Goal: Task Accomplishment & Management: Manage account settings

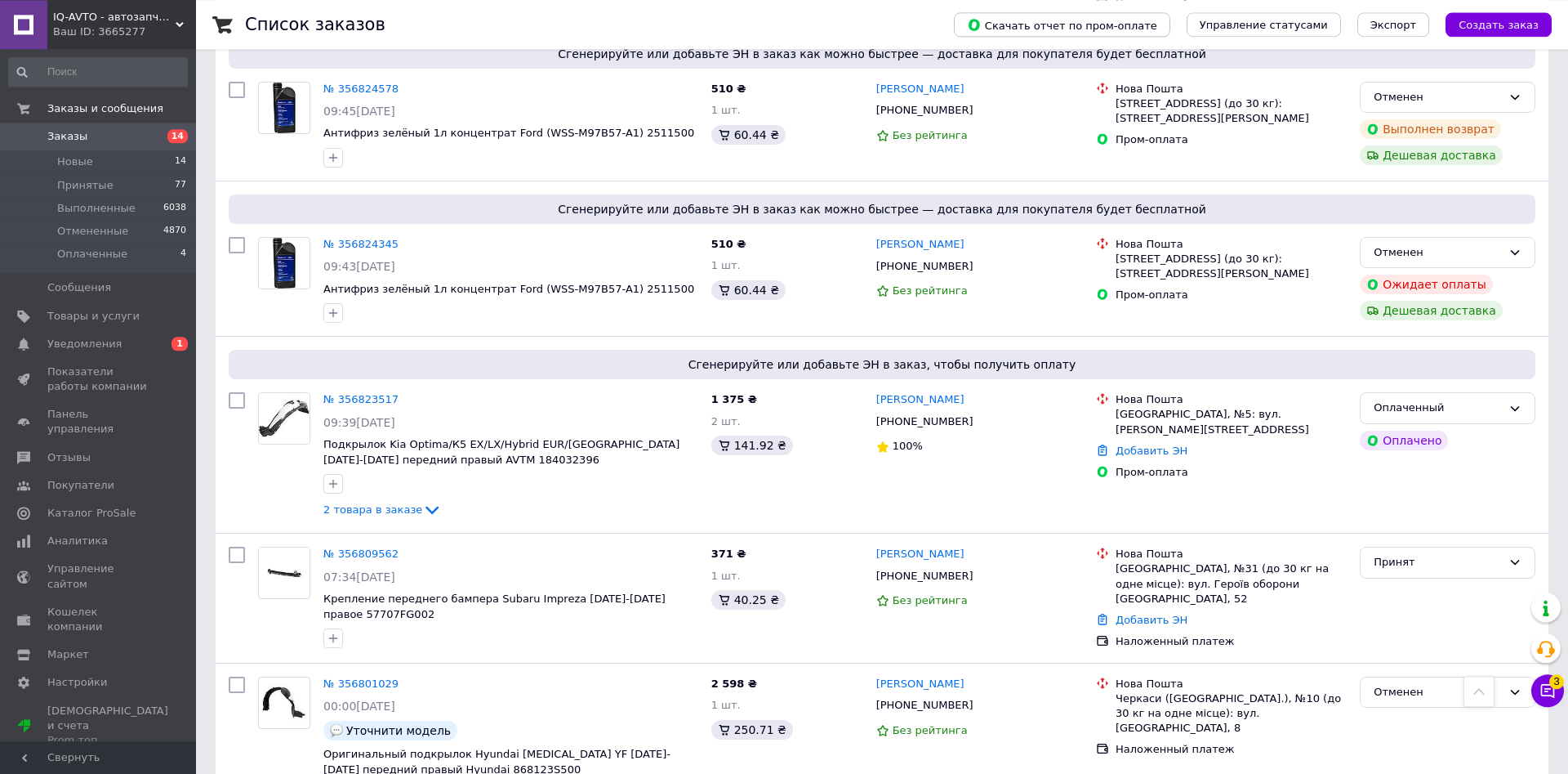
scroll to position [1417, 0]
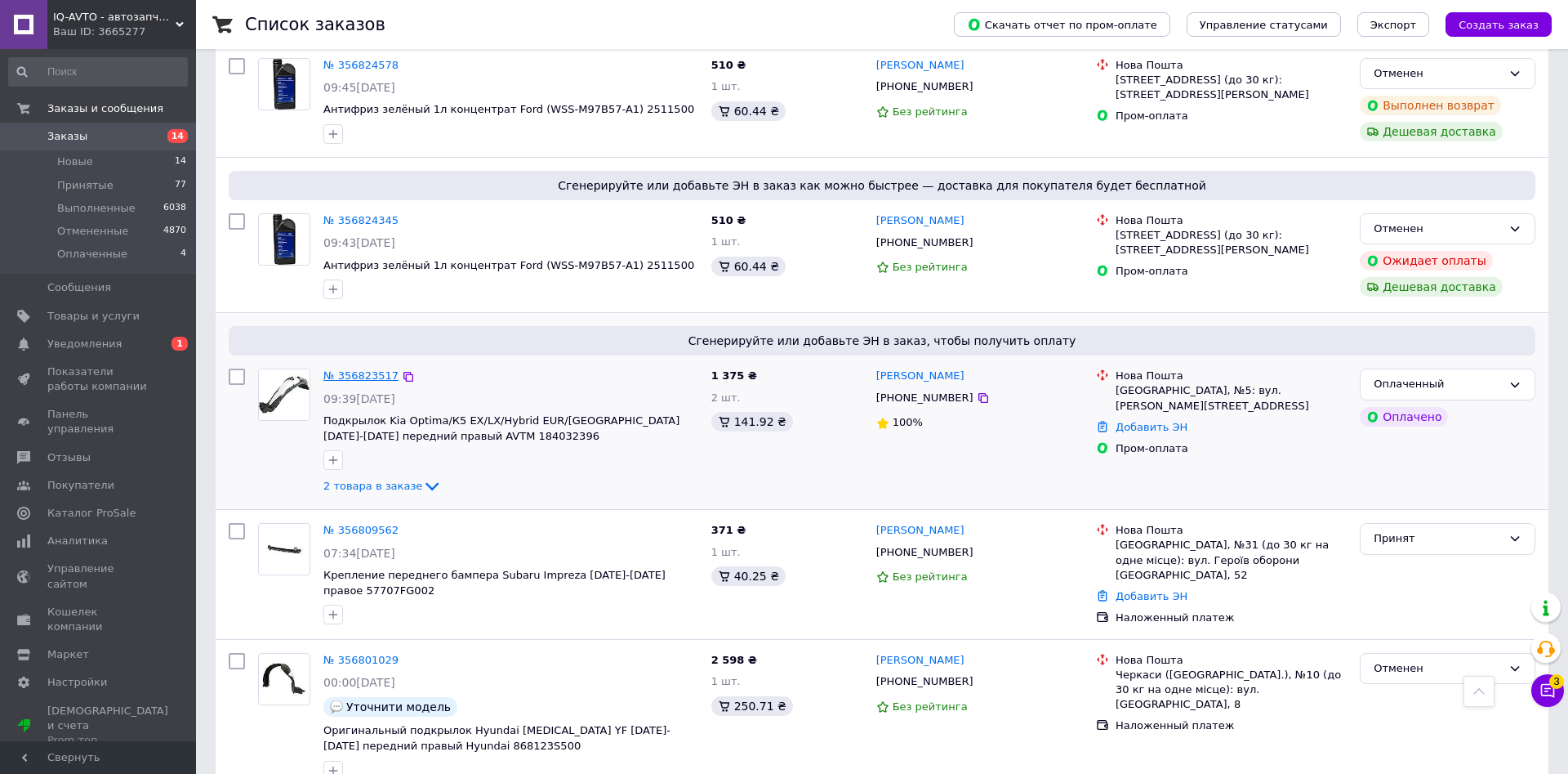
click at [352, 370] on link "№ 356823517" at bounding box center [361, 375] width 76 height 12
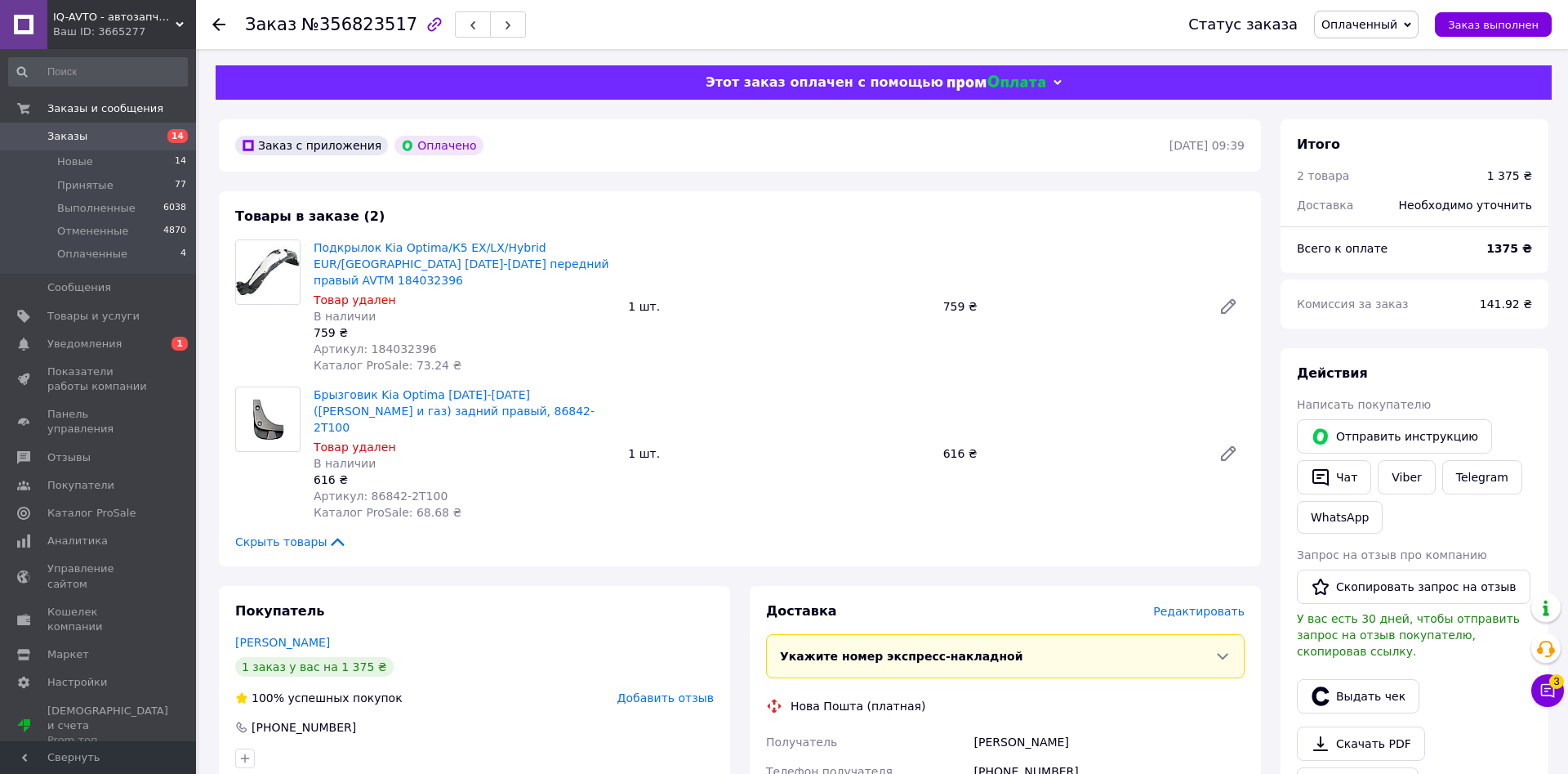
click at [63, 133] on span "Заказы" at bounding box center [67, 136] width 40 height 15
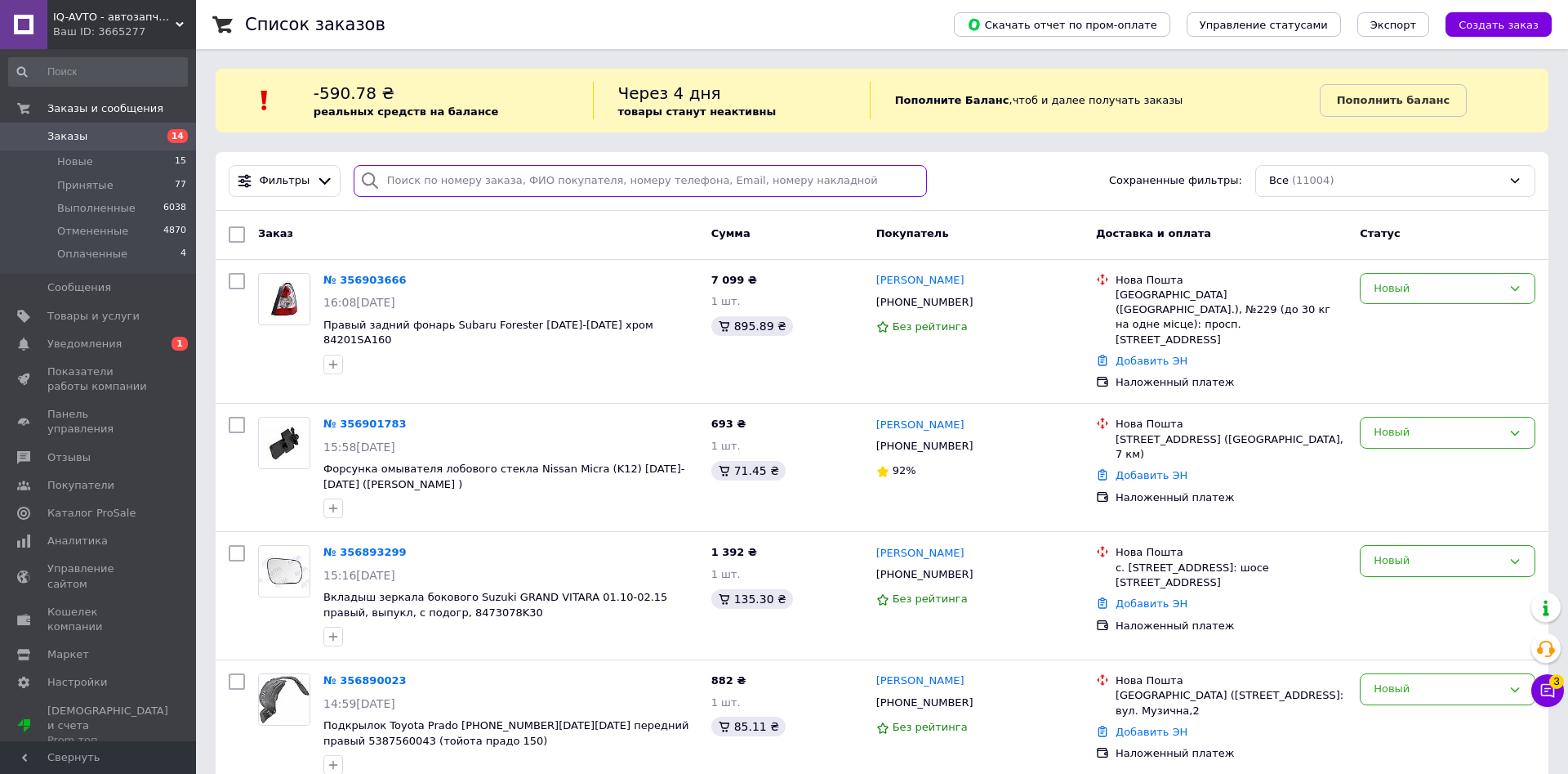
click at [463, 181] on input "search" at bounding box center [640, 181] width 574 height 32
paste input "0968346476"
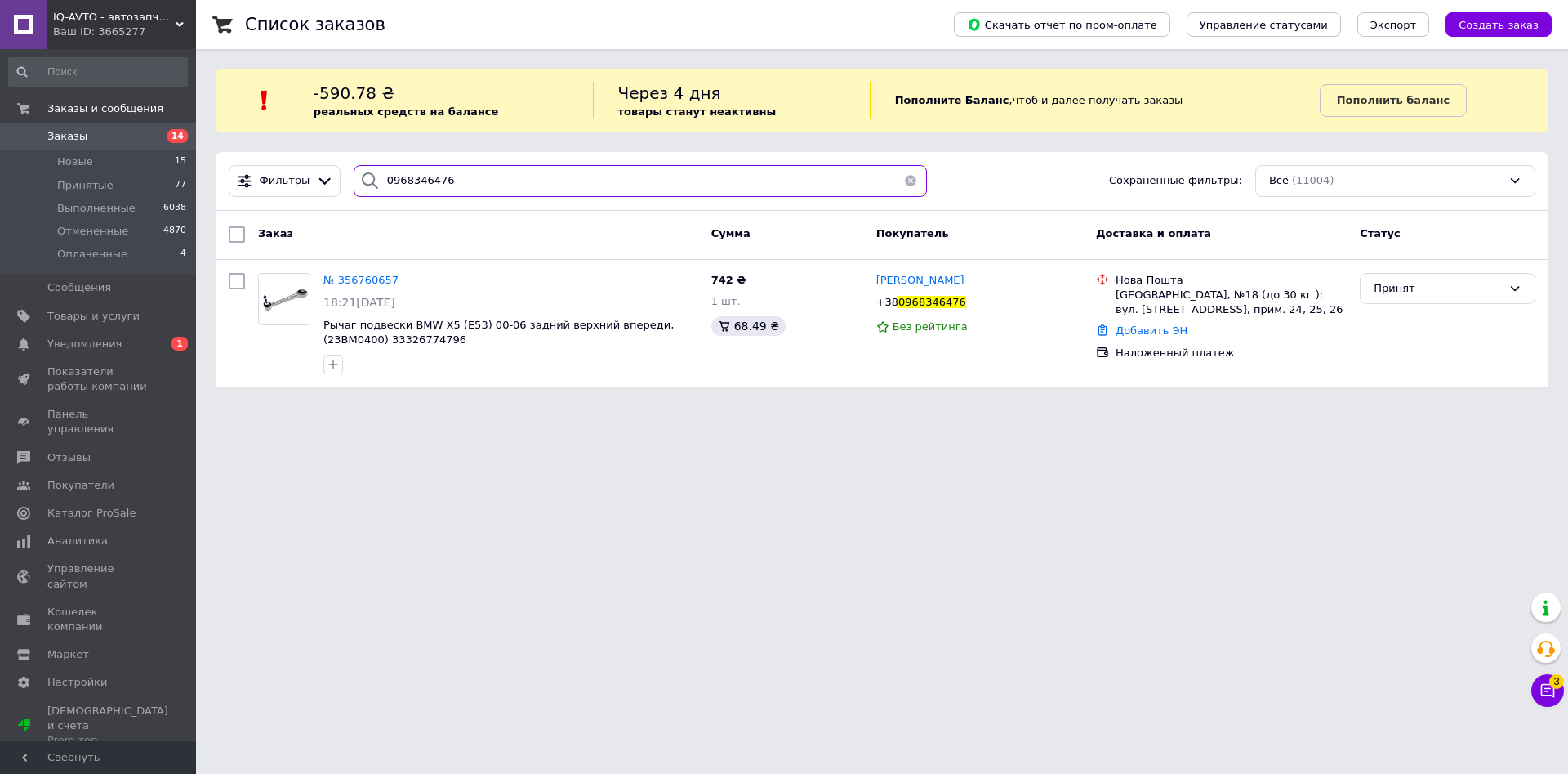
type input "0968346476"
click at [362, 280] on span "№ 356760657" at bounding box center [361, 280] width 76 height 12
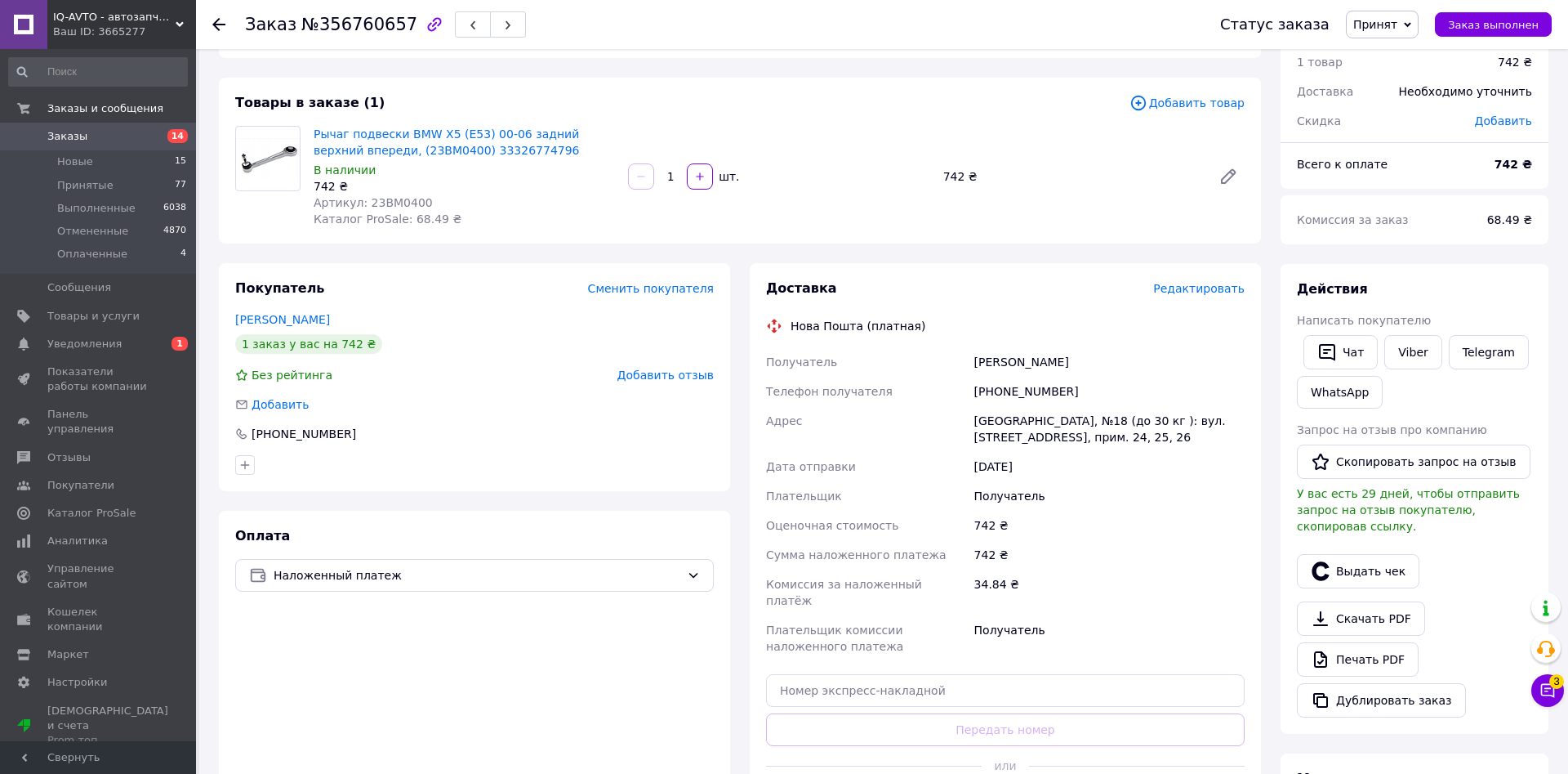
scroll to position [167, 0]
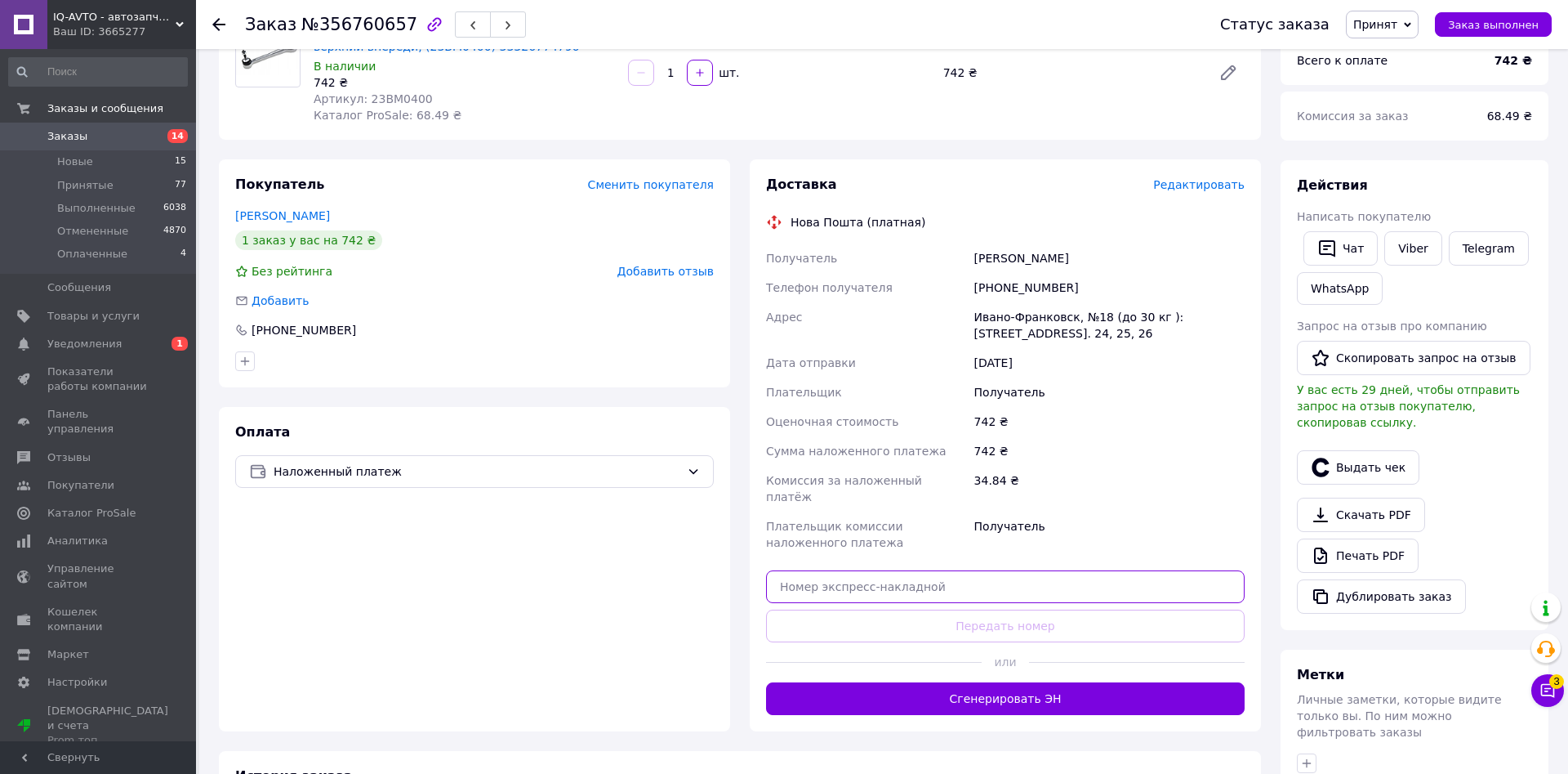
click at [909, 571] on input "text" at bounding box center [1005, 586] width 479 height 32
paste input "20451225222298"
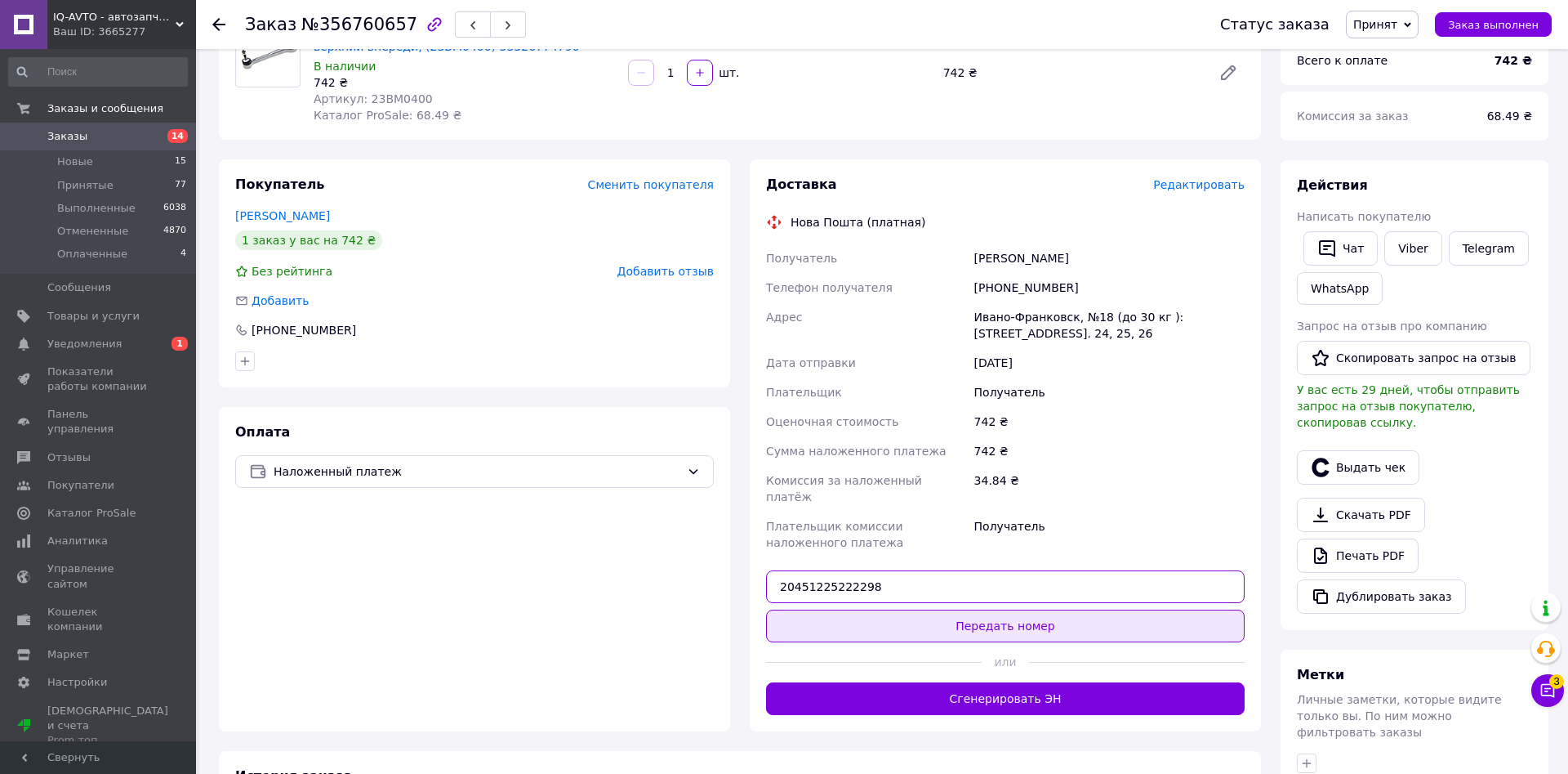
type input "20451225222298"
click at [991, 610] on button "Передать номер" at bounding box center [1005, 625] width 479 height 32
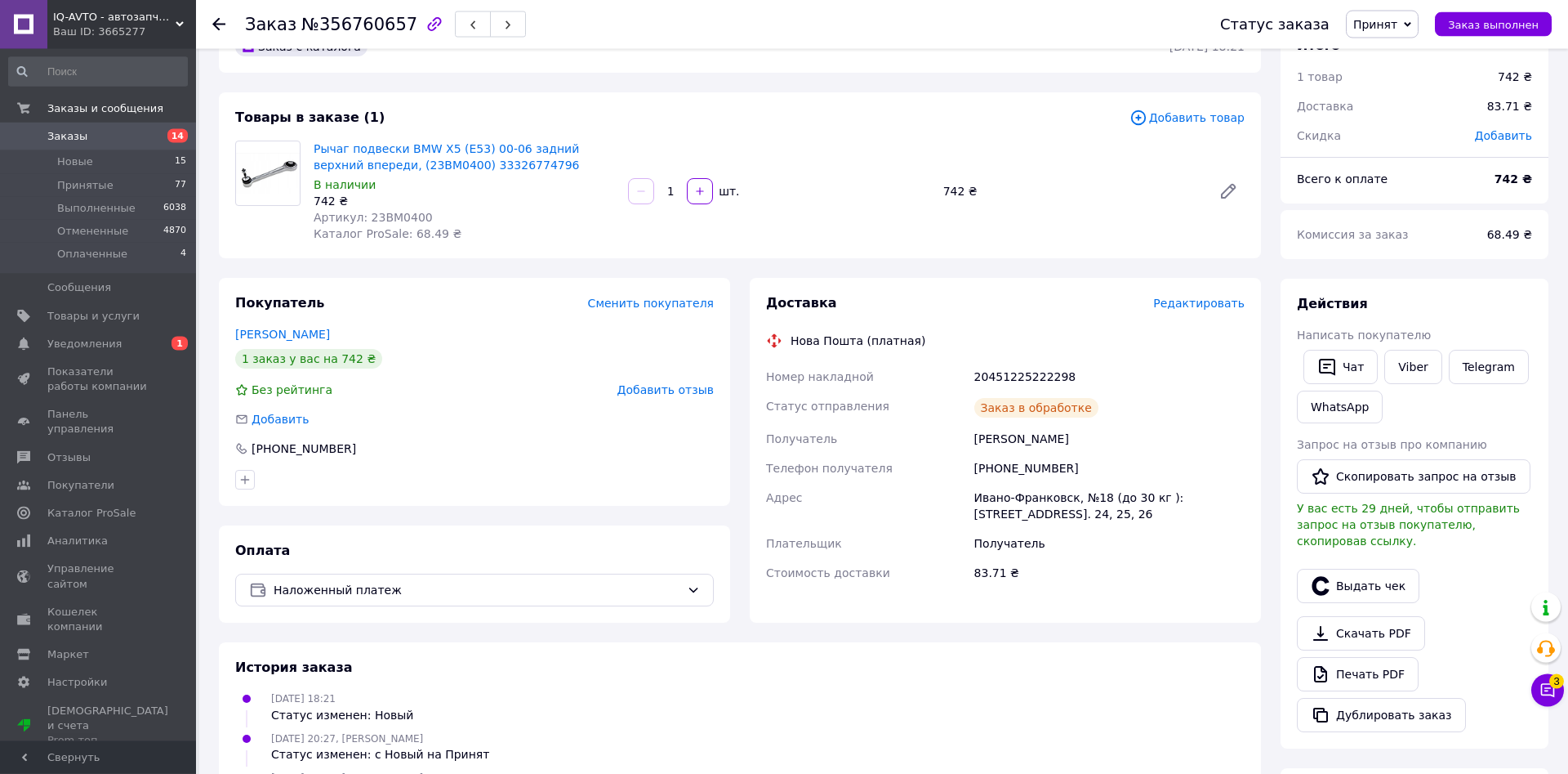
scroll to position [0, 0]
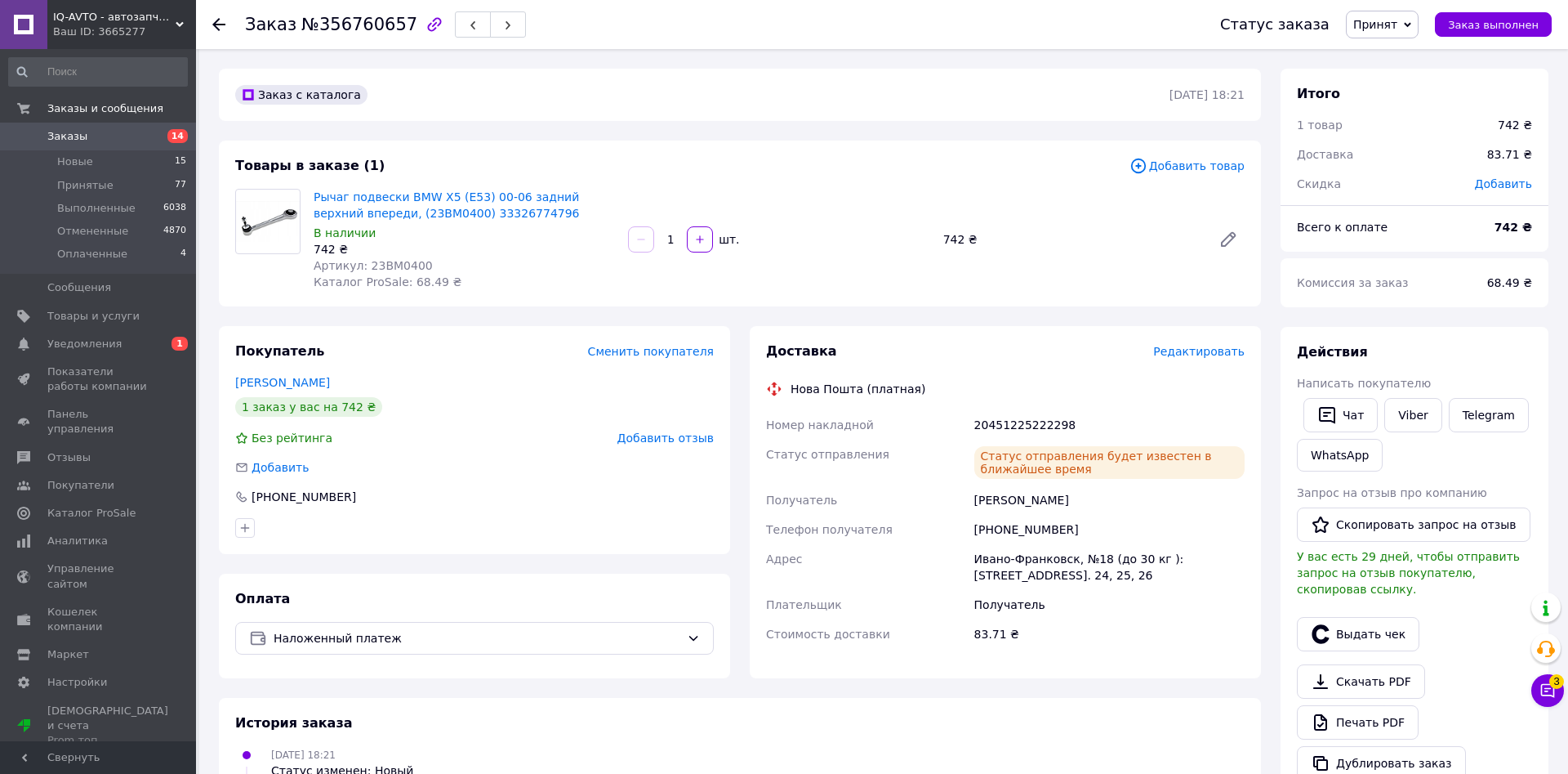
click at [79, 137] on span "Заказы" at bounding box center [67, 136] width 40 height 15
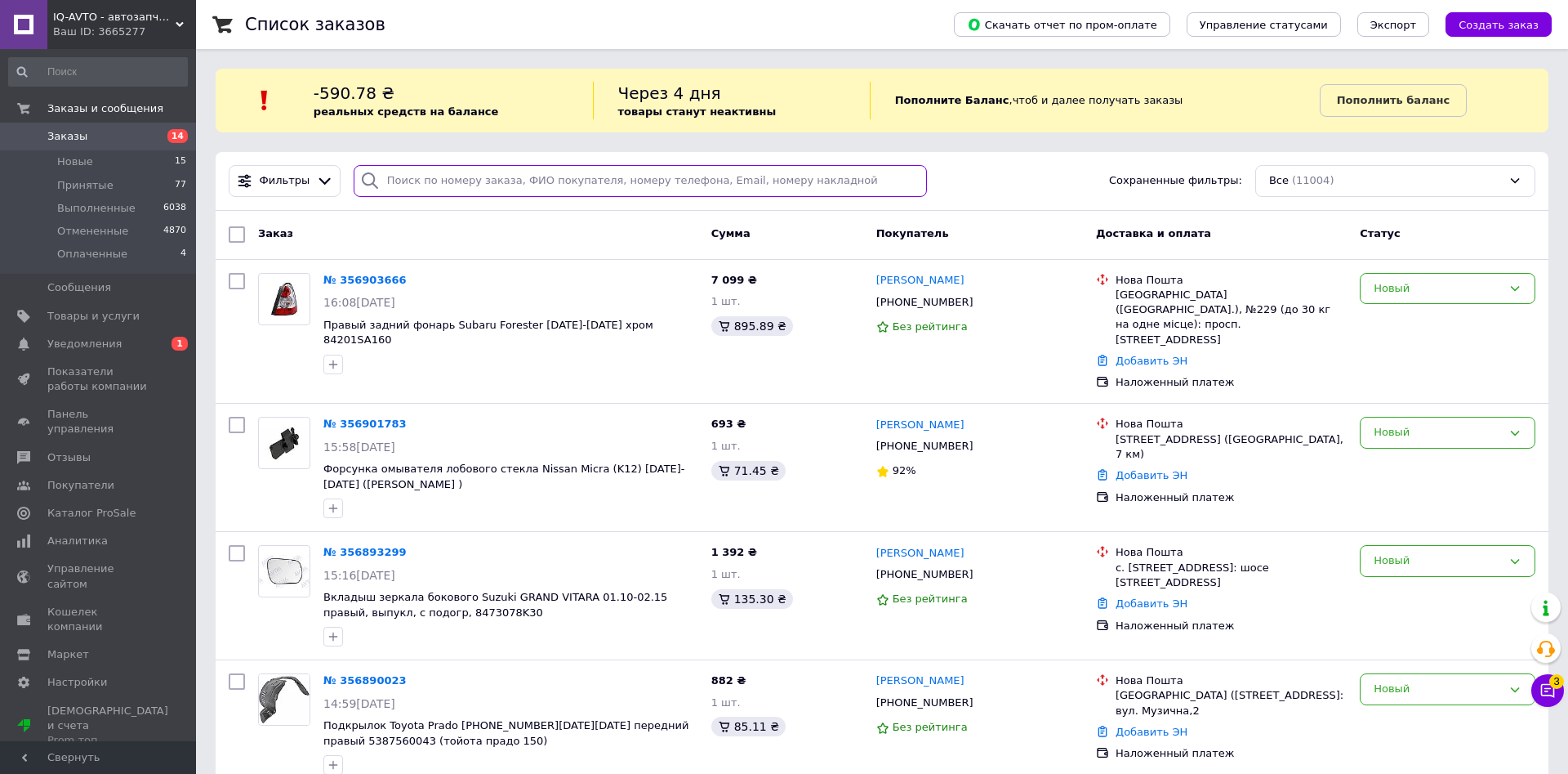
click at [439, 185] on input "search" at bounding box center [640, 181] width 574 height 32
paste input "0963399493"
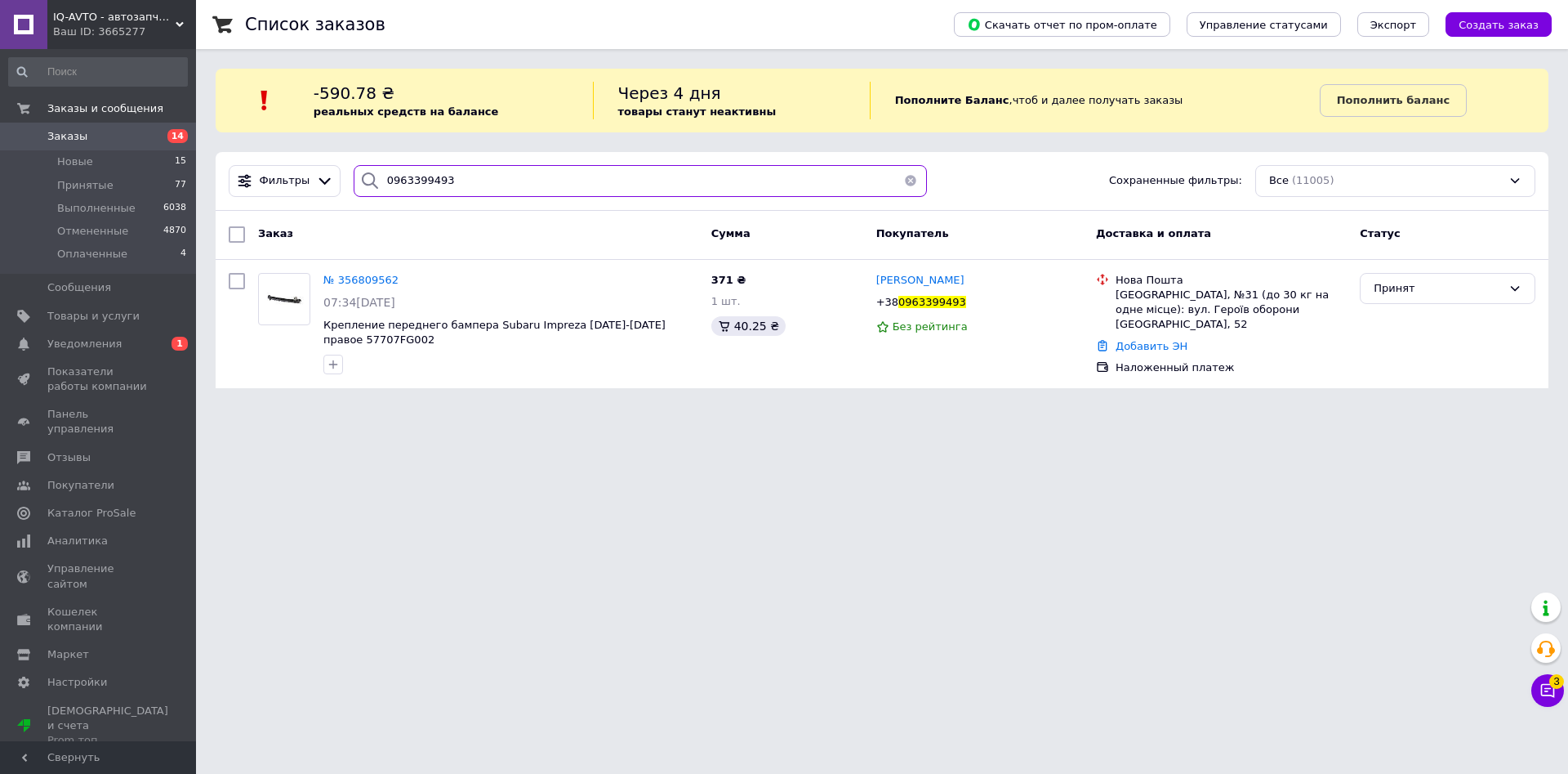
type input "0963399493"
click at [350, 284] on span "№ 356809562" at bounding box center [361, 280] width 76 height 12
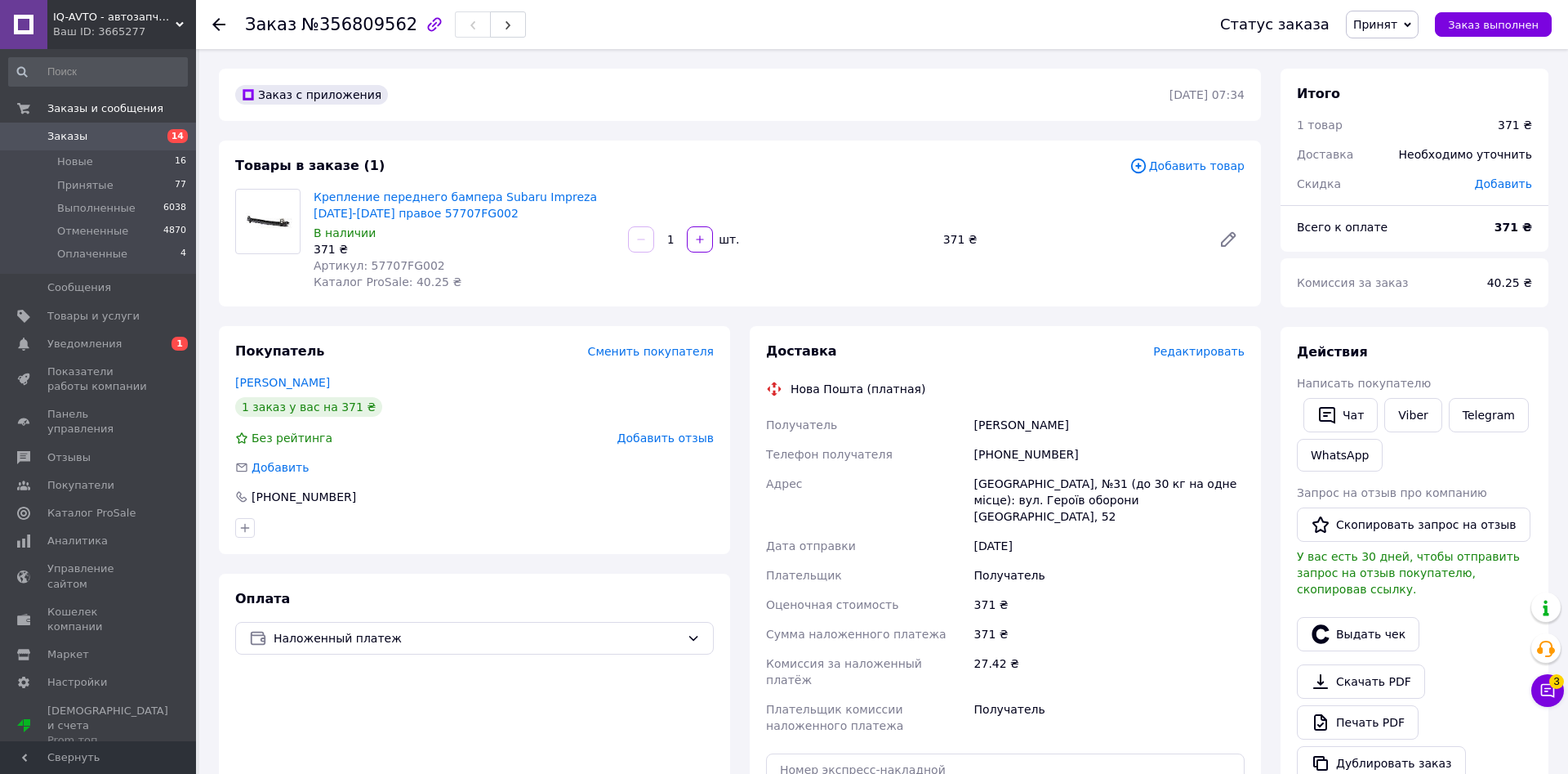
scroll to position [333, 0]
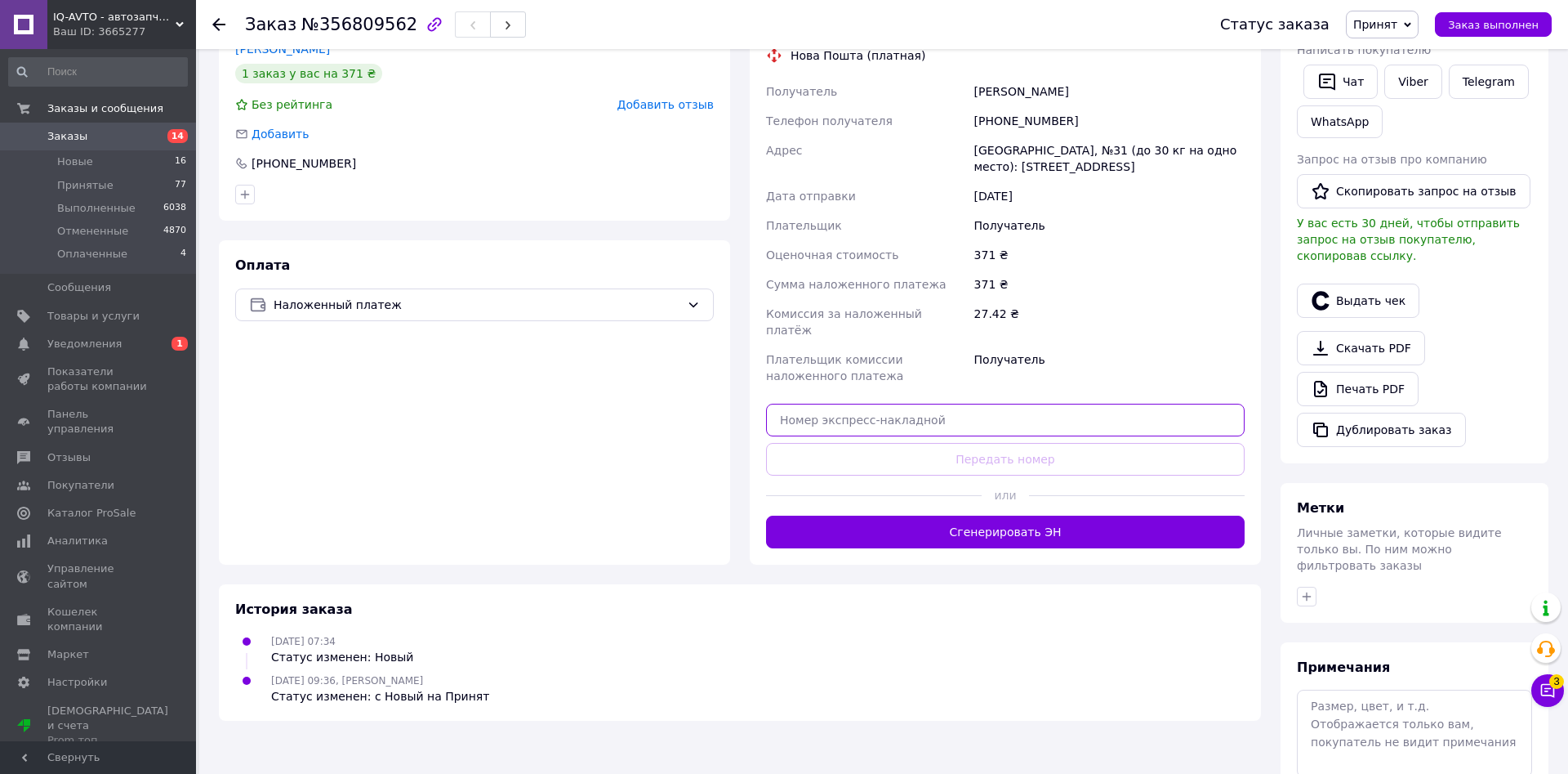
click at [890, 410] on input "text" at bounding box center [1005, 419] width 479 height 32
paste input "20451225231717"
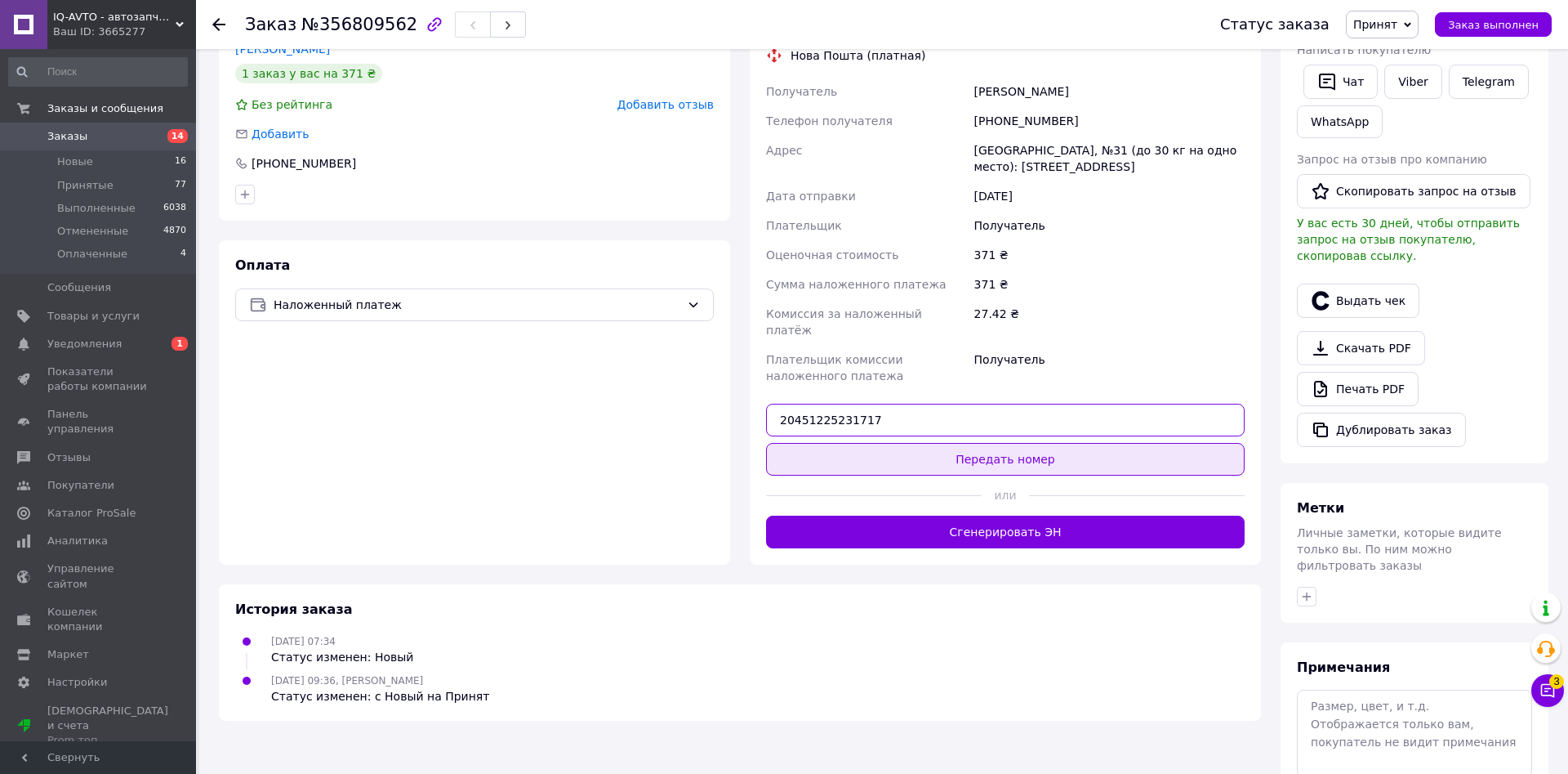
type input "20451225231717"
click at [1019, 443] on button "Передать номер" at bounding box center [1005, 458] width 479 height 32
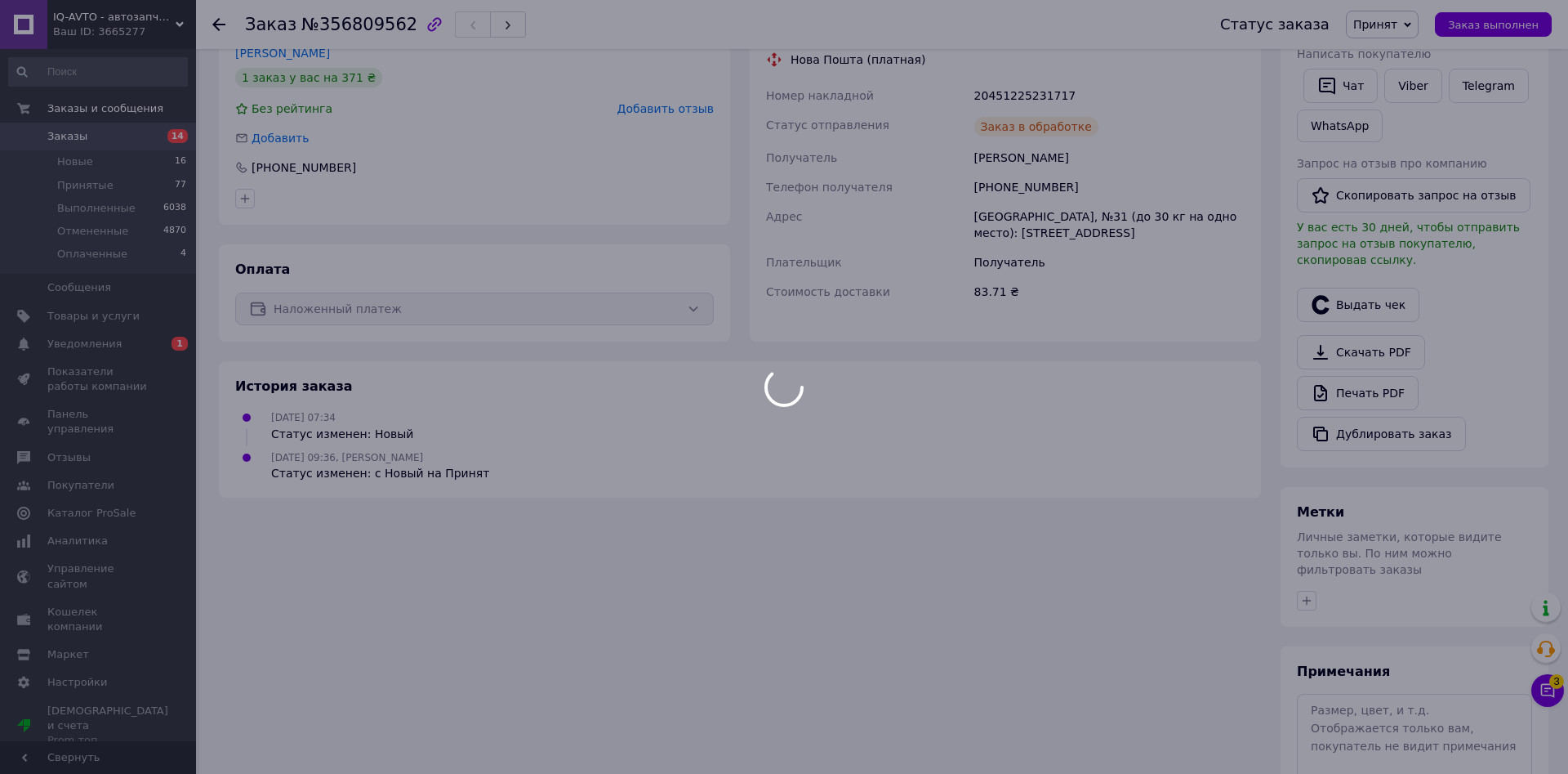
scroll to position [0, 0]
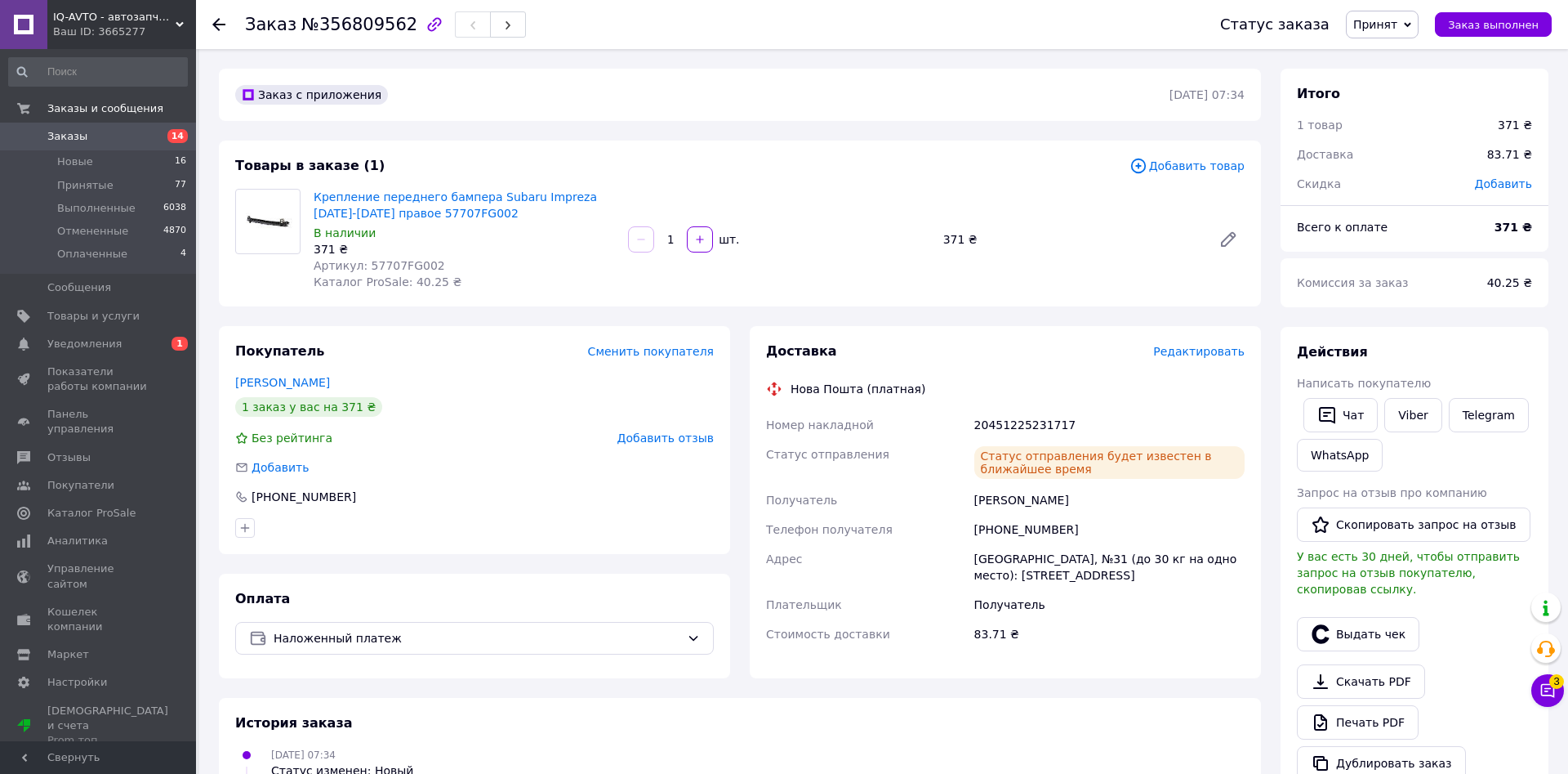
click at [67, 139] on span "Заказы" at bounding box center [67, 136] width 40 height 15
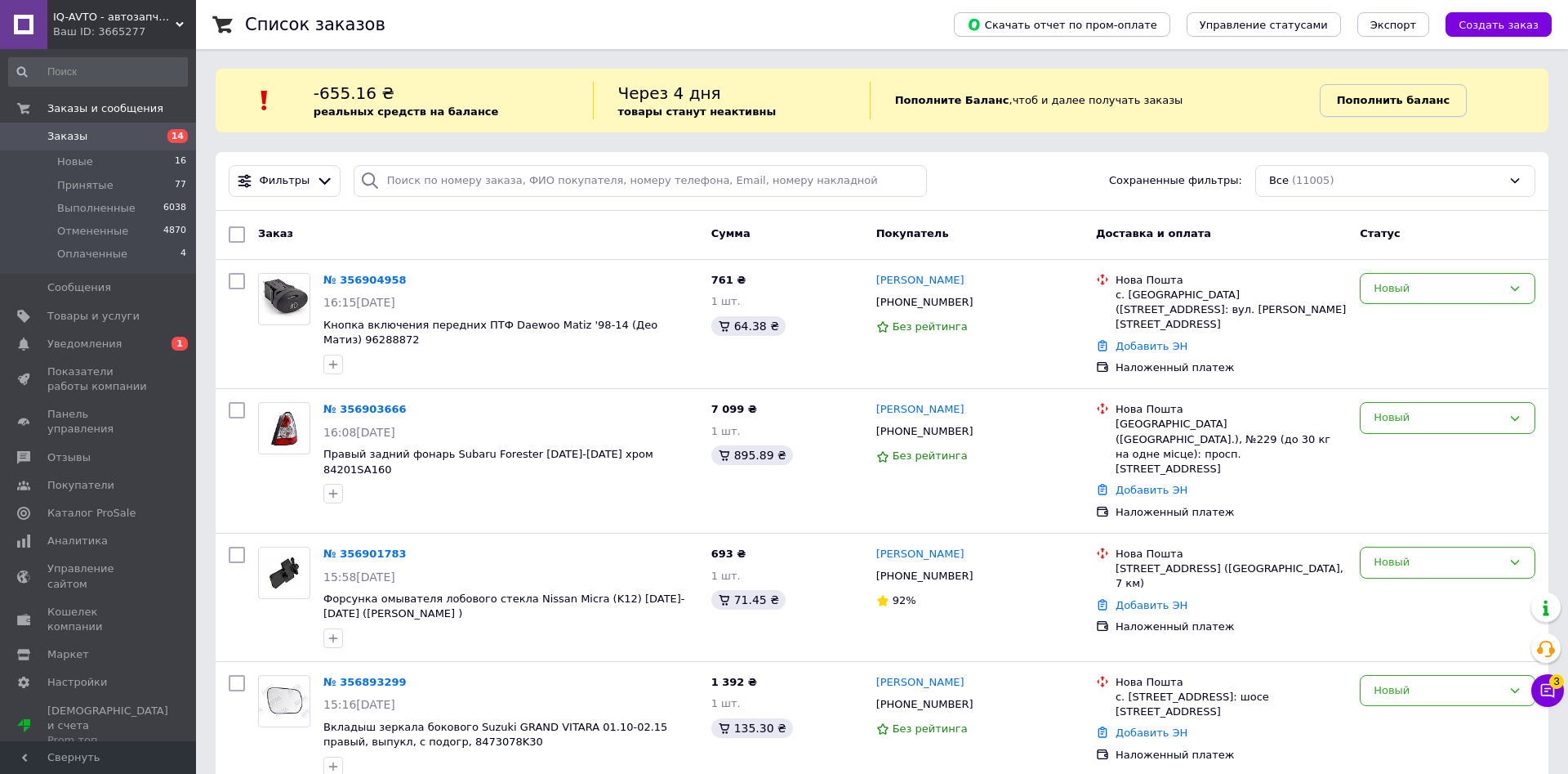
click at [1384, 96] on b "Пополнить баланс" at bounding box center [1394, 100] width 113 height 12
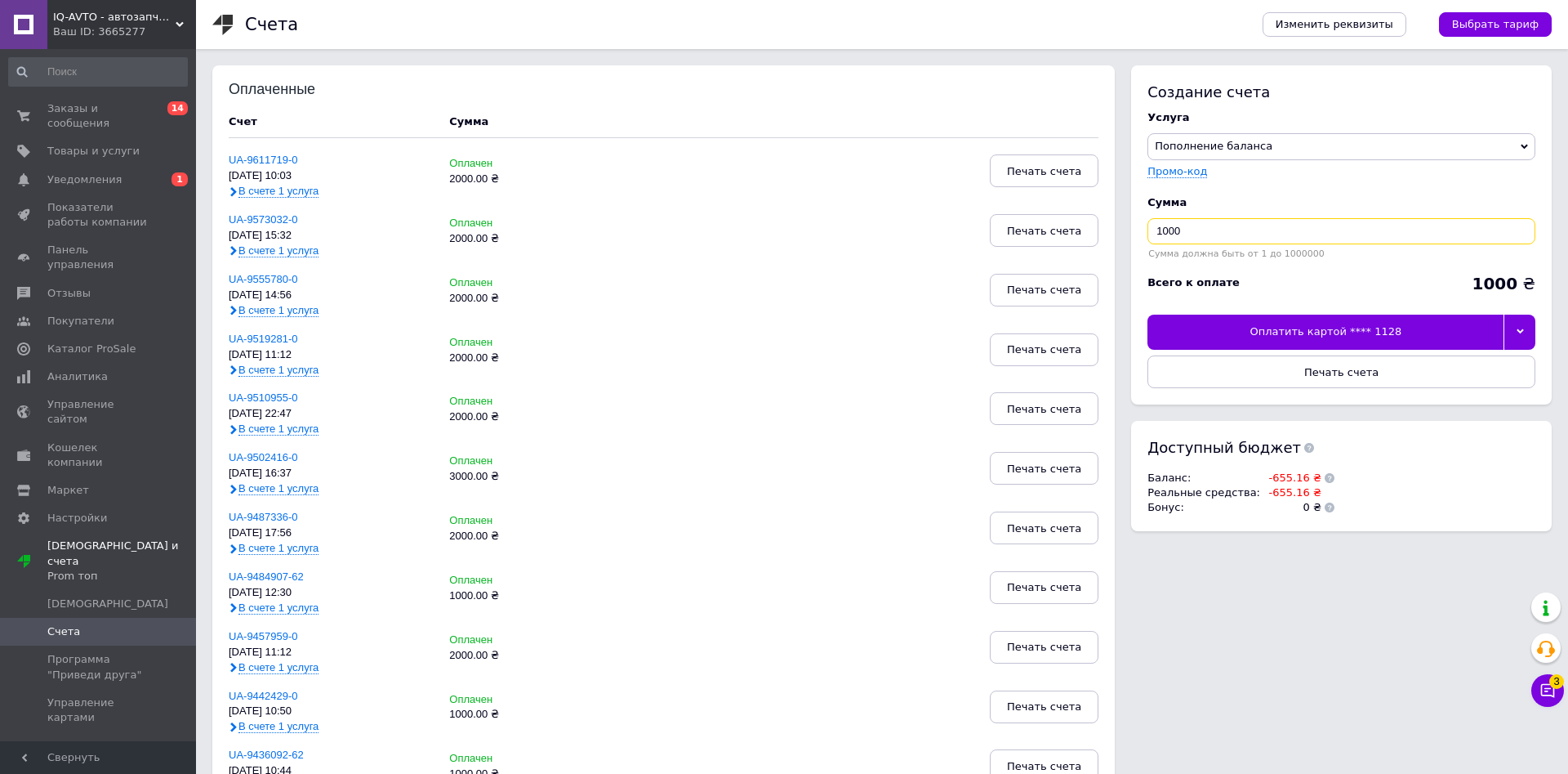
drag, startPoint x: 1206, startPoint y: 232, endPoint x: 1117, endPoint y: 233, distance: 89.0
click at [1147, 233] on input "1000" at bounding box center [1341, 231] width 388 height 26
type input "2000"
click at [1357, 370] on span "Печать счета" at bounding box center [1341, 372] width 75 height 12
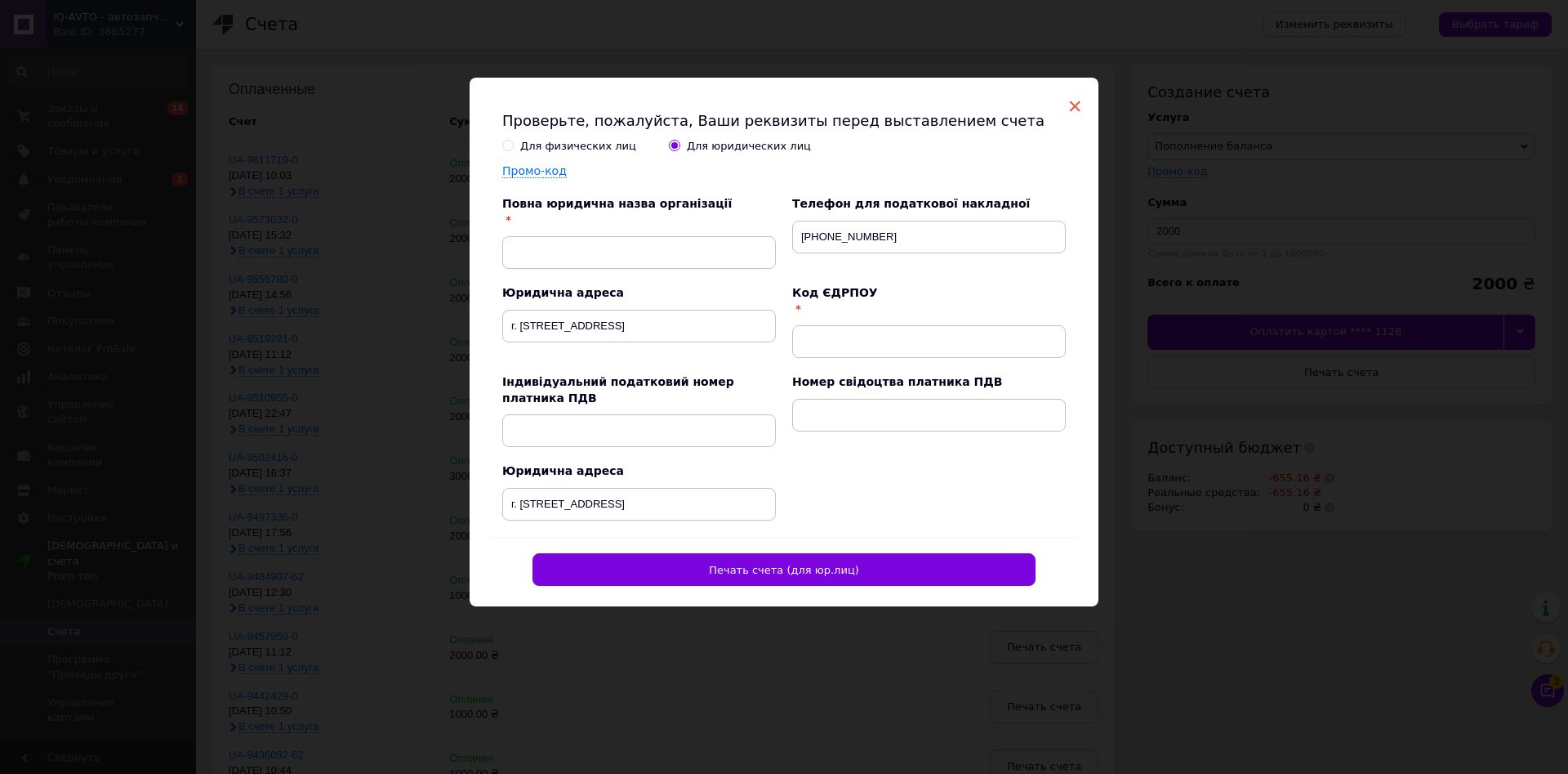
click at [1076, 108] on span "×" at bounding box center [1075, 105] width 15 height 27
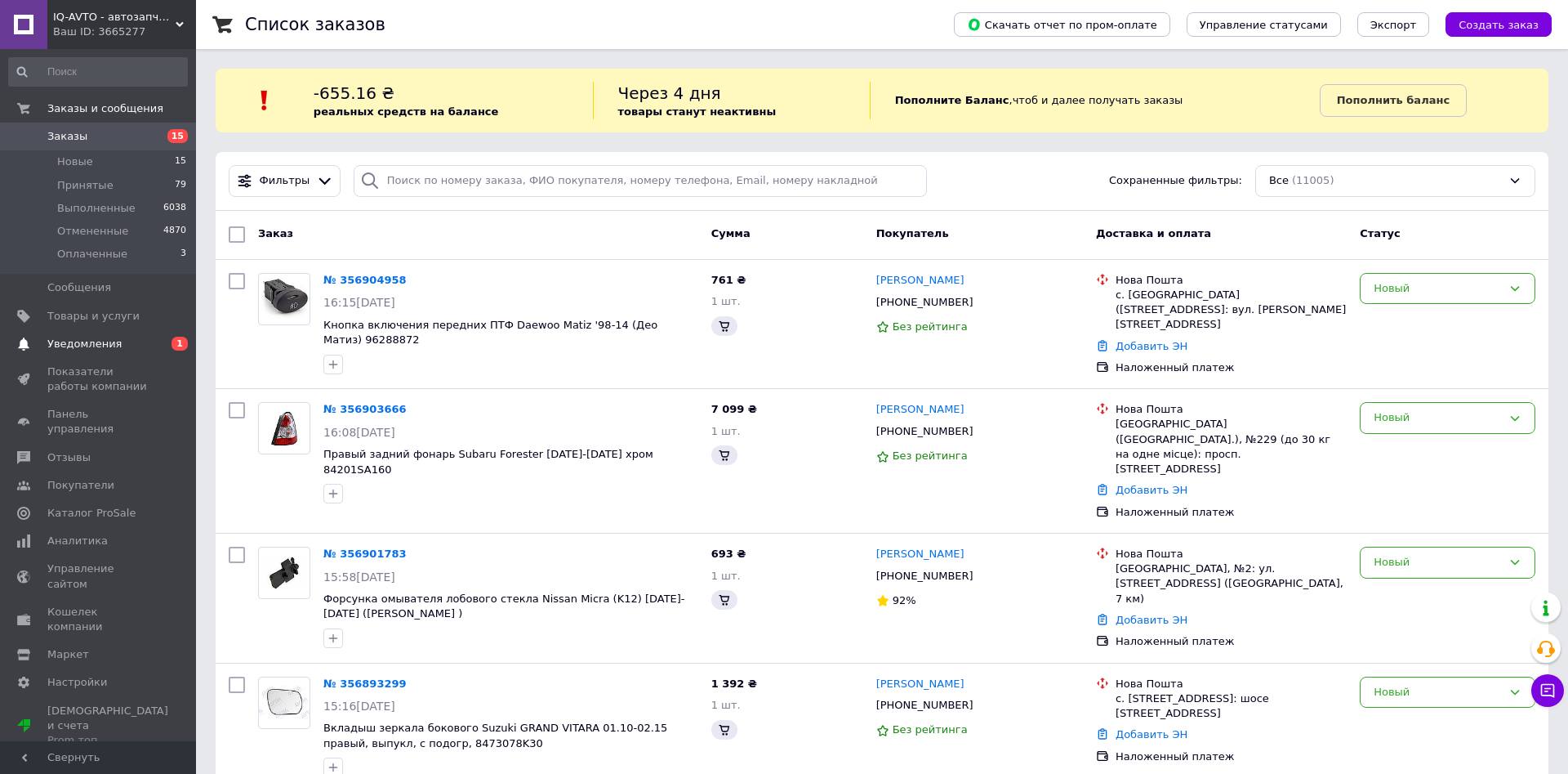
click at [76, 350] on span "Уведомления" at bounding box center [85, 344] width 75 height 15
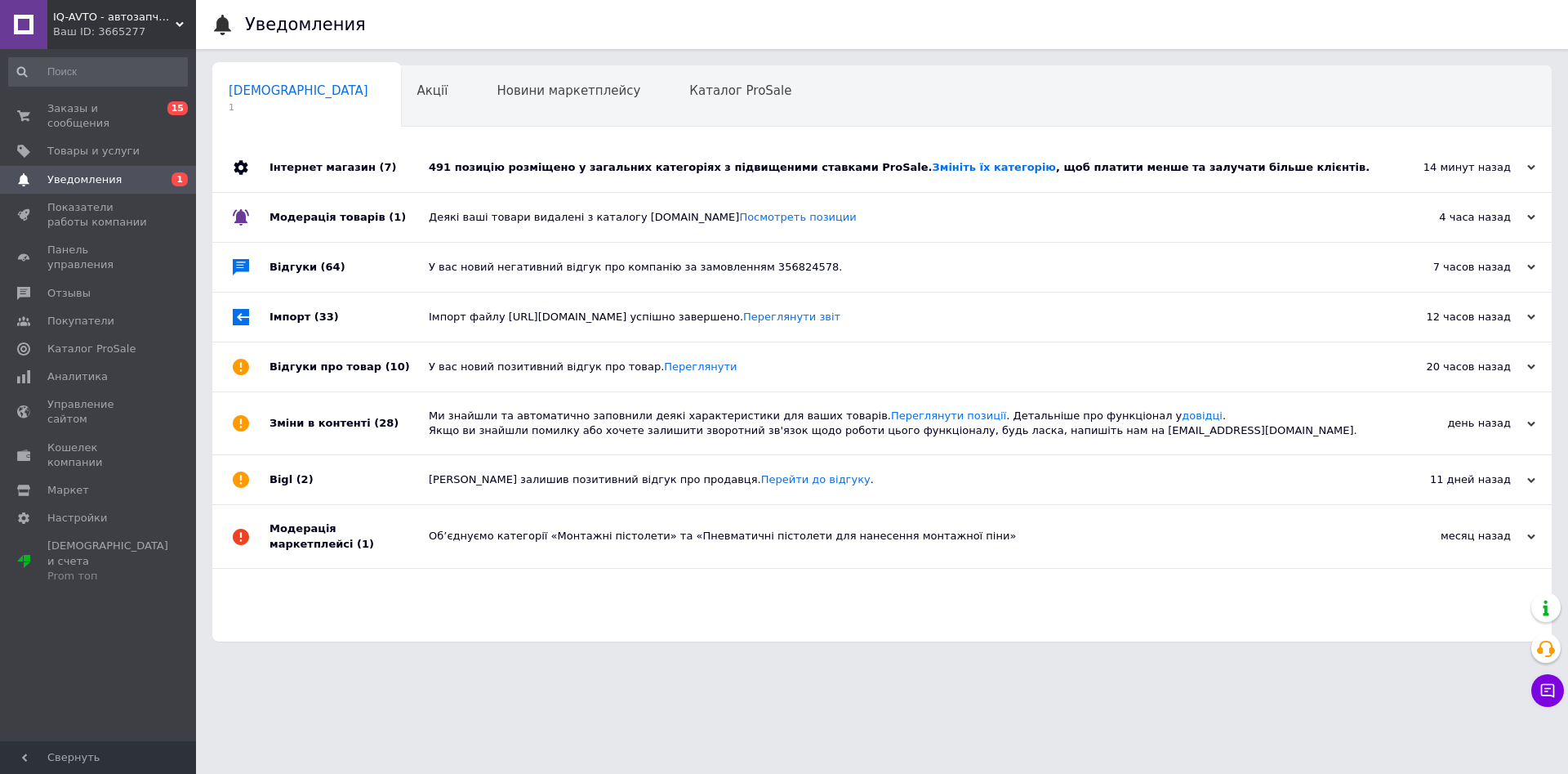
click at [597, 166] on div "491 позицію розміщено у загальних категоріях з підвищеними ставками ProSale. Зм…" at bounding box center [901, 168] width 943 height 15
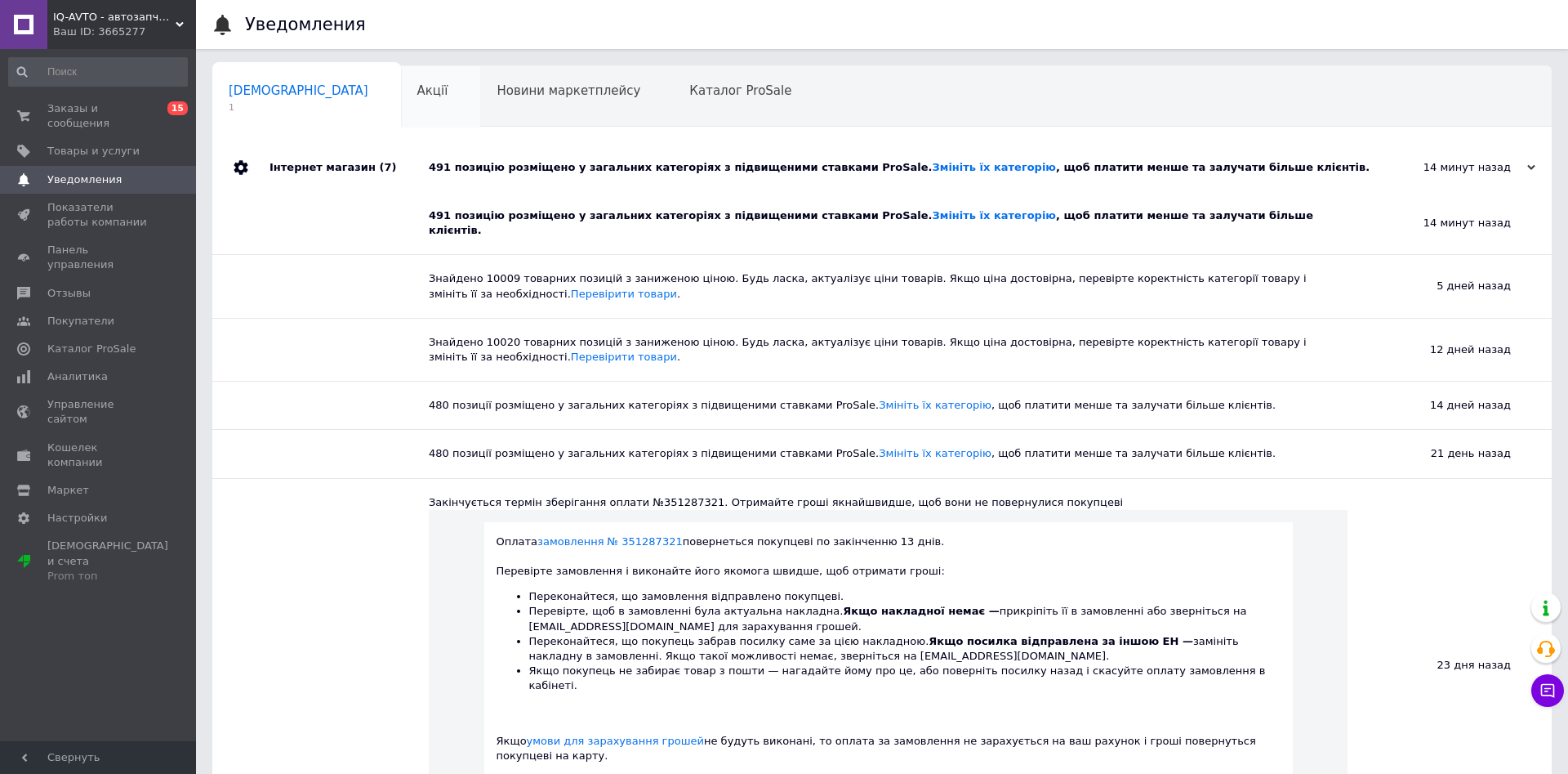
click at [401, 105] on div "Акції 0" at bounding box center [441, 97] width 80 height 62
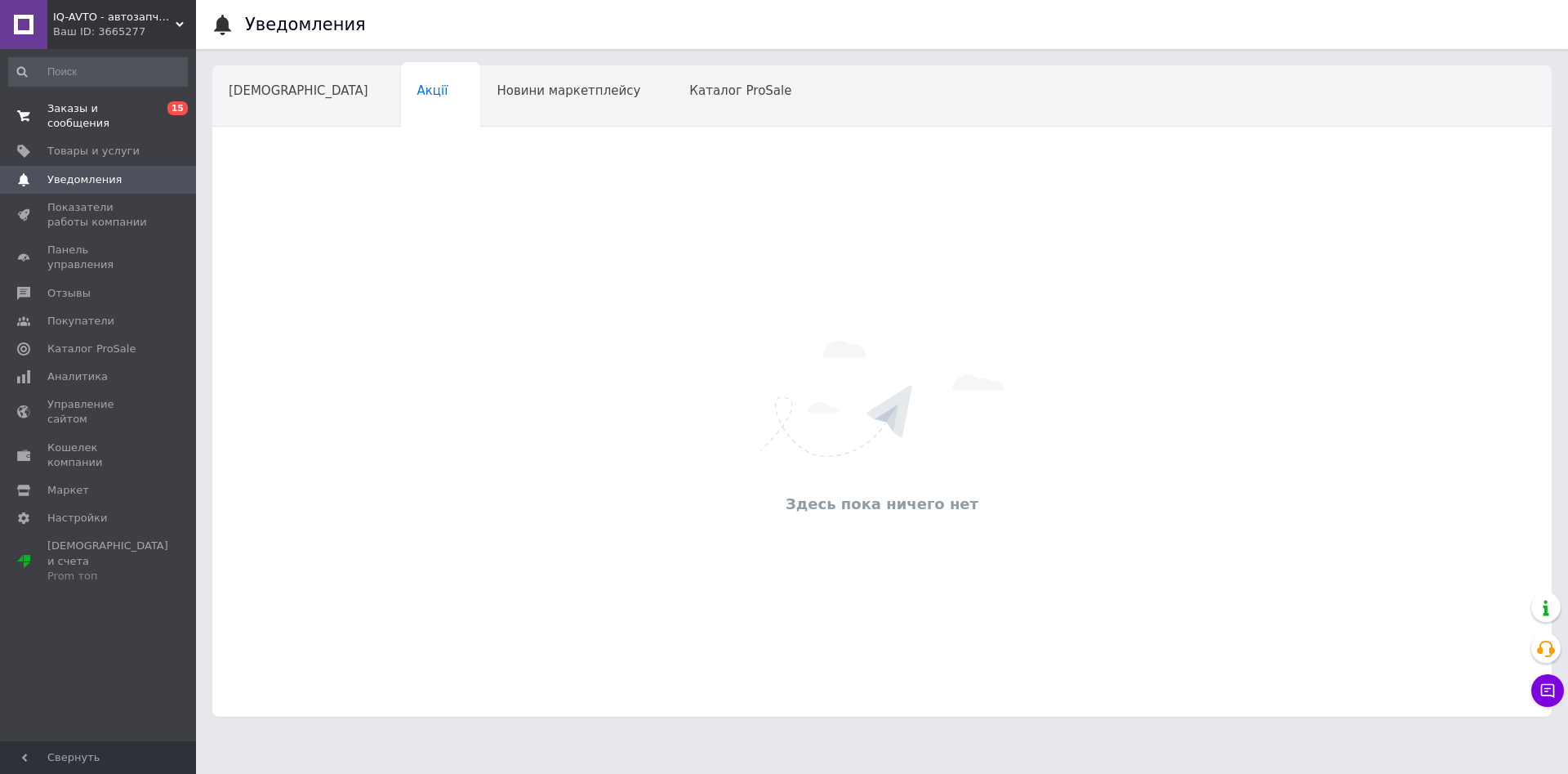
click at [103, 113] on span "Заказы и сообщения" at bounding box center [99, 115] width 104 height 29
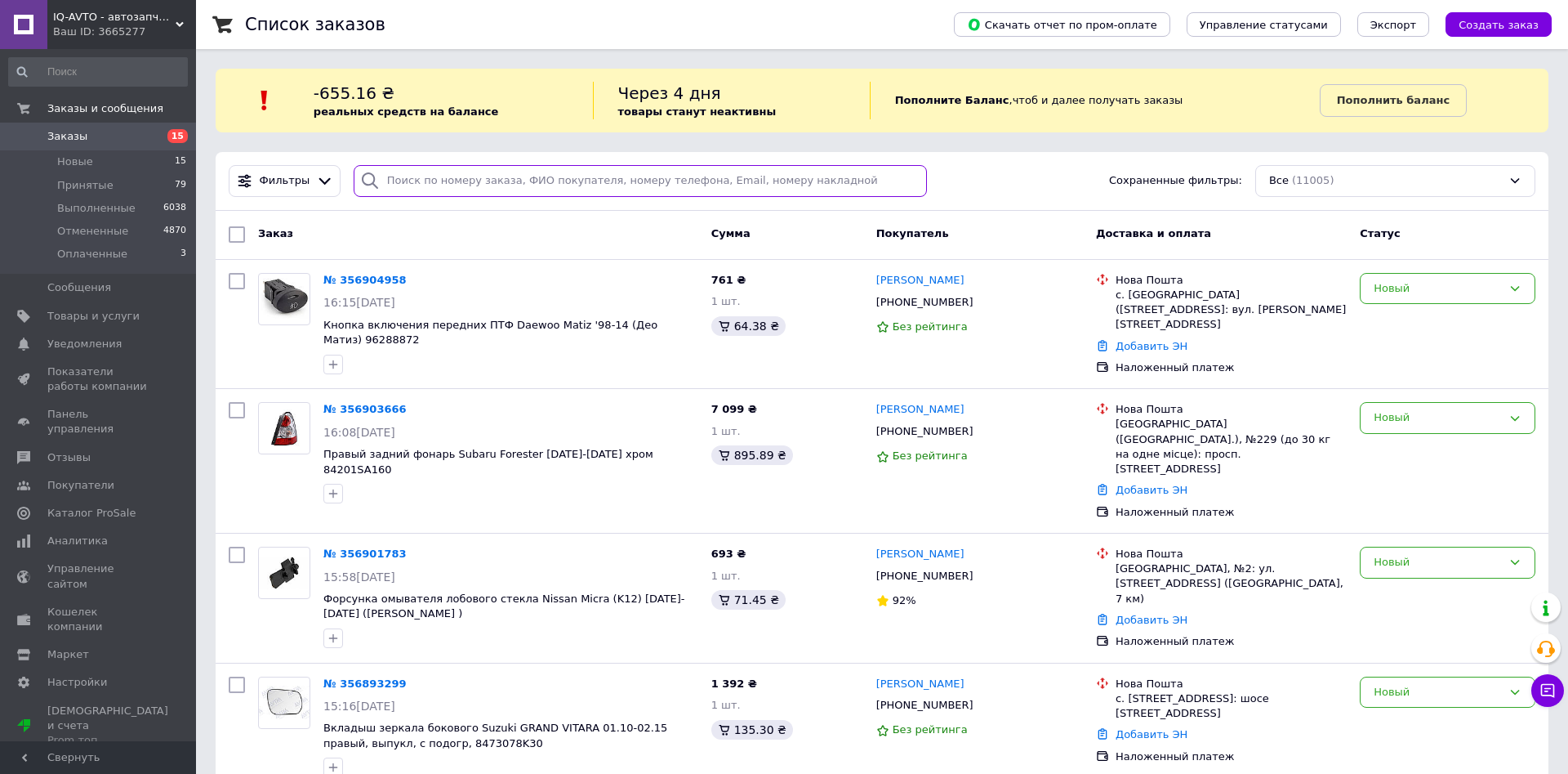
click at [476, 174] on input "search" at bounding box center [640, 181] width 574 height 32
paste input "0967701960"
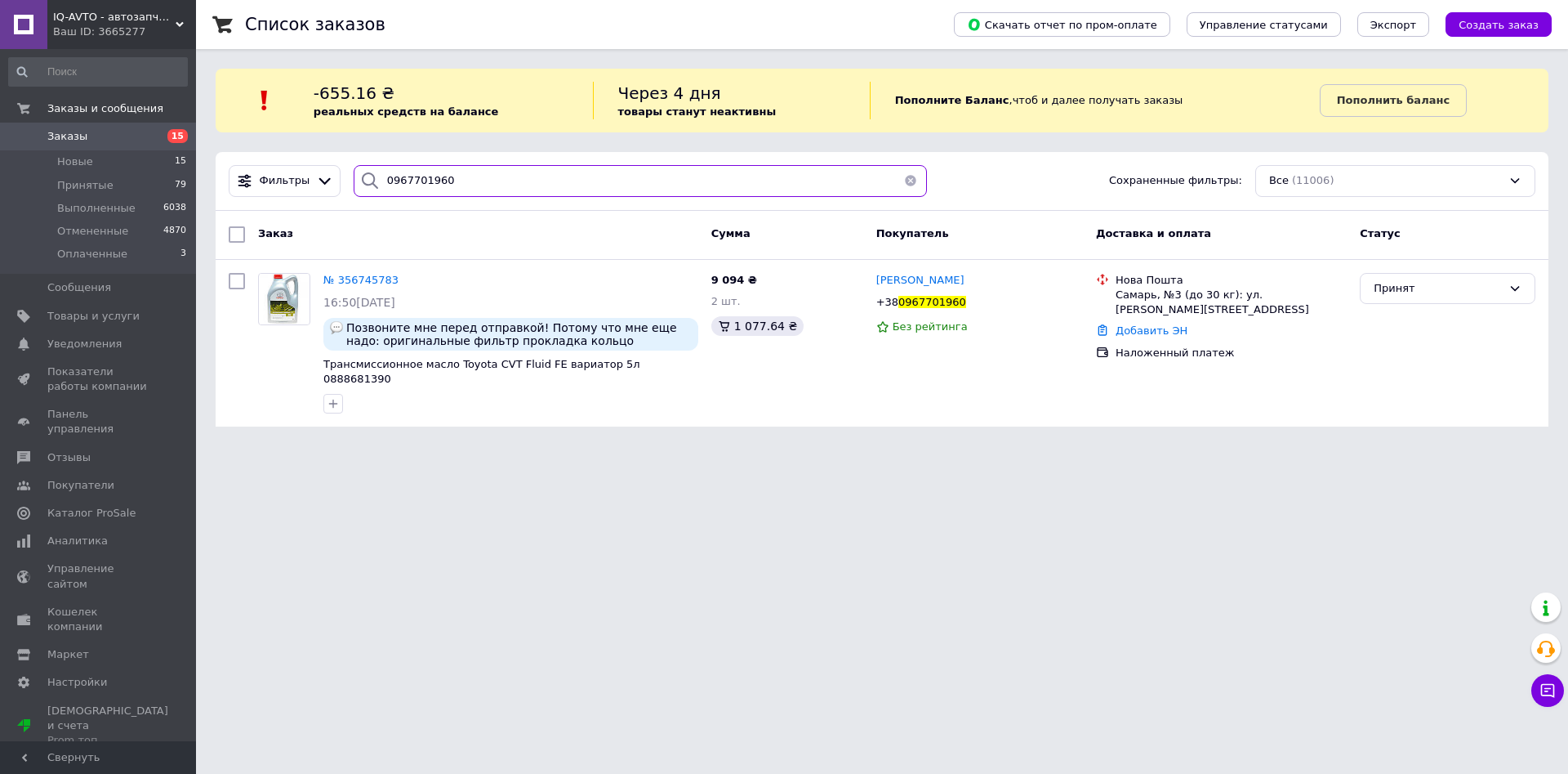
type input "0967701960"
click at [360, 280] on span "№ 356745783" at bounding box center [361, 280] width 76 height 12
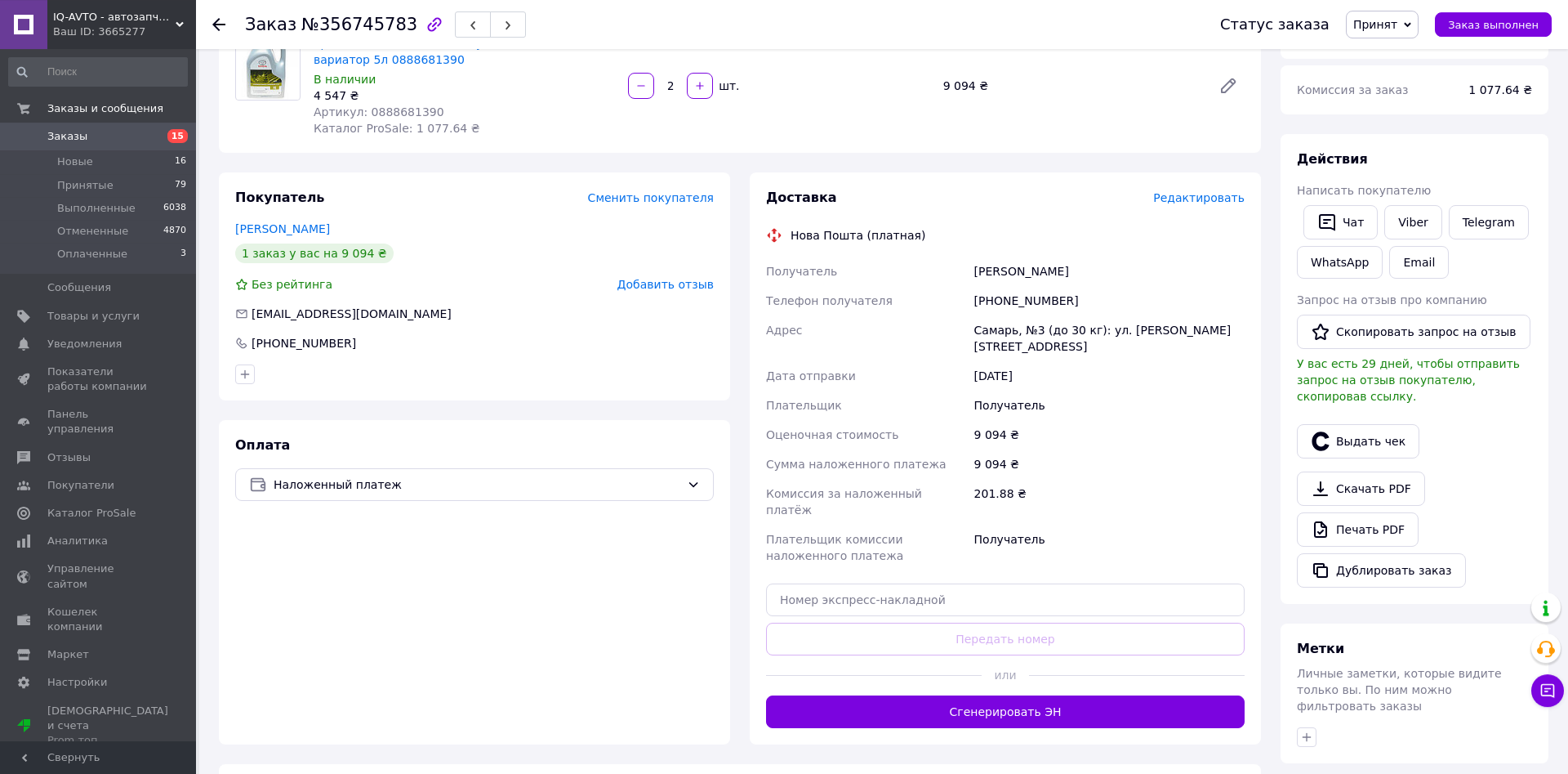
scroll to position [250, 0]
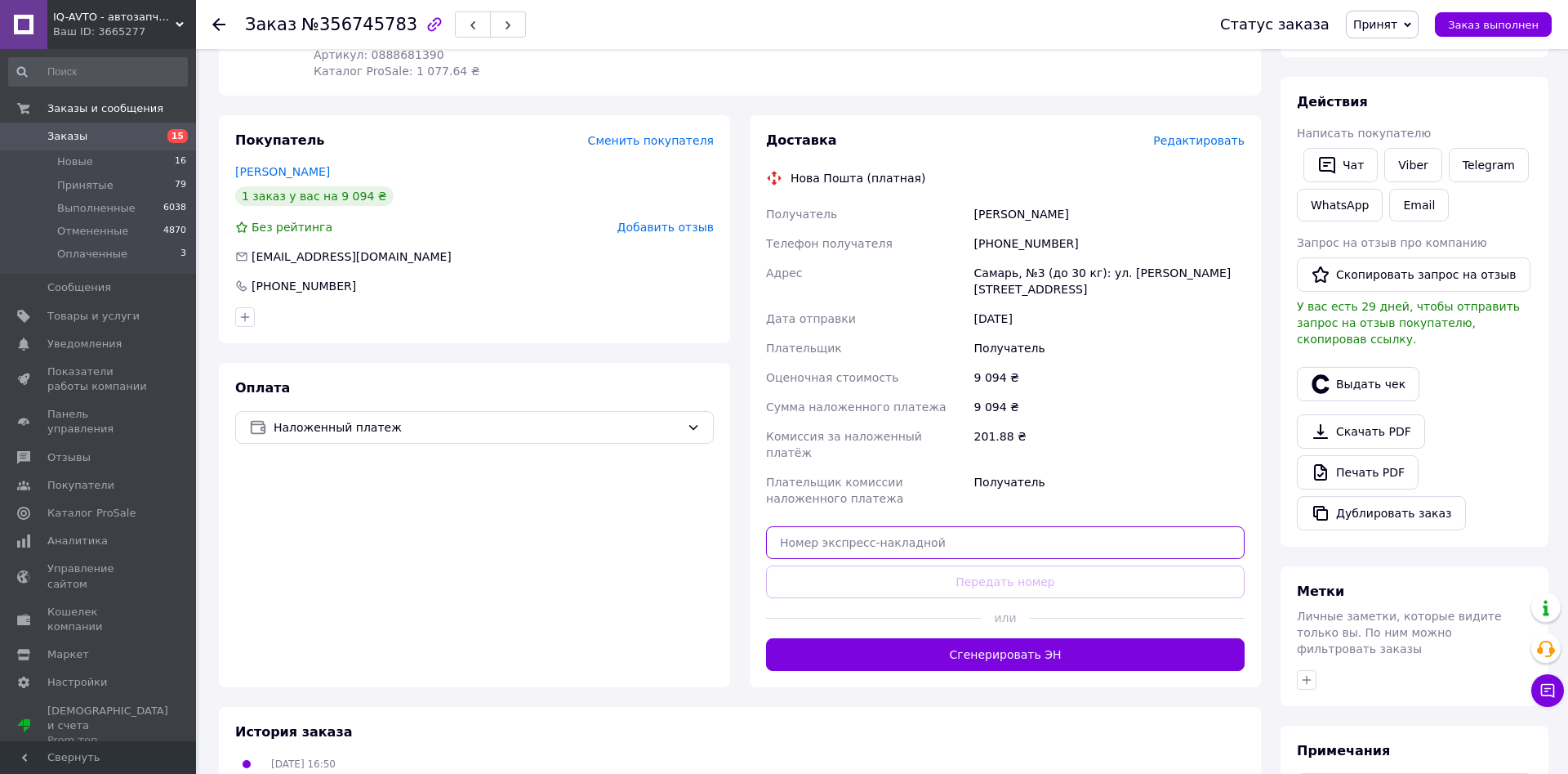
click at [904, 527] on input "text" at bounding box center [1005, 542] width 479 height 32
paste input "20451225276010"
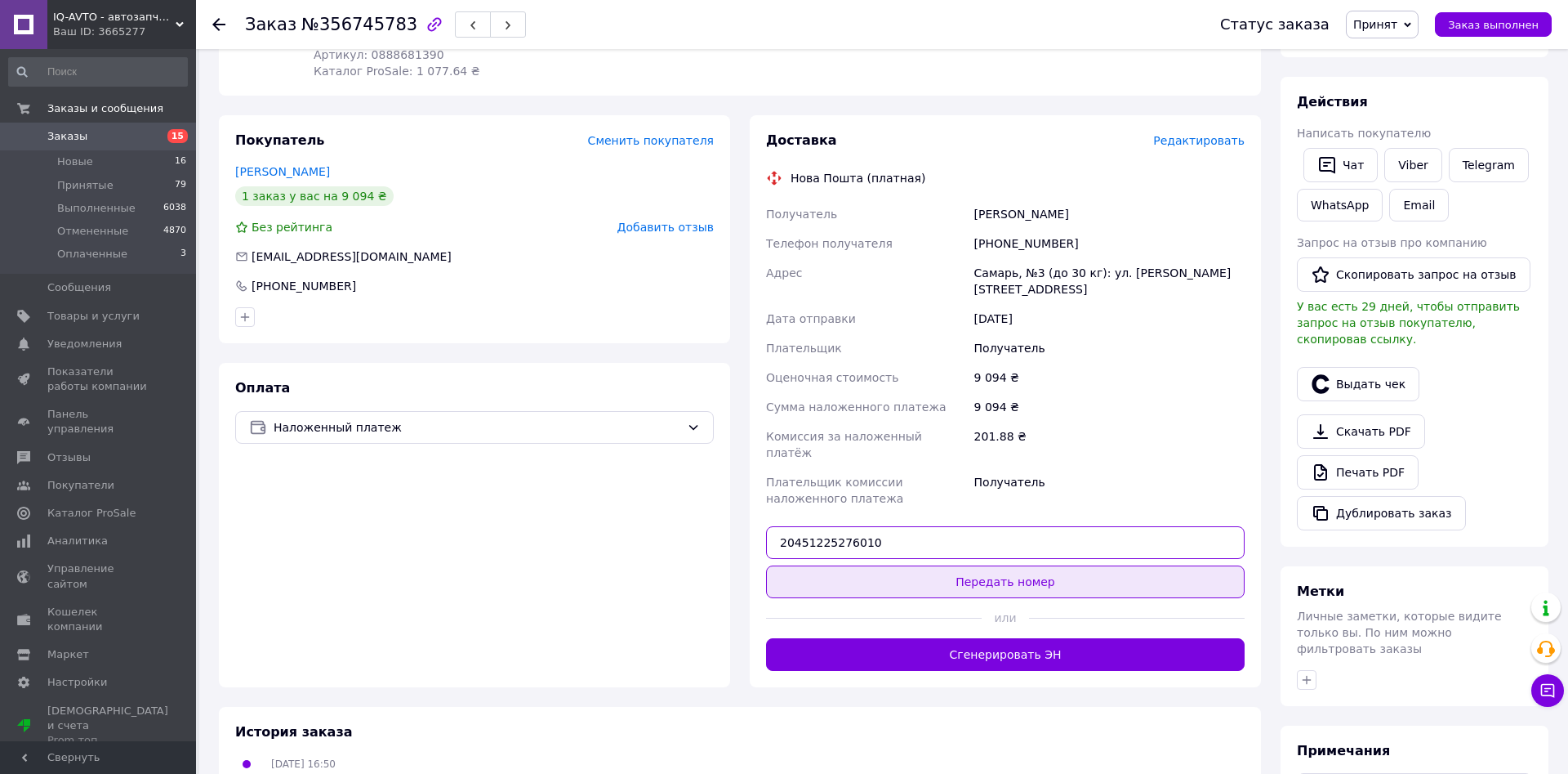
type input "20451225276010"
click at [984, 566] on button "Передать номер" at bounding box center [1005, 581] width 479 height 32
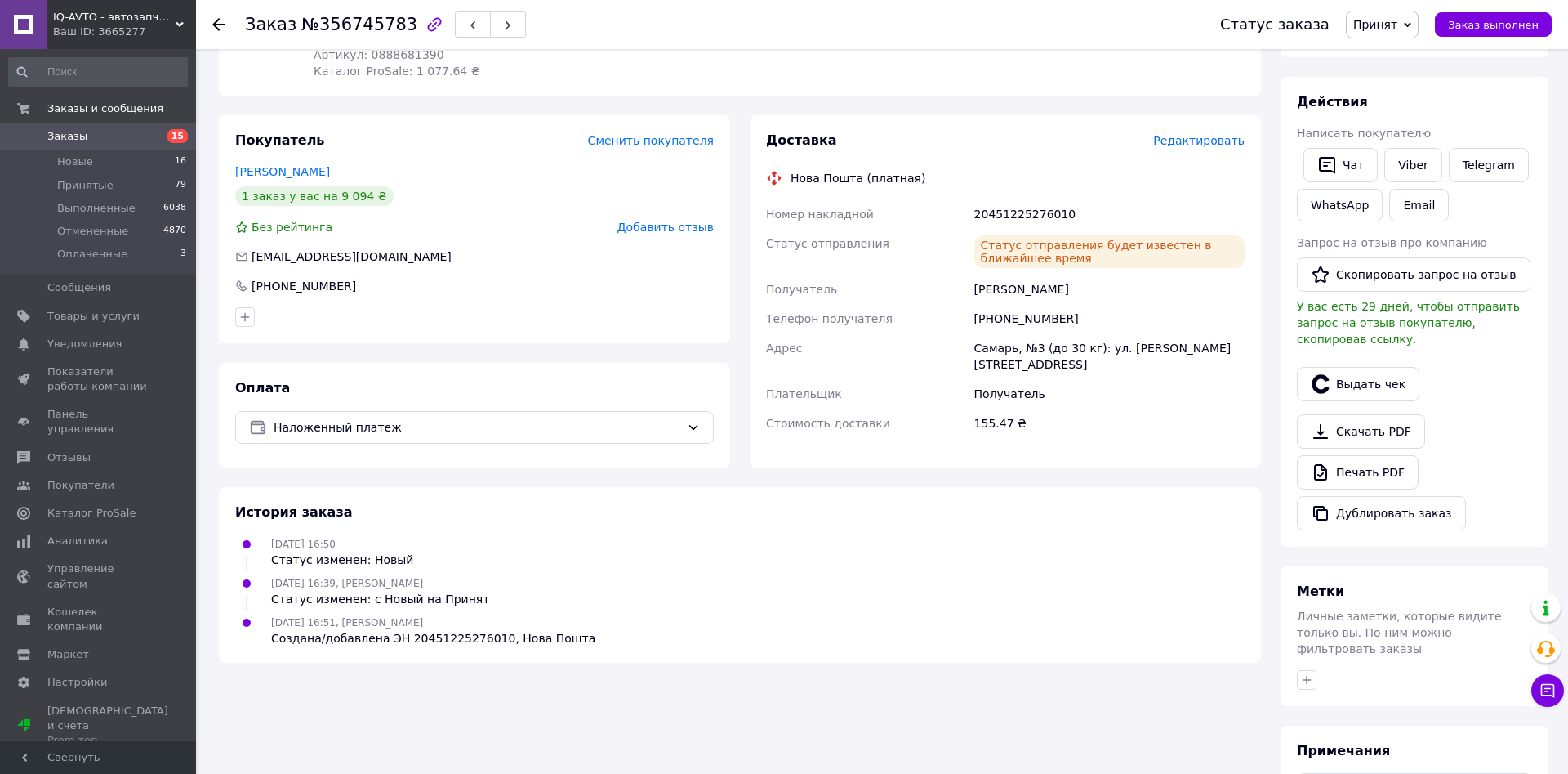
scroll to position [0, 0]
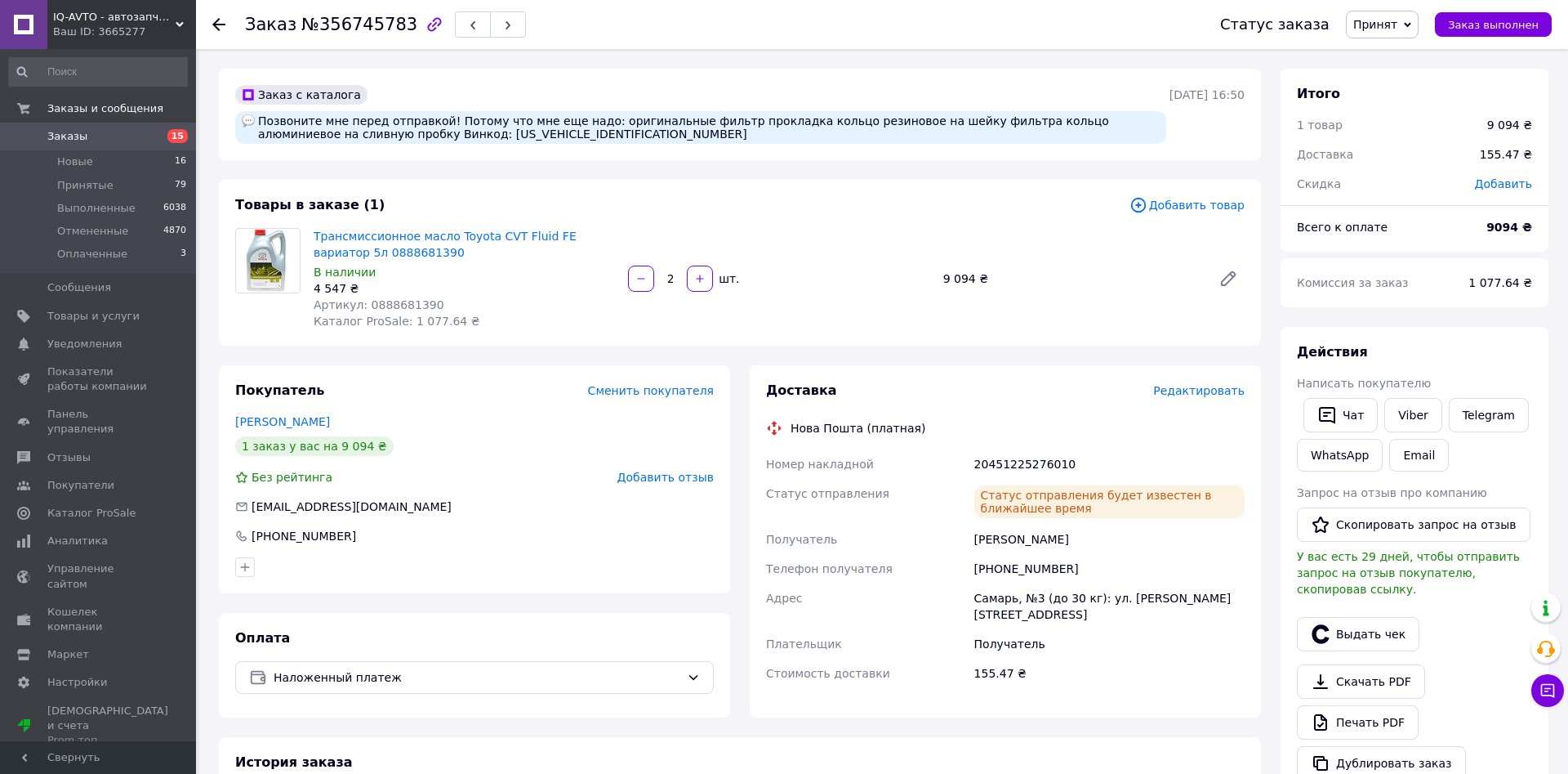
click at [102, 137] on span "Заказы" at bounding box center [99, 136] width 104 height 15
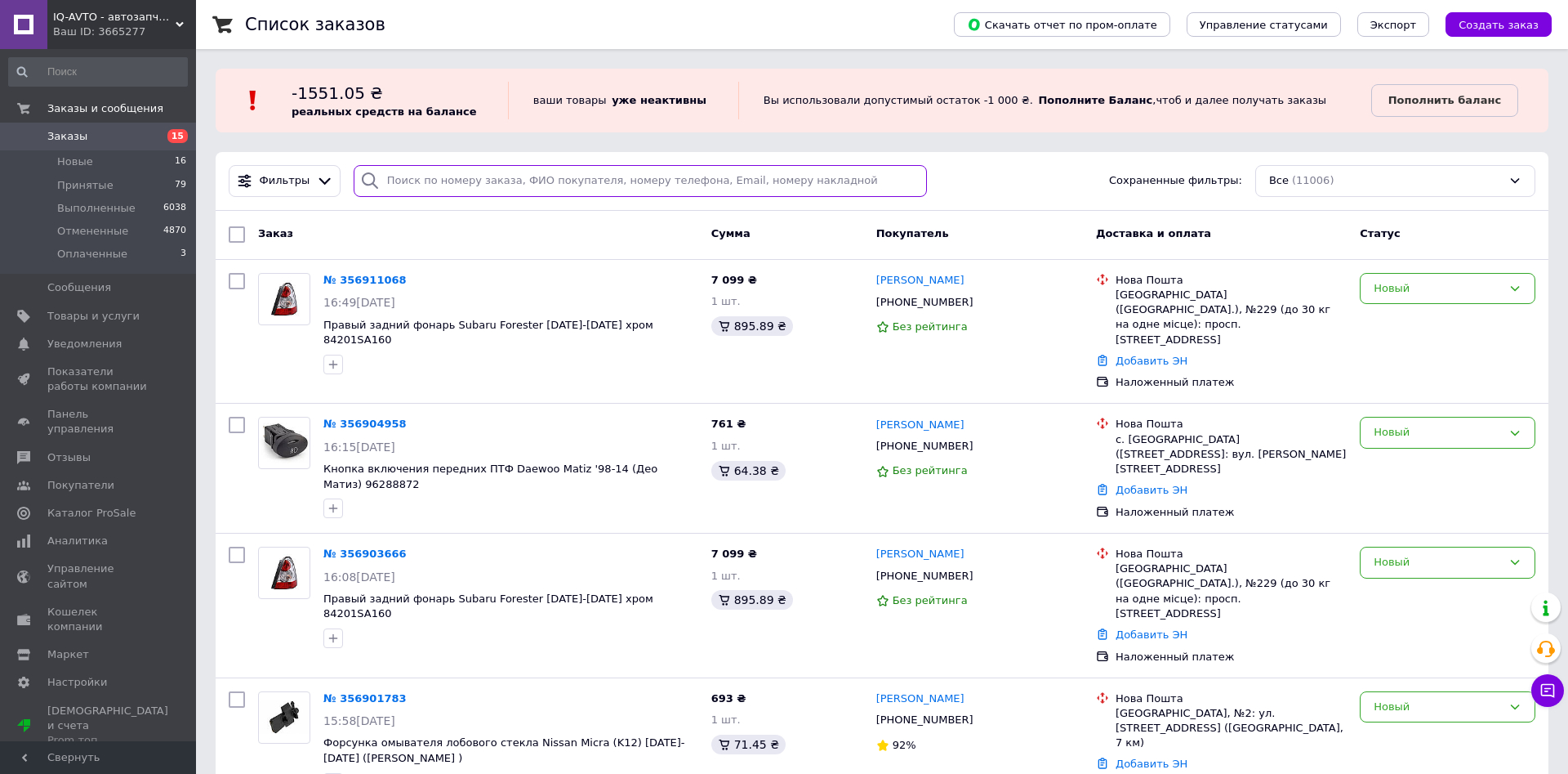
click at [437, 179] on input "search" at bounding box center [640, 181] width 574 height 32
paste input "0664582980"
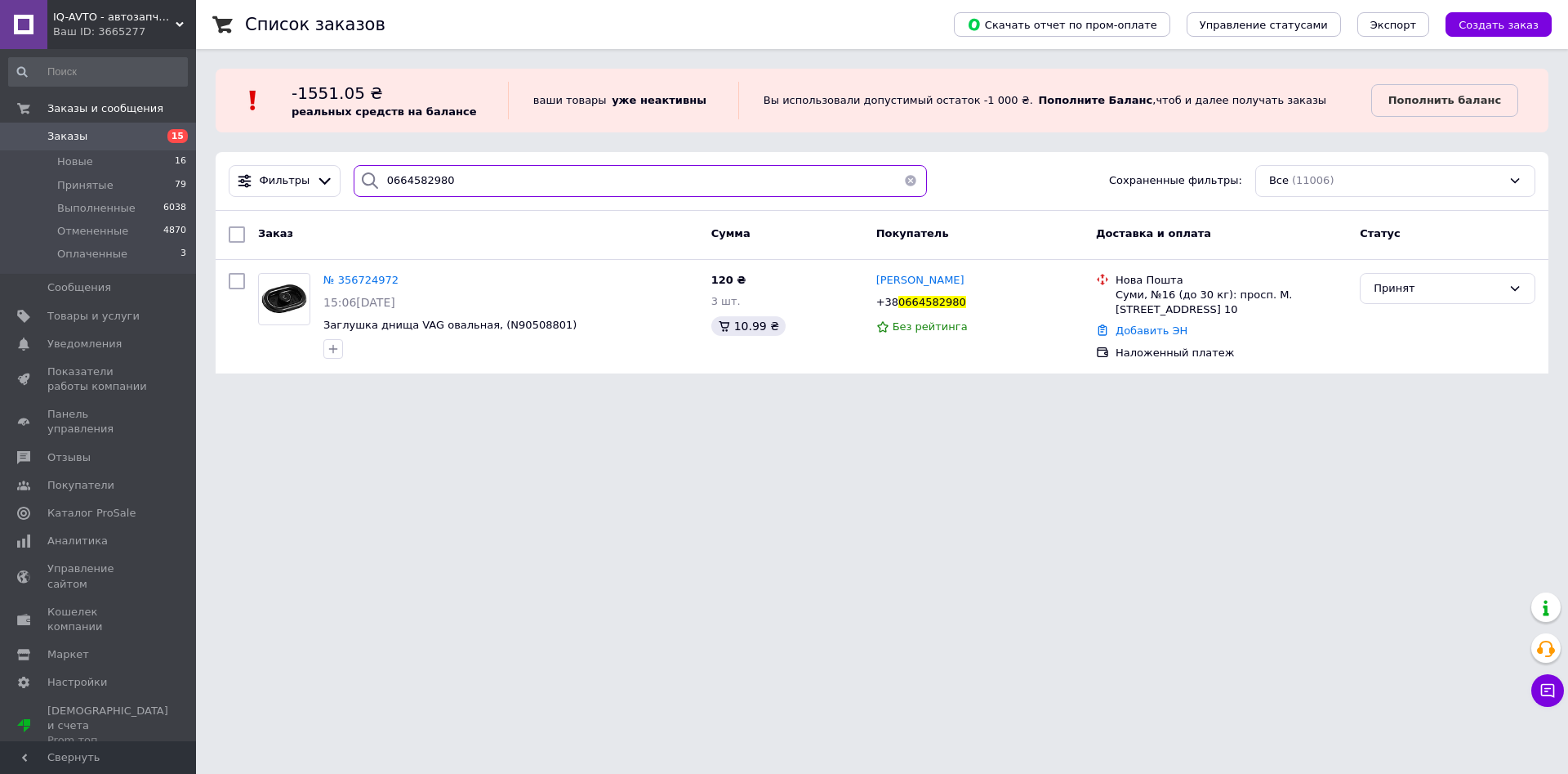
type input "0664582980"
click at [355, 282] on span "№ 356724972" at bounding box center [361, 280] width 76 height 12
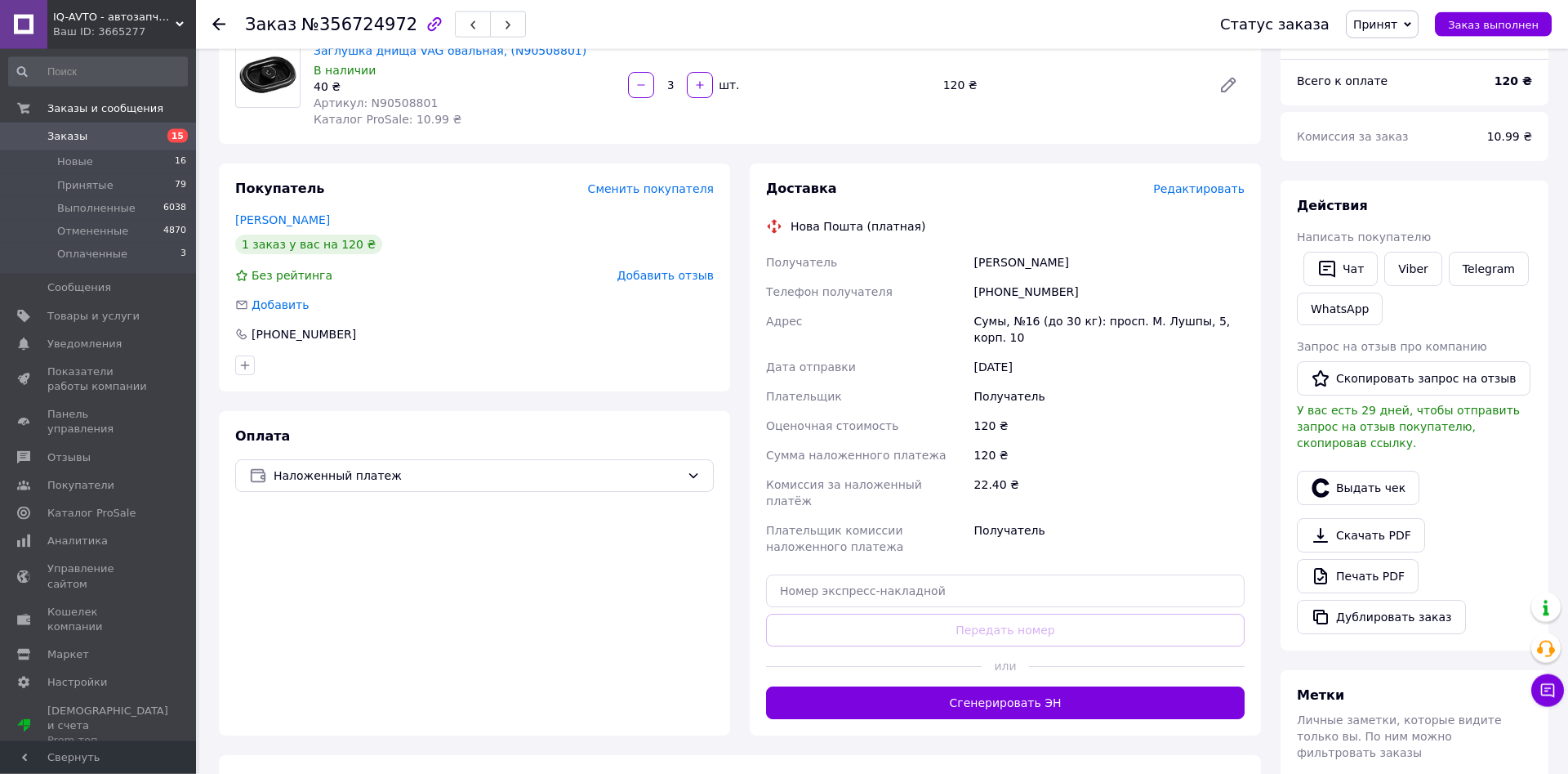
scroll to position [167, 0]
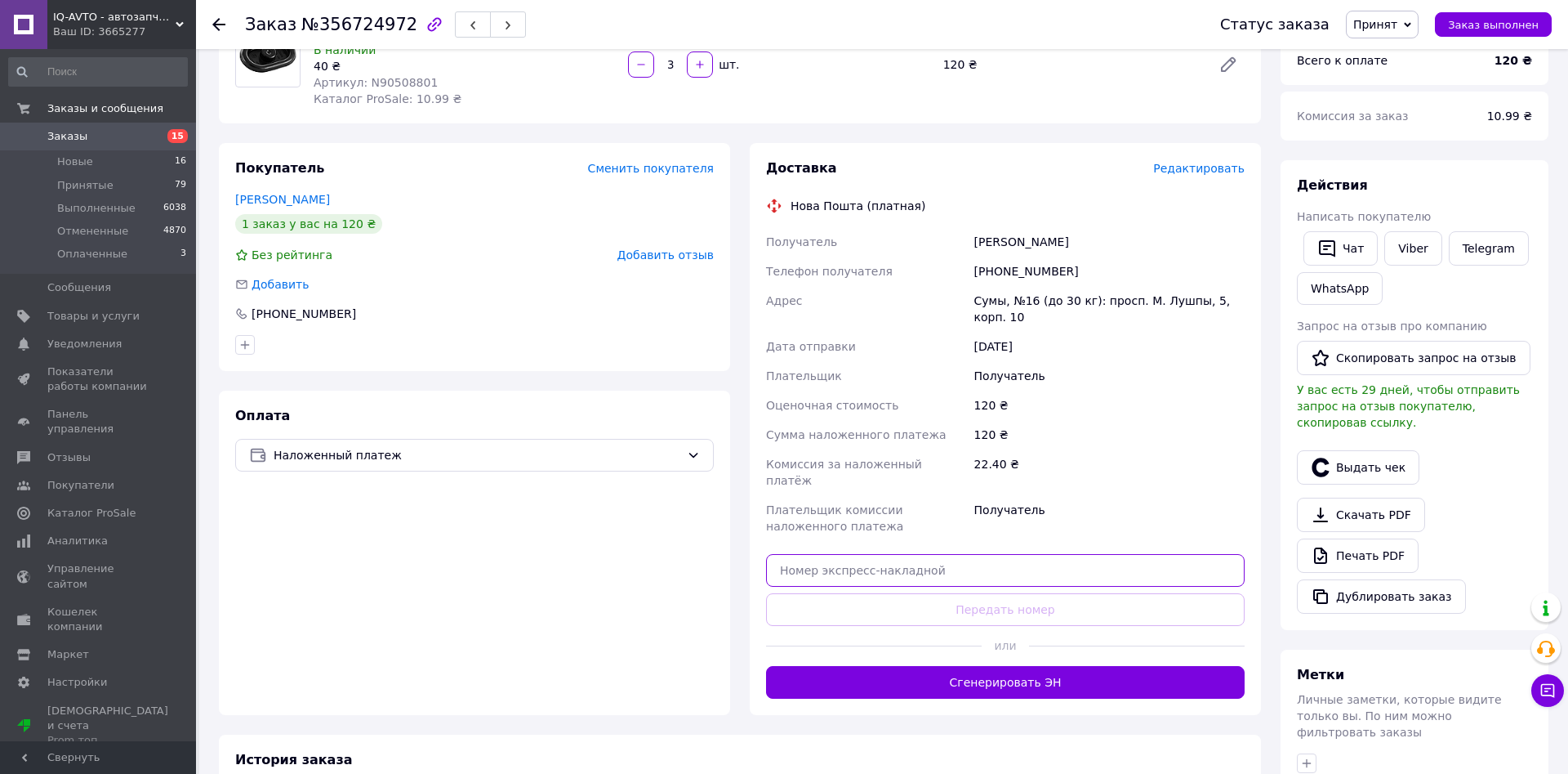
click at [924, 554] on input "text" at bounding box center [1005, 570] width 479 height 32
paste input "20451225283545"
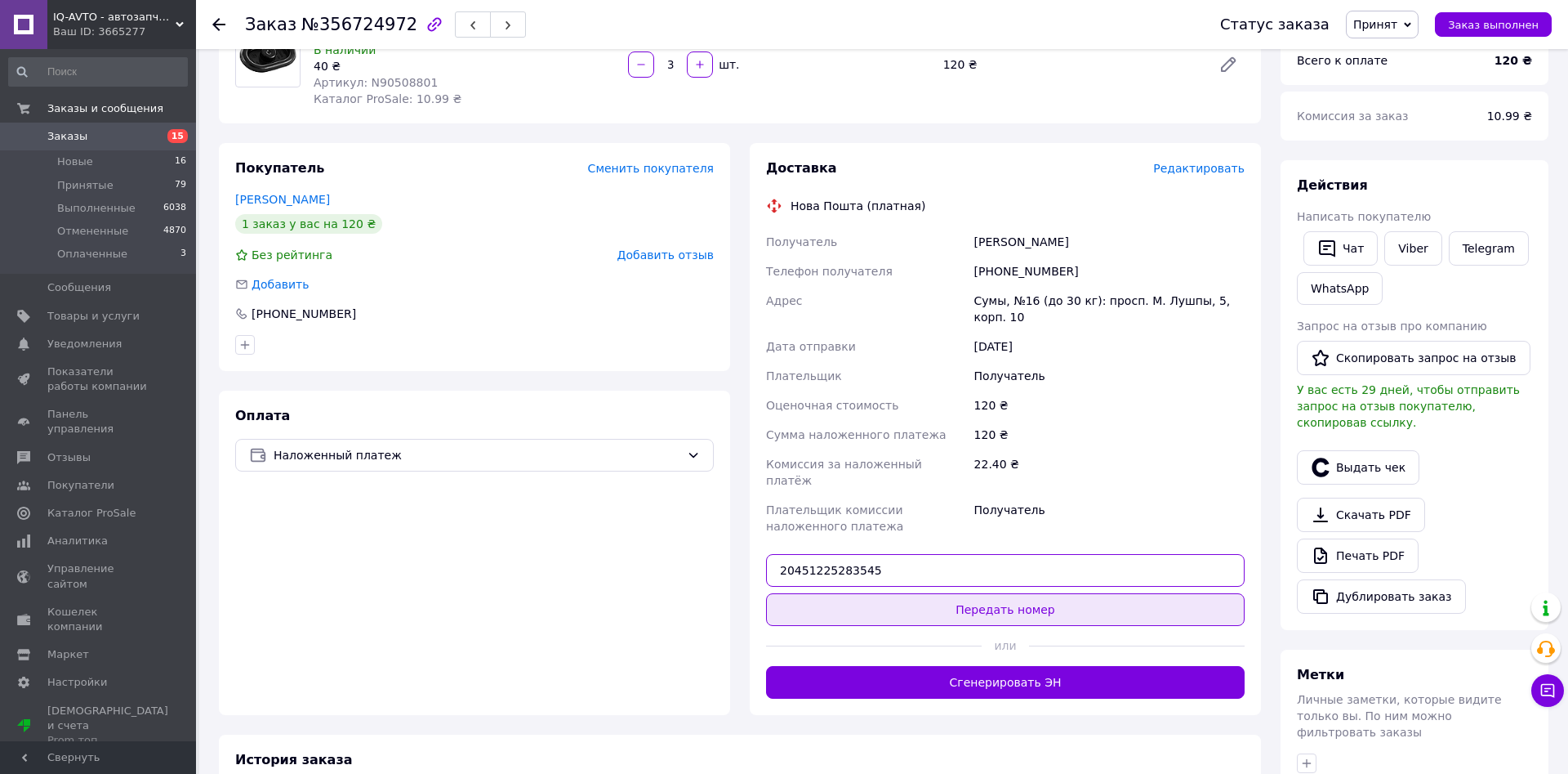
type input "20451225283545"
click at [990, 593] on button "Передать номер" at bounding box center [1005, 609] width 479 height 32
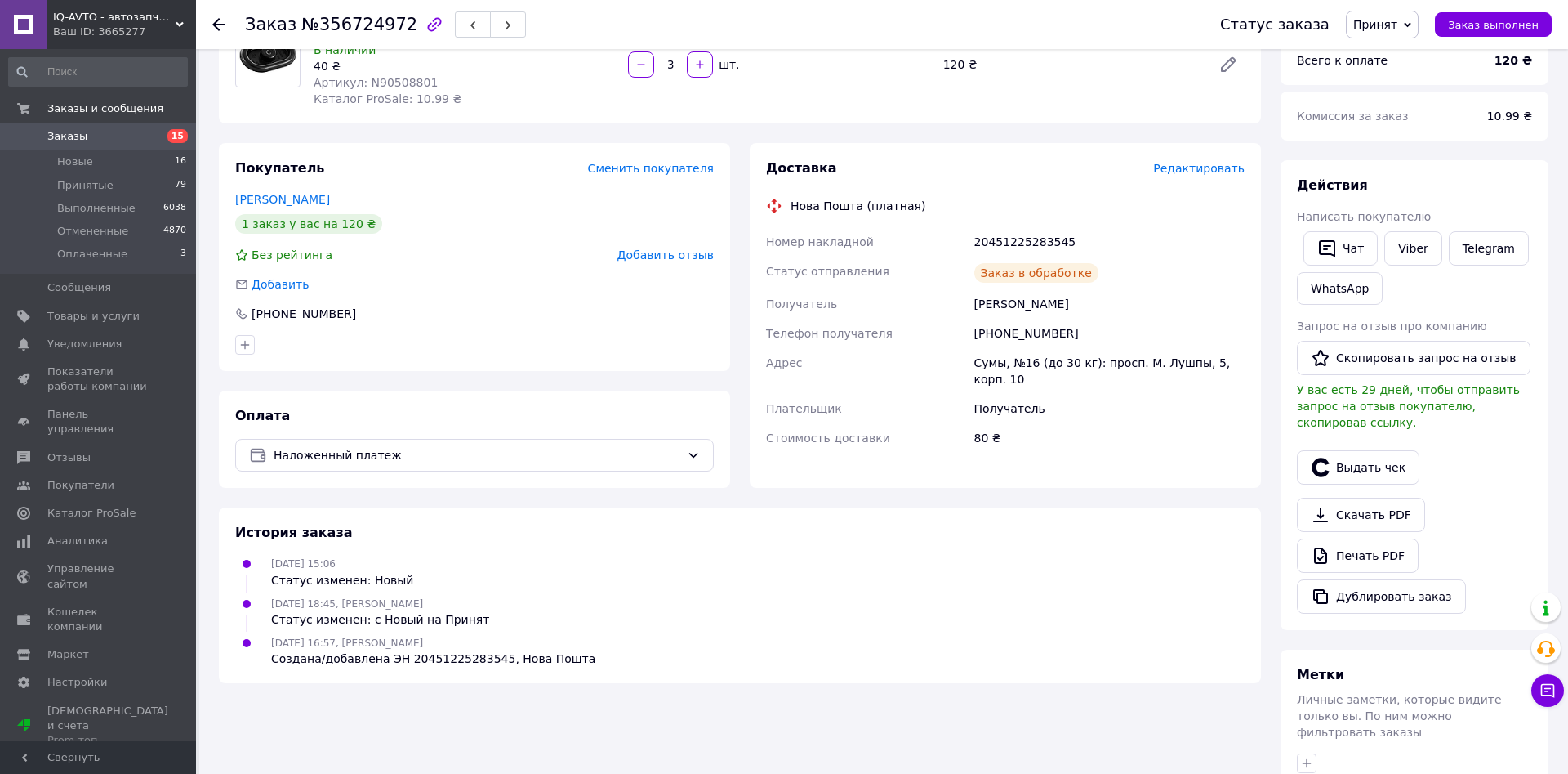
scroll to position [0, 0]
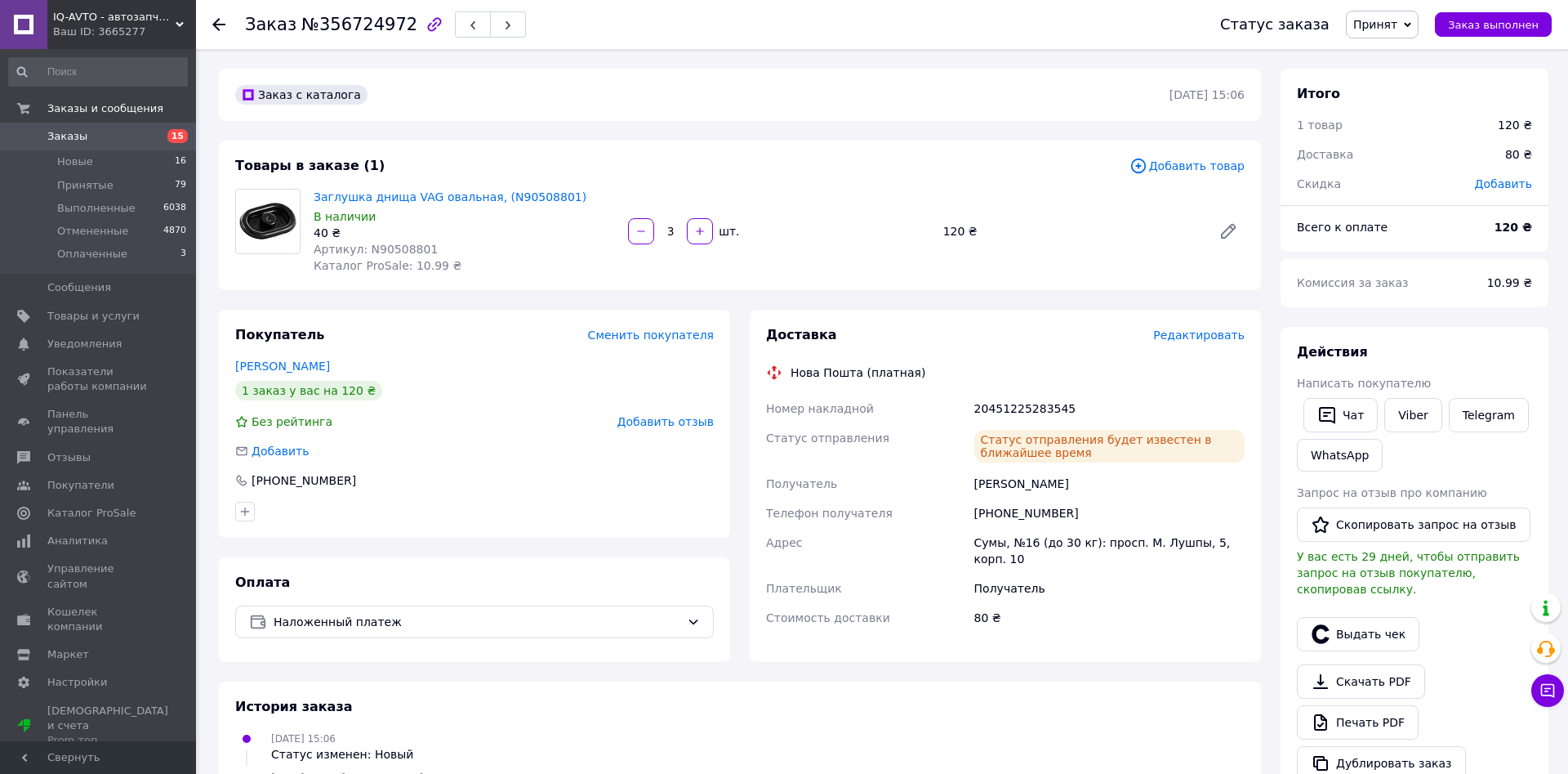
click at [84, 135] on span "Заказы" at bounding box center [99, 136] width 104 height 15
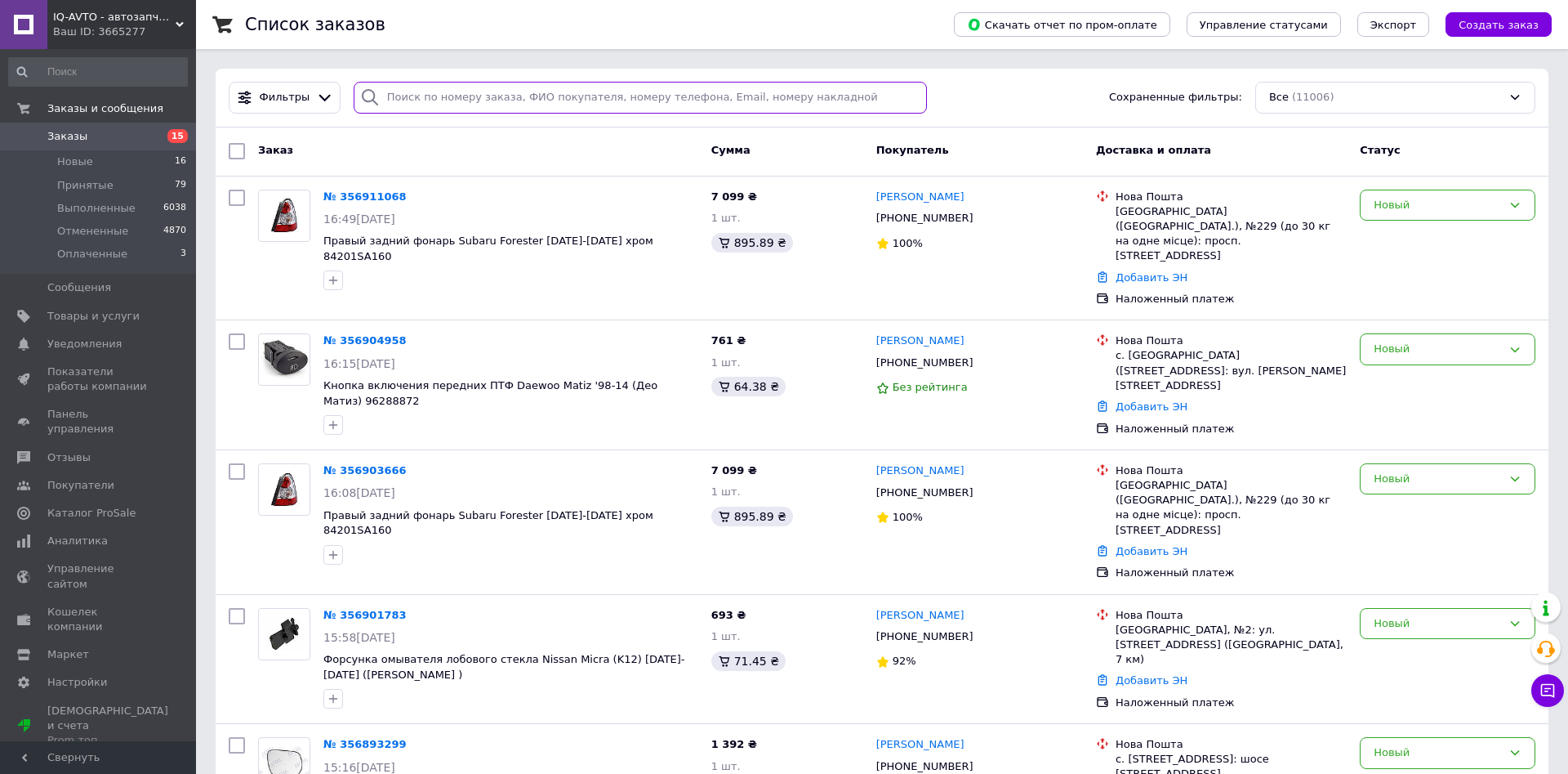
click at [459, 87] on input "search" at bounding box center [640, 97] width 574 height 32
paste input "0958317837"
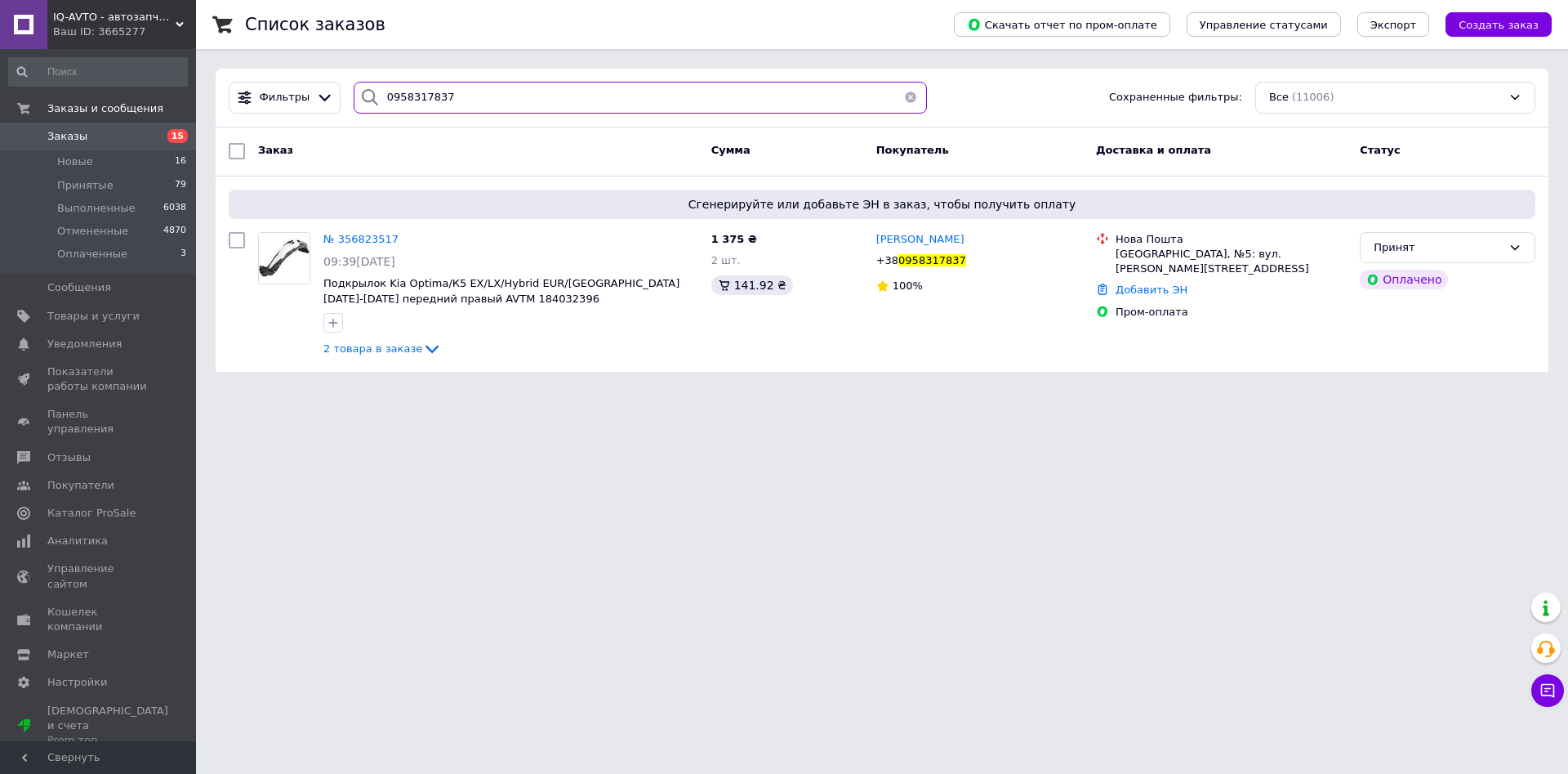
type input "0958317837"
click at [345, 237] on span "№ 356823517" at bounding box center [361, 238] width 76 height 12
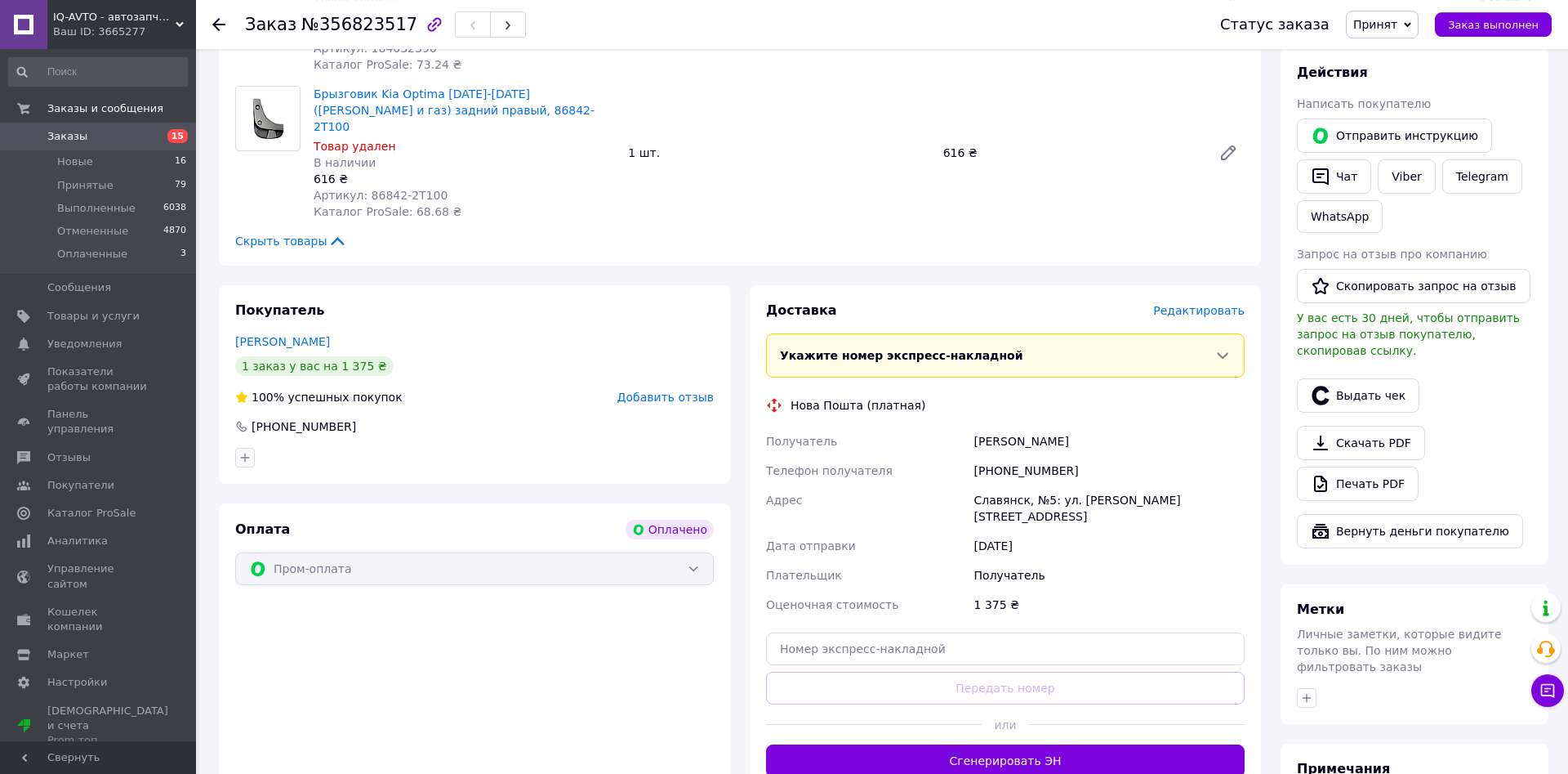
scroll to position [333, 0]
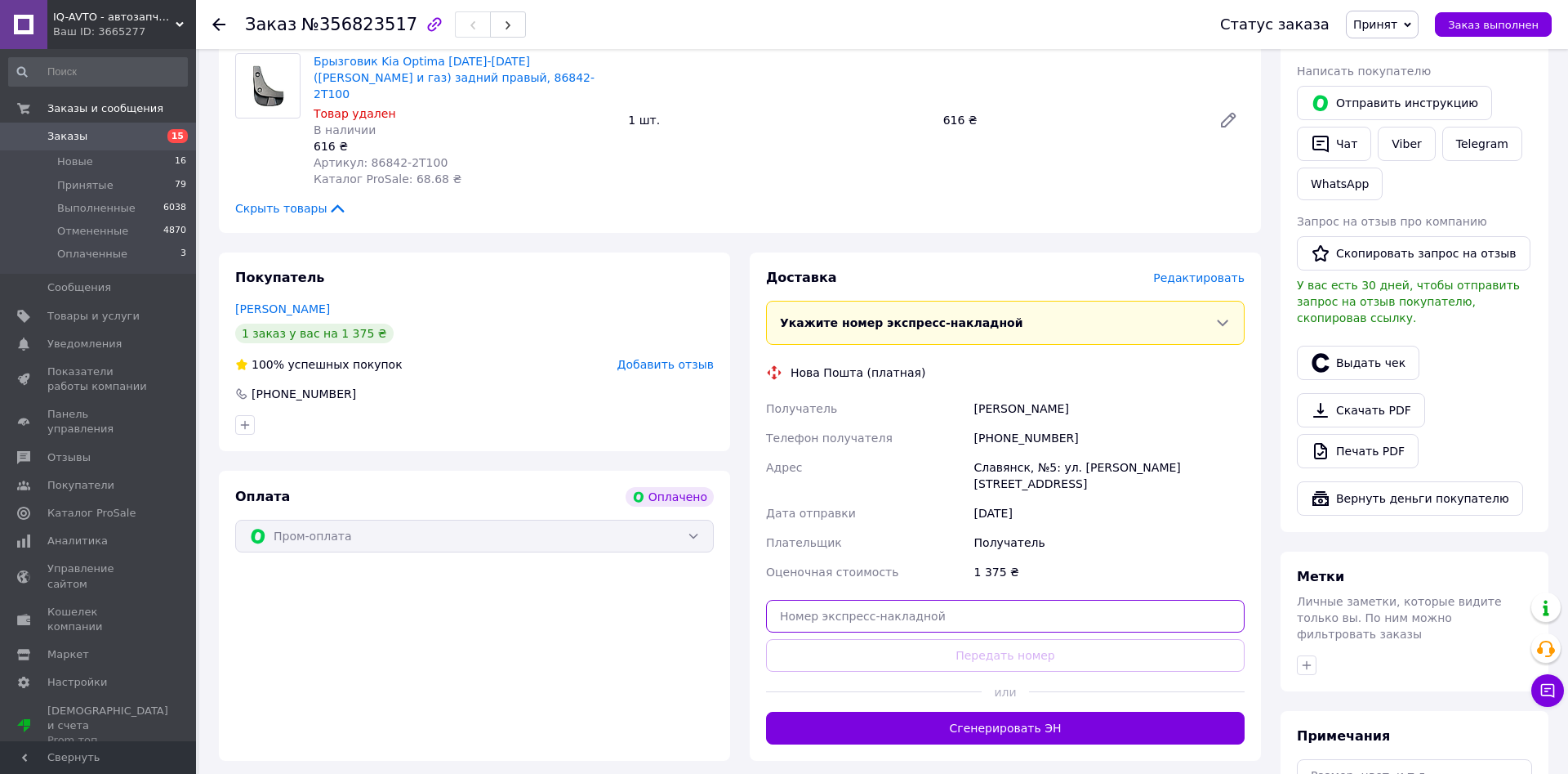
click at [901, 600] on input "text" at bounding box center [1005, 615] width 479 height 32
paste input "20451225290960"
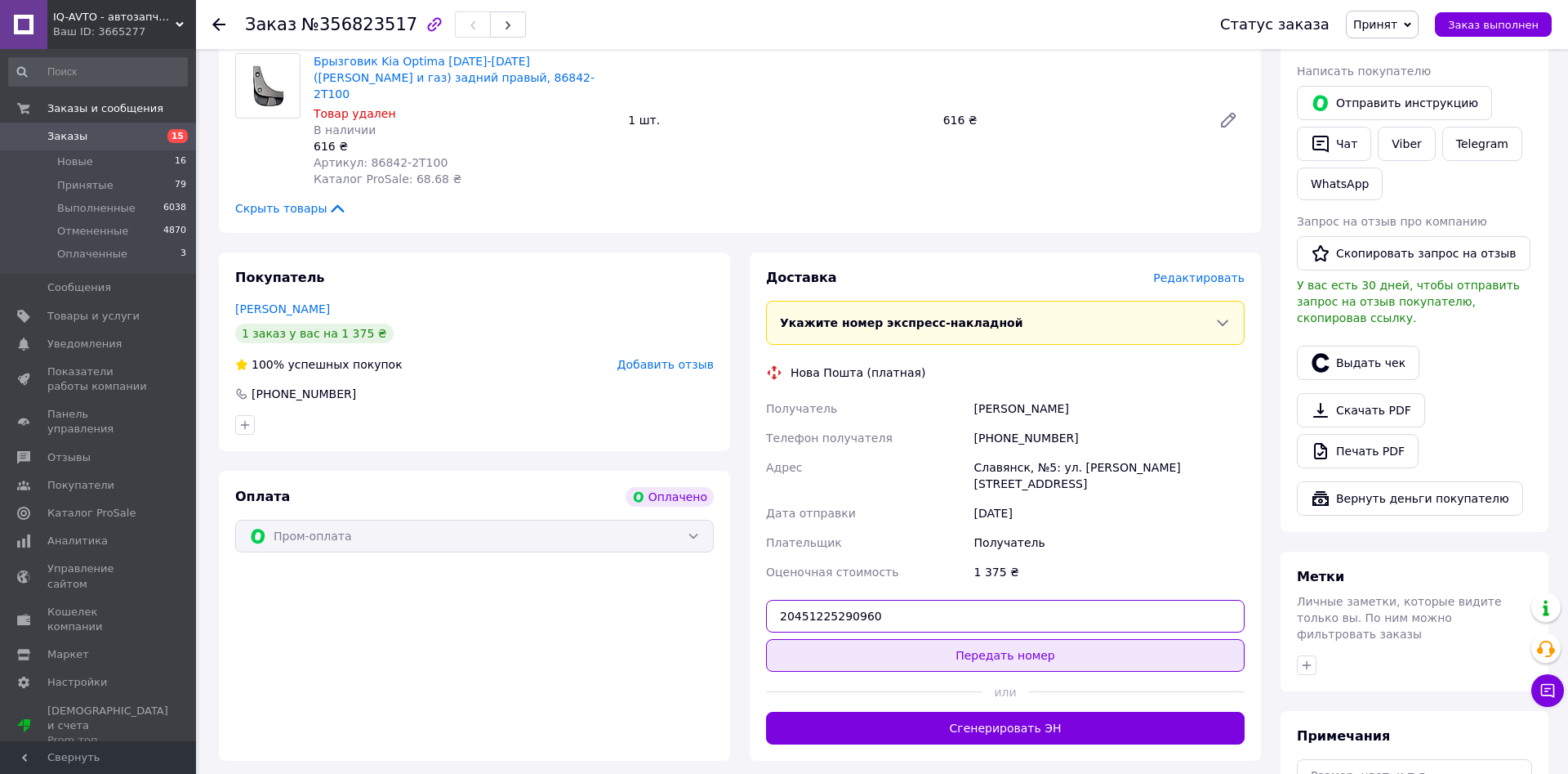
type input "20451225290960"
click at [970, 639] on button "Передать номер" at bounding box center [1005, 654] width 479 height 32
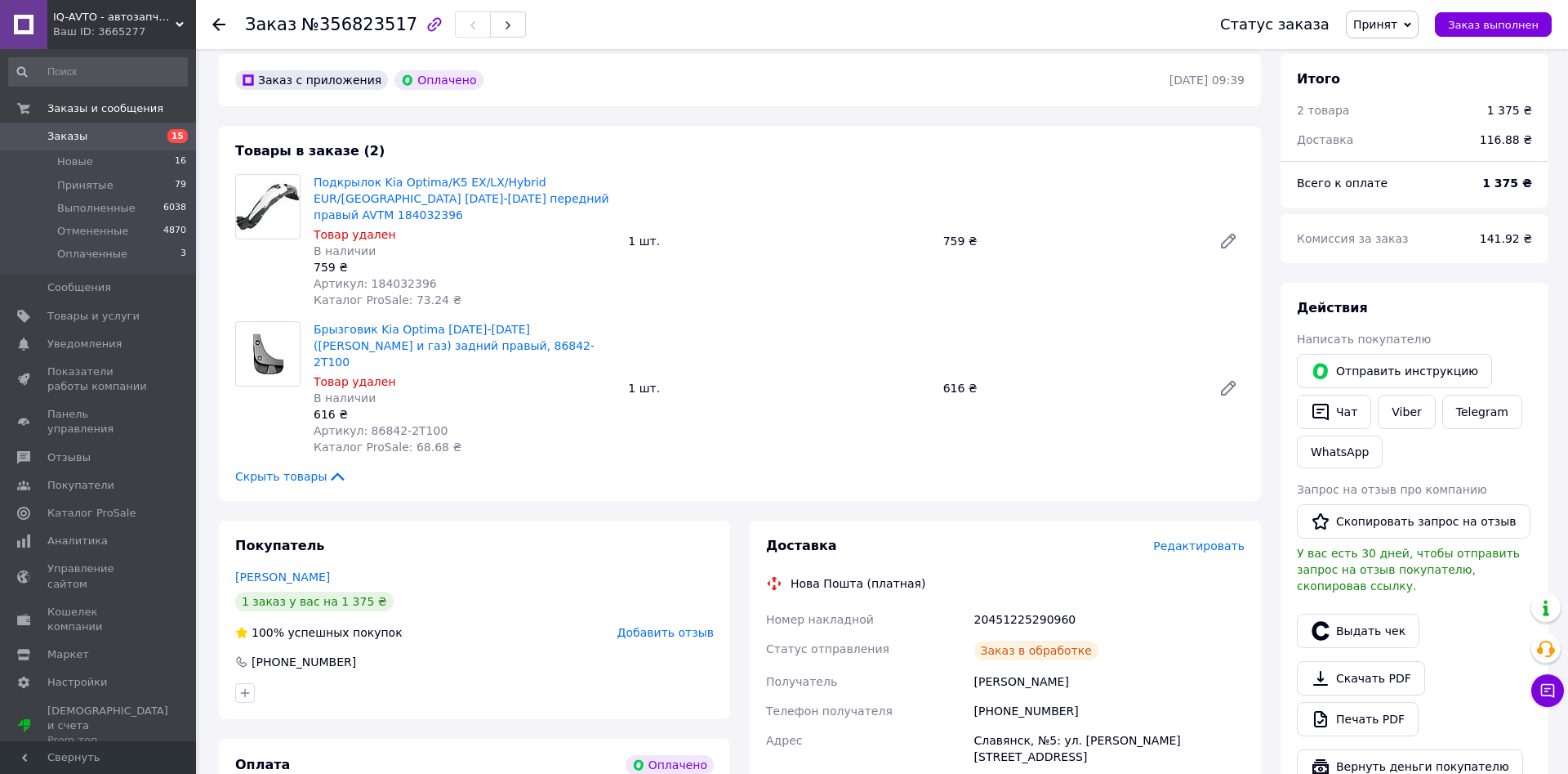
scroll to position [0, 0]
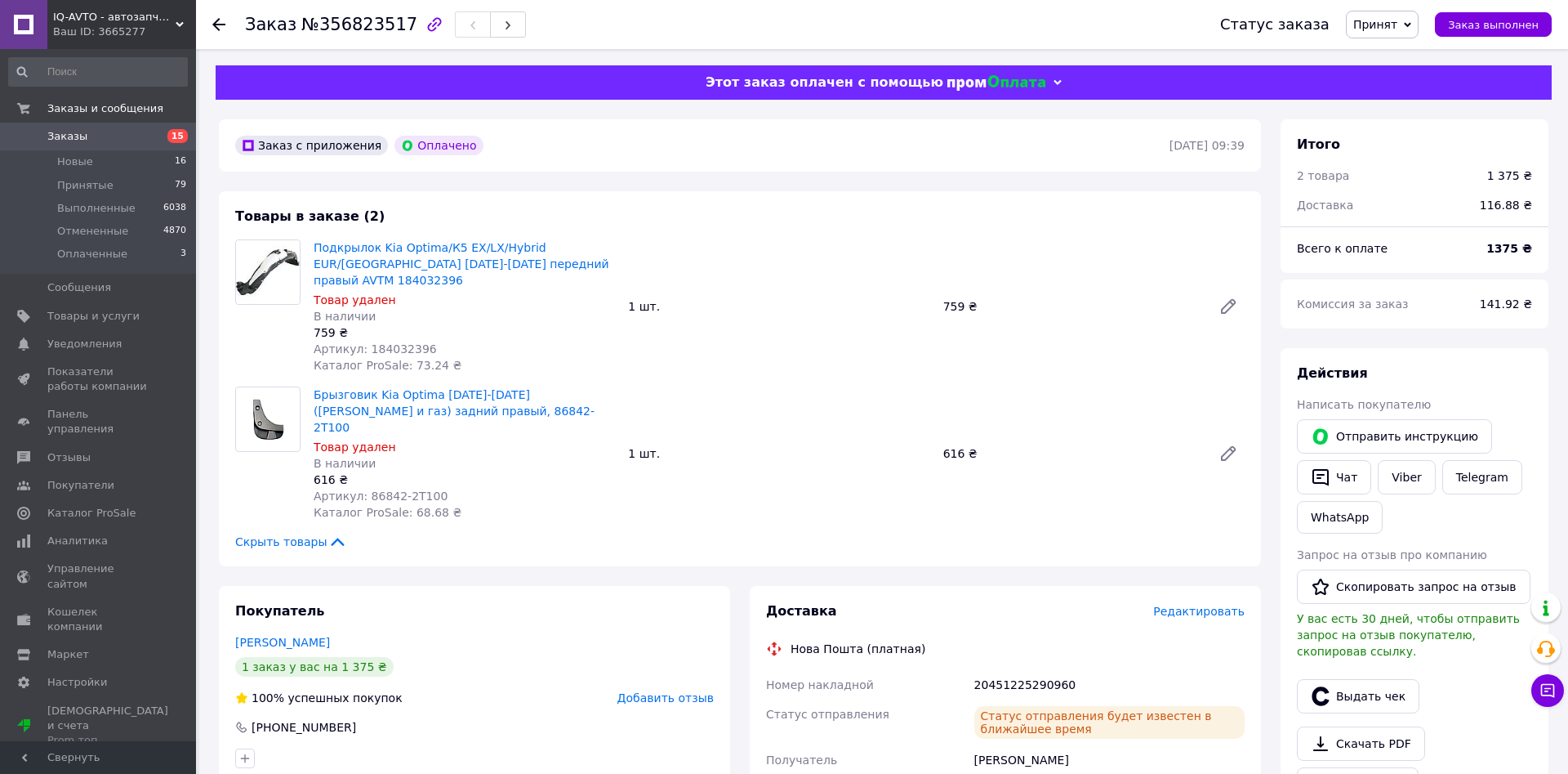
click at [56, 136] on span "Заказы" at bounding box center [67, 136] width 40 height 15
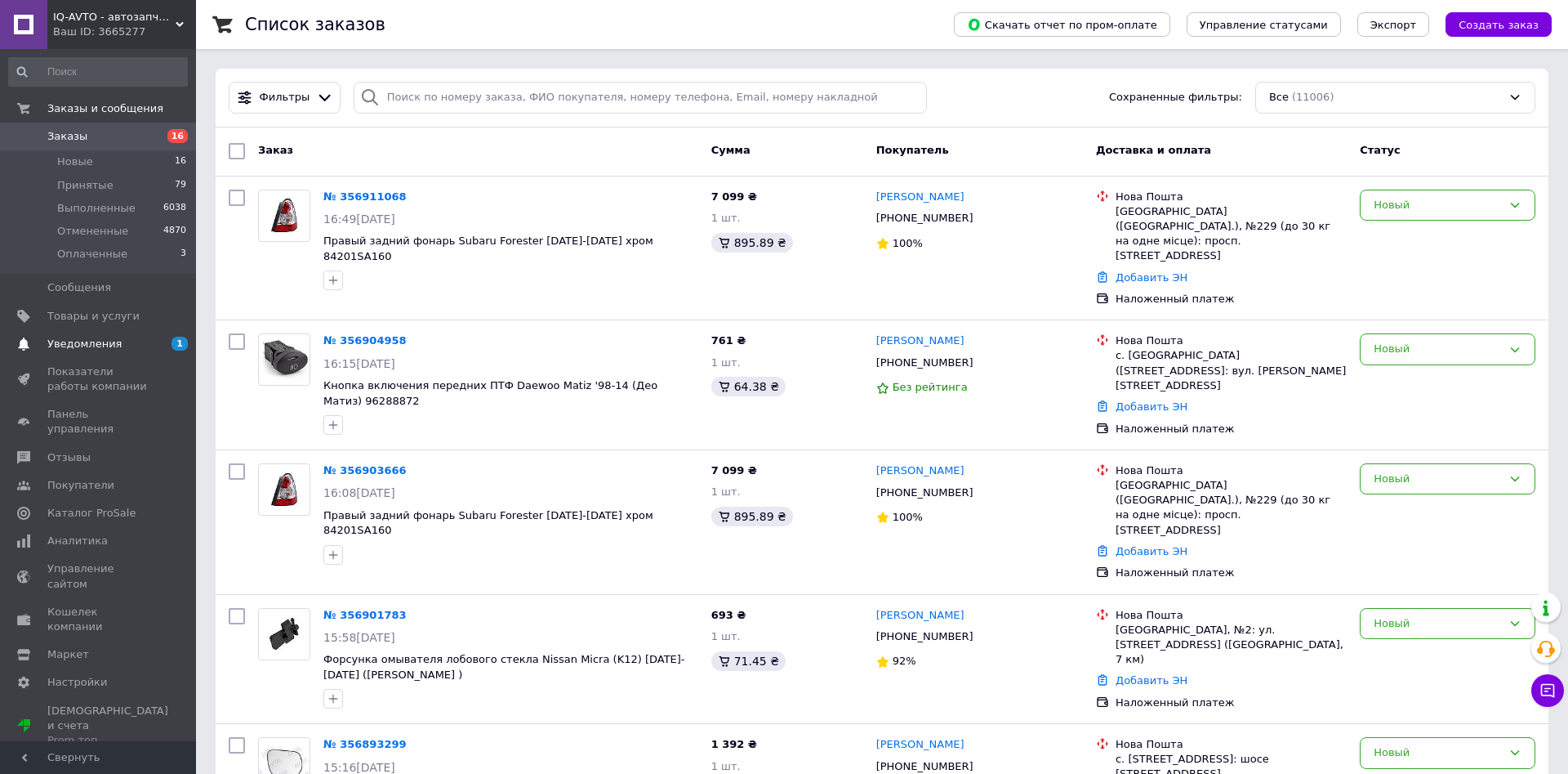
click at [81, 347] on span "Уведомления" at bounding box center [85, 344] width 75 height 15
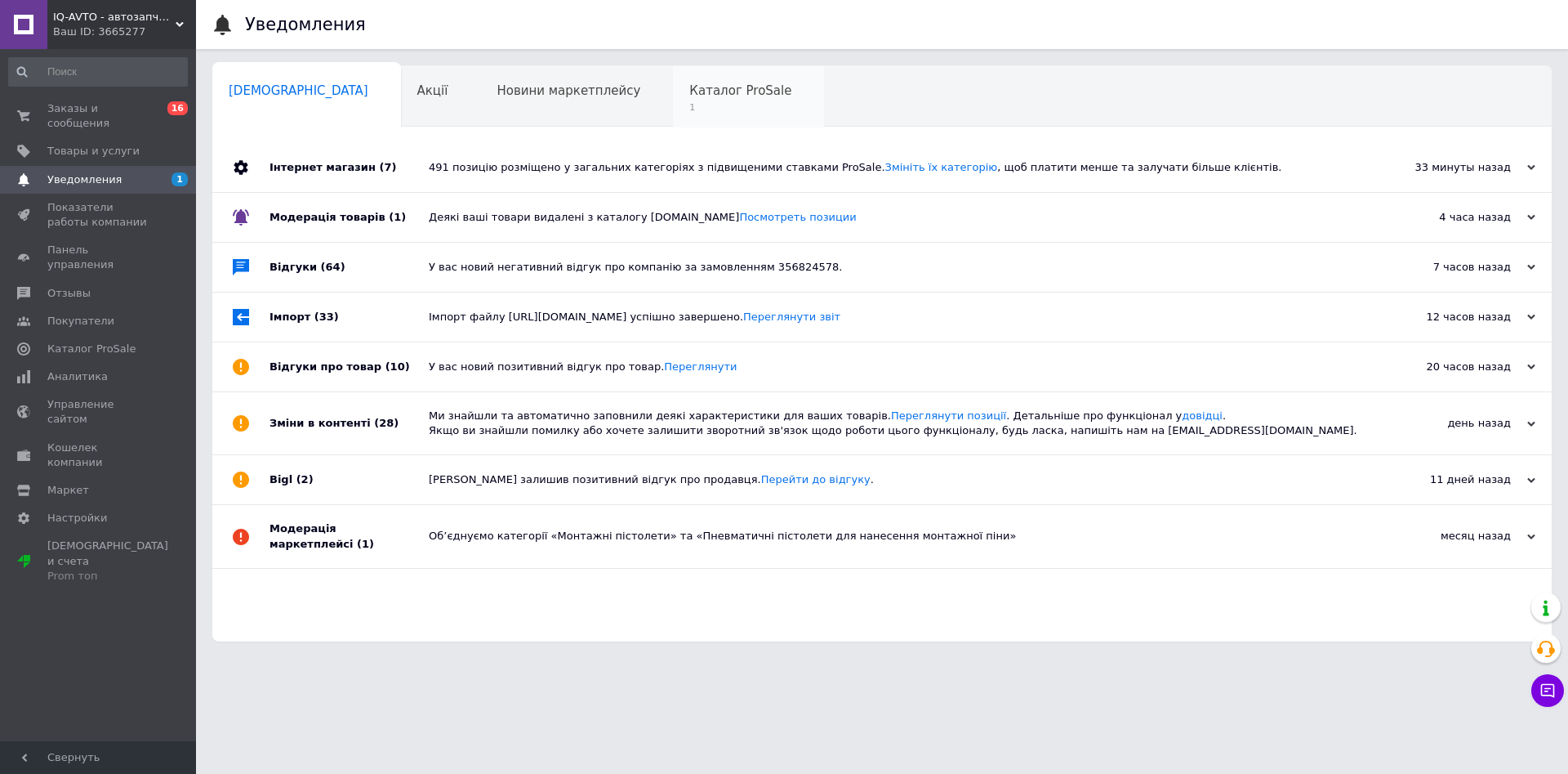
click at [689, 111] on span "1" at bounding box center [740, 107] width 102 height 12
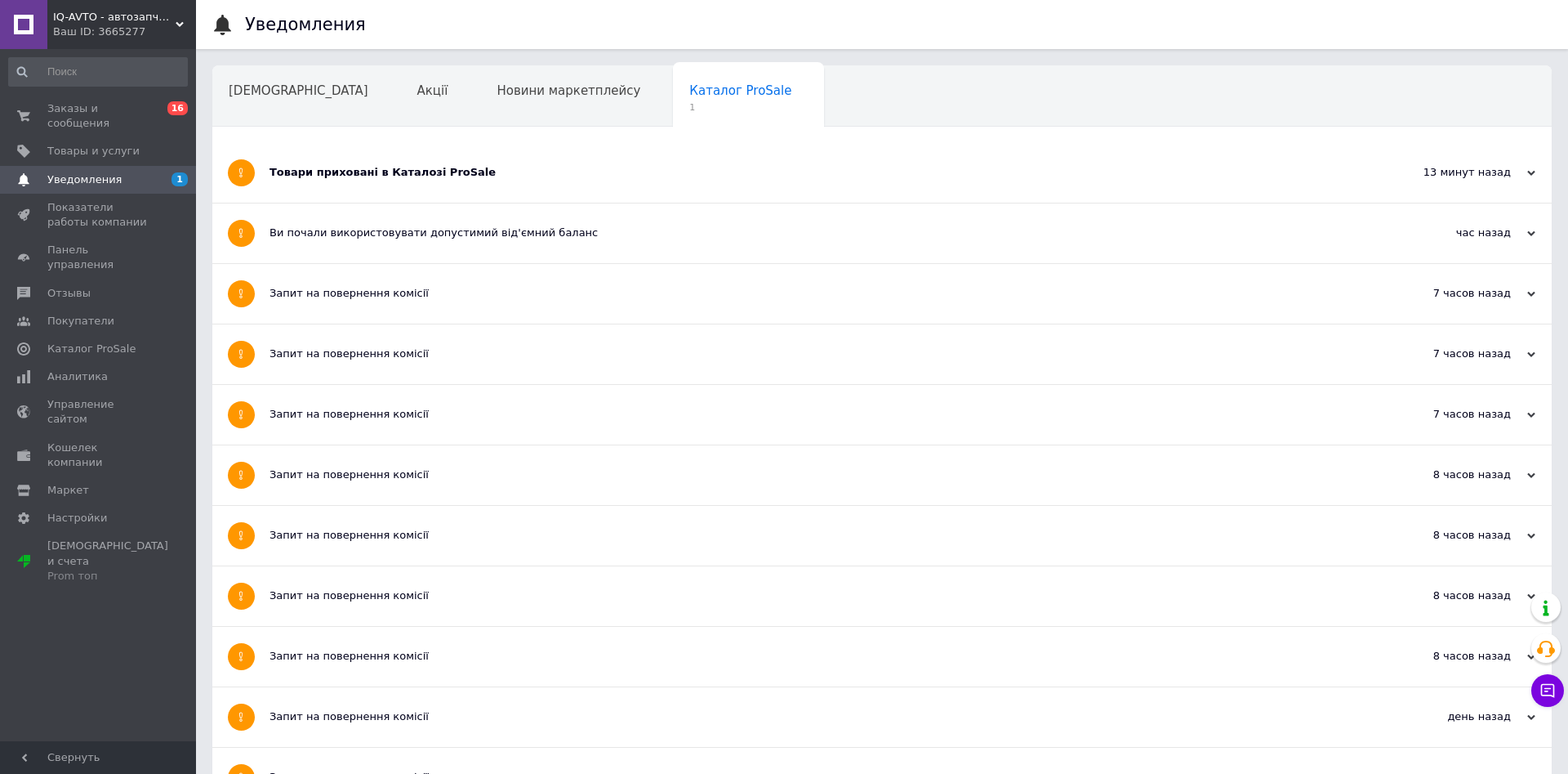
click at [393, 182] on div "Товари приховані в Каталозі ProSale" at bounding box center [821, 173] width 1102 height 60
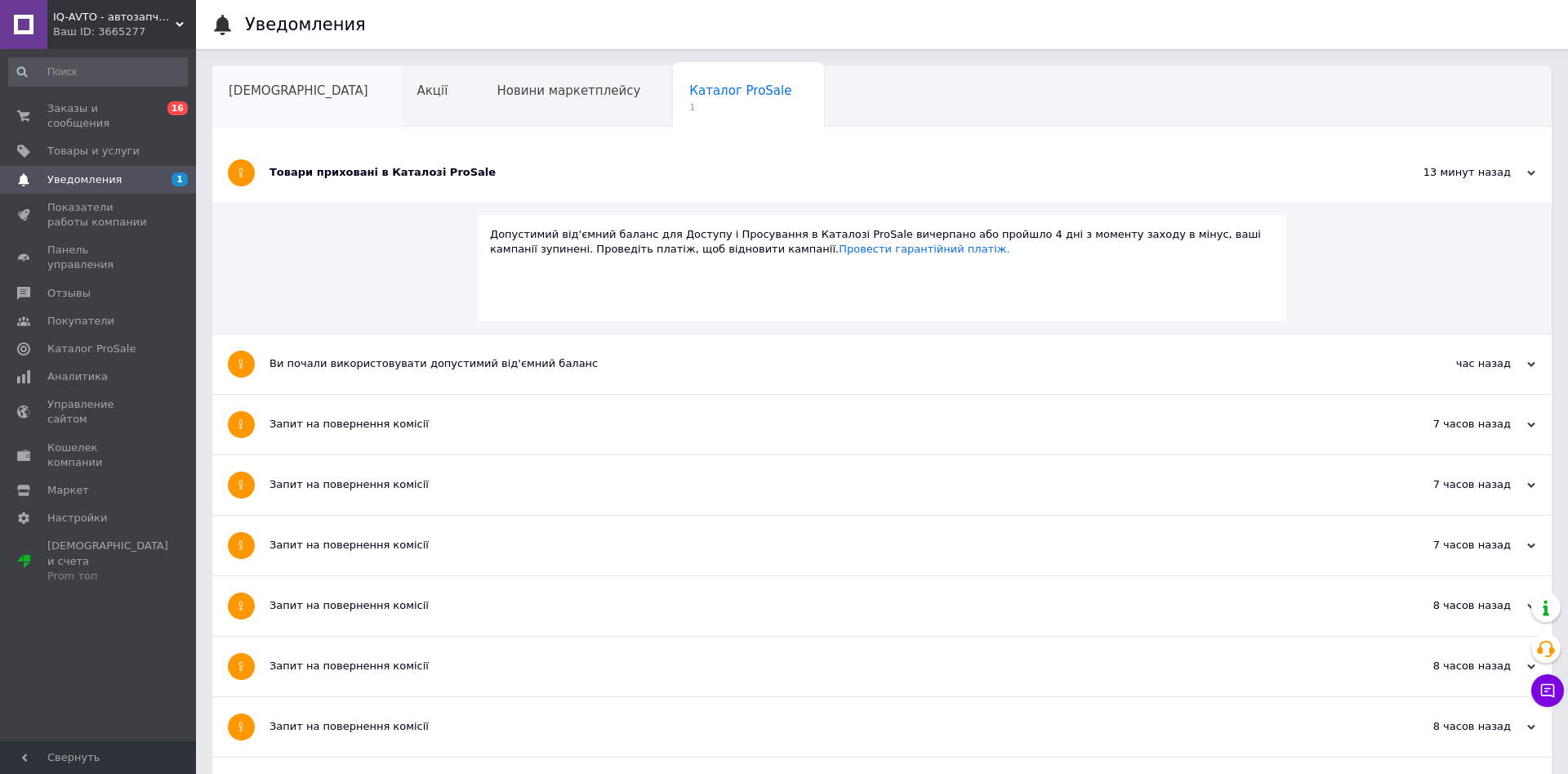
click at [292, 98] on span "Сповіщення" at bounding box center [299, 91] width 139 height 15
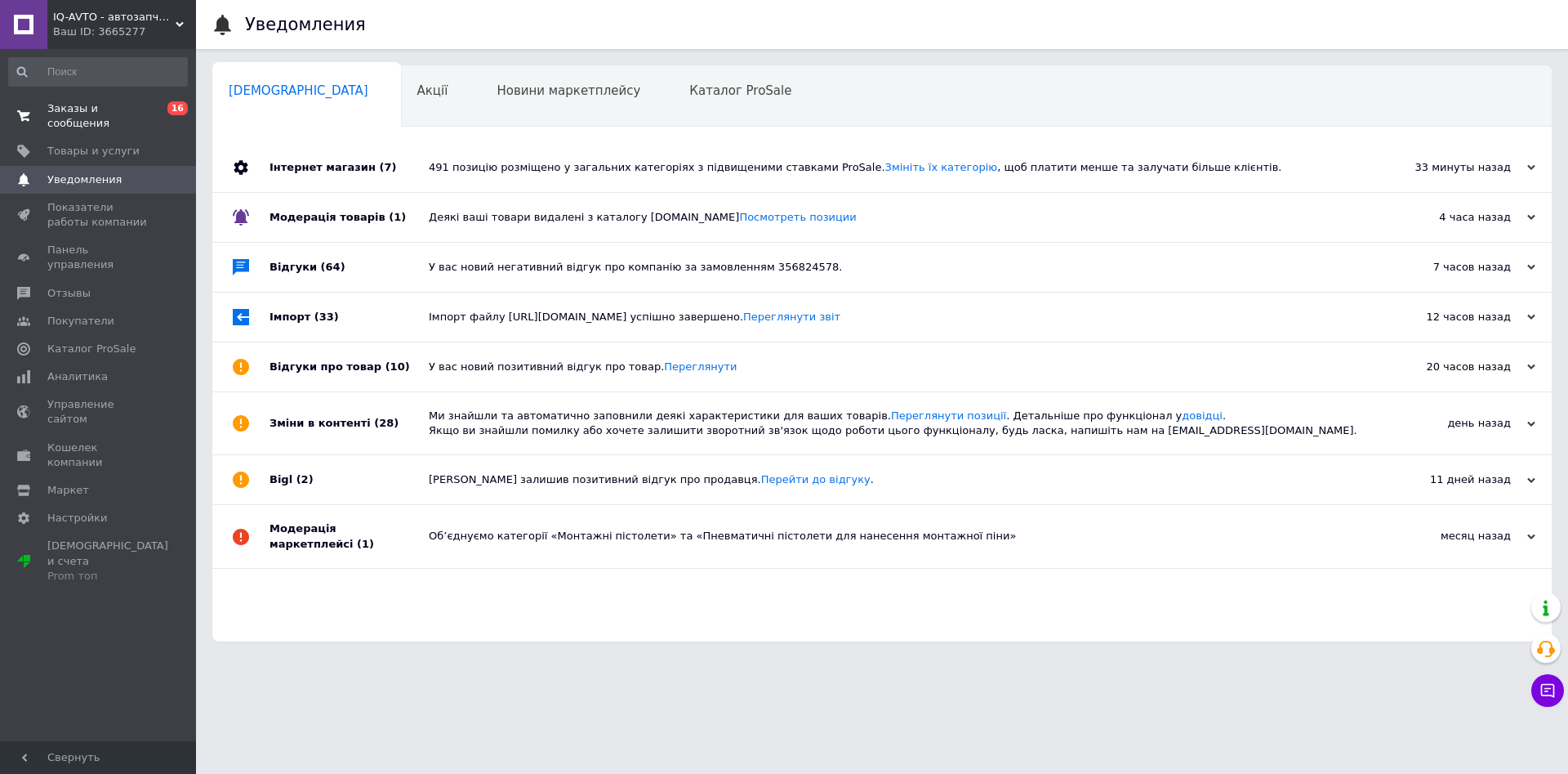
click at [93, 107] on span "Заказы и сообщения" at bounding box center [99, 115] width 104 height 29
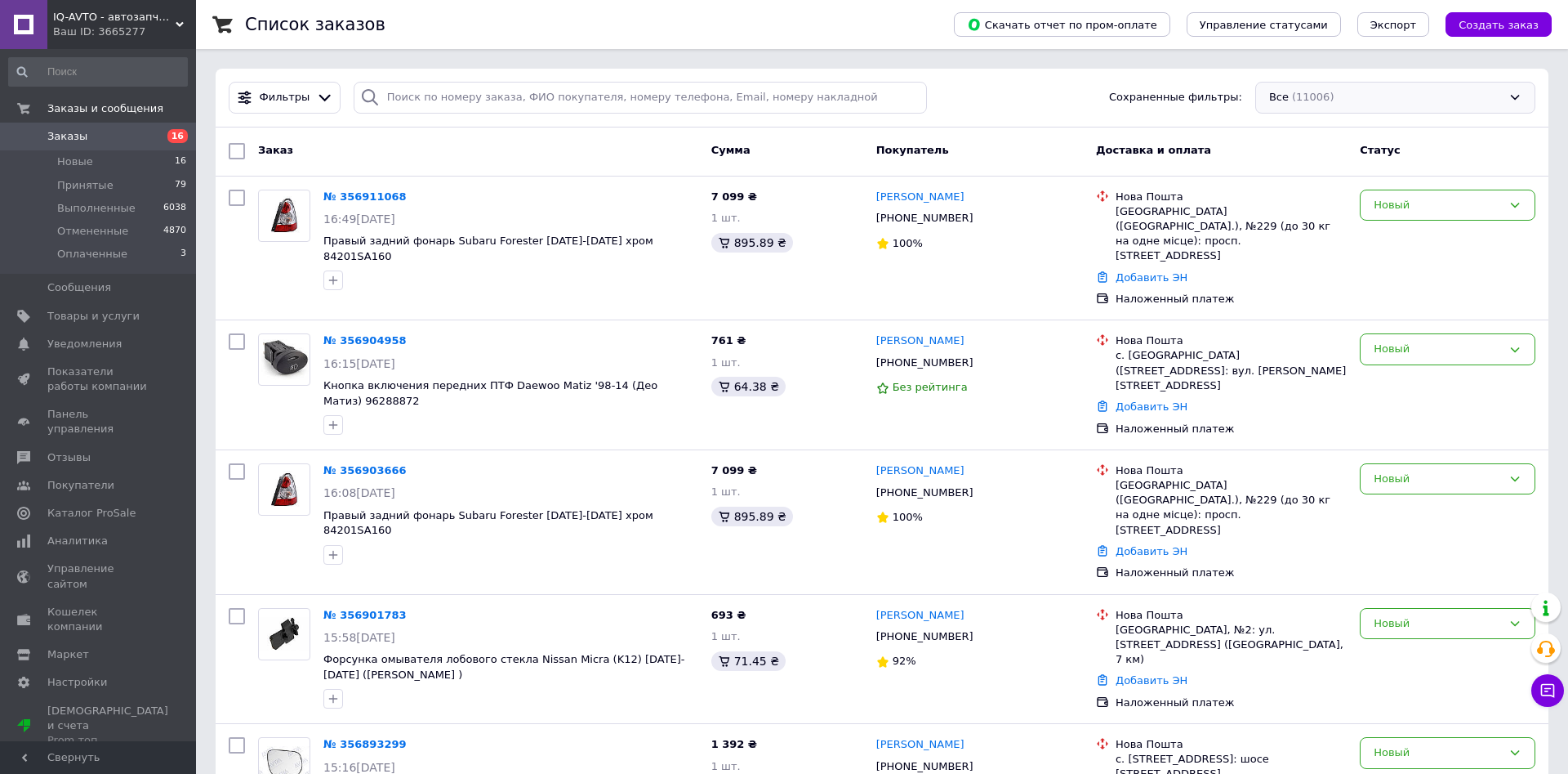
click at [1298, 91] on div "Все (11006)" at bounding box center [1395, 97] width 280 height 32
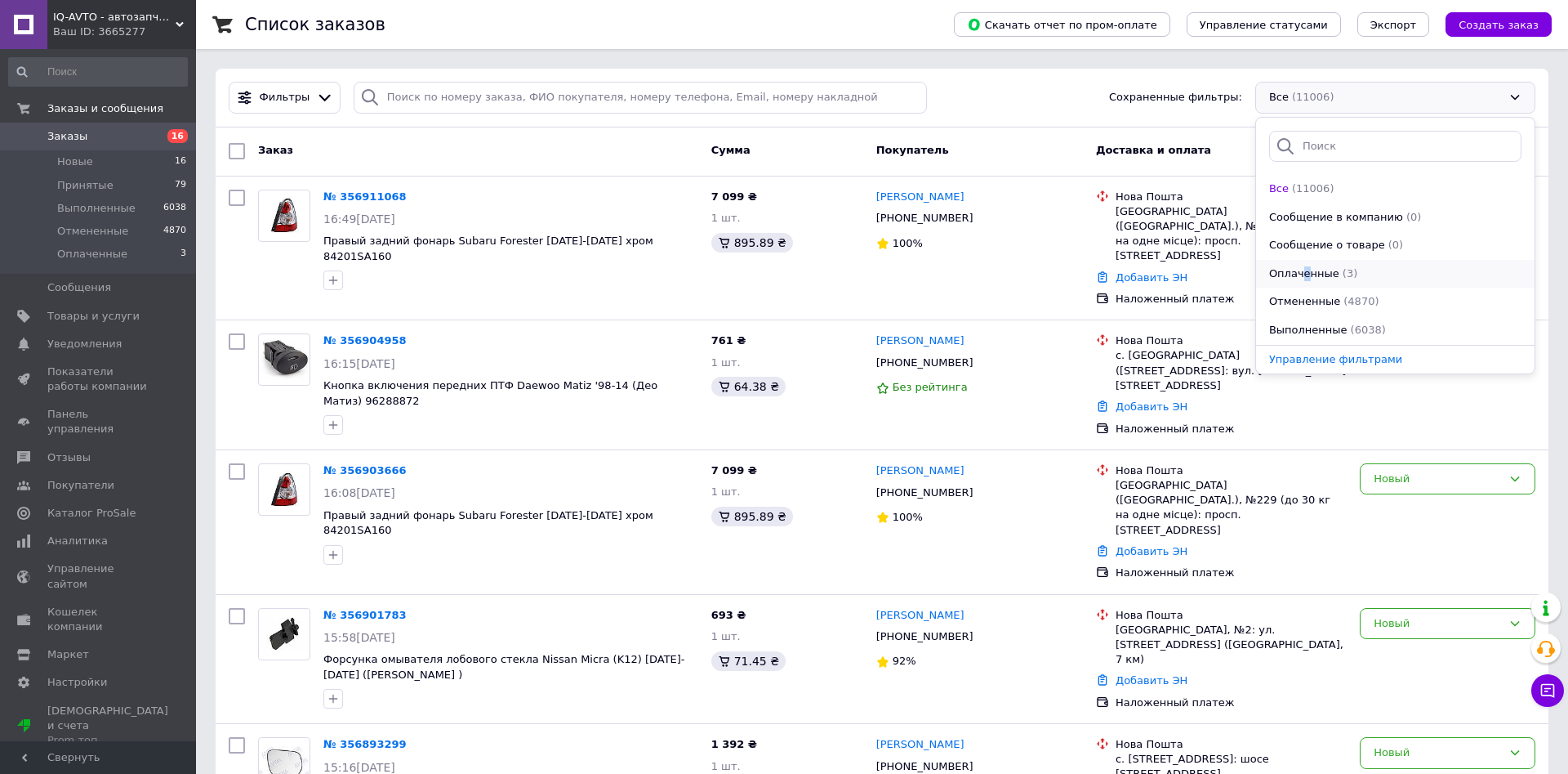
click at [1302, 276] on span "Оплаченные" at bounding box center [1304, 274] width 71 height 16
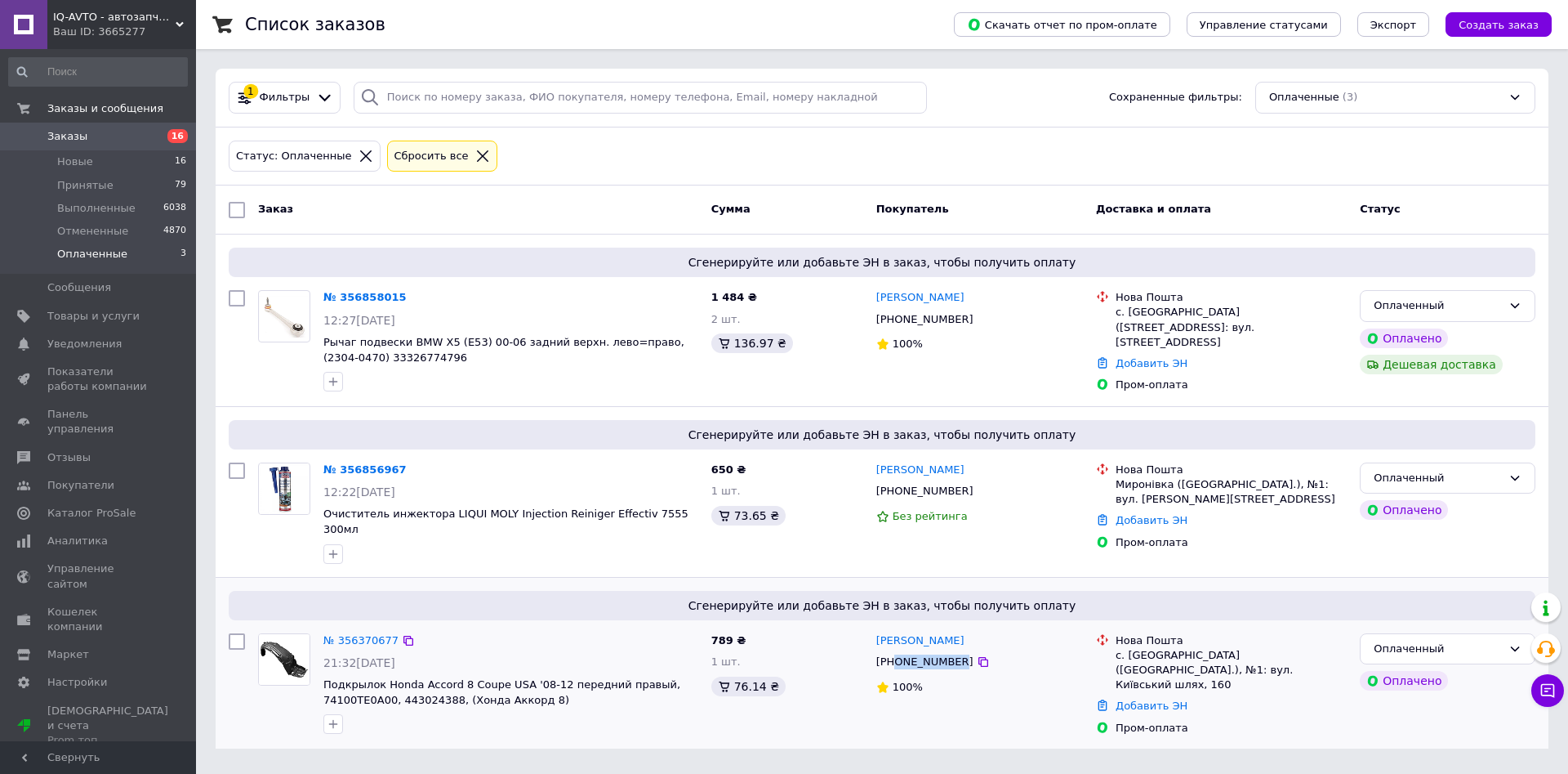
drag, startPoint x: 896, startPoint y: 647, endPoint x: 952, endPoint y: 647, distance: 56.0
click at [952, 651] on div "[PHONE_NUMBER]" at bounding box center [925, 662] width 104 height 22
copy div "0933644683"
click at [359, 469] on link "№ 356856967" at bounding box center [365, 469] width 83 height 12
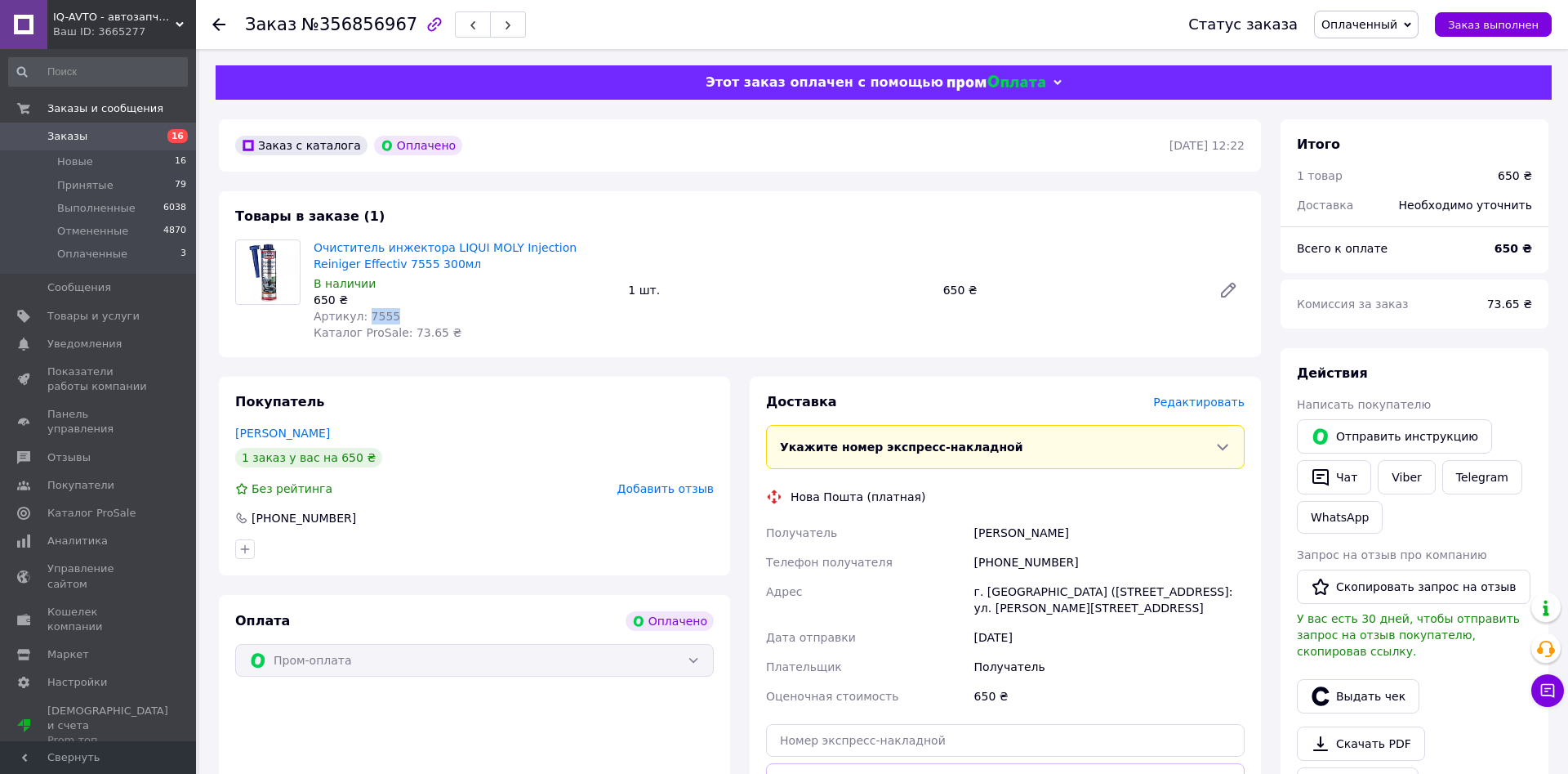
drag, startPoint x: 363, startPoint y: 314, endPoint x: 394, endPoint y: 316, distance: 31.1
click at [394, 316] on div "Артикул: 7555" at bounding box center [464, 316] width 301 height 17
copy span "7555"
drag, startPoint x: 974, startPoint y: 591, endPoint x: 1152, endPoint y: 591, distance: 178.0
click at [1152, 591] on div "г. Мироновка (Киевская обл.), №1: ул. Захарченко, 56А" at bounding box center [1110, 600] width 277 height 46
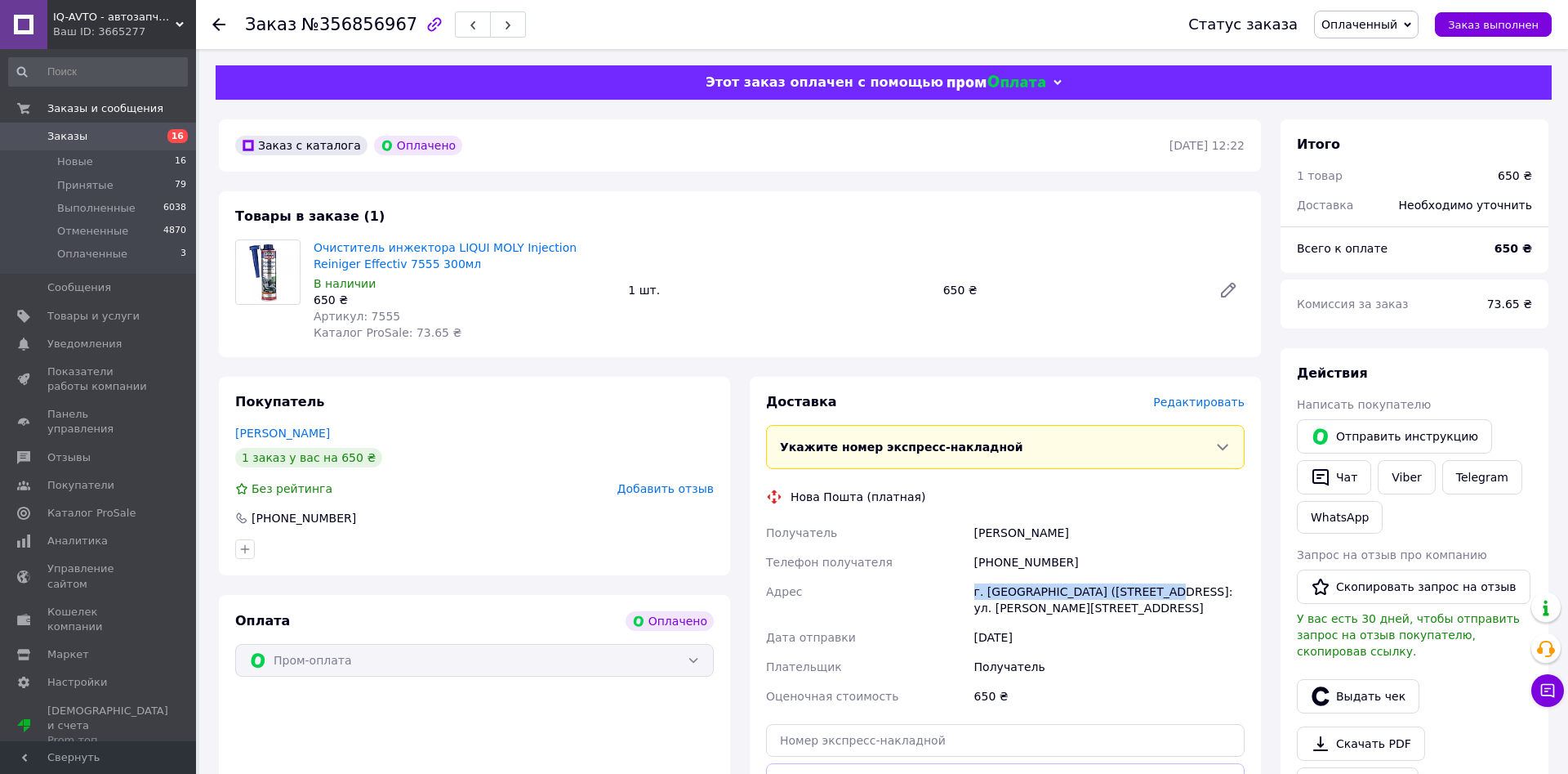
copy div "г. Мироновка (Киевская обл.), №1"
drag, startPoint x: 976, startPoint y: 531, endPoint x: 1046, endPoint y: 534, distance: 70.1
click at [1046, 534] on div "Голуб Денис" at bounding box center [1110, 532] width 277 height 29
copy div "Голуб Денис"
drag, startPoint x: 993, startPoint y: 557, endPoint x: 1079, endPoint y: 564, distance: 86.3
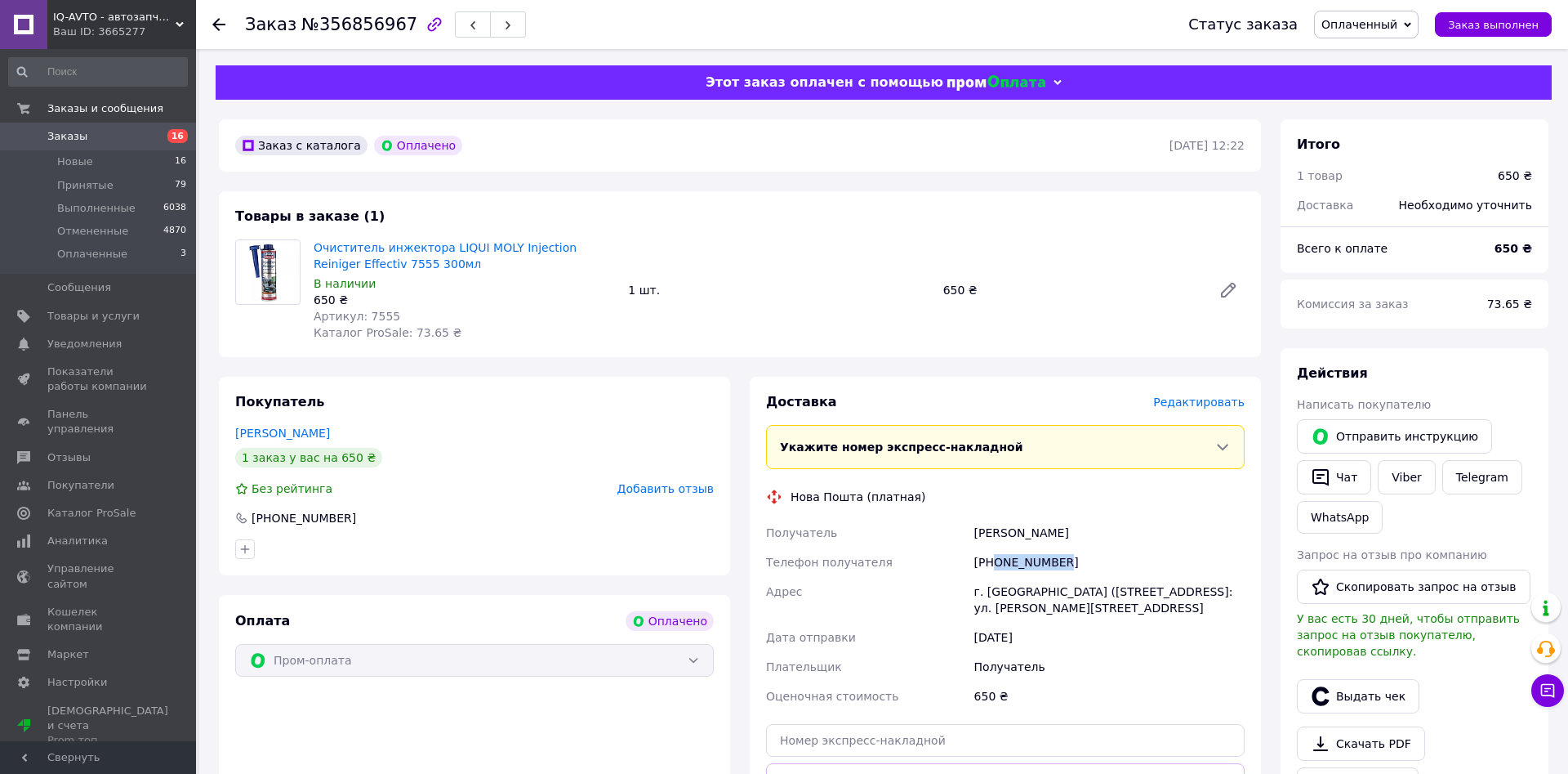
click at [1079, 564] on div "[PHONE_NUMBER]" at bounding box center [1110, 561] width 277 height 29
copy div "0952727535"
click at [1365, 19] on span "Оплаченный" at bounding box center [1360, 25] width 76 height 13
click at [1365, 54] on li "Принят" at bounding box center [1366, 57] width 103 height 25
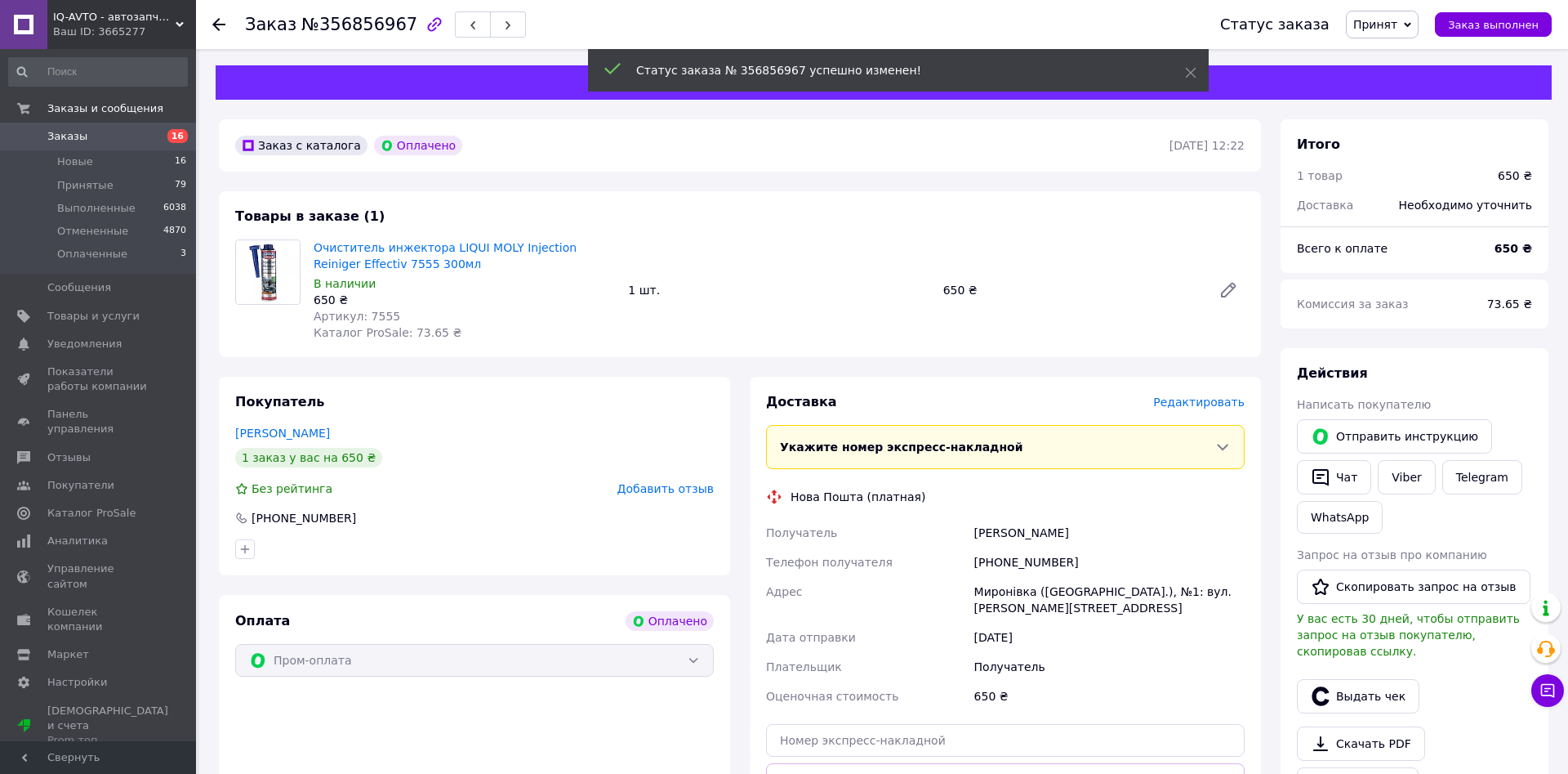
click at [66, 138] on span "Заказы" at bounding box center [67, 136] width 40 height 15
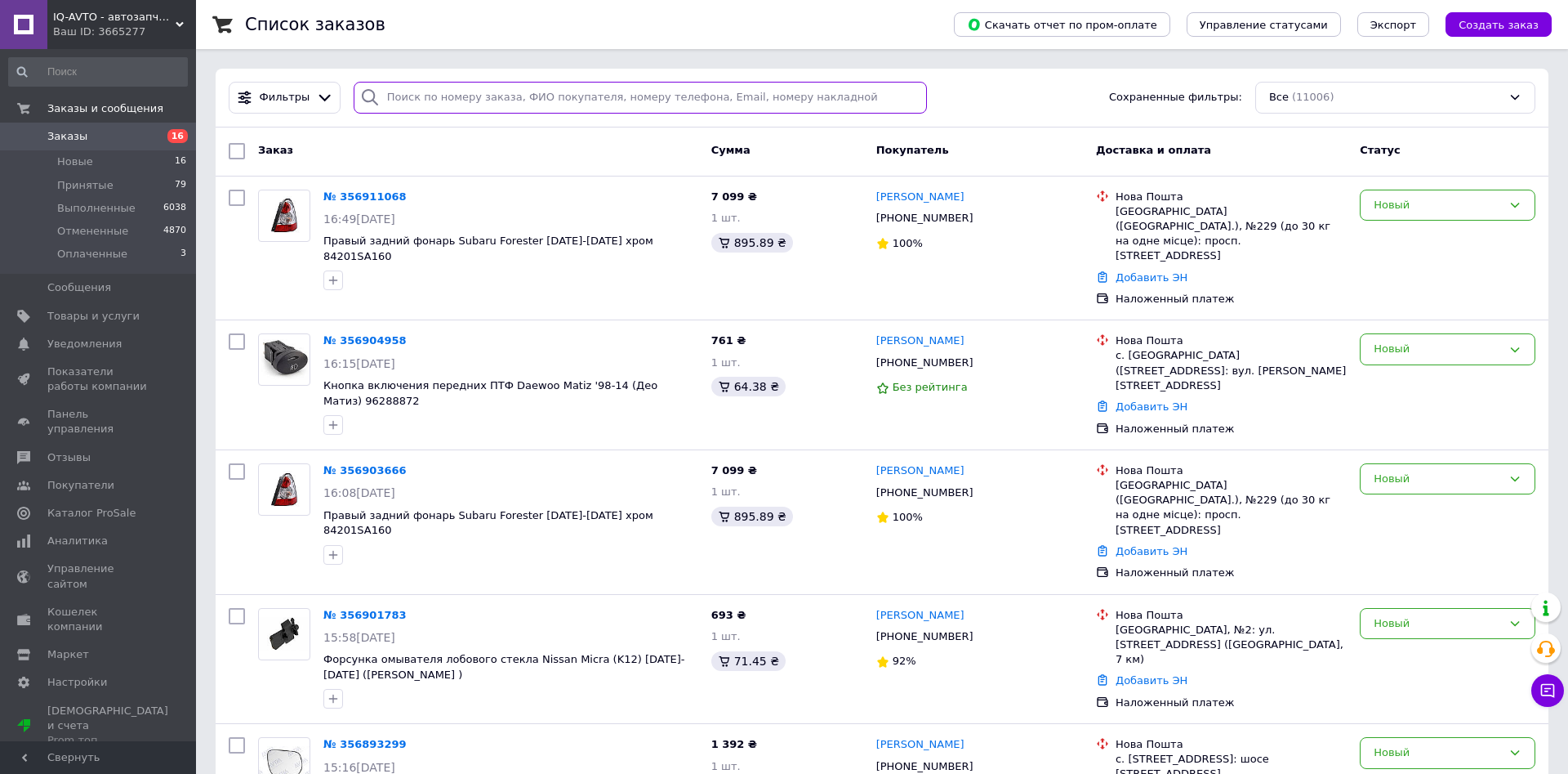
click at [498, 86] on input "search" at bounding box center [640, 97] width 574 height 32
paste input "0992288864"
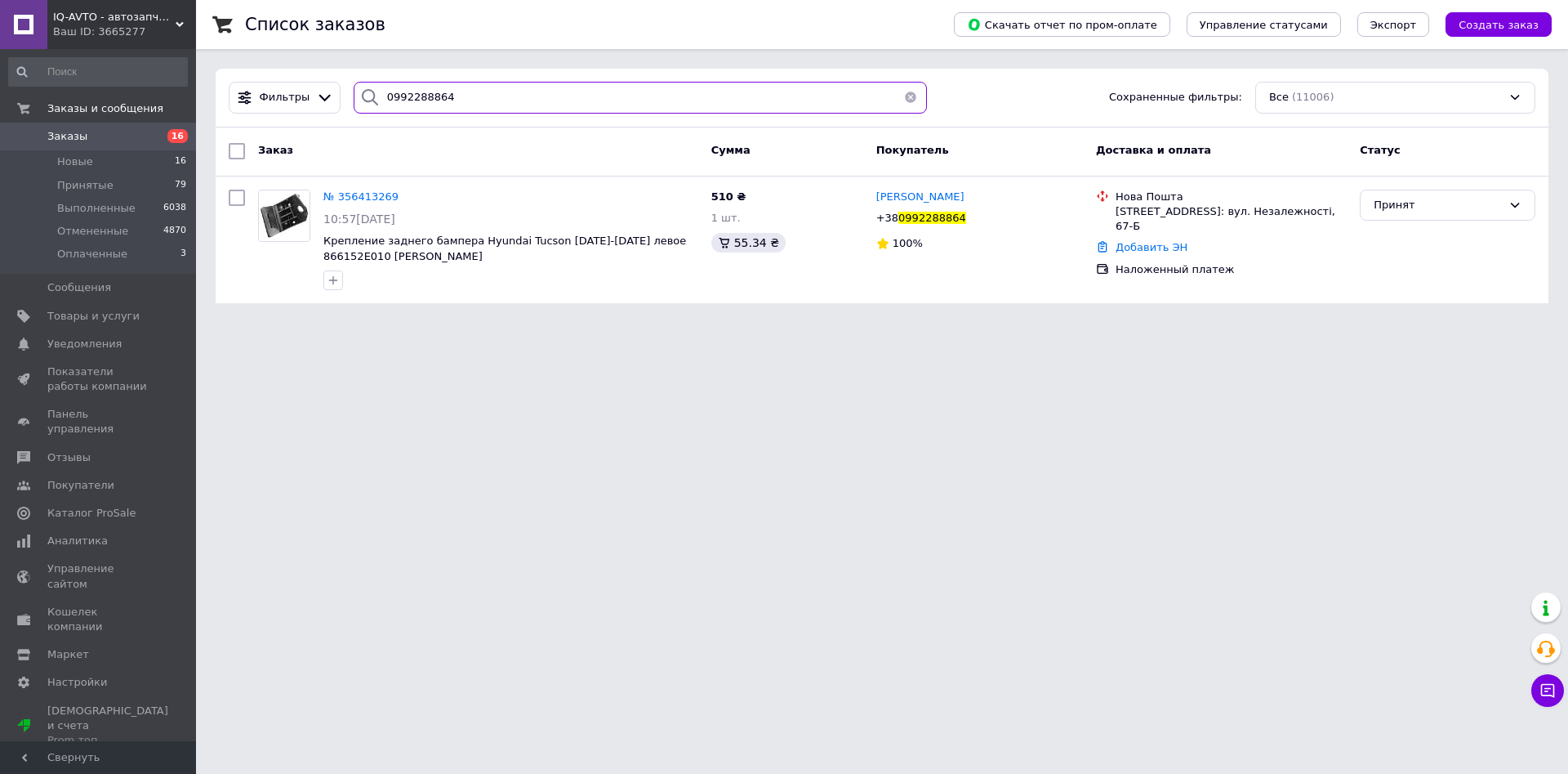
drag, startPoint x: 468, startPoint y: 100, endPoint x: 340, endPoint y: 100, distance: 128.0
click at [354, 100] on input "0992288864" at bounding box center [640, 97] width 574 height 32
paste input "129239"
type input "0992129239"
click at [103, 135] on span "Заказы" at bounding box center [99, 136] width 104 height 15
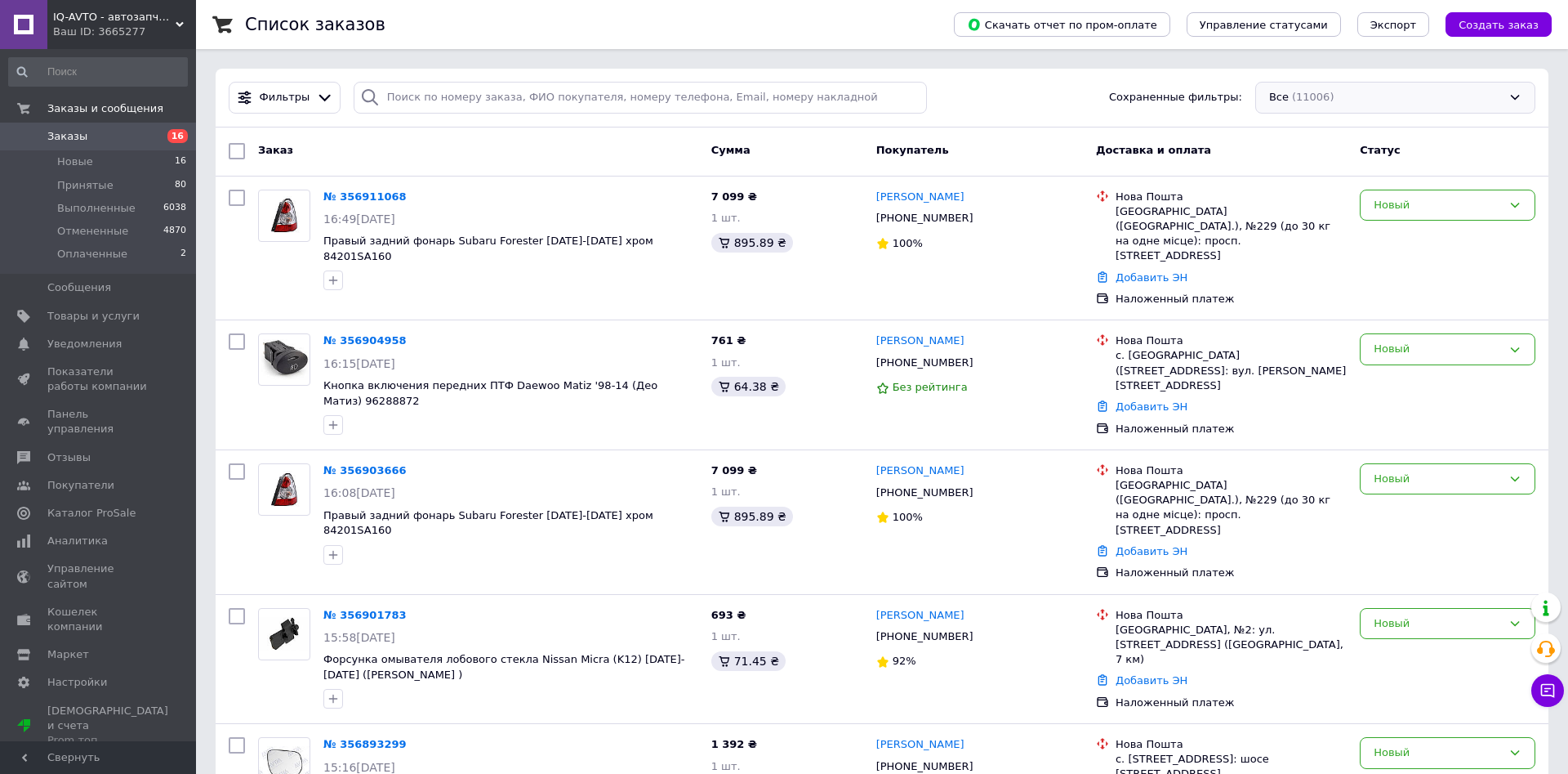
click at [1374, 97] on div "Все (11006)" at bounding box center [1395, 97] width 280 height 32
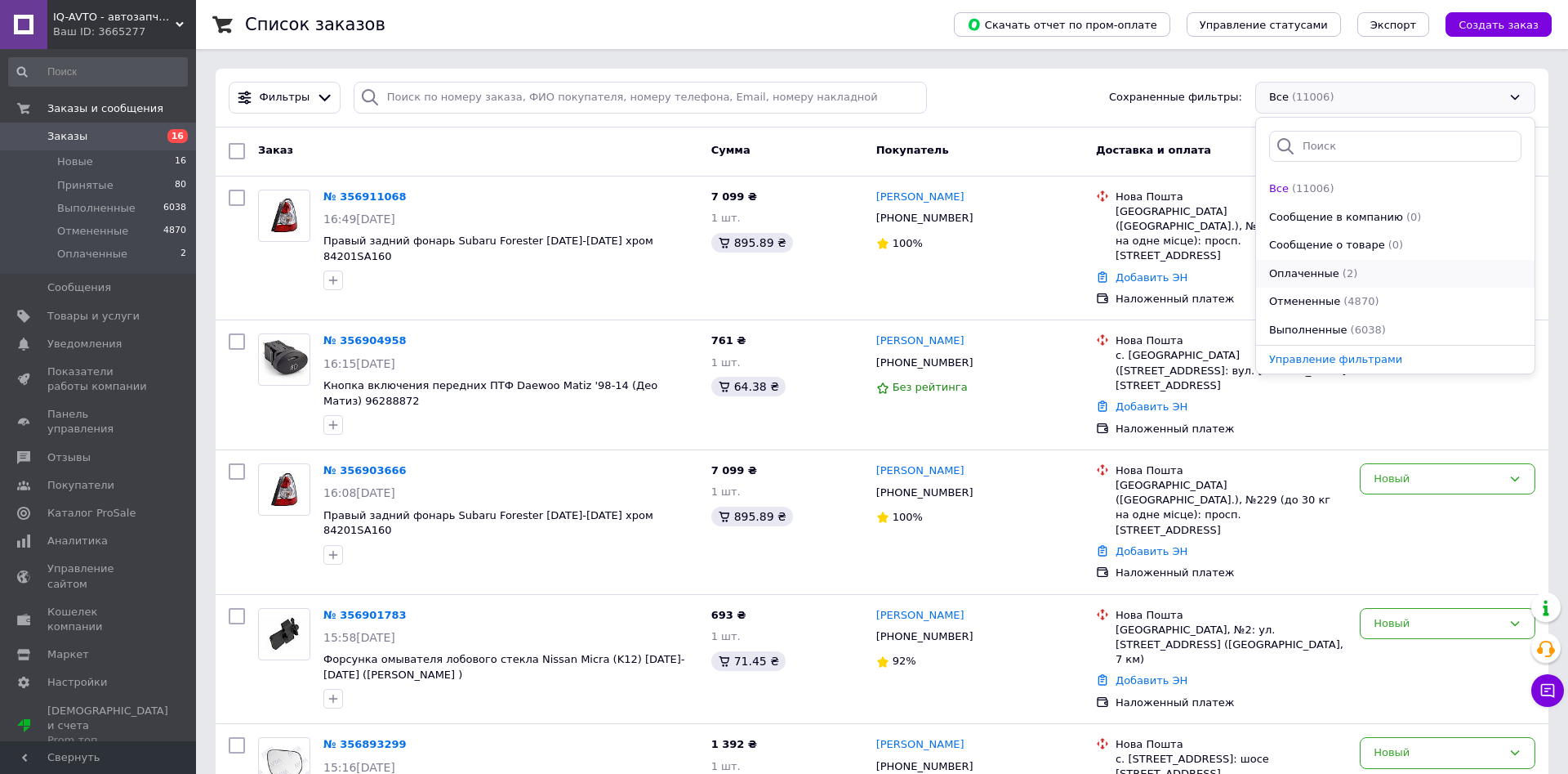
click at [1315, 269] on span "Оплаченные" at bounding box center [1304, 274] width 71 height 16
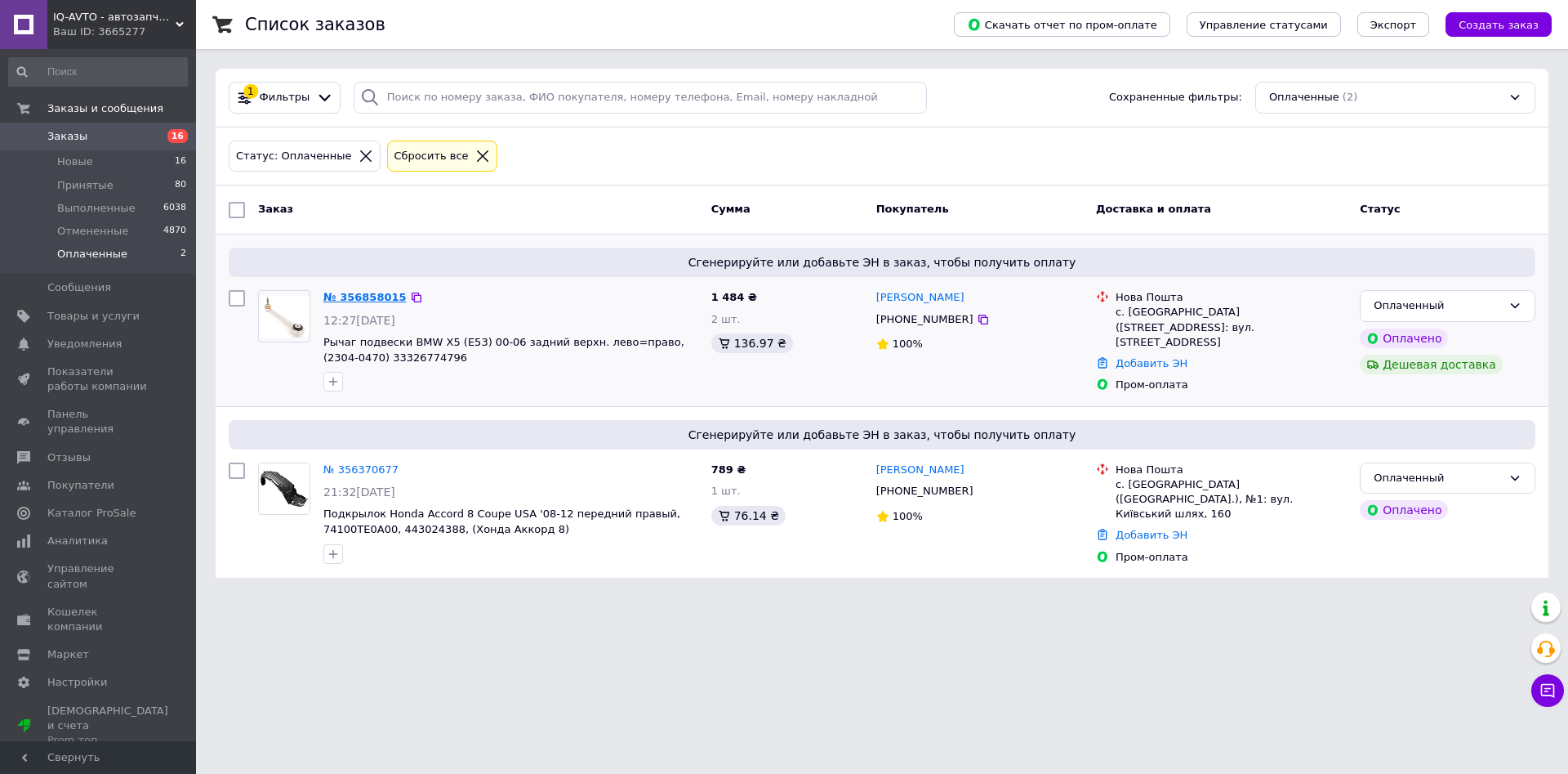
click at [360, 295] on link "№ 356858015" at bounding box center [365, 296] width 83 height 12
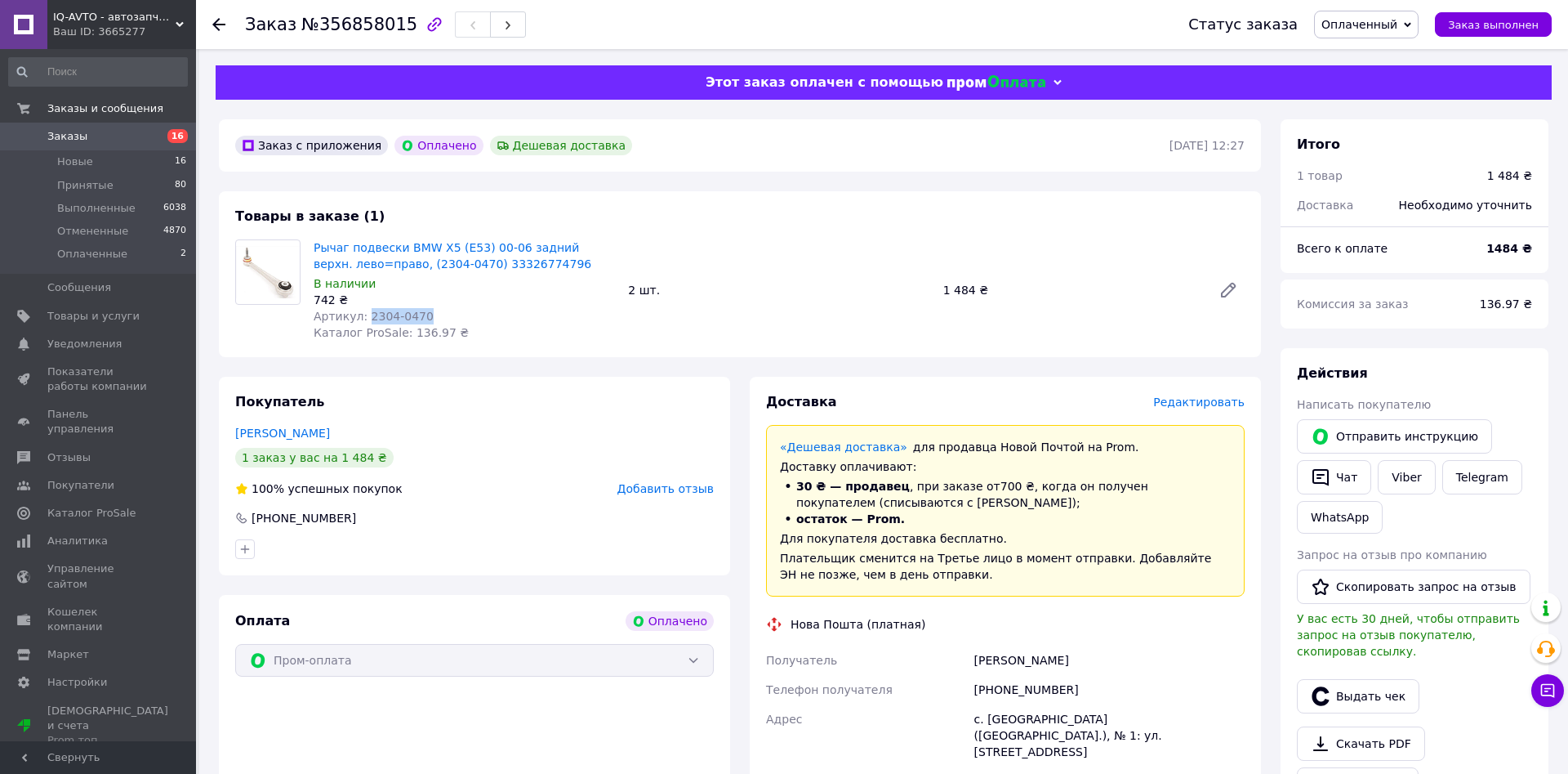
drag, startPoint x: 361, startPoint y: 317, endPoint x: 427, endPoint y: 316, distance: 66.0
click at [427, 316] on div "Артикул: 2304-0470" at bounding box center [464, 316] width 301 height 17
copy span "2304-0470"
drag, startPoint x: 996, startPoint y: 686, endPoint x: 1081, endPoint y: 690, distance: 85.1
click at [1081, 690] on div "[PHONE_NUMBER]" at bounding box center [1110, 689] width 277 height 29
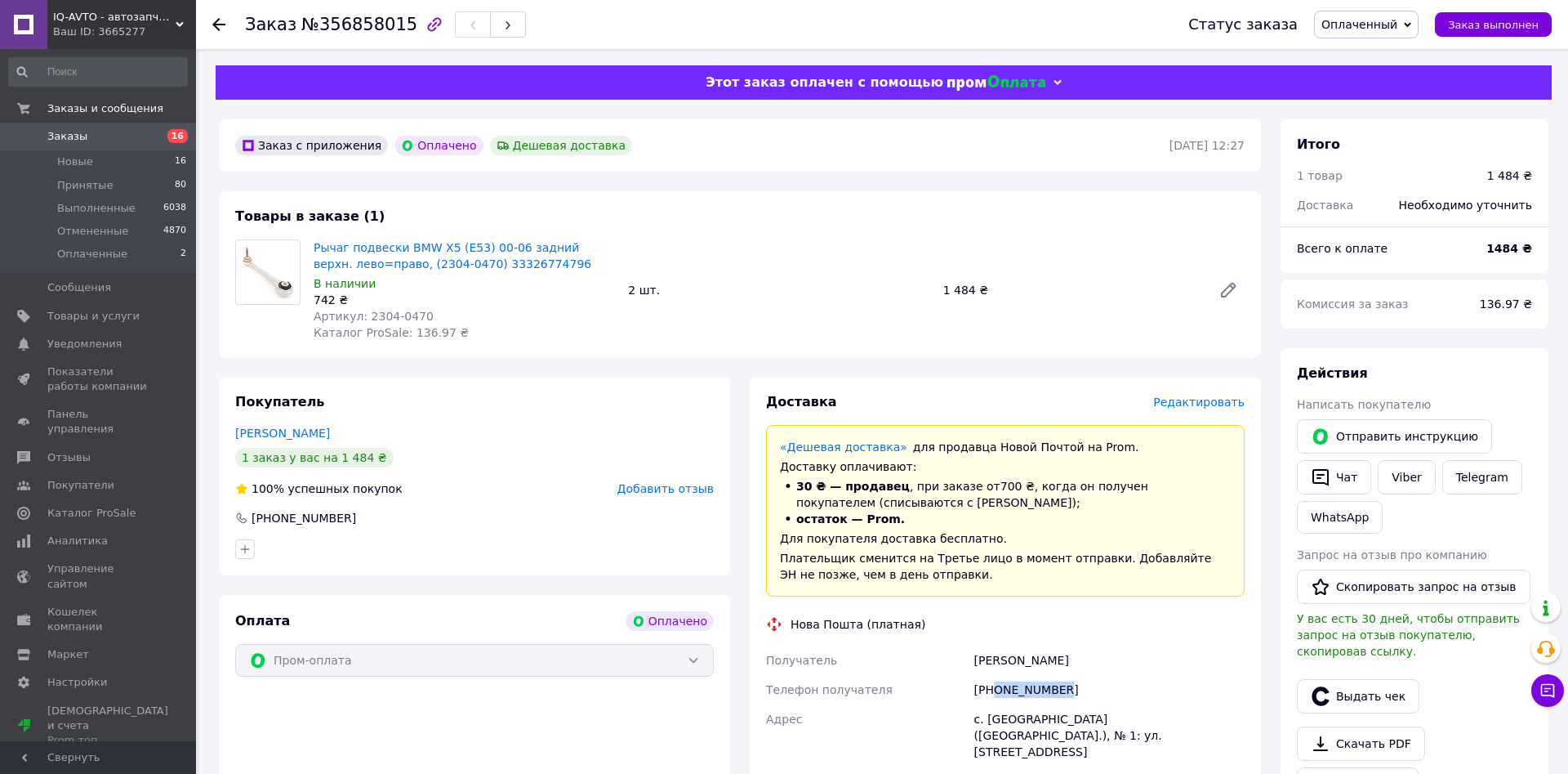
copy div "0969923367"
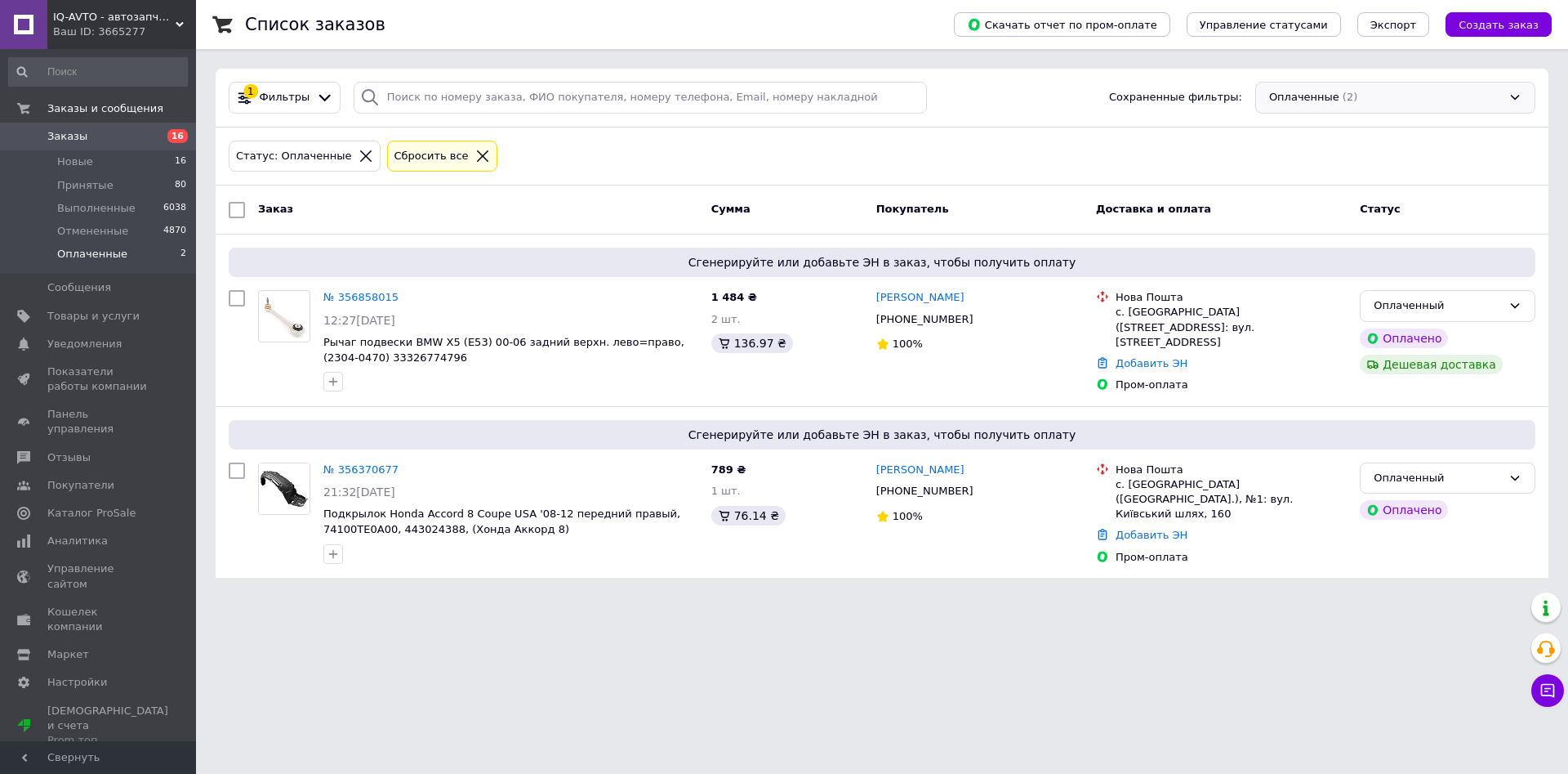
click at [1318, 100] on div "Оплаченные (2)" at bounding box center [1395, 97] width 280 height 32
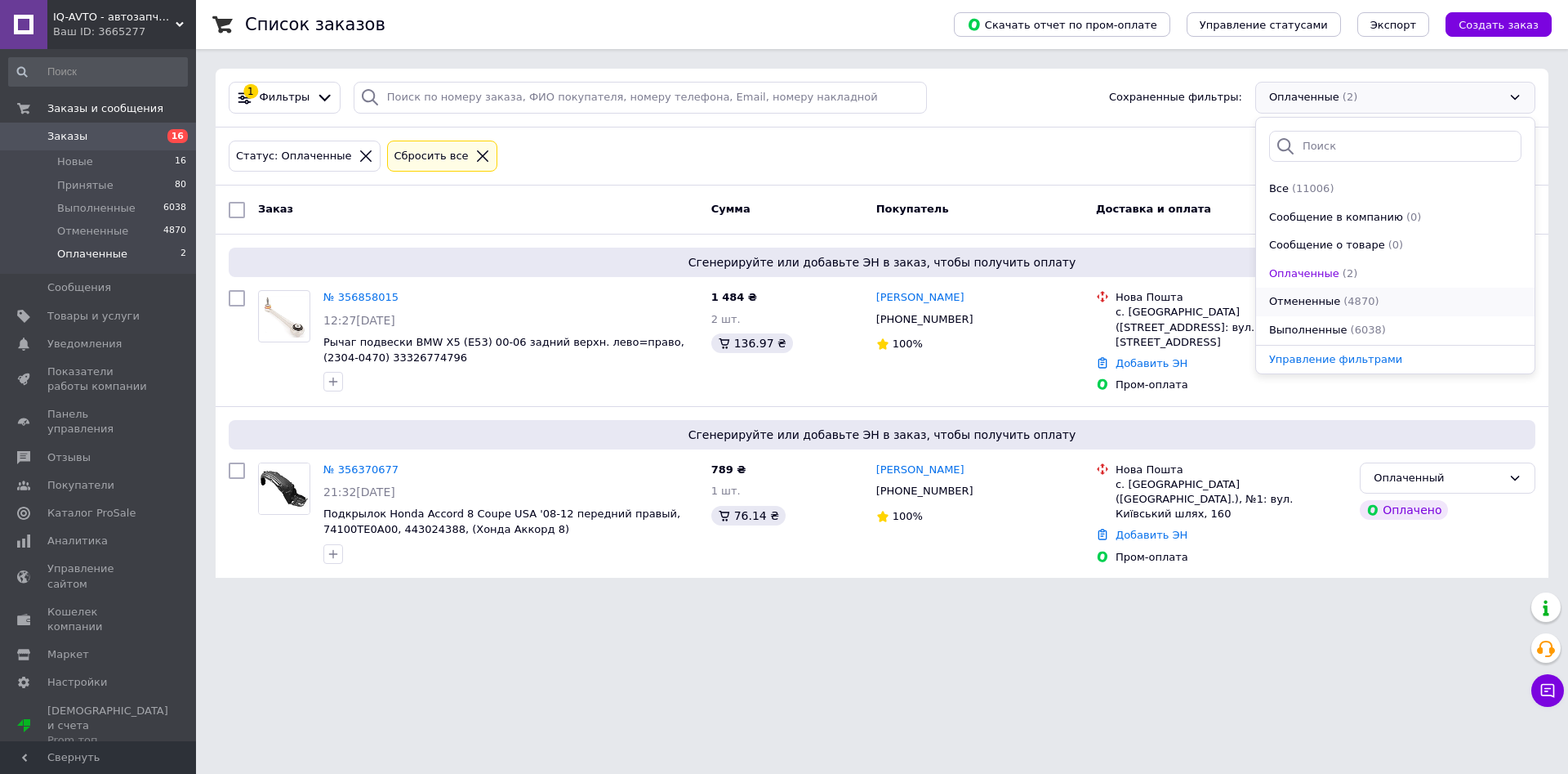
scroll to position [56, 0]
click at [1307, 331] on div "(16)" at bounding box center [1319, 331] width 26 height 16
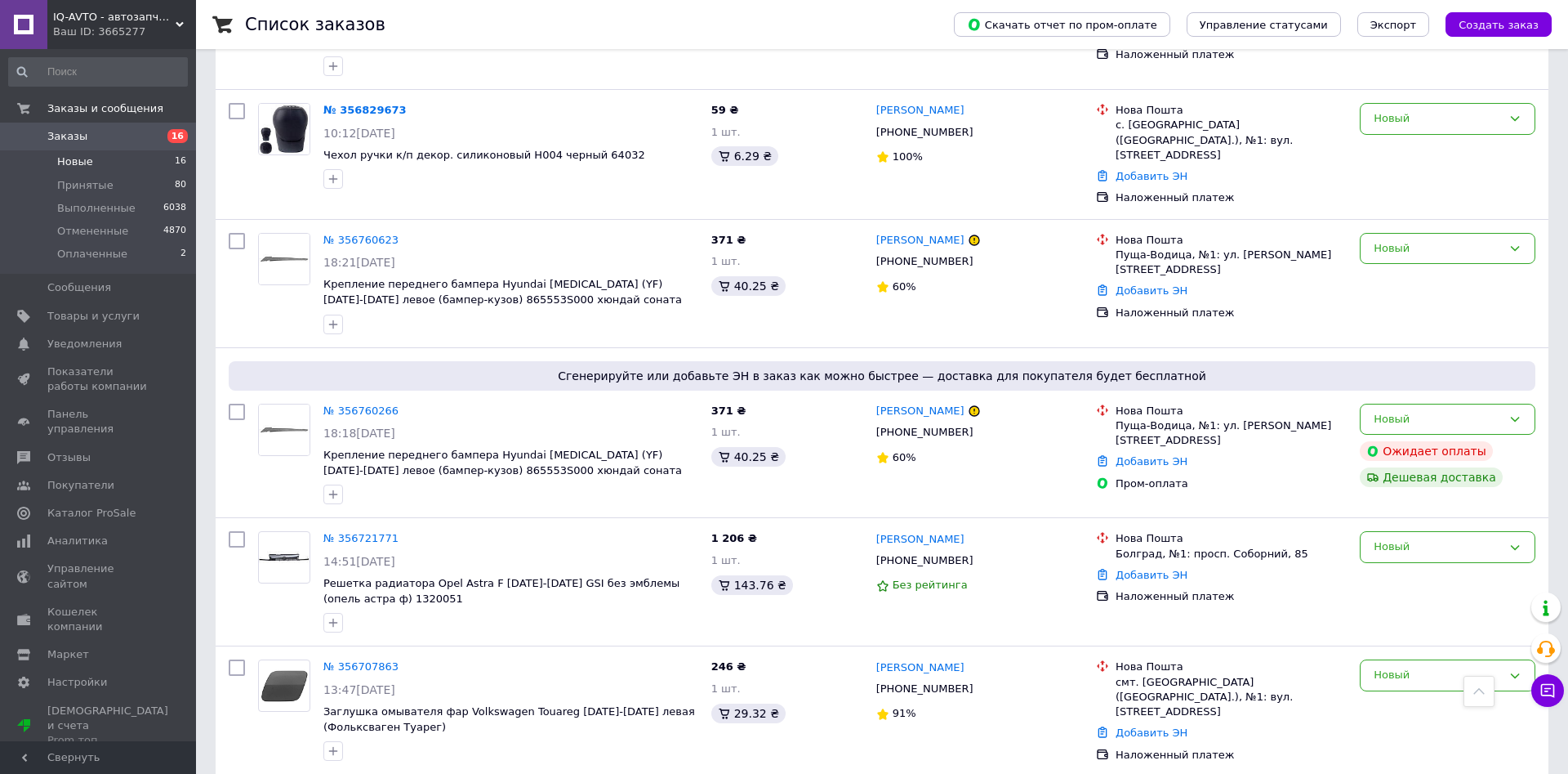
scroll to position [1545, 0]
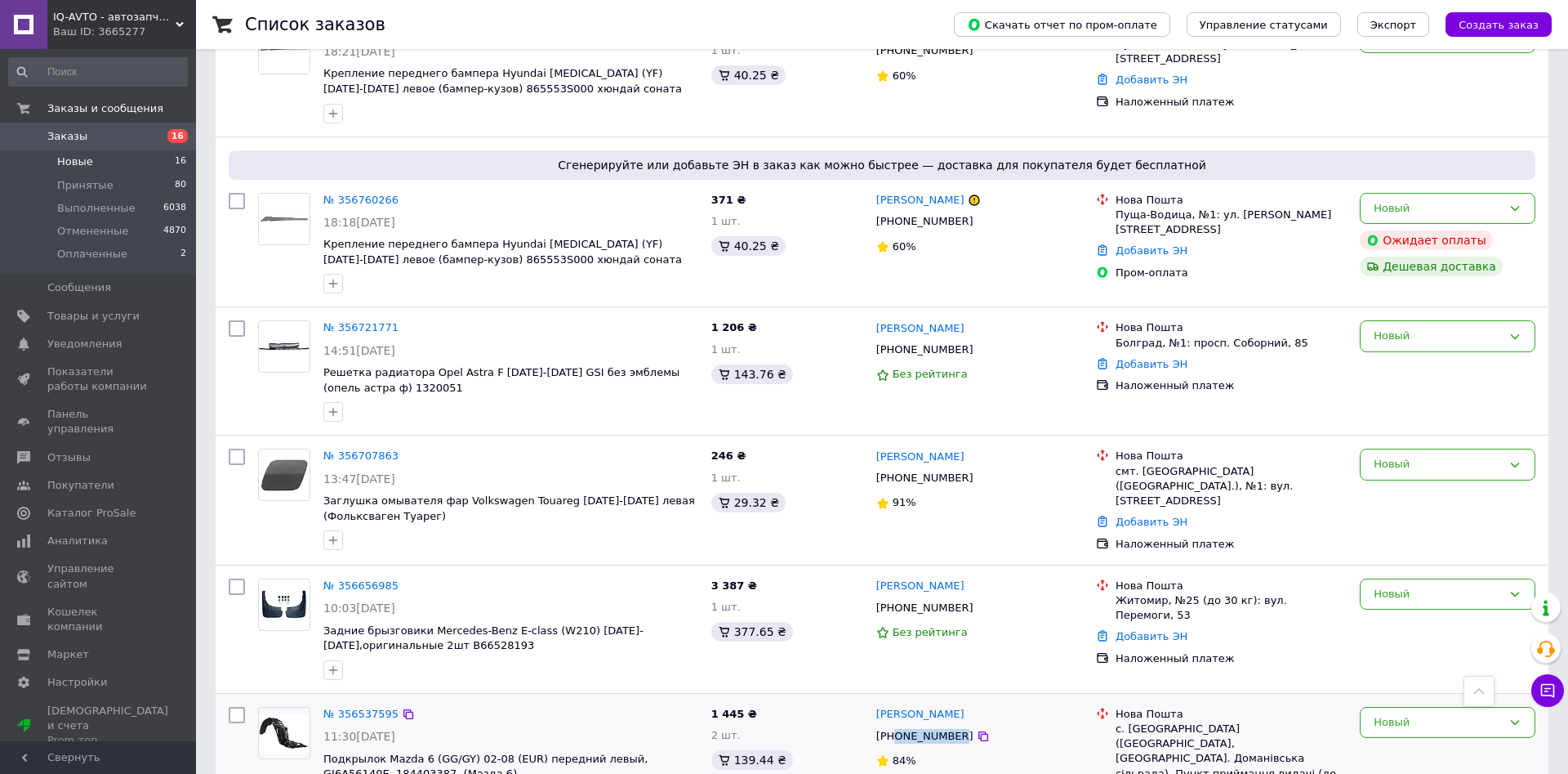
drag, startPoint x: 894, startPoint y: 643, endPoint x: 950, endPoint y: 644, distance: 56.0
click at [950, 726] on div "[PHONE_NUMBER]" at bounding box center [925, 737] width 104 height 22
copy div "0631345003"
drag, startPoint x: 896, startPoint y: 513, endPoint x: 953, endPoint y: 513, distance: 57.0
click at [953, 597] on div "[PHONE_NUMBER]" at bounding box center [925, 608] width 104 height 22
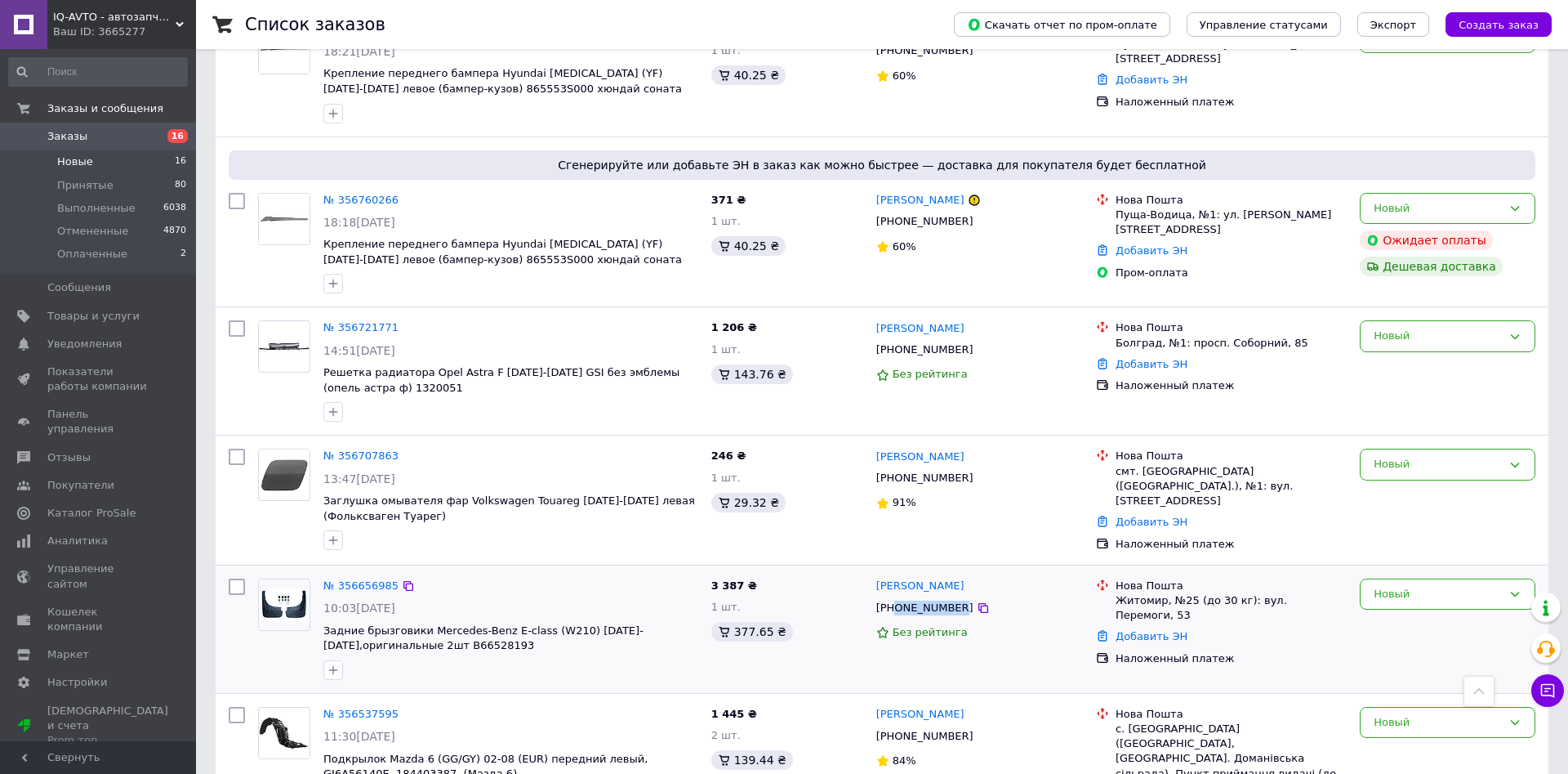
copy div "0671929293"
drag, startPoint x: 895, startPoint y: 384, endPoint x: 950, endPoint y: 389, distance: 55.2
click at [950, 468] on div "[PHONE_NUMBER]" at bounding box center [925, 478] width 104 height 22
copy div "0986643003"
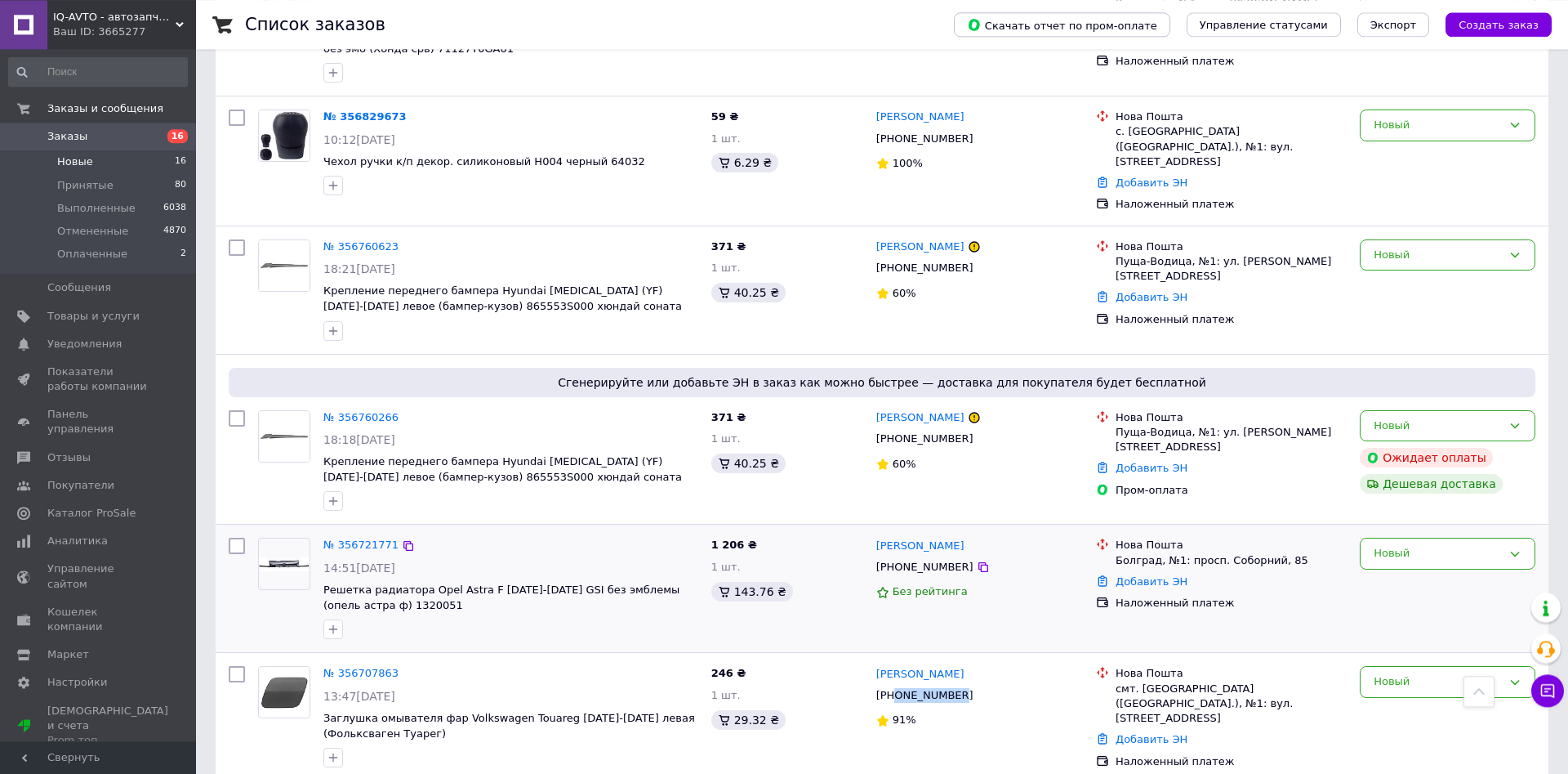
scroll to position [1295, 0]
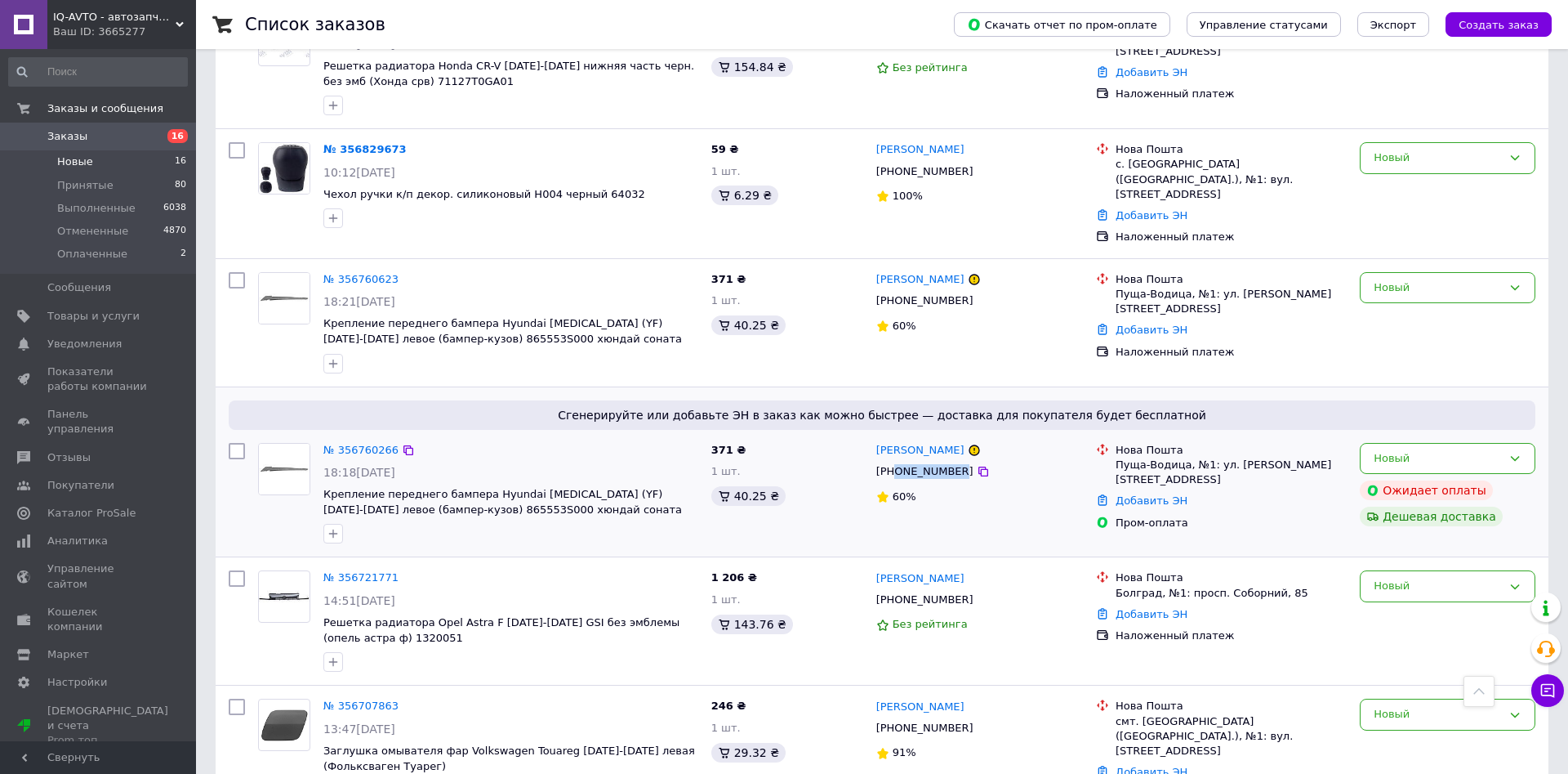
drag, startPoint x: 897, startPoint y: 376, endPoint x: 951, endPoint y: 378, distance: 54.0
click at [951, 461] on div "[PHONE_NUMBER]" at bounding box center [925, 472] width 104 height 22
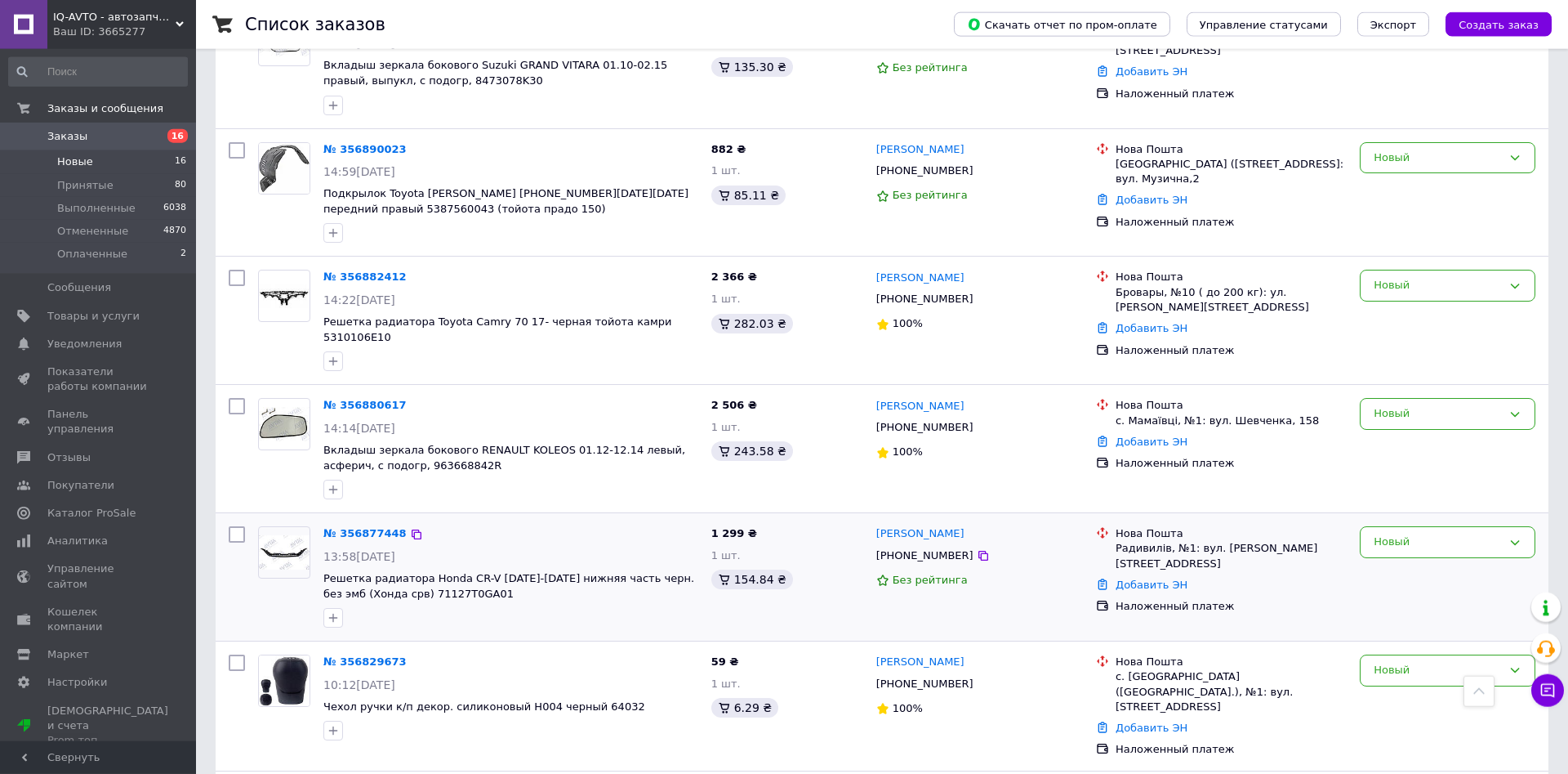
scroll to position [1084, 0]
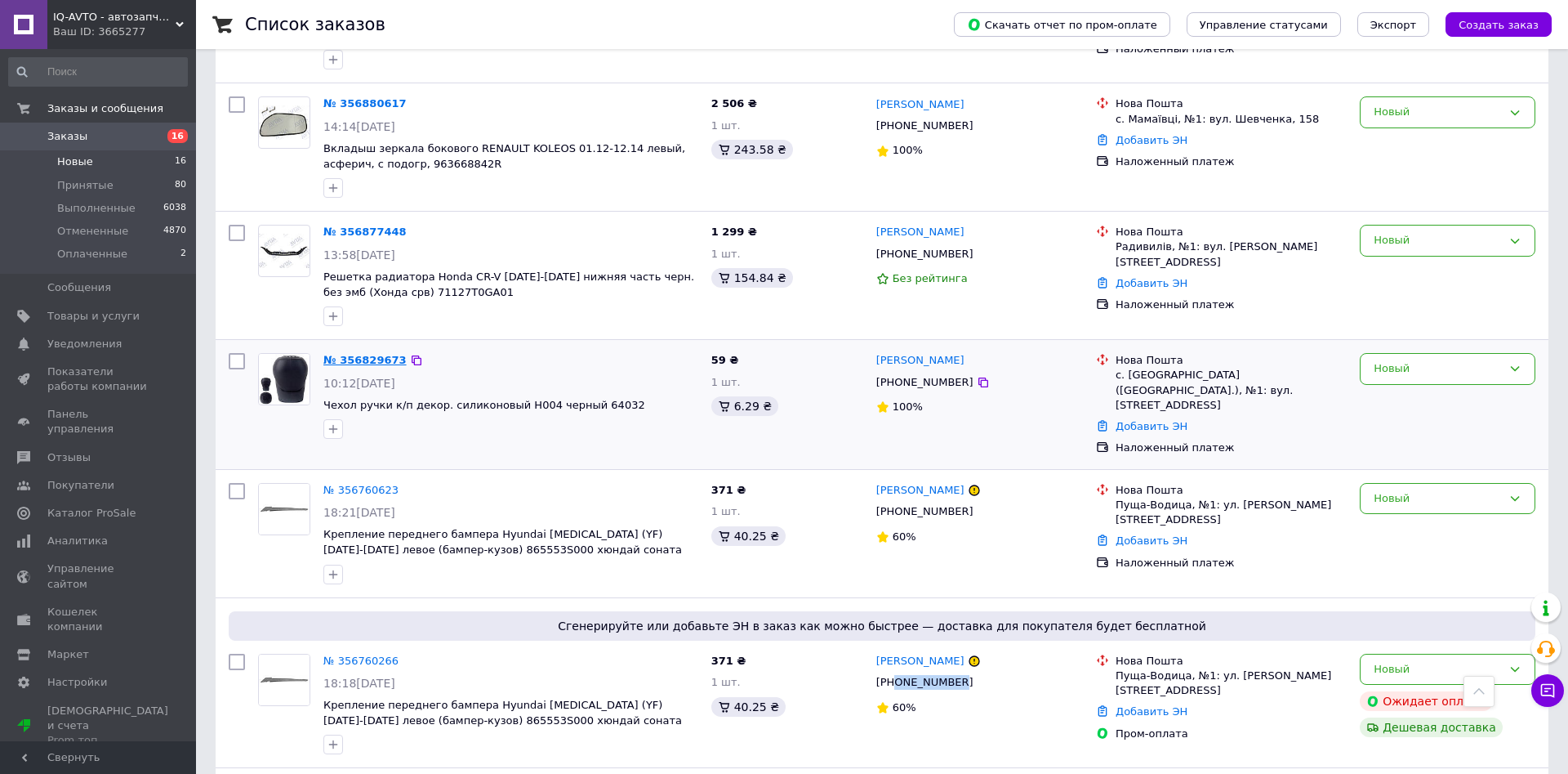
click at [356, 354] on link "№ 356829673" at bounding box center [365, 360] width 83 height 12
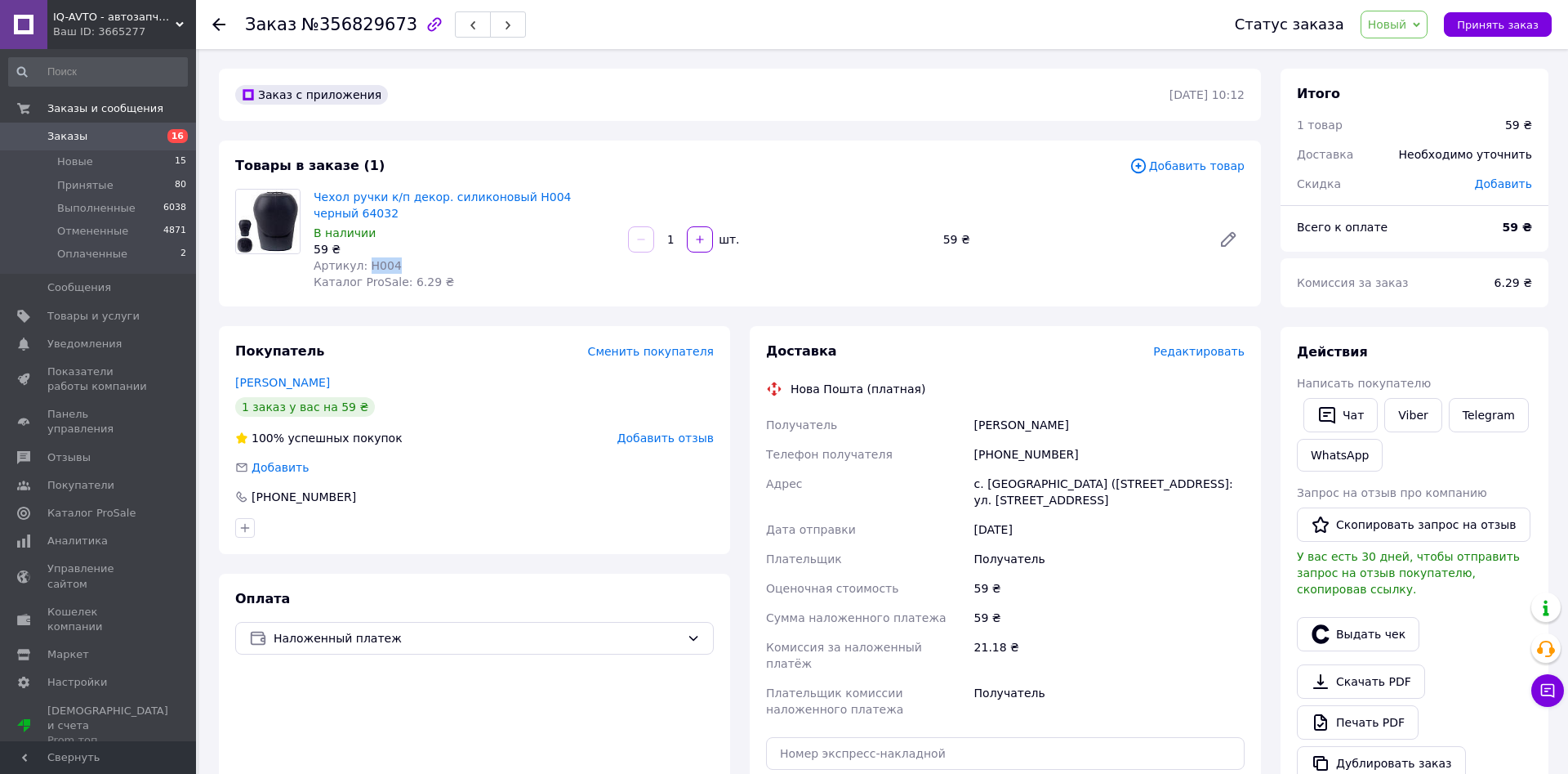
drag, startPoint x: 364, startPoint y: 264, endPoint x: 404, endPoint y: 264, distance: 40.0
click at [404, 264] on div "Артикул: H004" at bounding box center [464, 266] width 301 height 17
drag, startPoint x: 995, startPoint y: 448, endPoint x: 1065, endPoint y: 455, distance: 70.3
click at [1065, 455] on div "[PHONE_NUMBER]" at bounding box center [1110, 453] width 277 height 29
click at [425, 24] on icon "button" at bounding box center [435, 25] width 20 height 20
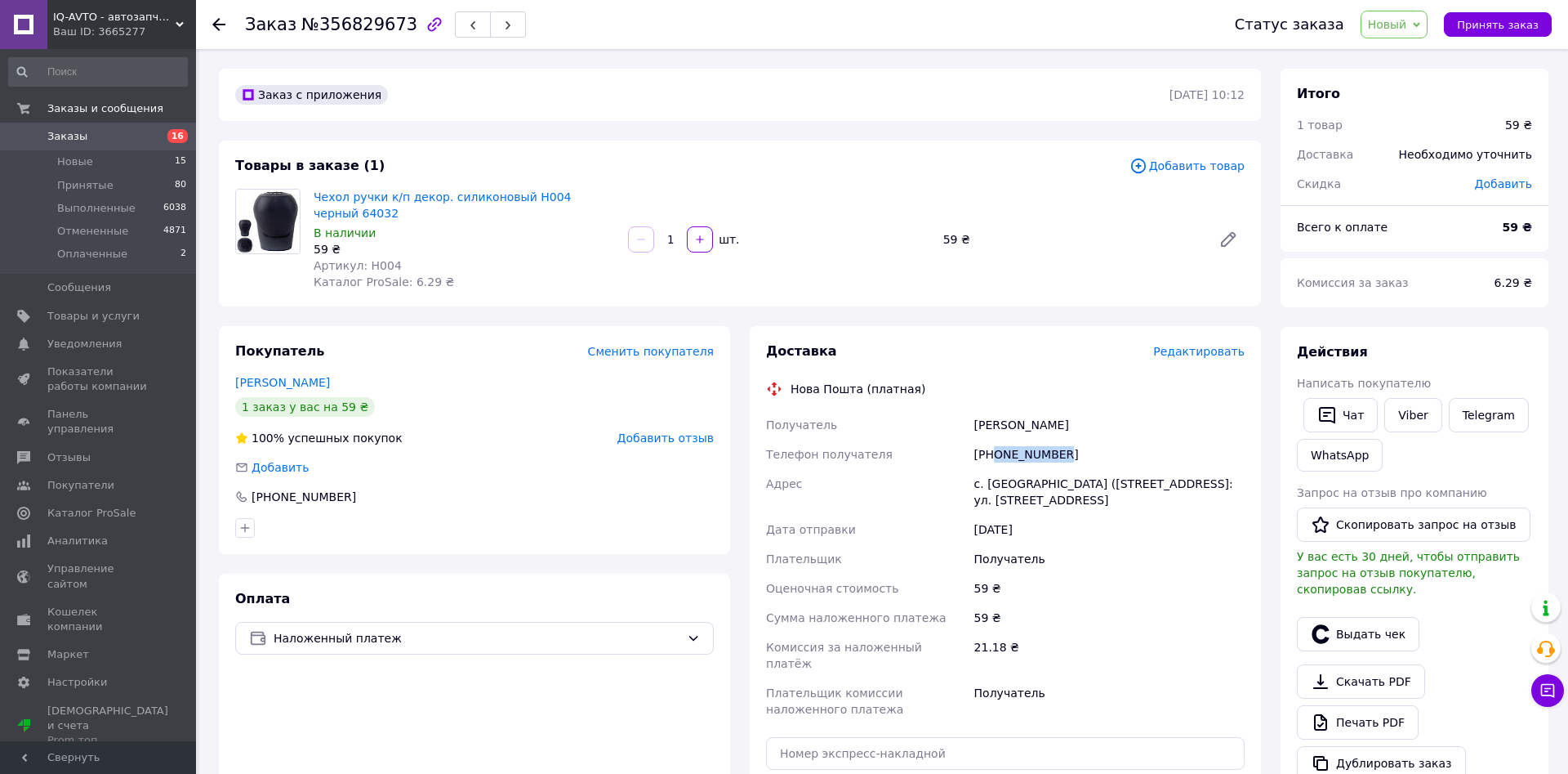
click at [65, 136] on span "Заказы" at bounding box center [67, 136] width 40 height 15
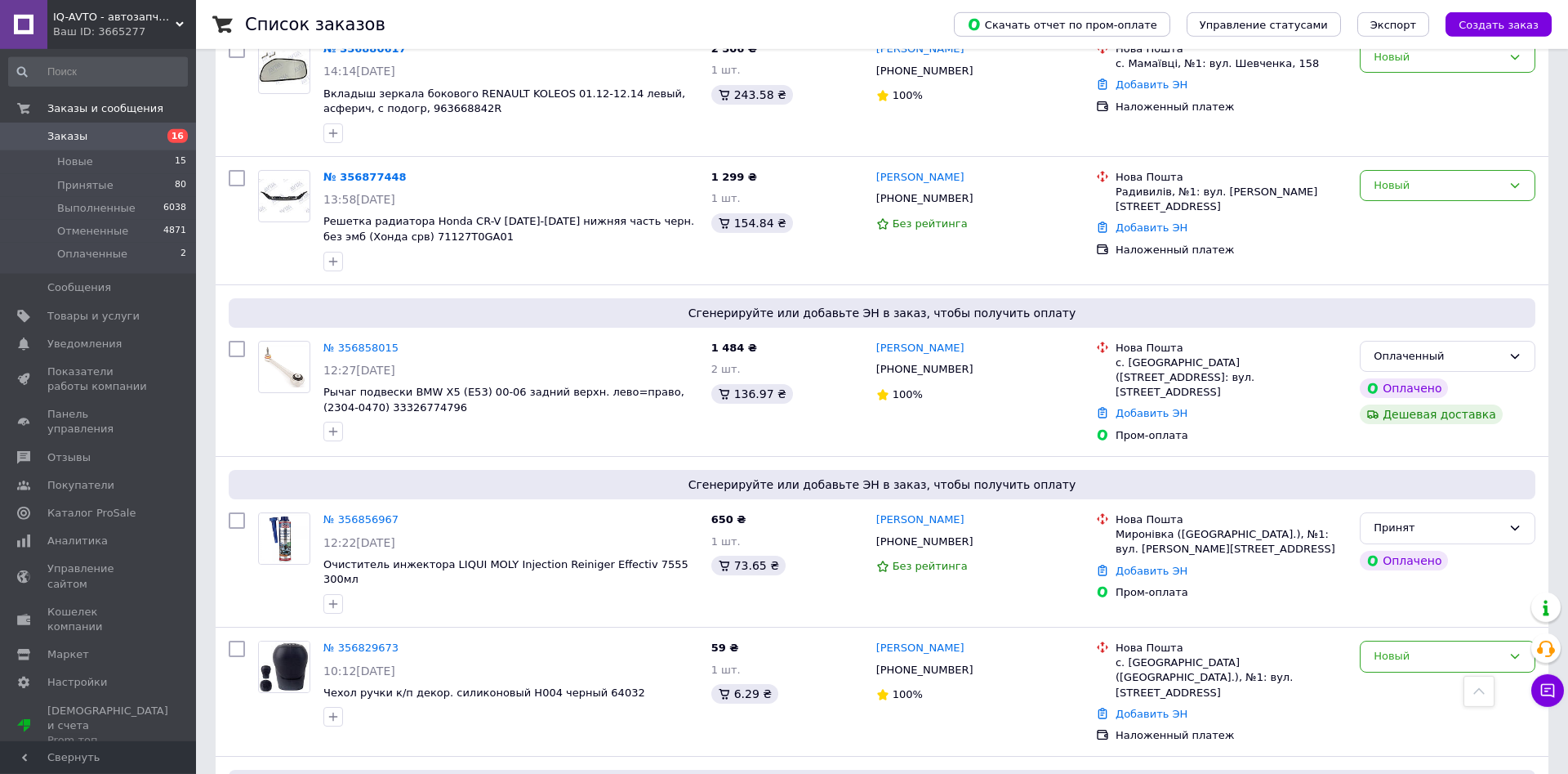
scroll to position [1084, 0]
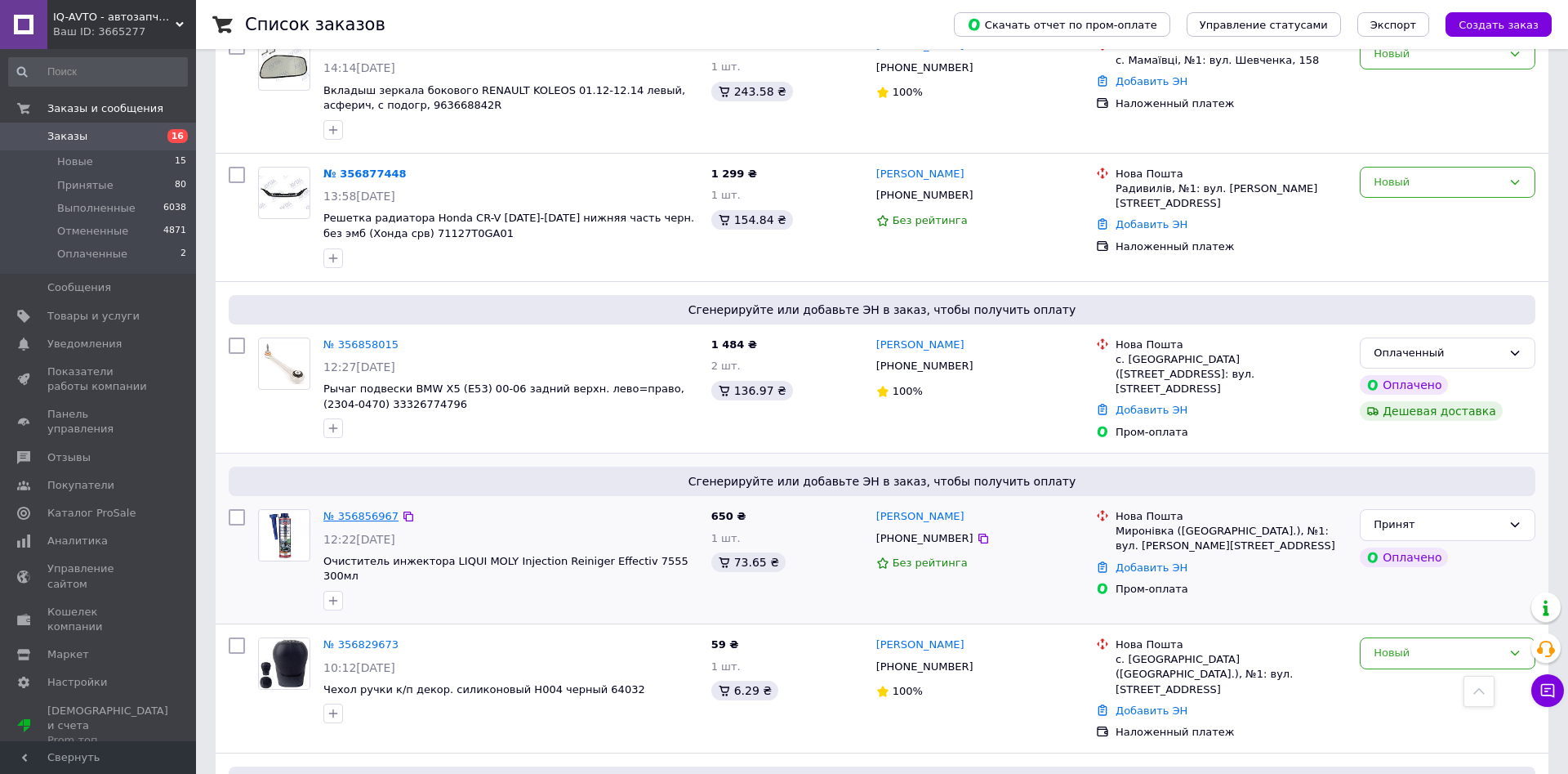
click at [351, 510] on link "№ 356856967" at bounding box center [361, 516] width 76 height 12
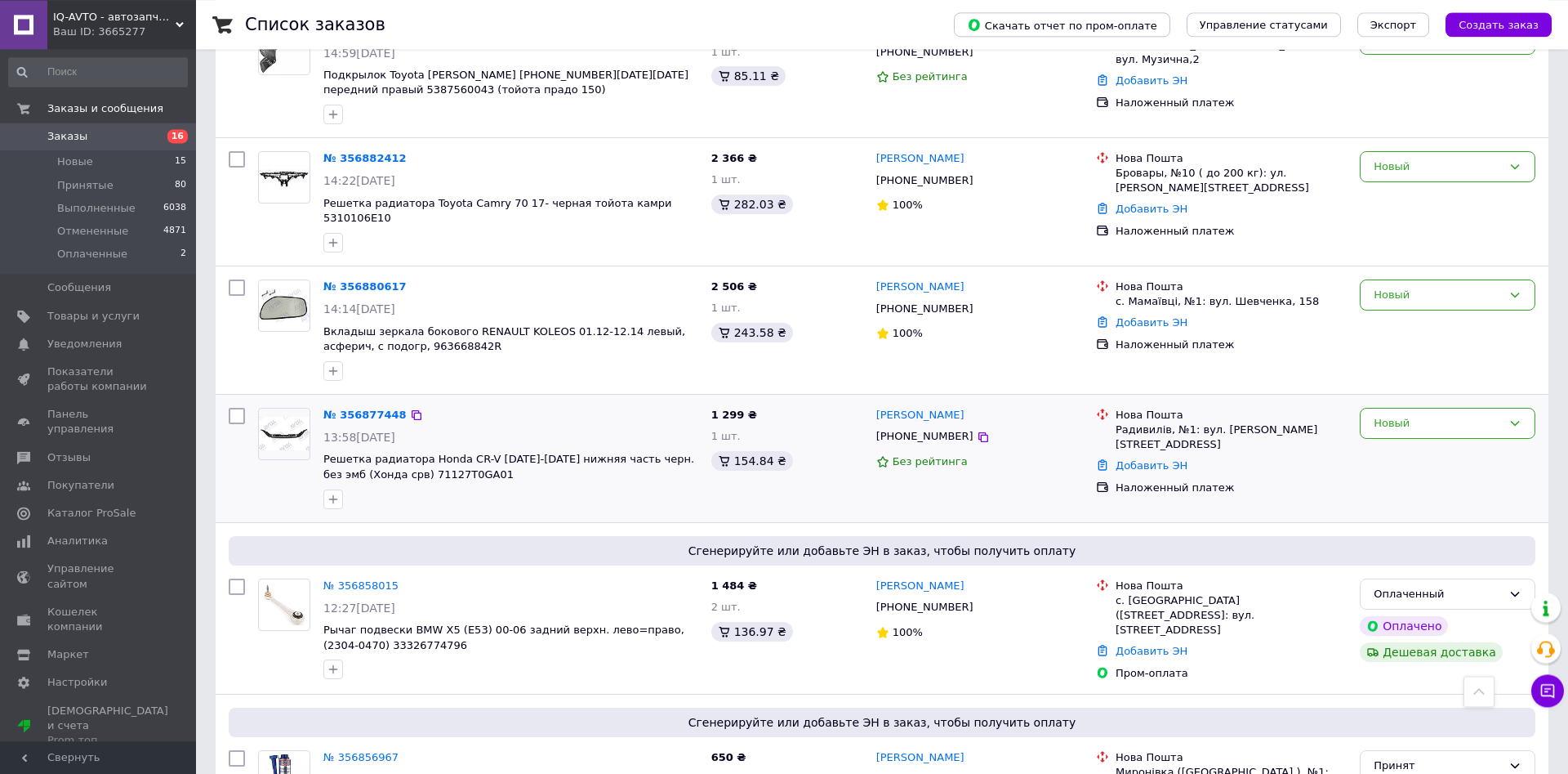
scroll to position [834, 0]
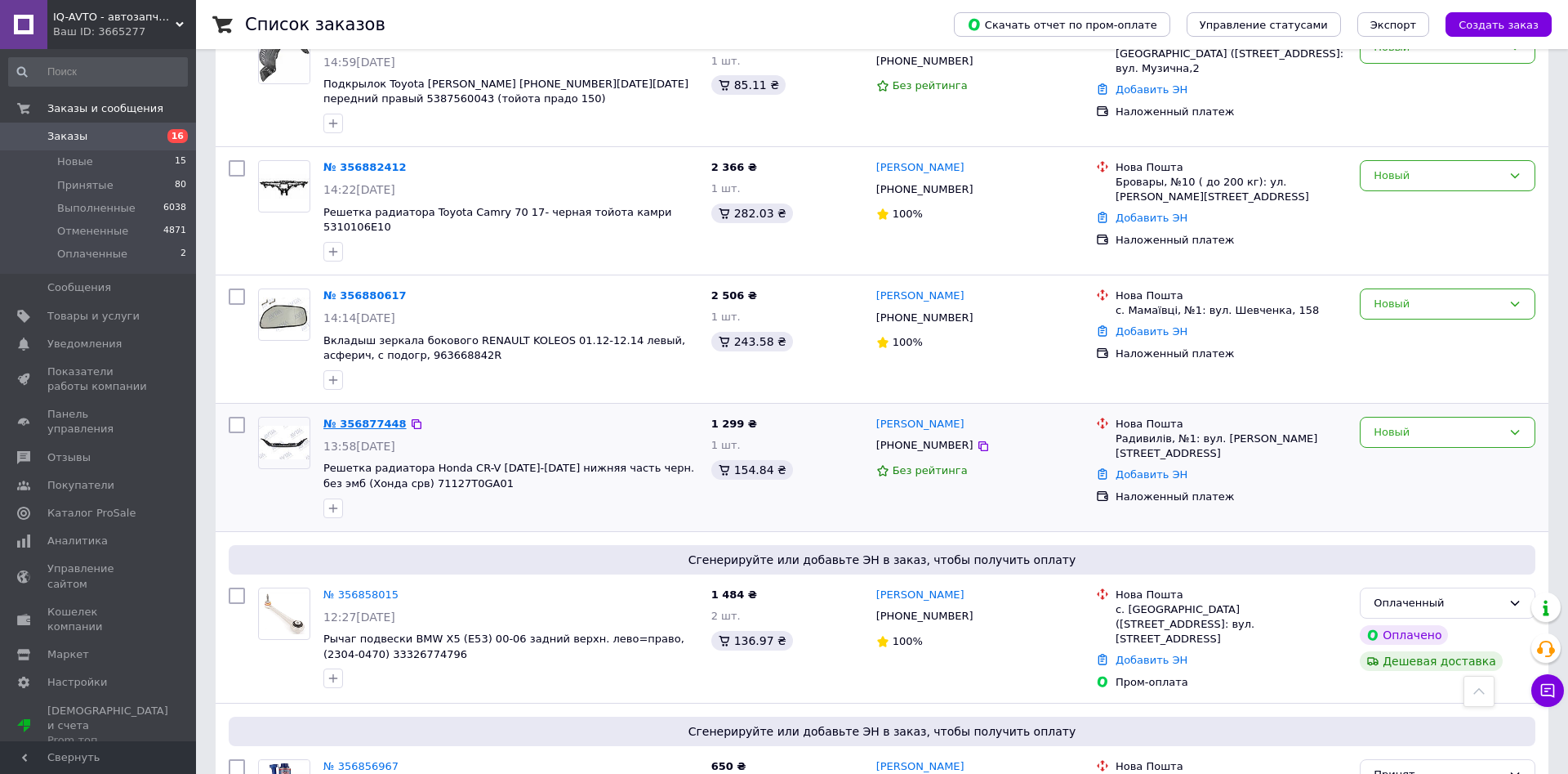
click at [355, 418] on link "№ 356877448" at bounding box center [365, 424] width 83 height 12
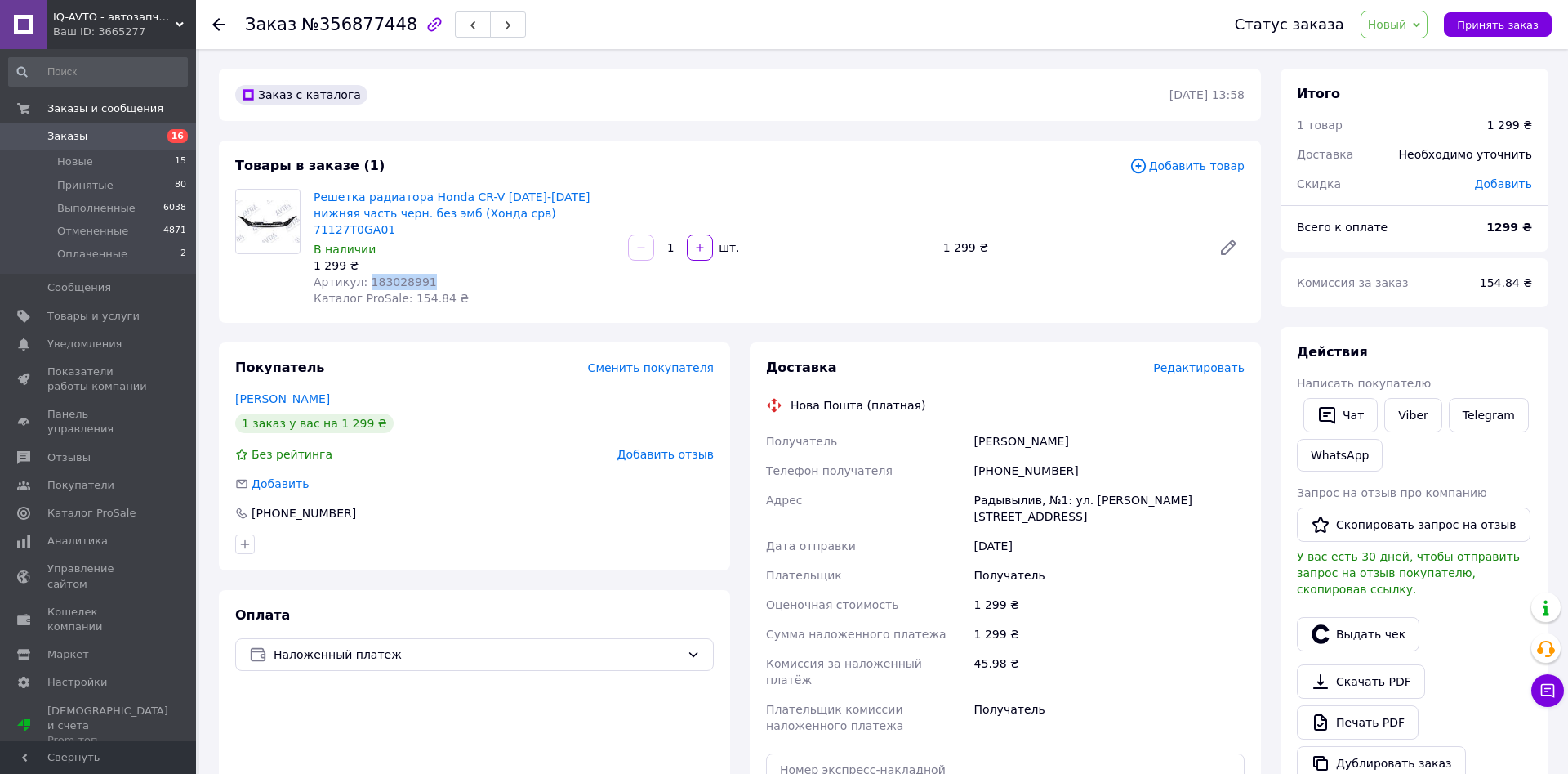
drag, startPoint x: 363, startPoint y: 262, endPoint x: 432, endPoint y: 263, distance: 69.0
click at [432, 274] on div "Артикул: 183028991" at bounding box center [464, 282] width 301 height 17
drag, startPoint x: 994, startPoint y: 451, endPoint x: 1084, endPoint y: 450, distance: 90.0
click at [1084, 456] on div "[PHONE_NUMBER]" at bounding box center [1110, 470] width 277 height 29
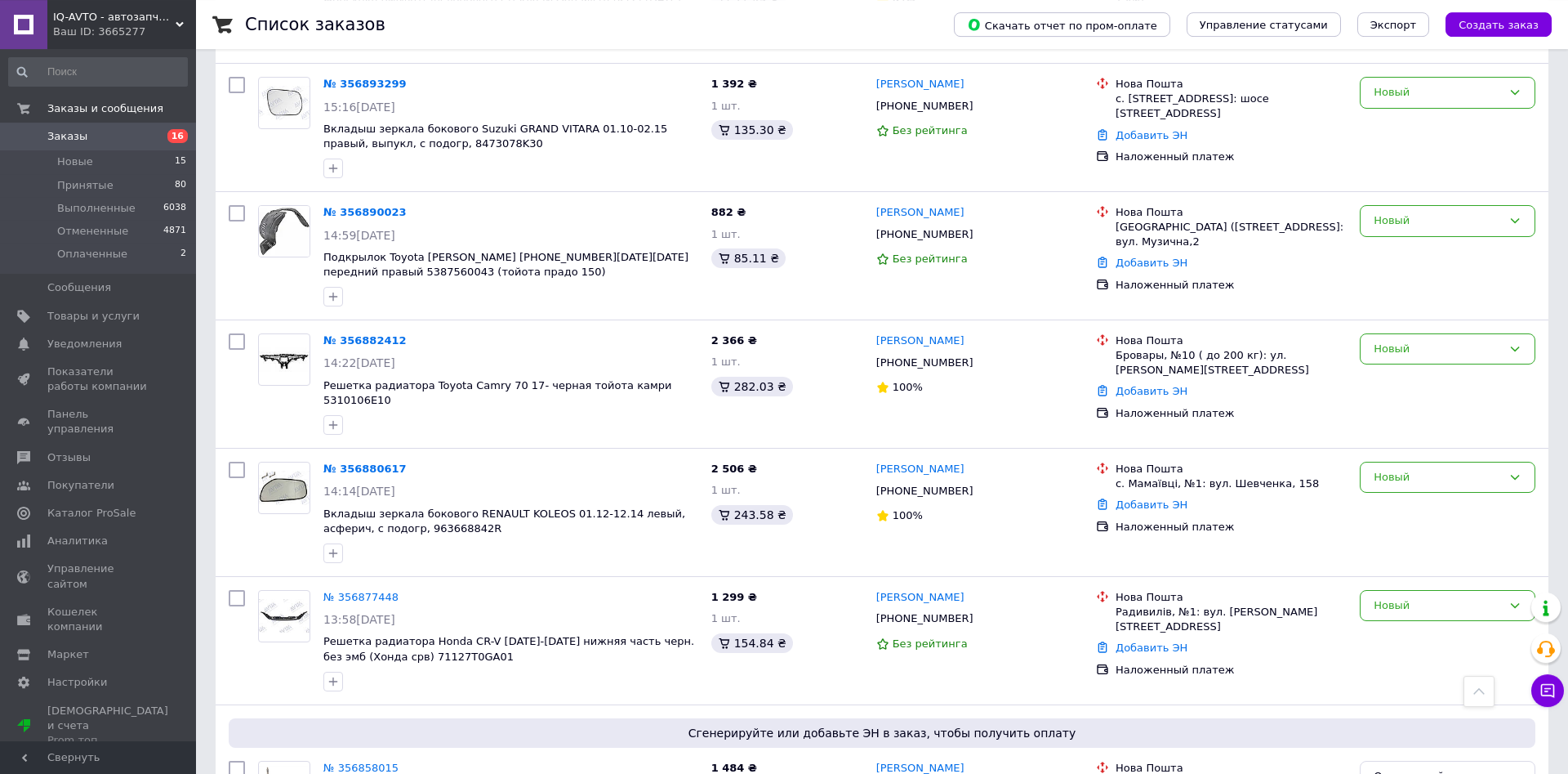
scroll to position [750, 0]
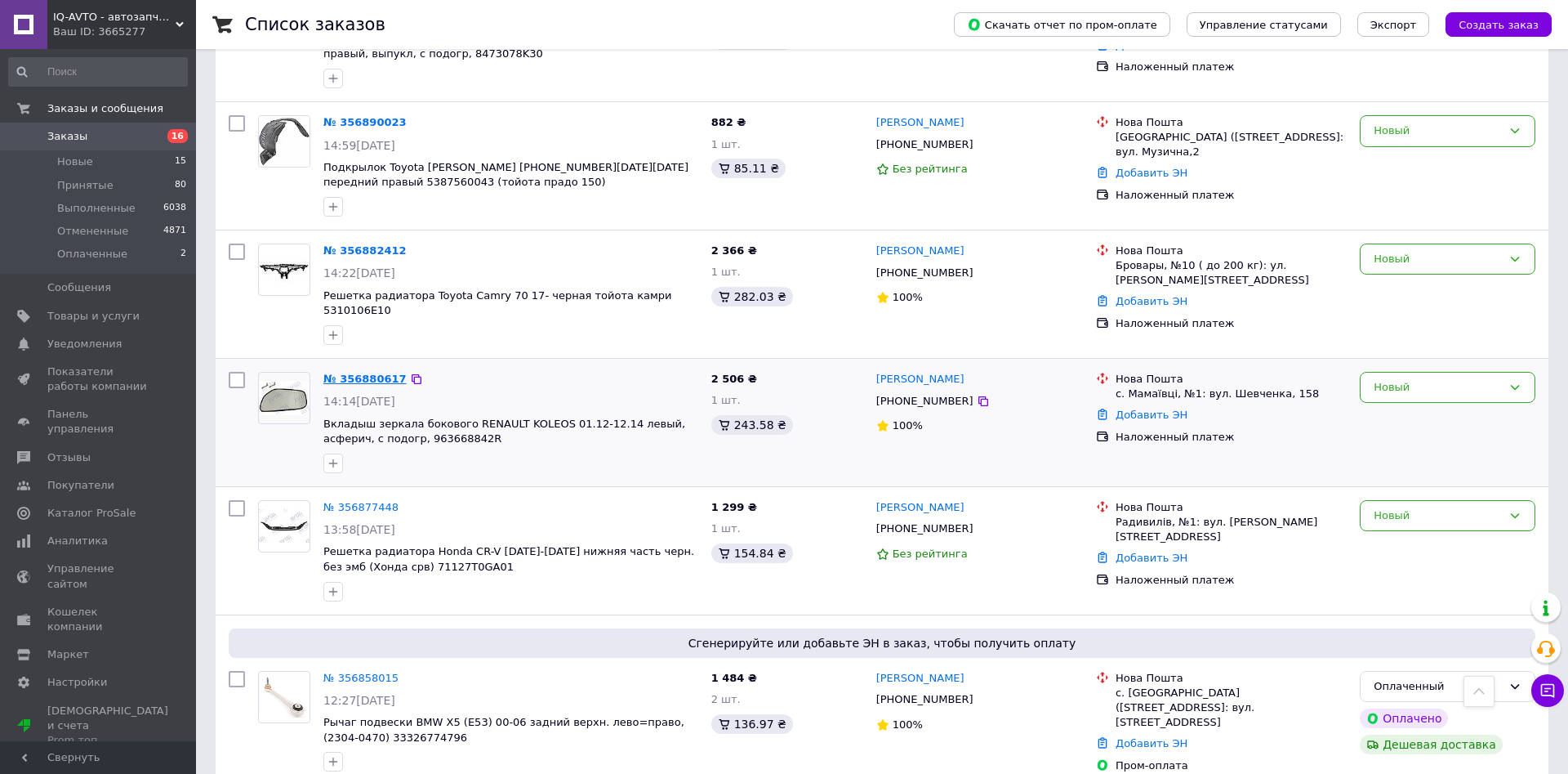
click at [363, 373] on link "№ 356880617" at bounding box center [365, 379] width 83 height 12
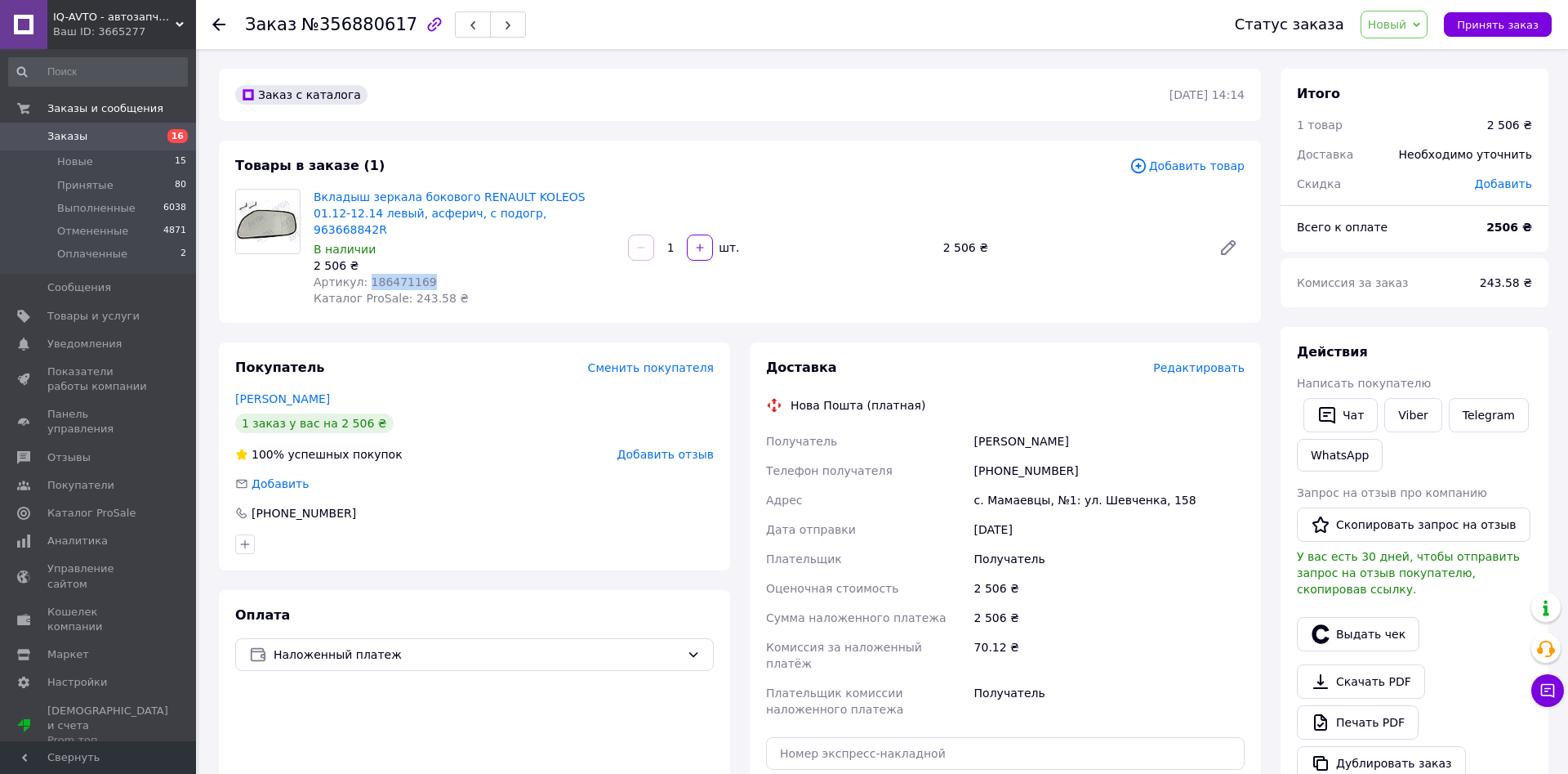
drag, startPoint x: 363, startPoint y: 262, endPoint x: 427, endPoint y: 264, distance: 64.0
click at [427, 274] on div "Артикул: 186471169" at bounding box center [464, 282] width 301 height 17
drag, startPoint x: 994, startPoint y: 451, endPoint x: 1082, endPoint y: 452, distance: 88.0
click at [1082, 456] on div "[PHONE_NUMBER]" at bounding box center [1110, 470] width 277 height 29
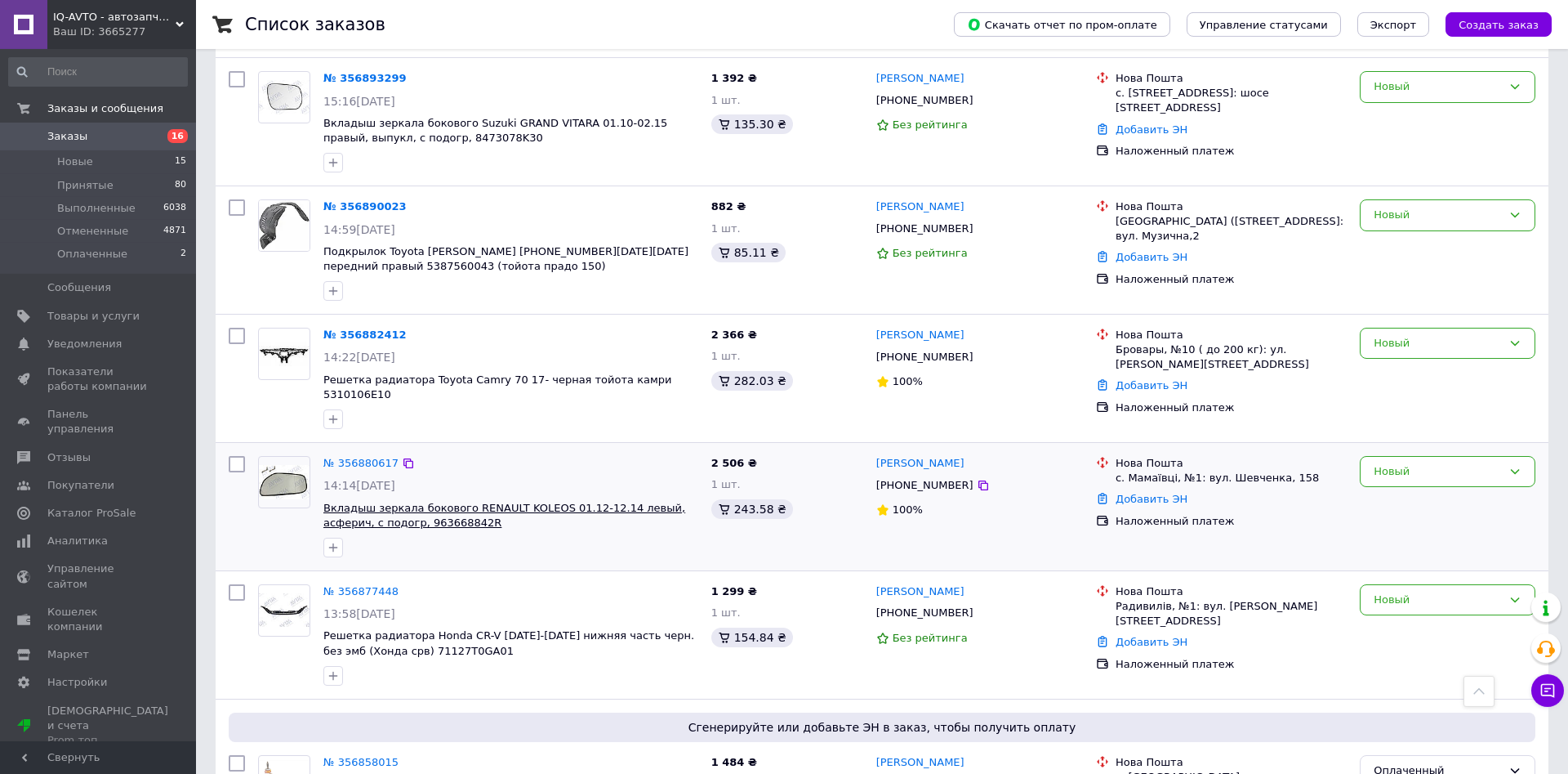
scroll to position [584, 0]
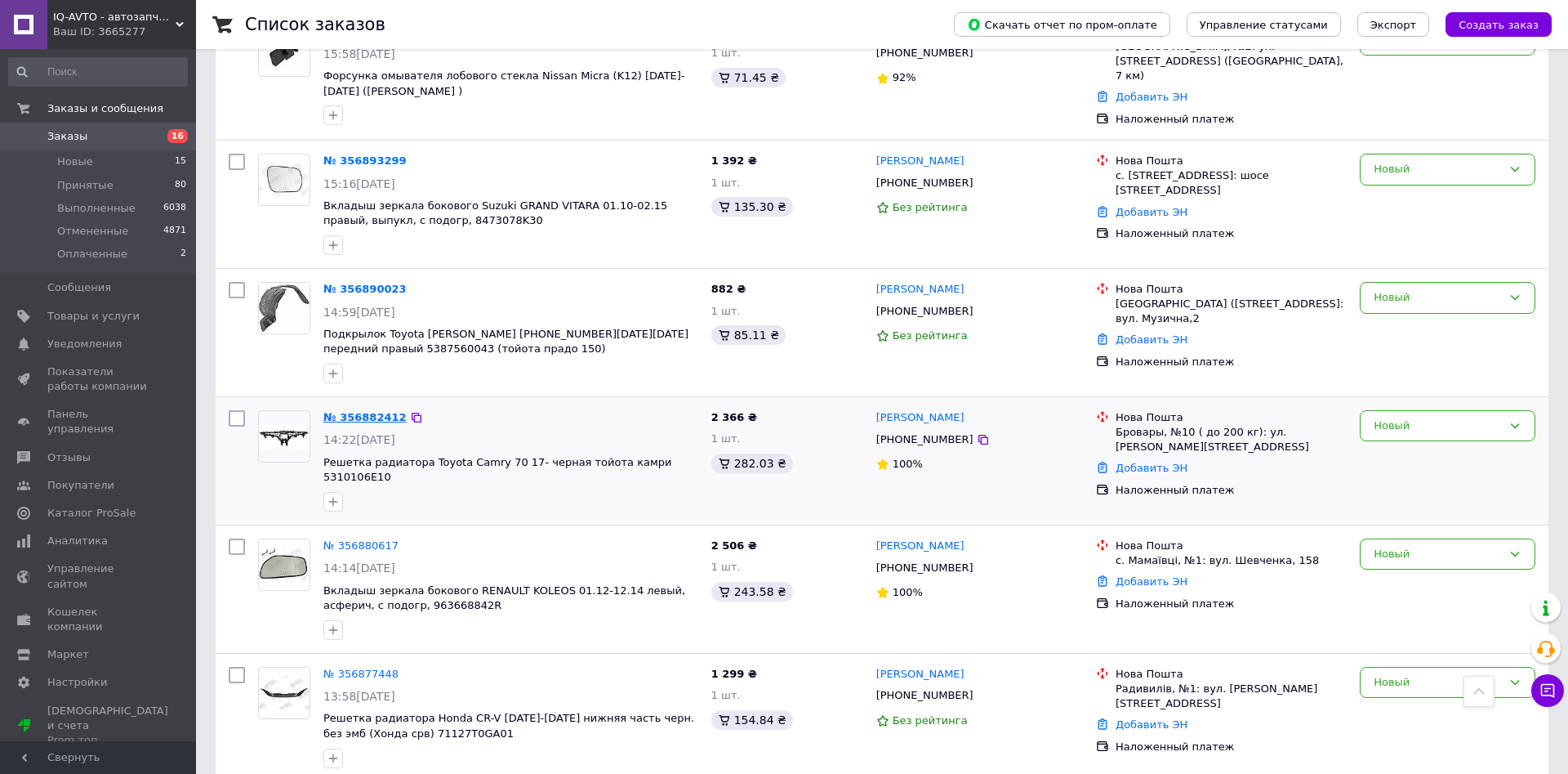
click at [372, 411] on link "№ 356882412" at bounding box center [365, 417] width 83 height 12
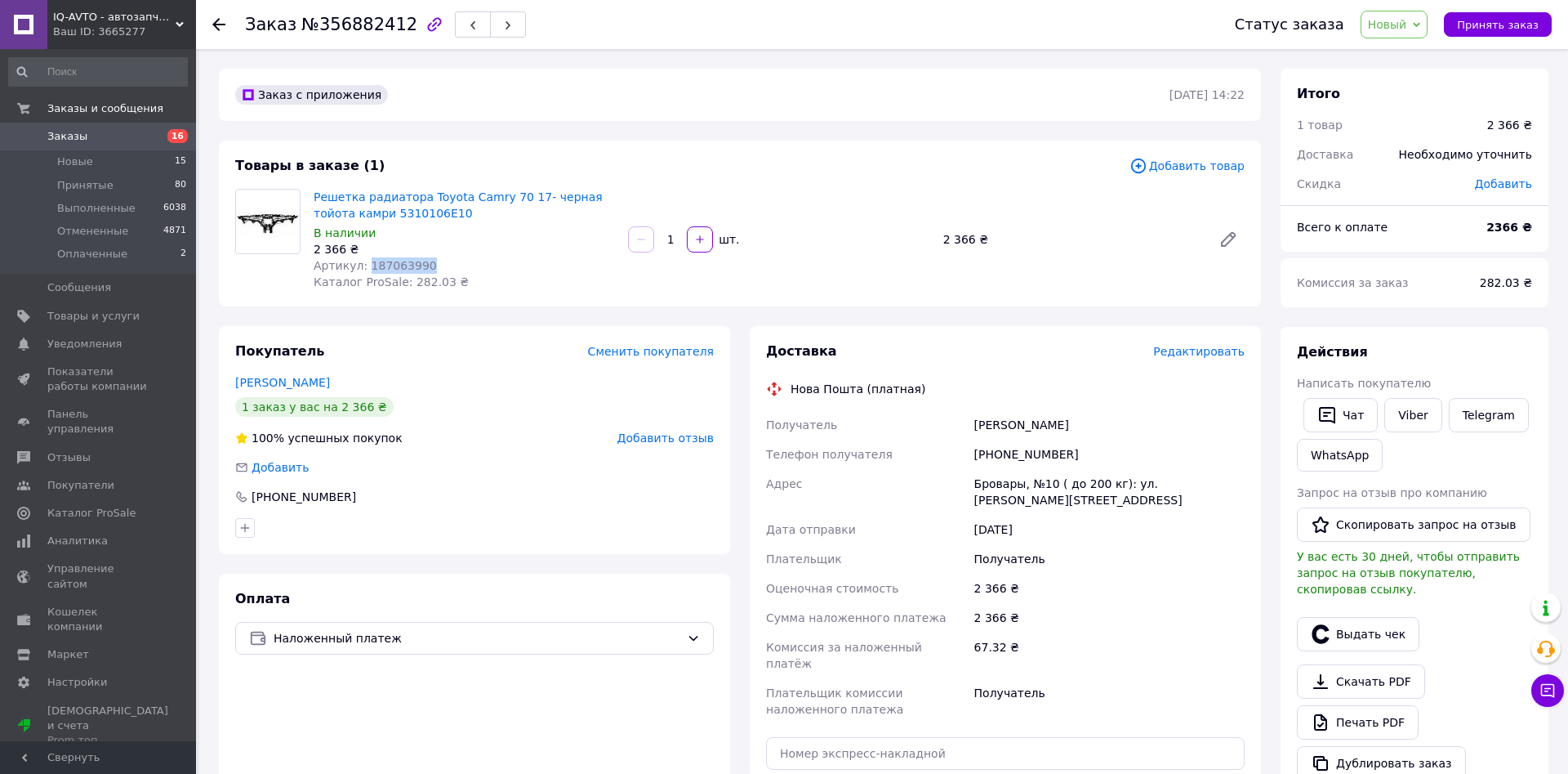
drag, startPoint x: 364, startPoint y: 264, endPoint x: 425, endPoint y: 266, distance: 61.0
click at [425, 266] on div "Артикул: 187063990" at bounding box center [464, 266] width 301 height 17
drag, startPoint x: 996, startPoint y: 452, endPoint x: 1082, endPoint y: 453, distance: 86.0
click at [1082, 453] on div "[PHONE_NUMBER]" at bounding box center [1110, 453] width 277 height 29
click at [75, 134] on span "Заказы" at bounding box center [67, 136] width 40 height 15
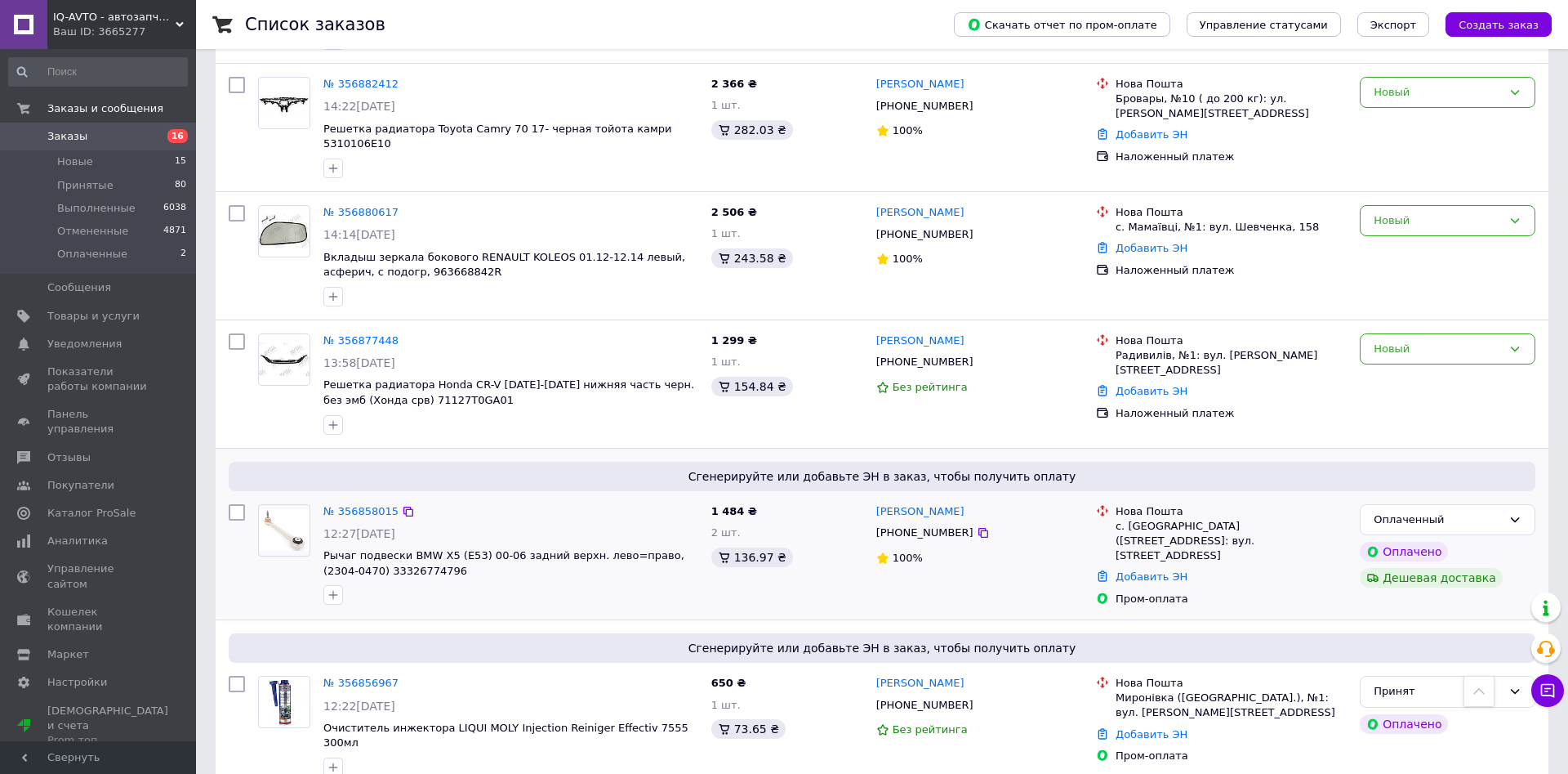
scroll to position [1250, 0]
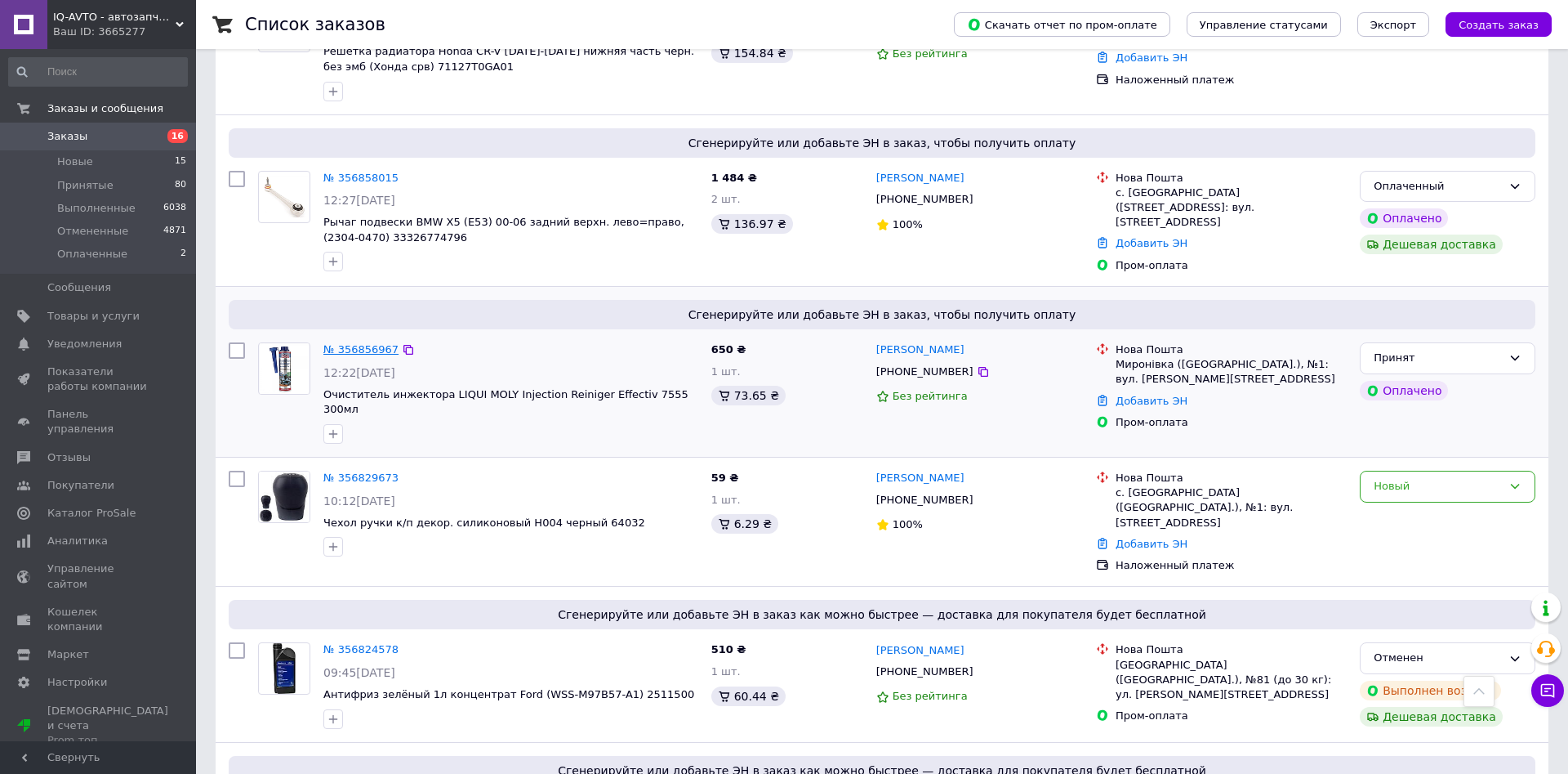
click at [365, 343] on link "№ 356856967" at bounding box center [361, 349] width 76 height 12
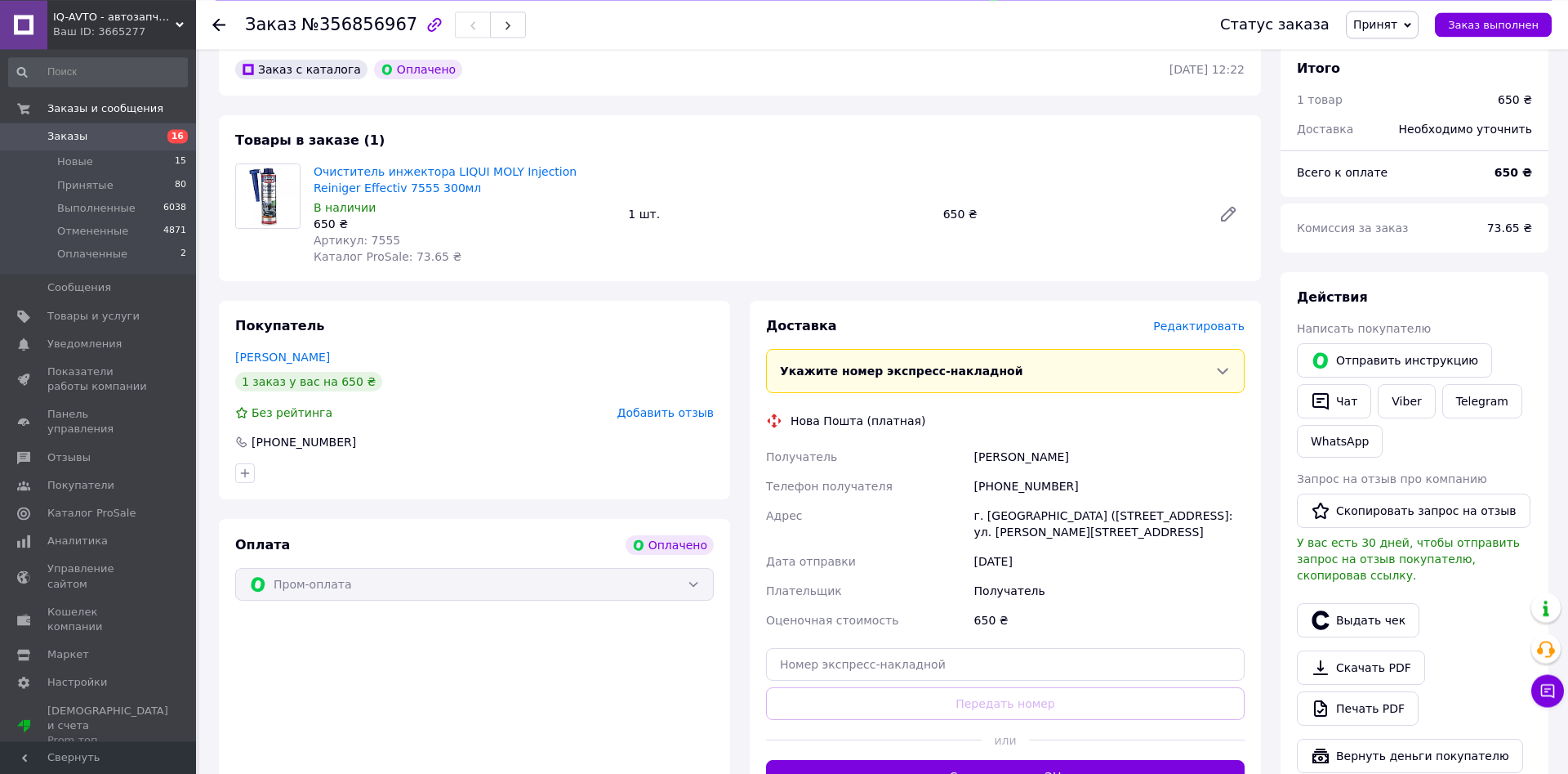
scroll to position [250, 0]
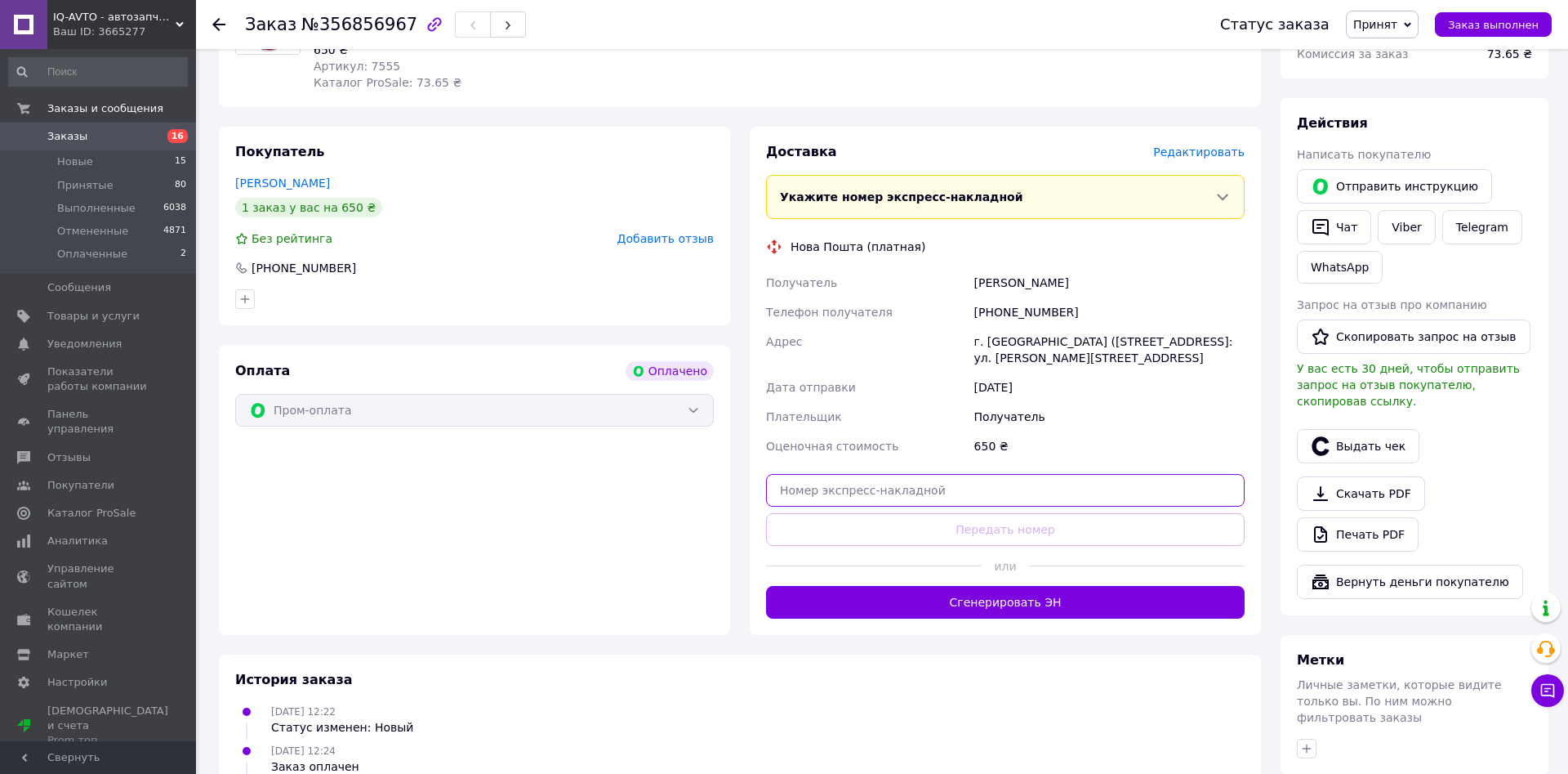
click at [904, 484] on input "text" at bounding box center [1005, 490] width 479 height 32
paste input "20451225316320"
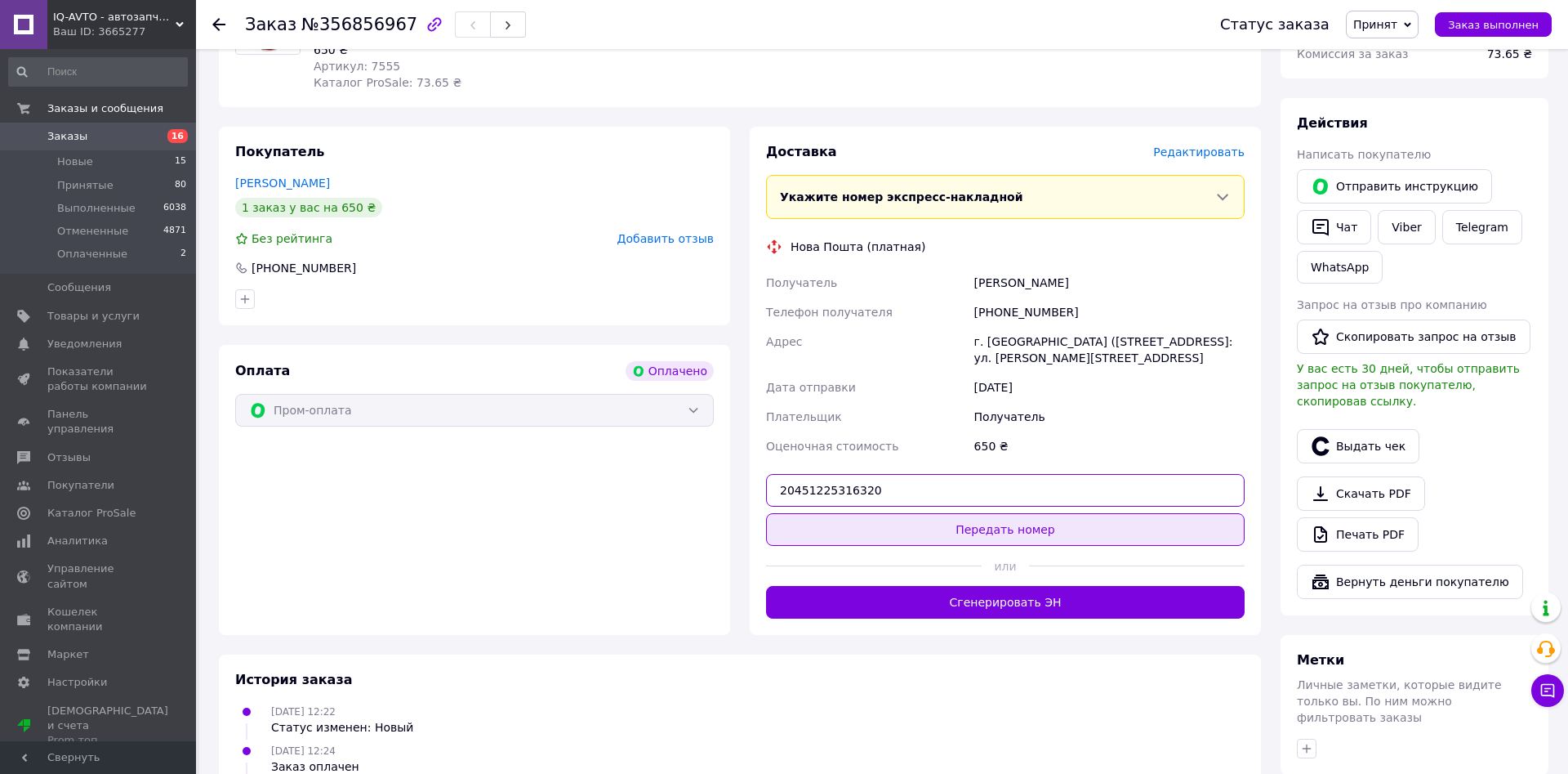
type input "20451225316320"
click at [978, 526] on button "Передать номер" at bounding box center [1005, 529] width 479 height 32
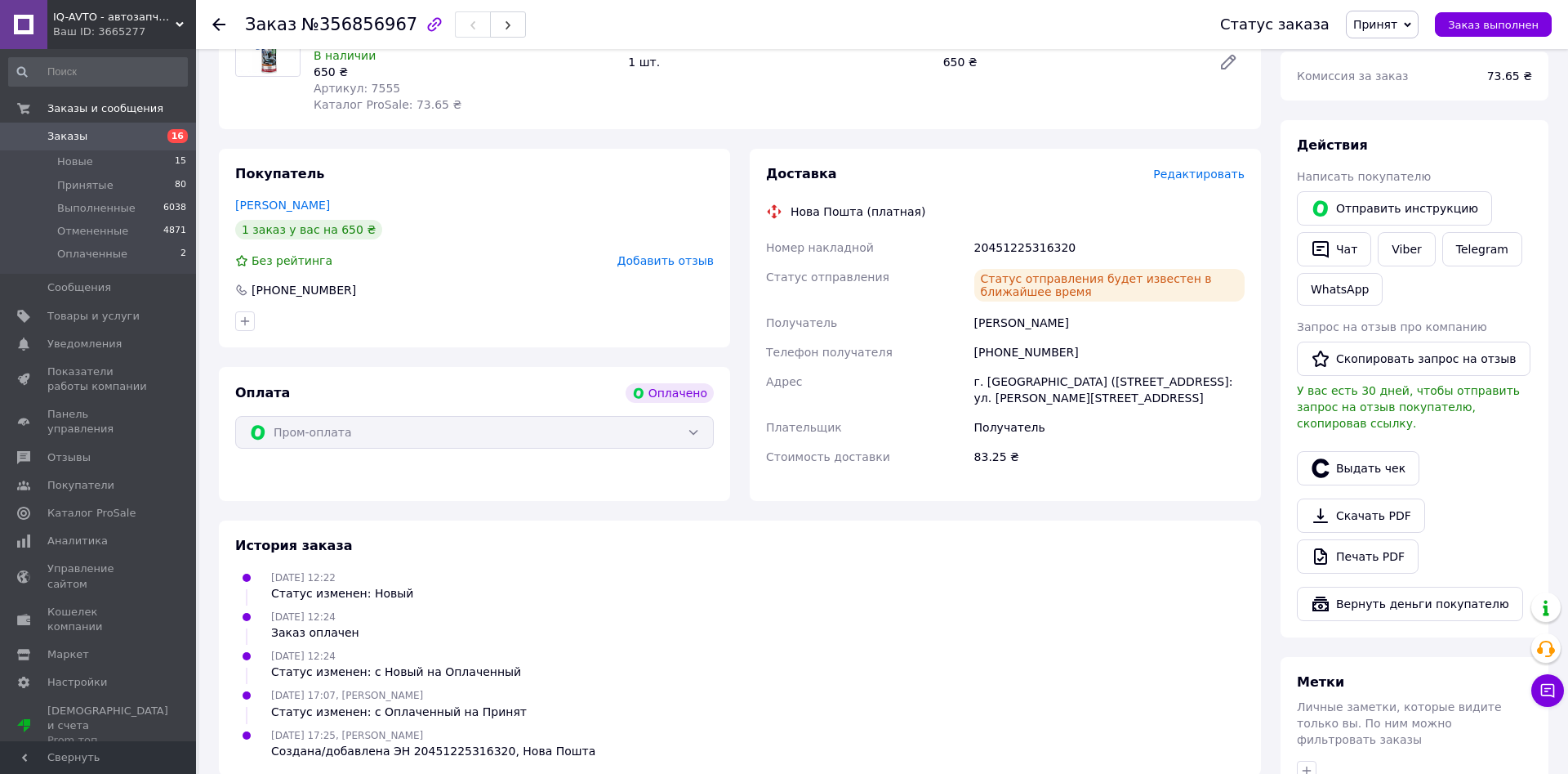
scroll to position [0, 0]
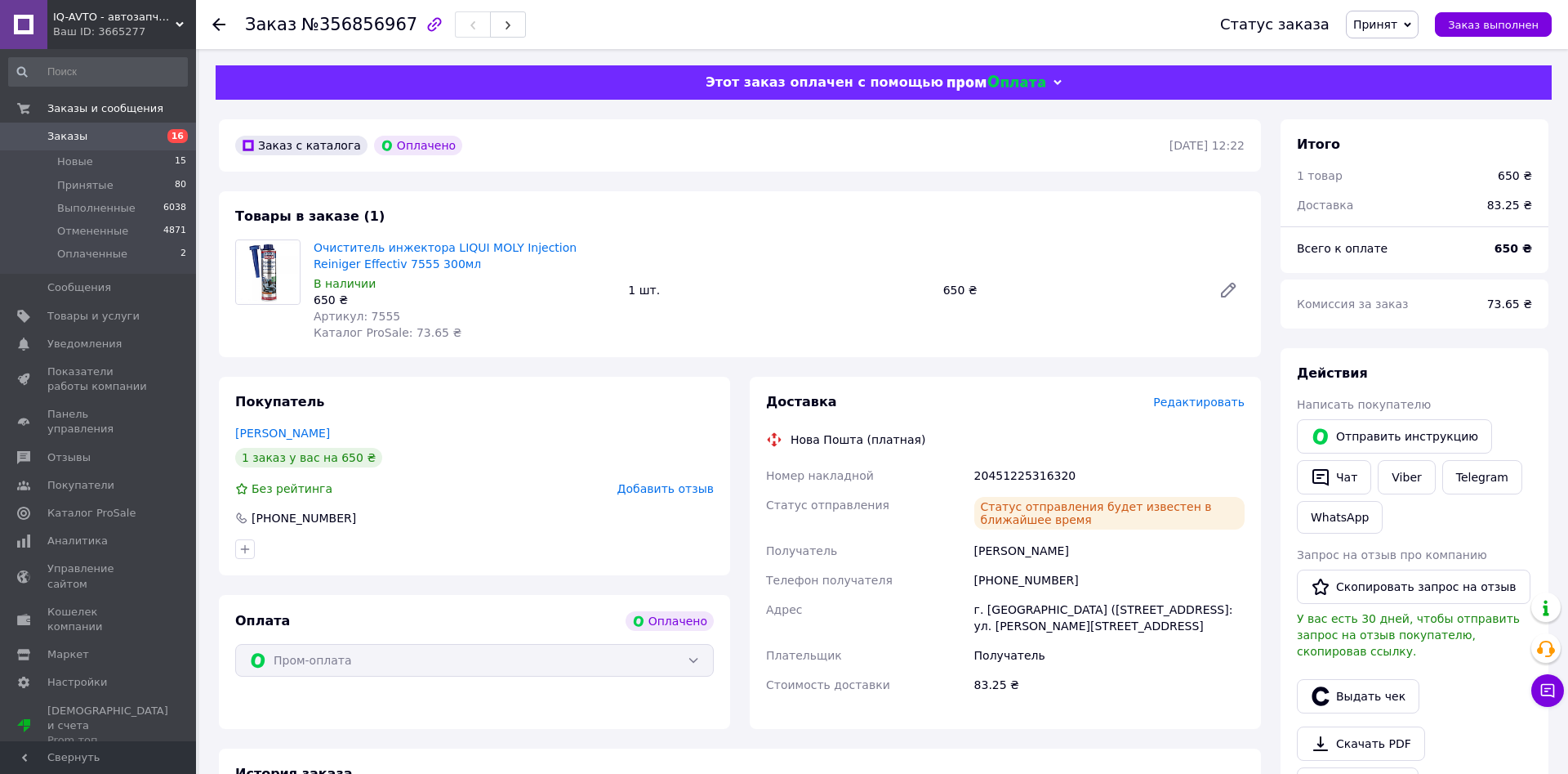
click at [98, 131] on span "Заказы" at bounding box center [99, 136] width 104 height 15
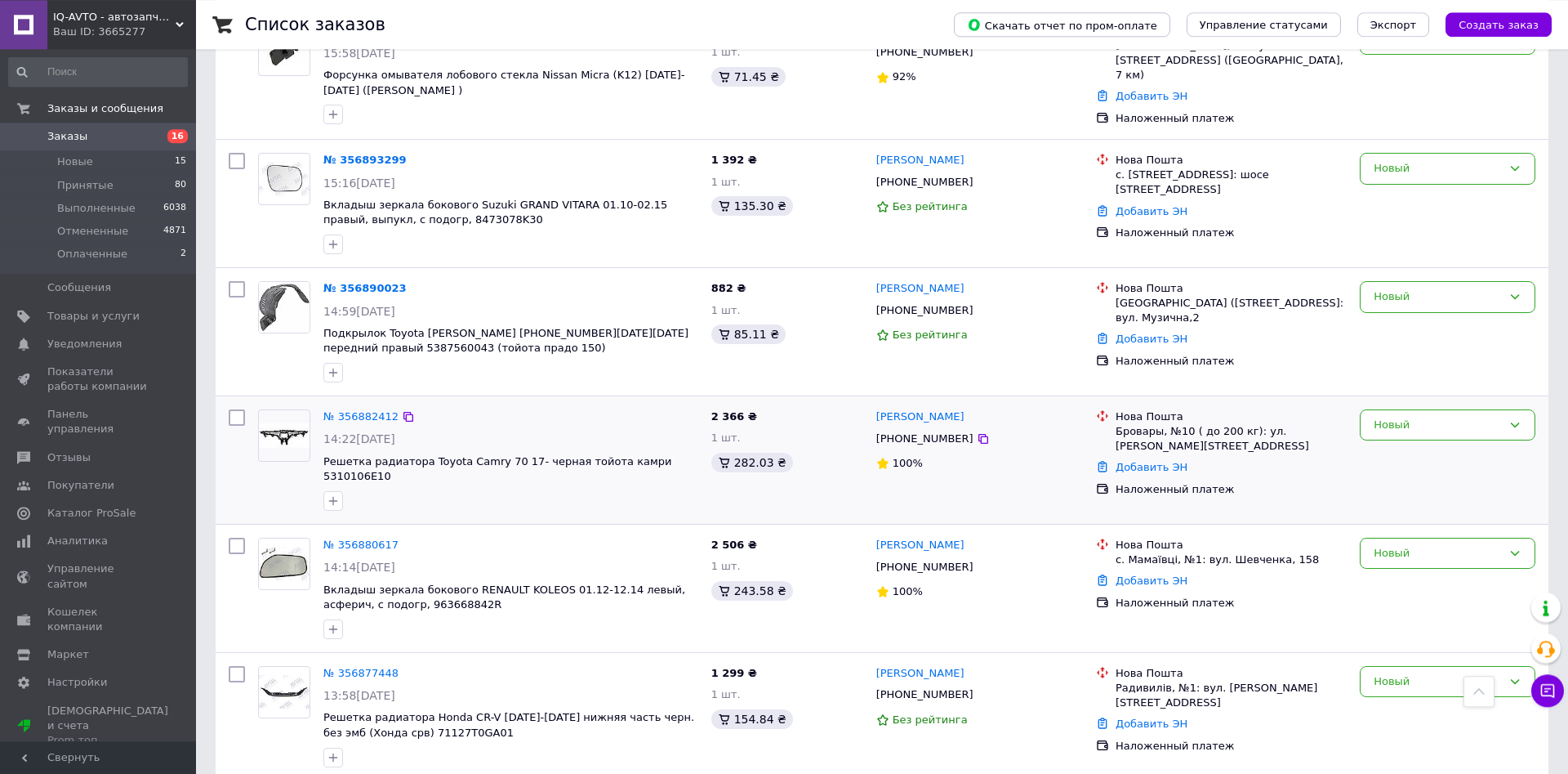
scroll to position [584, 0]
click at [361, 282] on link "№ 356890023" at bounding box center [365, 288] width 83 height 12
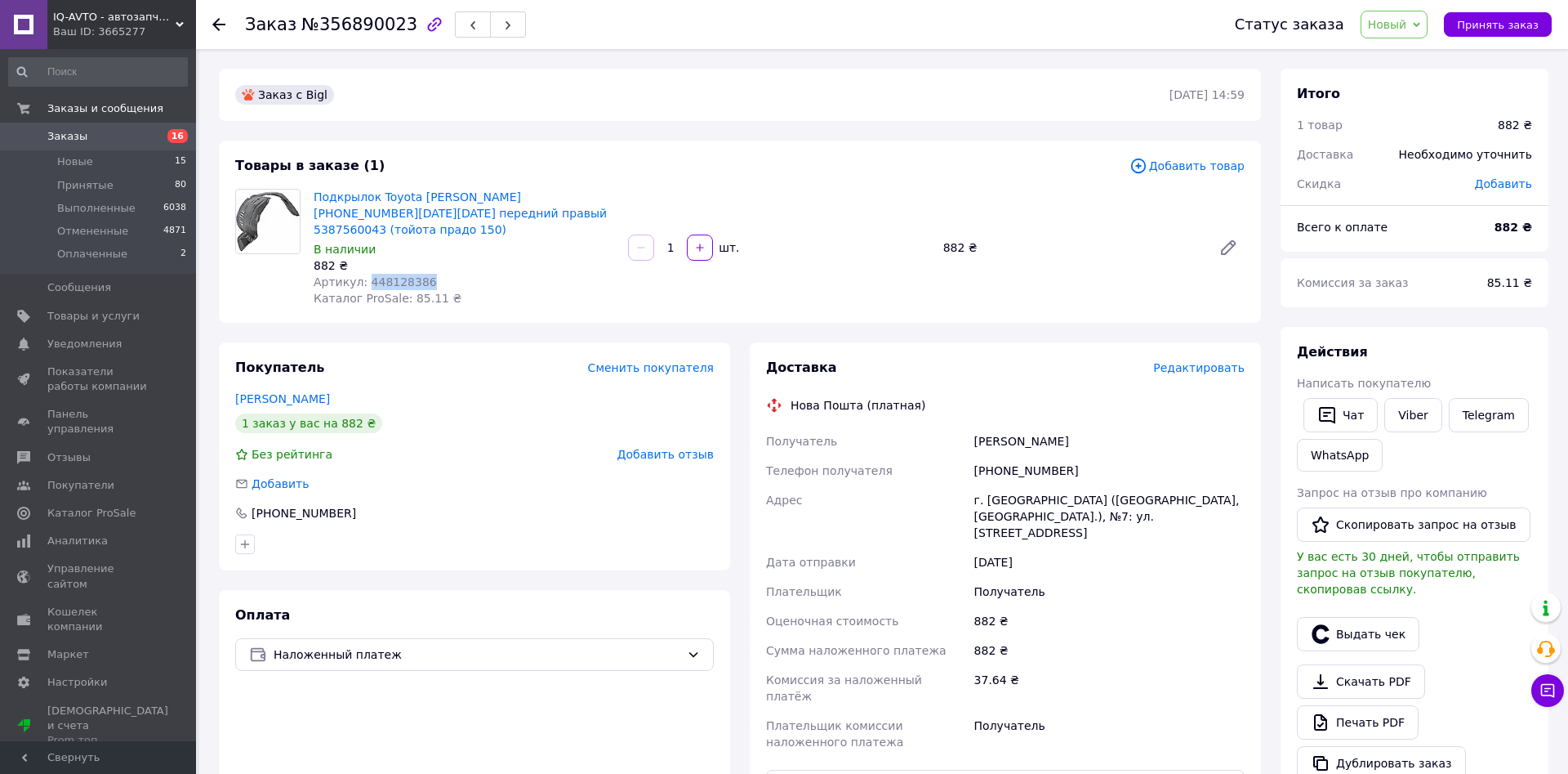
drag, startPoint x: 362, startPoint y: 263, endPoint x: 427, endPoint y: 263, distance: 65.0
click at [427, 274] on div "Артикул: 448128386" at bounding box center [464, 282] width 301 height 17
drag, startPoint x: 995, startPoint y: 451, endPoint x: 1076, endPoint y: 455, distance: 81.1
click at [1076, 456] on div "[PHONE_NUMBER]" at bounding box center [1110, 470] width 277 height 29
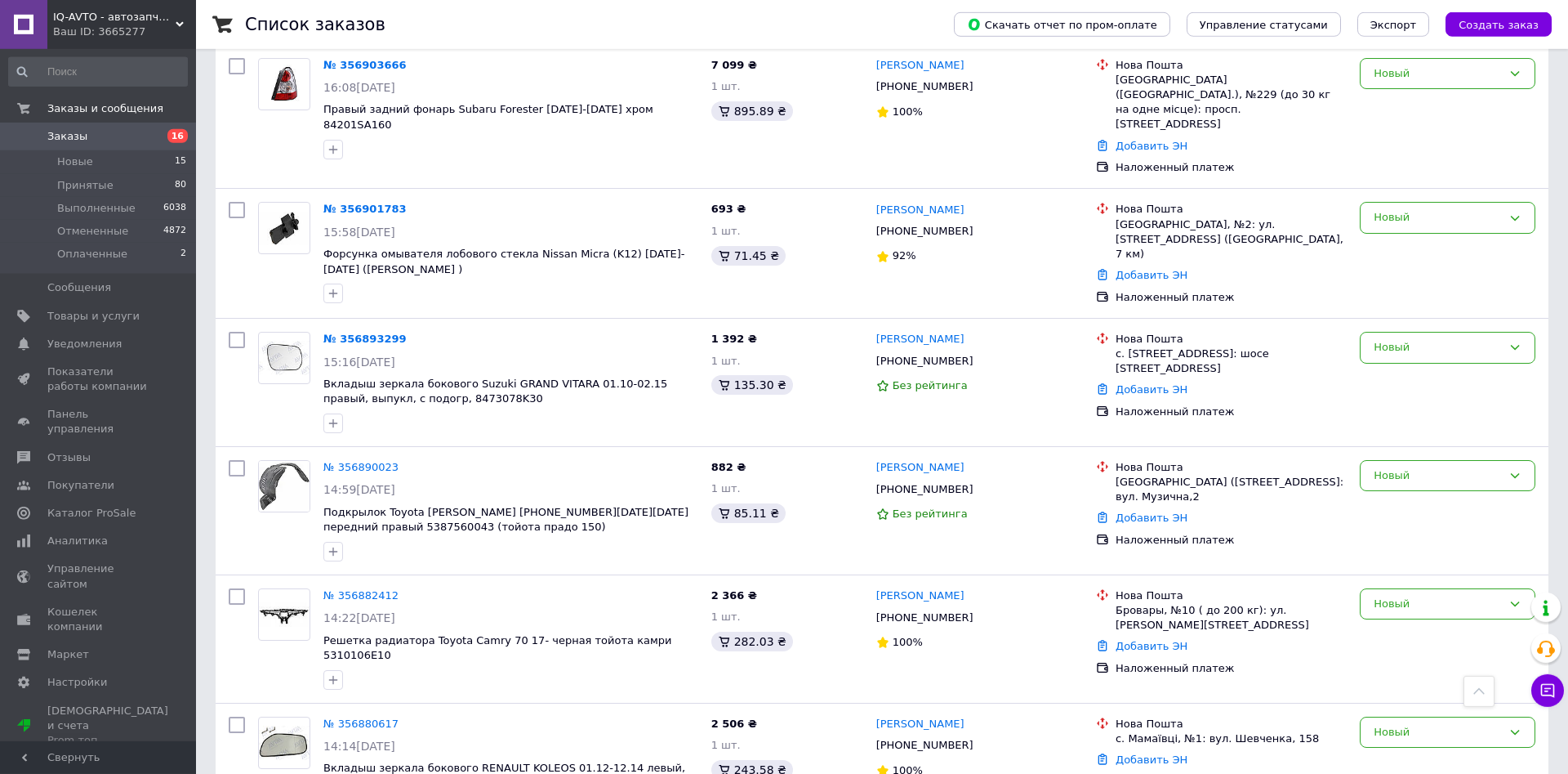
scroll to position [584, 0]
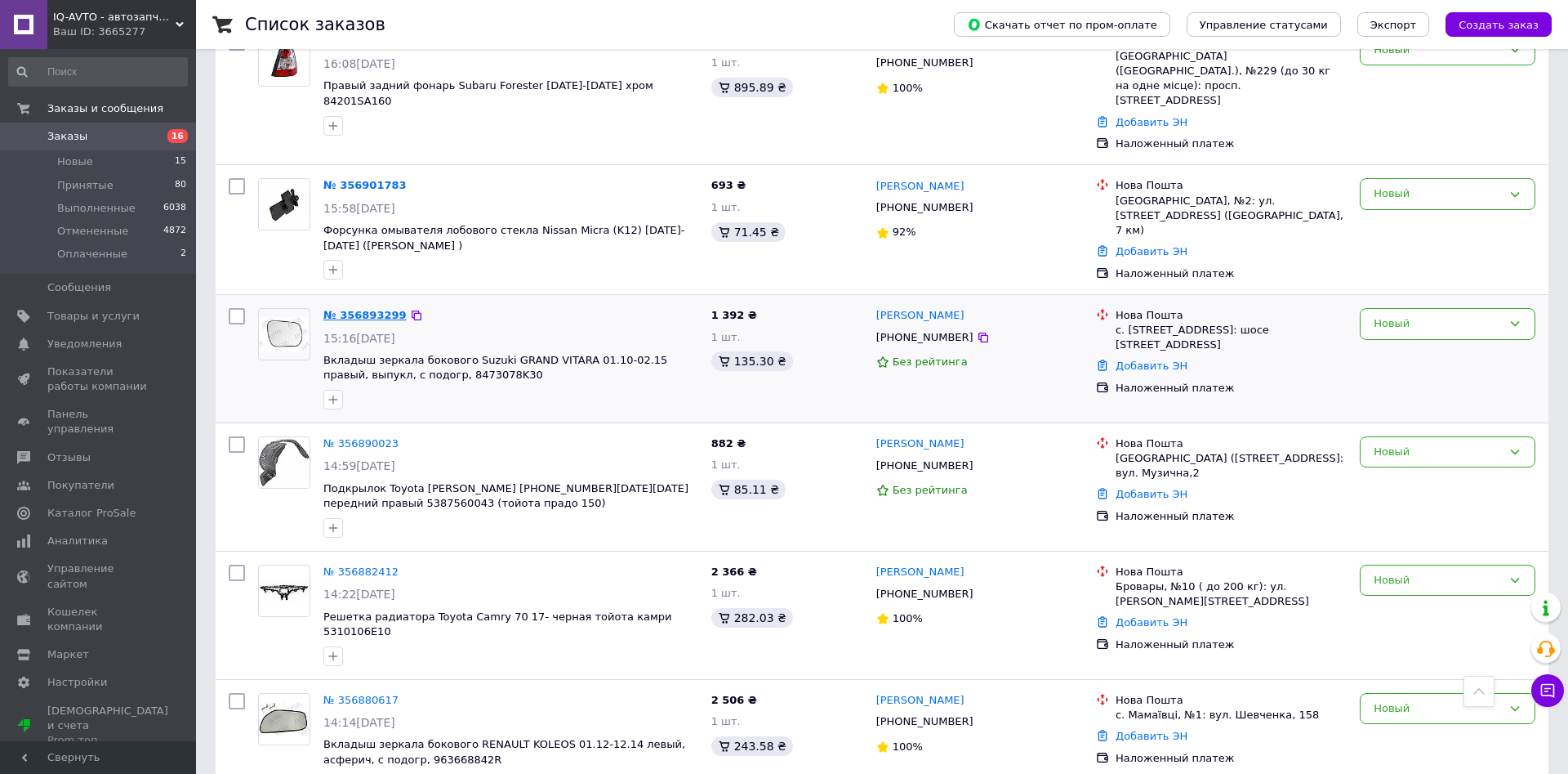
click at [369, 309] on link "№ 356893299" at bounding box center [365, 315] width 83 height 12
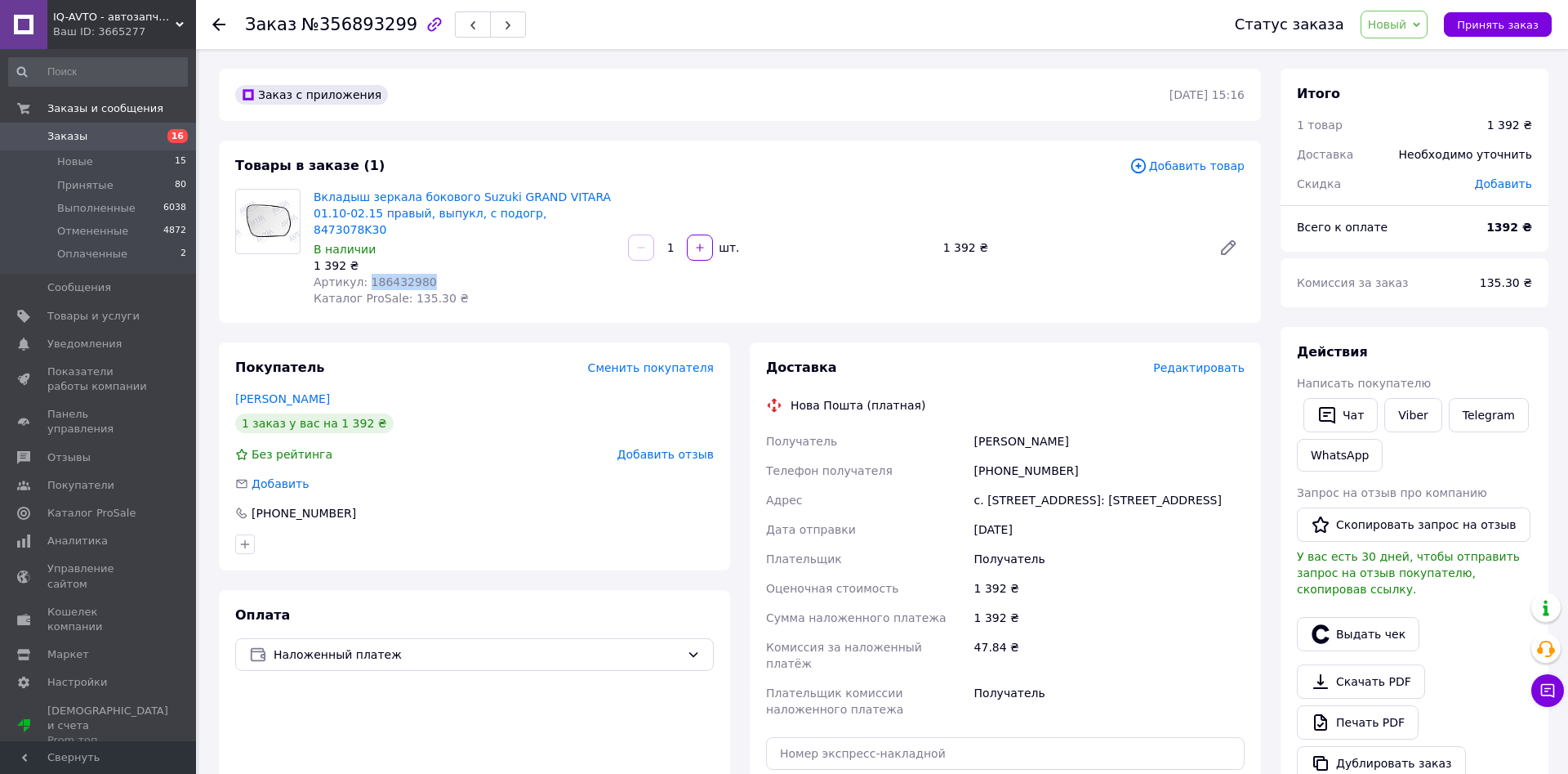
drag, startPoint x: 363, startPoint y: 265, endPoint x: 423, endPoint y: 264, distance: 60.0
click at [423, 274] on div "Артикул: 186432980" at bounding box center [464, 282] width 301 height 17
drag, startPoint x: 994, startPoint y: 451, endPoint x: 1093, endPoint y: 454, distance: 99.0
click at [1093, 456] on div "[PHONE_NUMBER]" at bounding box center [1110, 470] width 277 height 29
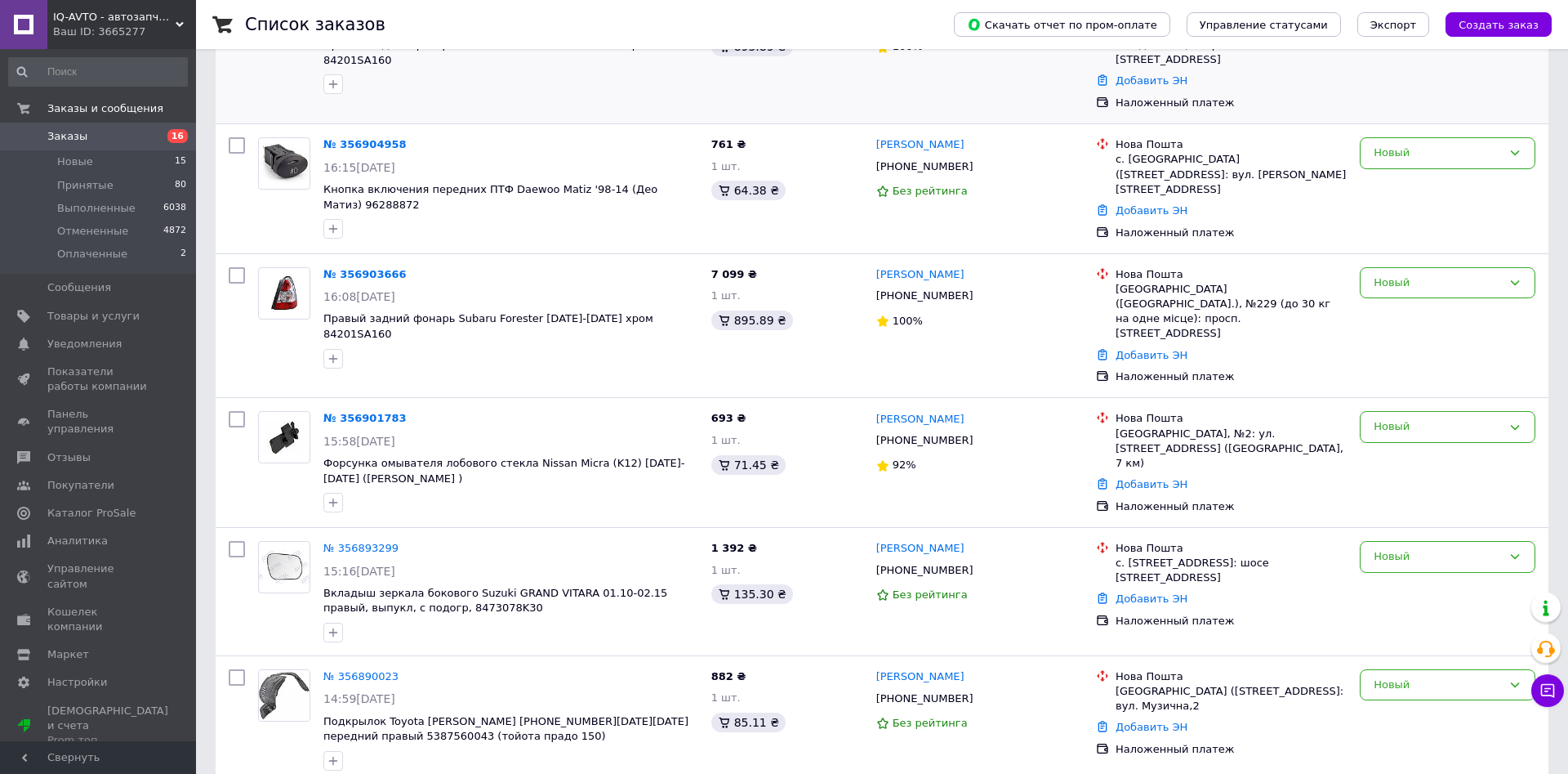
scroll to position [417, 0]
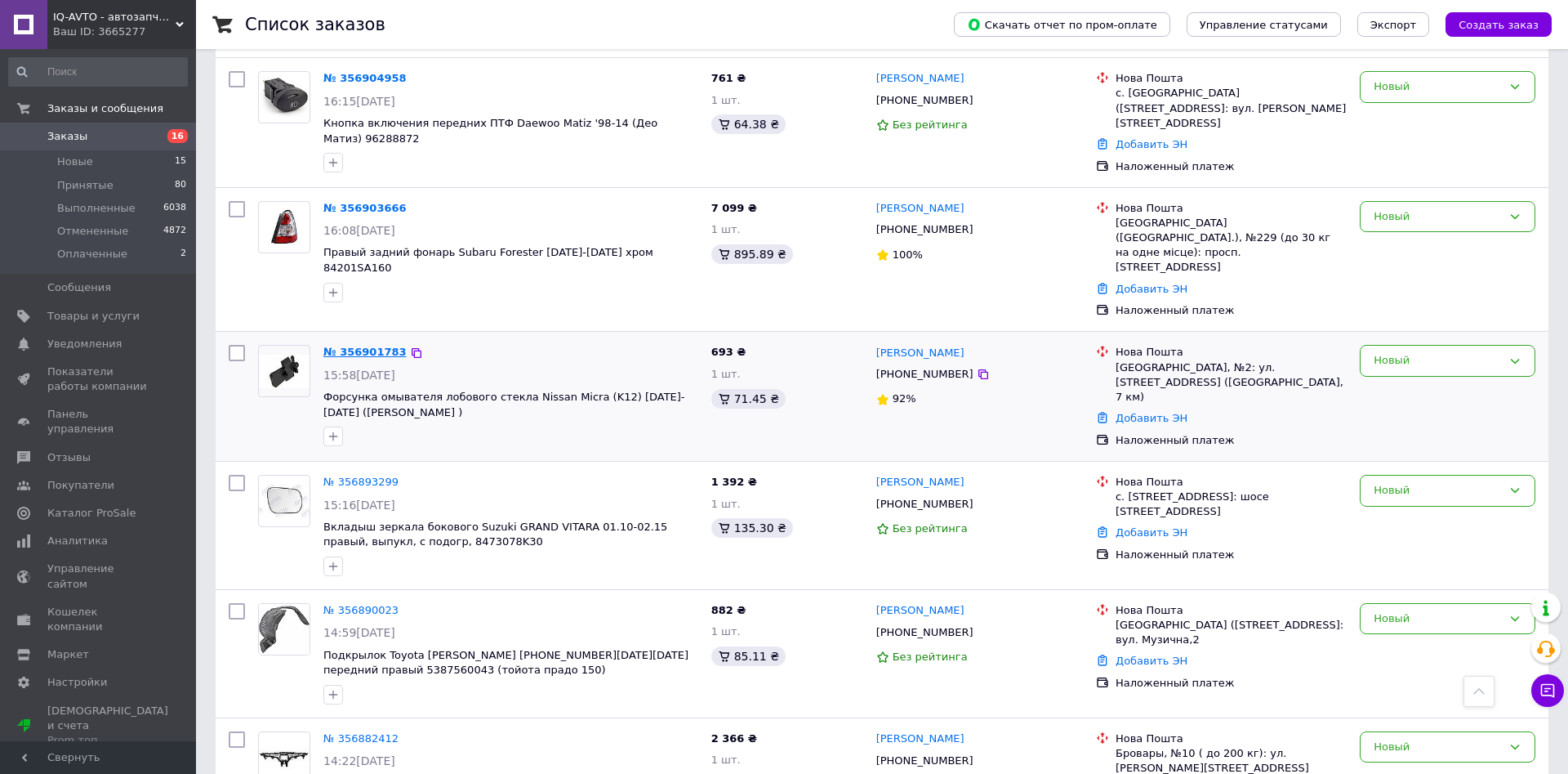
click at [357, 345] on link "№ 356901783" at bounding box center [365, 351] width 83 height 12
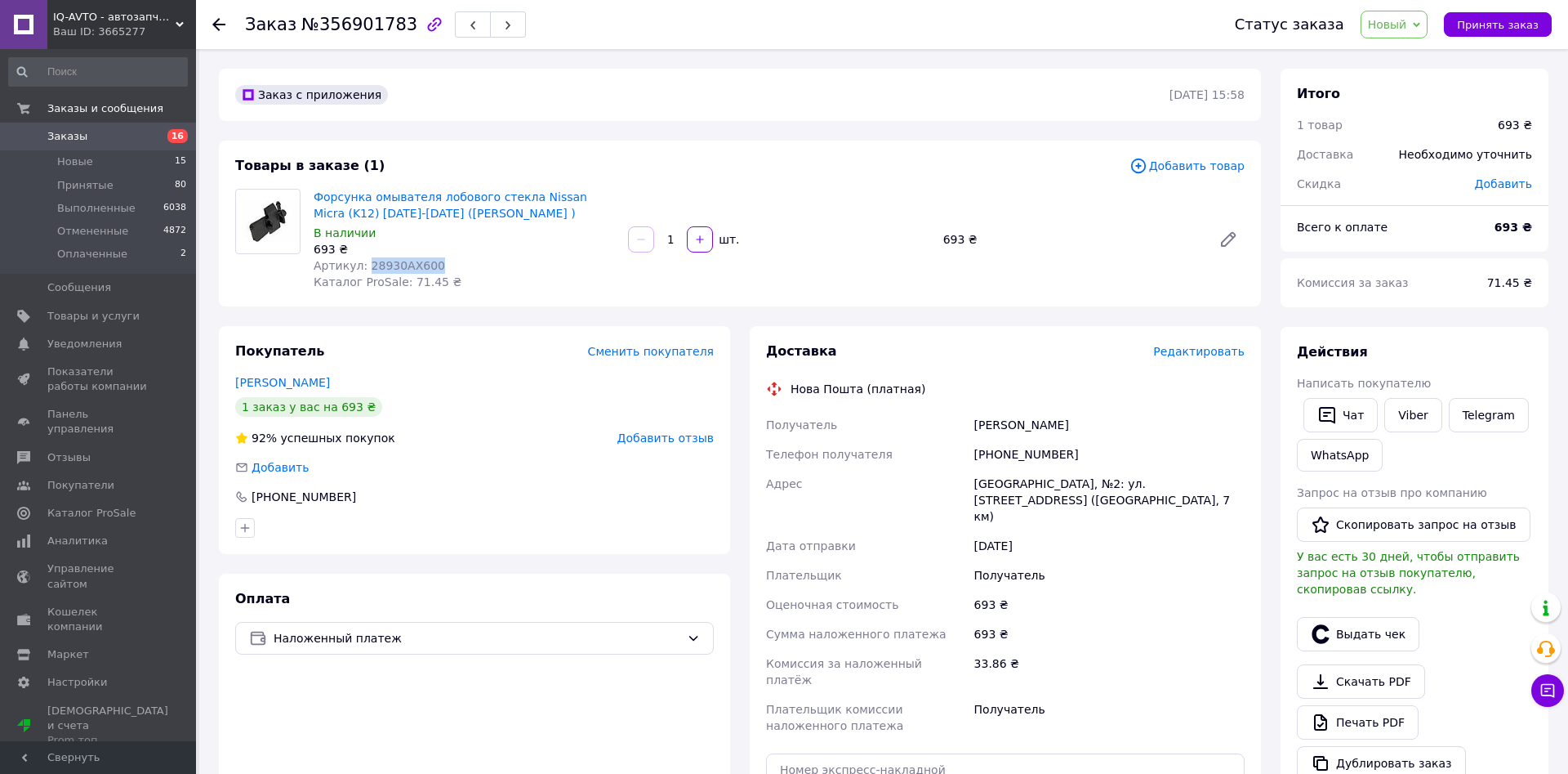
drag, startPoint x: 364, startPoint y: 261, endPoint x: 434, endPoint y: 262, distance: 70.0
click at [434, 262] on div "Артикул: 28930AX600" at bounding box center [464, 266] width 301 height 17
drag, startPoint x: 995, startPoint y: 452, endPoint x: 1082, endPoint y: 450, distance: 87.0
click at [1082, 450] on div "[PHONE_NUMBER]" at bounding box center [1110, 453] width 277 height 29
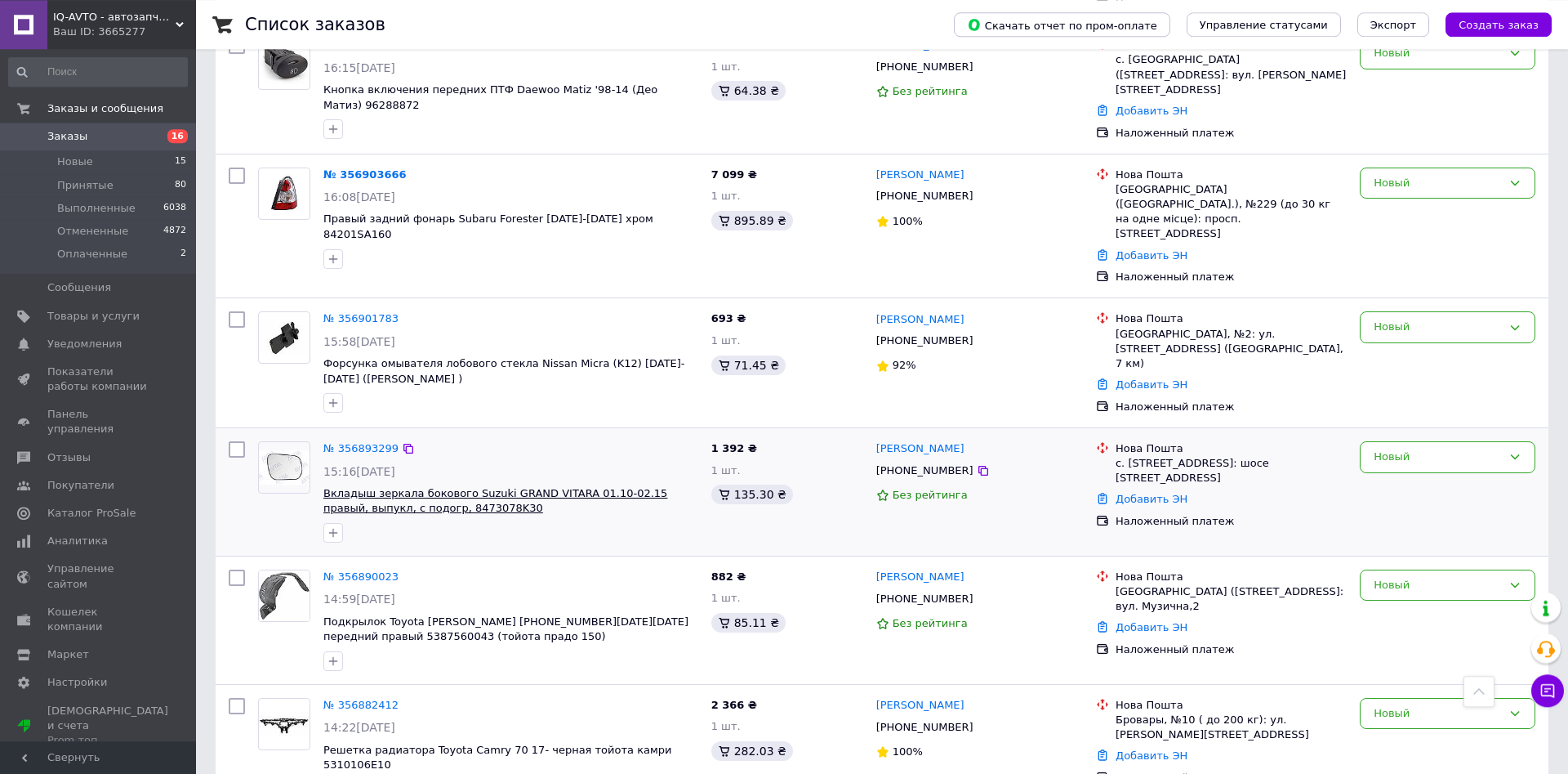
scroll to position [250, 0]
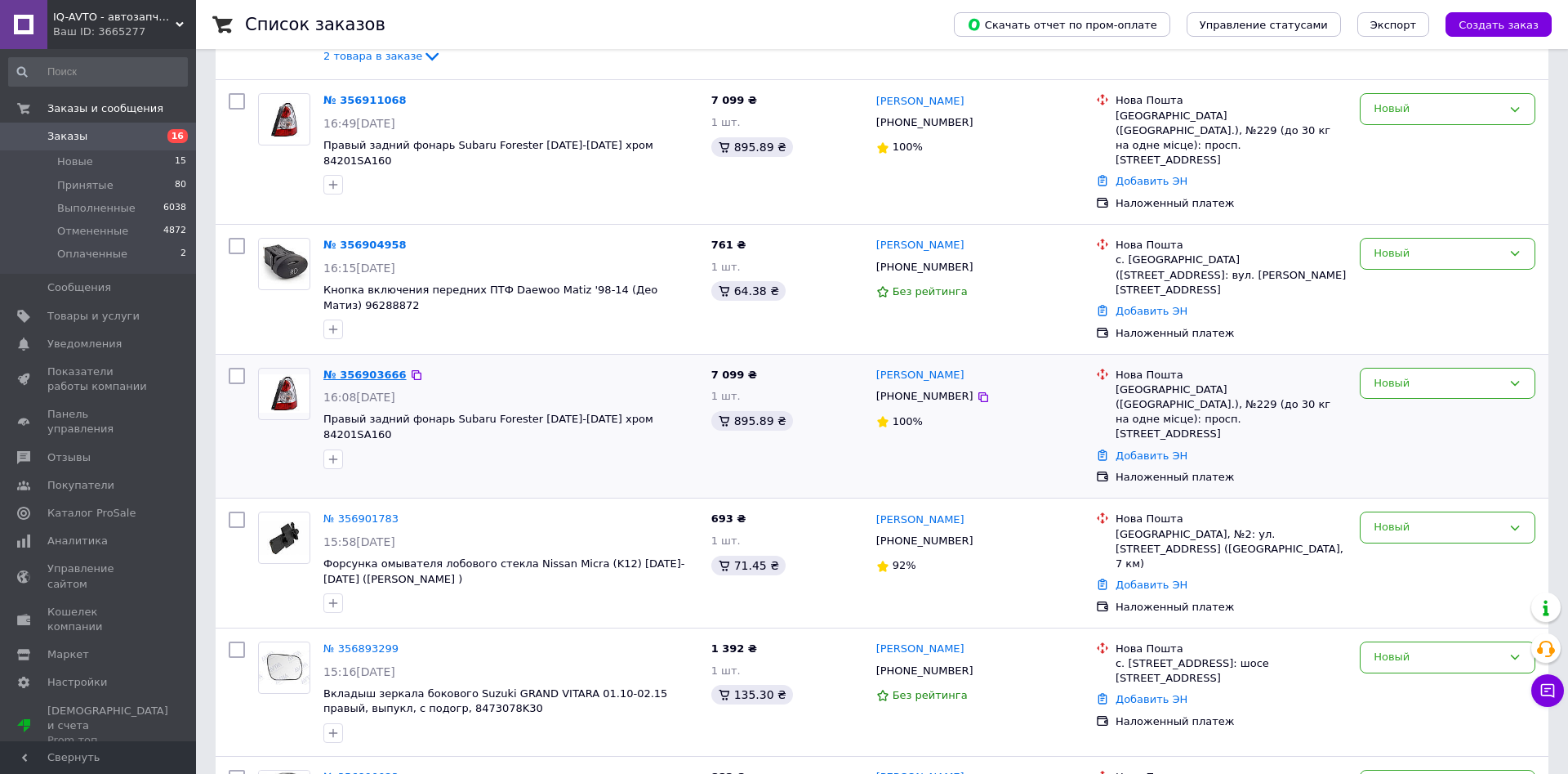
click at [365, 369] on link "№ 356903666" at bounding box center [365, 375] width 83 height 12
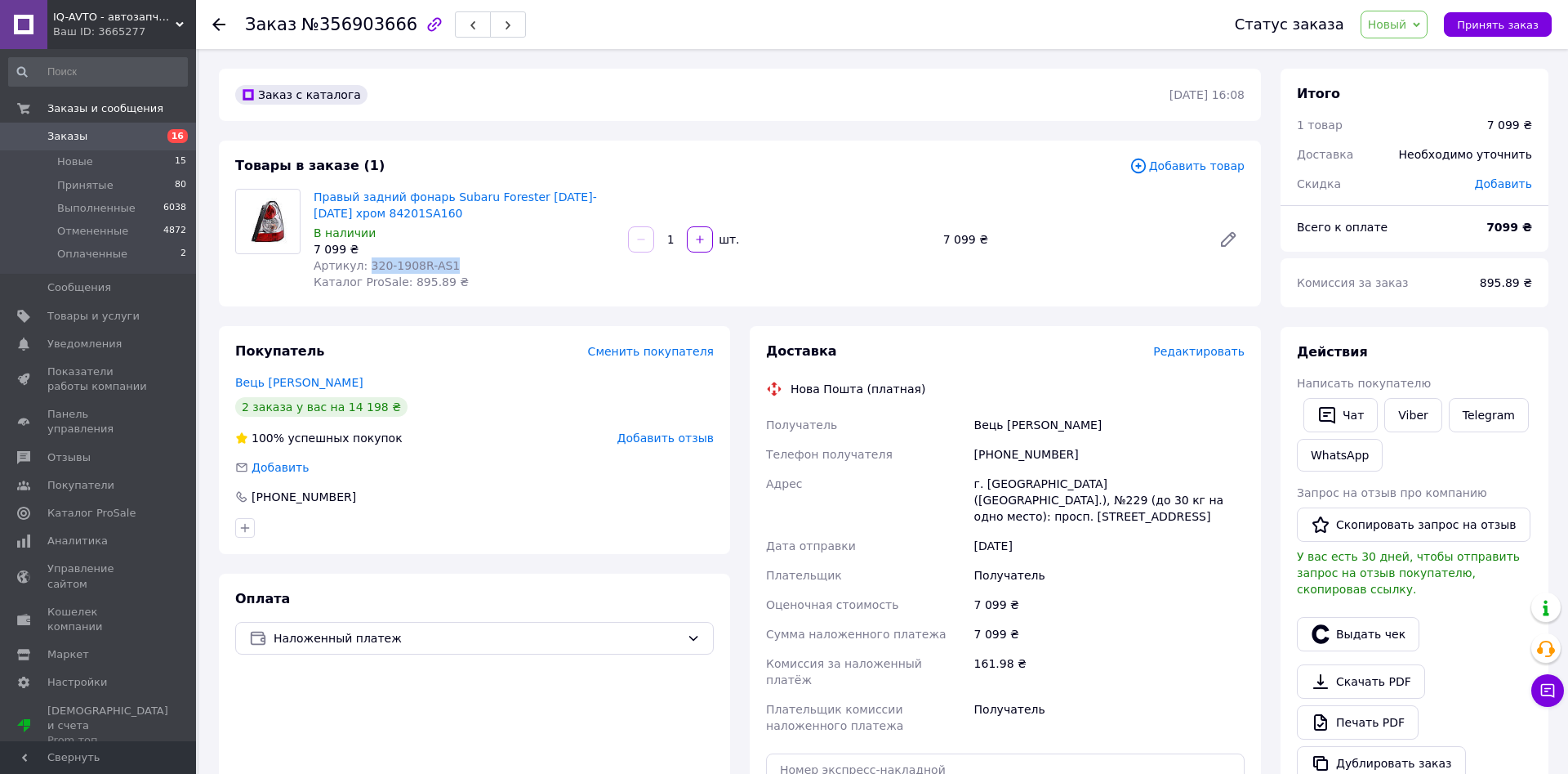
drag, startPoint x: 363, startPoint y: 263, endPoint x: 457, endPoint y: 267, distance: 94.1
click at [457, 267] on div "Артикул: 320-1908R-AS1" at bounding box center [464, 266] width 301 height 17
drag, startPoint x: 993, startPoint y: 450, endPoint x: 1082, endPoint y: 460, distance: 89.6
click at [1082, 460] on div "[PHONE_NUMBER]" at bounding box center [1110, 453] width 277 height 29
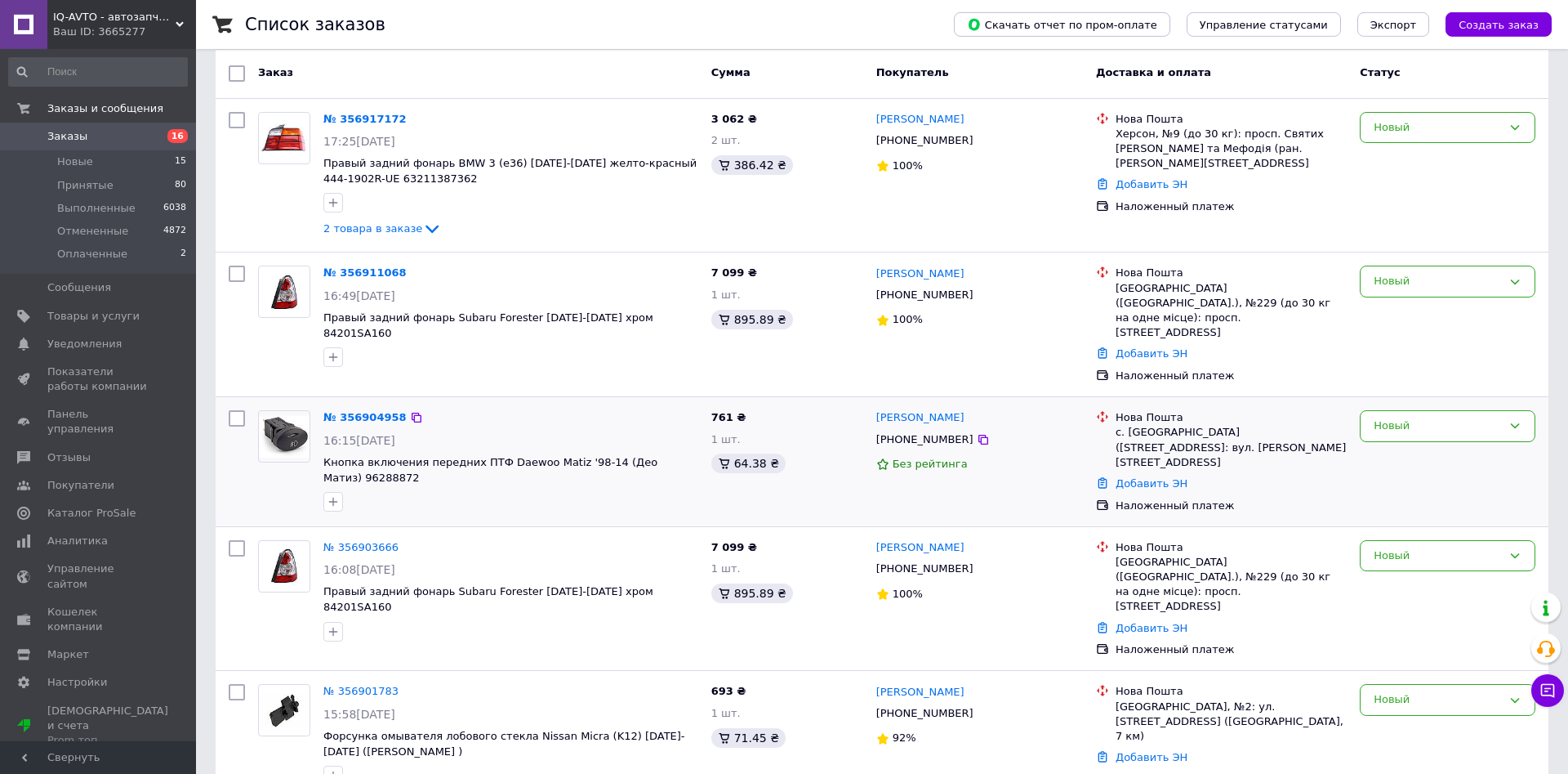
scroll to position [167, 0]
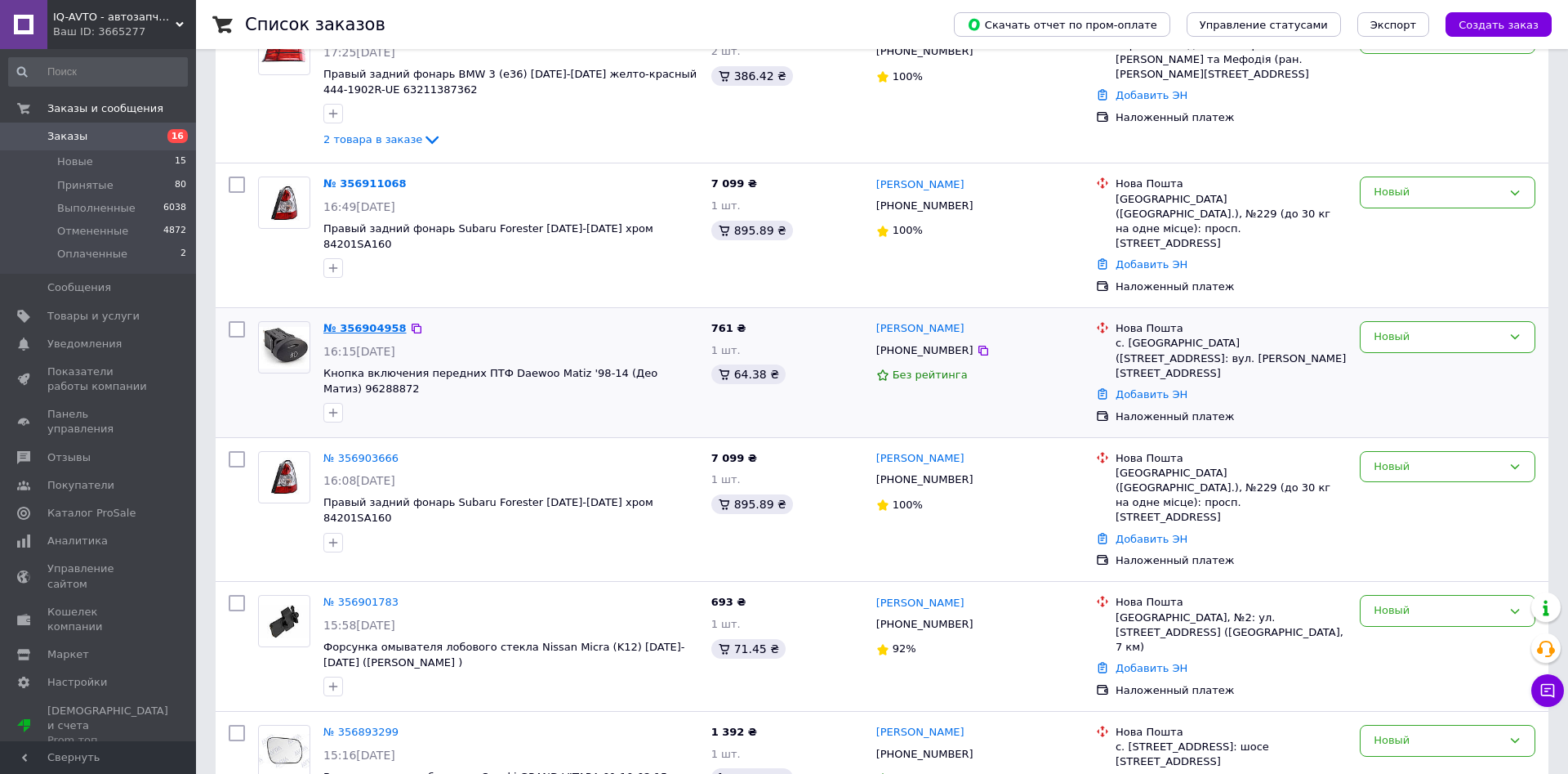
click at [359, 322] on link "№ 356904958" at bounding box center [365, 328] width 83 height 12
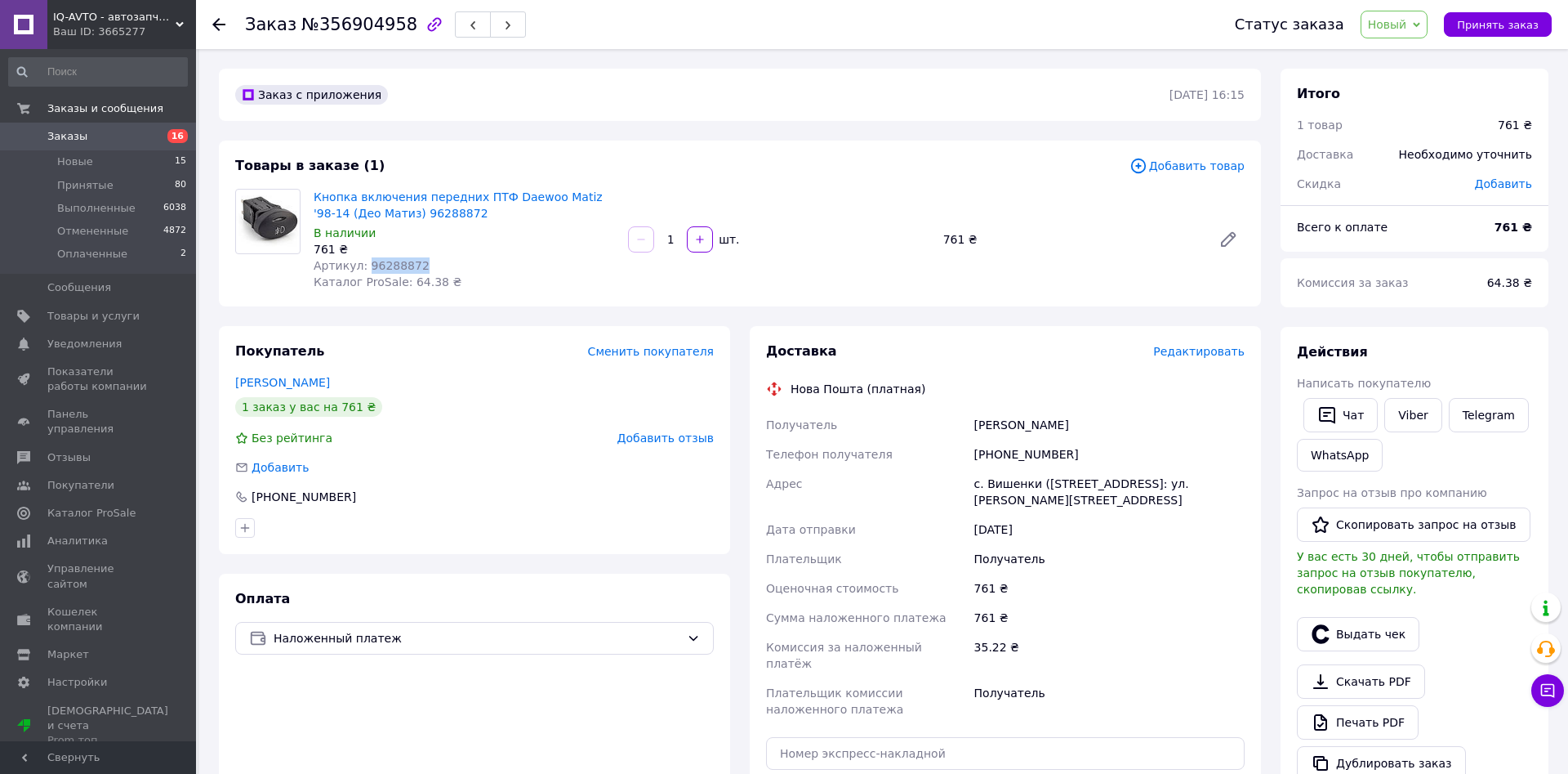
drag, startPoint x: 362, startPoint y: 263, endPoint x: 421, endPoint y: 263, distance: 59.0
click at [421, 263] on div "Артикул: 96288872" at bounding box center [464, 266] width 301 height 17
drag, startPoint x: 995, startPoint y: 453, endPoint x: 1069, endPoint y: 458, distance: 74.2
click at [1069, 458] on div "[PHONE_NUMBER]" at bounding box center [1110, 453] width 277 height 29
click at [1468, 409] on link "Telegram" at bounding box center [1489, 414] width 80 height 34
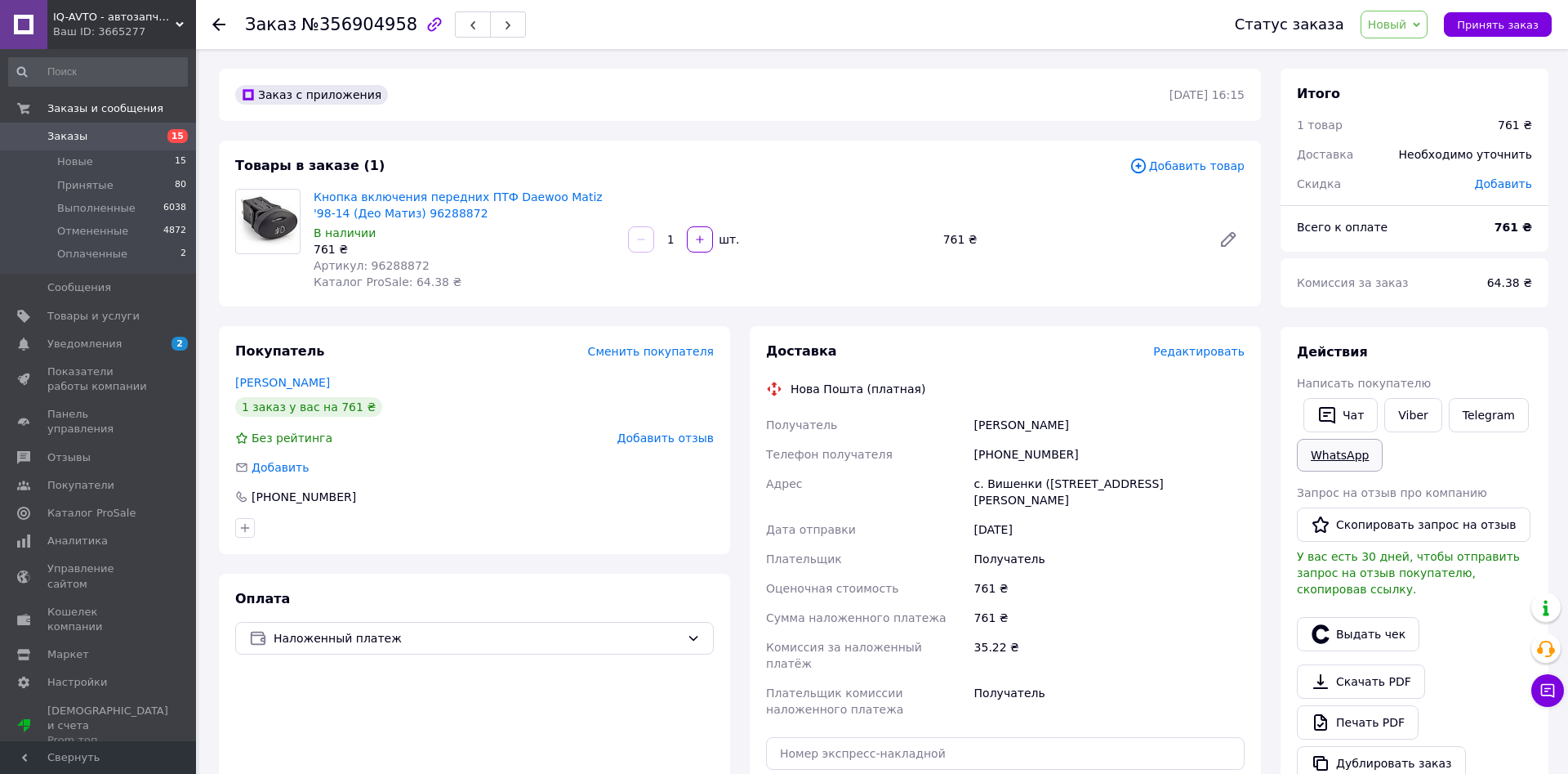
click at [1343, 453] on link "WhatsApp" at bounding box center [1339, 454] width 85 height 32
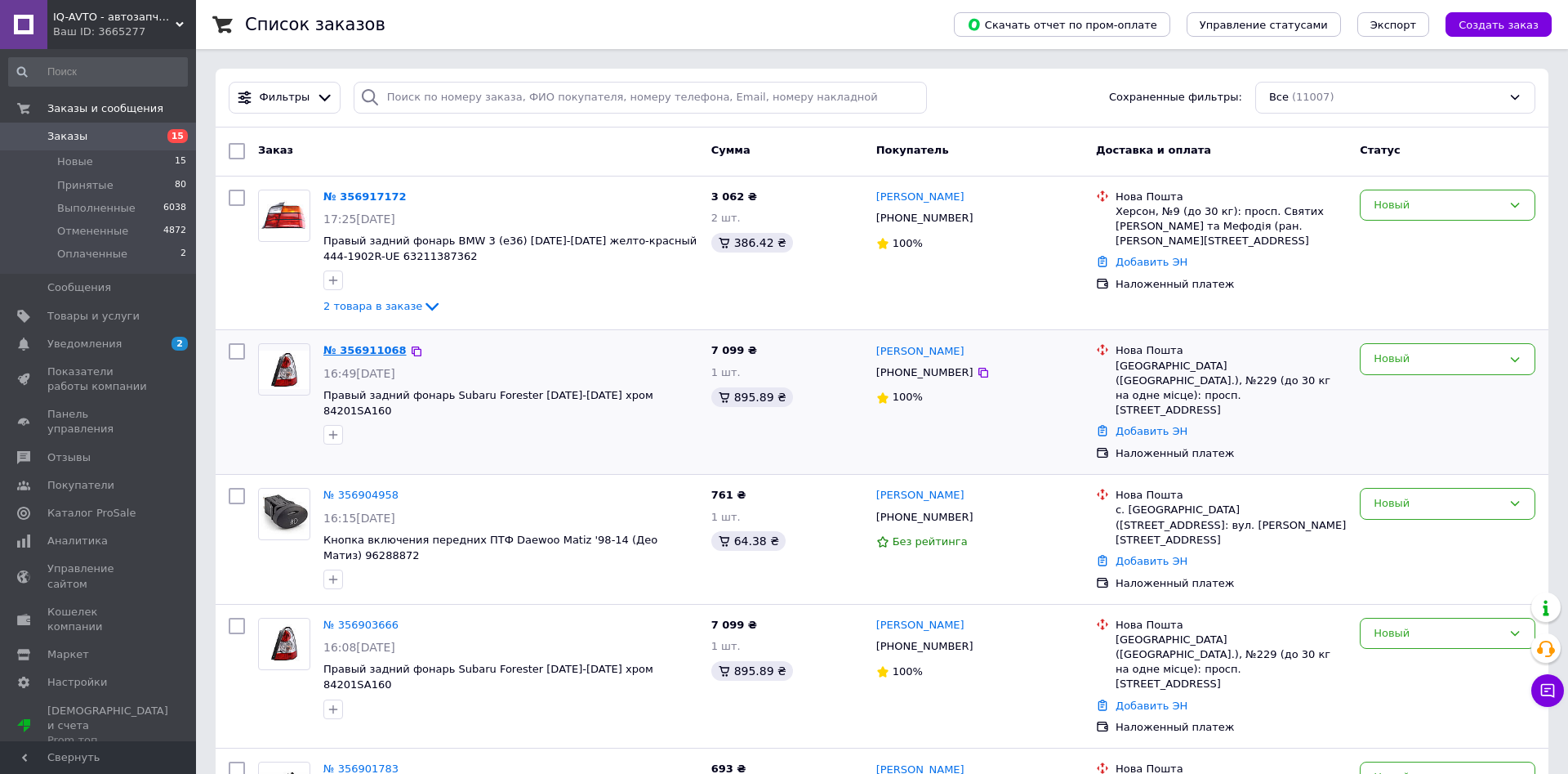
click at [340, 351] on link "№ 356911068" at bounding box center [365, 350] width 83 height 12
click at [378, 196] on link "№ 356917172" at bounding box center [365, 196] width 83 height 12
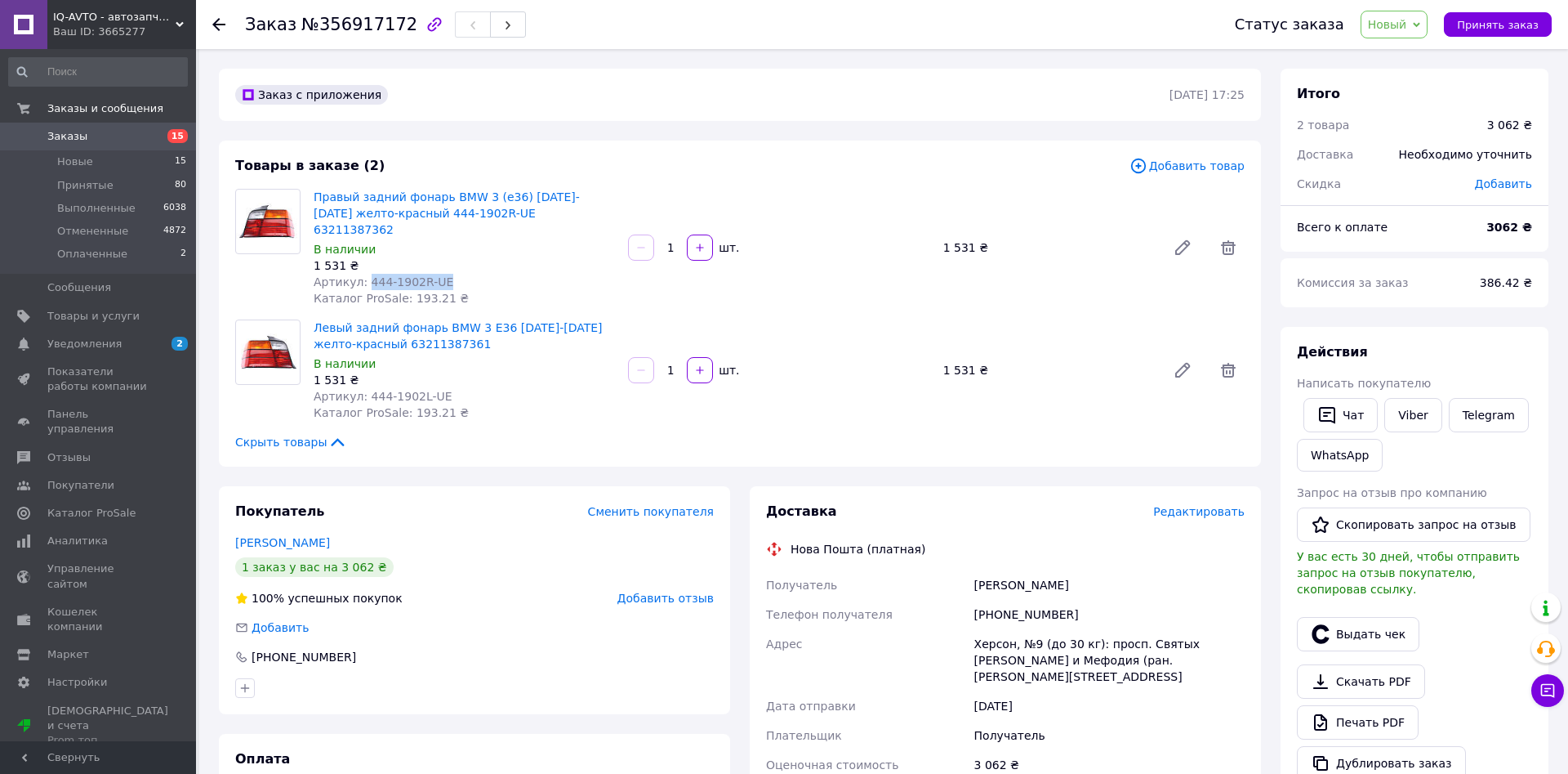
drag, startPoint x: 363, startPoint y: 262, endPoint x: 465, endPoint y: 264, distance: 102.0
click at [465, 274] on div "Артикул: 444-1902R-UE" at bounding box center [464, 282] width 301 height 17
copy span "444-1902R-UE"
drag, startPoint x: 362, startPoint y: 376, endPoint x: 447, endPoint y: 379, distance: 85.1
click at [447, 388] on div "Артикул: 444-1902L-UE" at bounding box center [464, 396] width 301 height 17
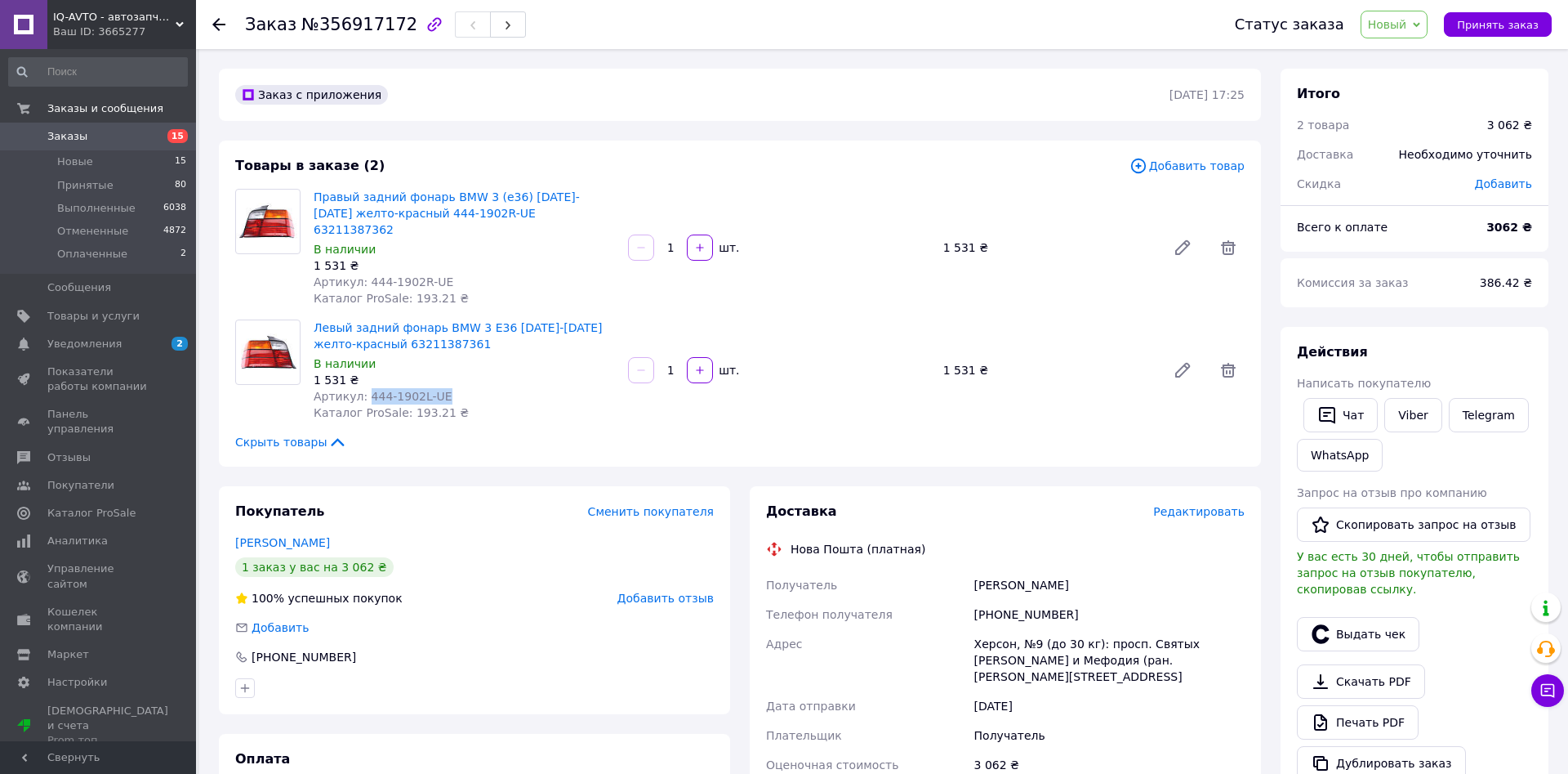
copy span "444-1902L-UE"
drag, startPoint x: 993, startPoint y: 597, endPoint x: 1087, endPoint y: 595, distance: 94.0
click at [1087, 600] on div "+380669674306" at bounding box center [1110, 614] width 277 height 29
copy div "0669674306"
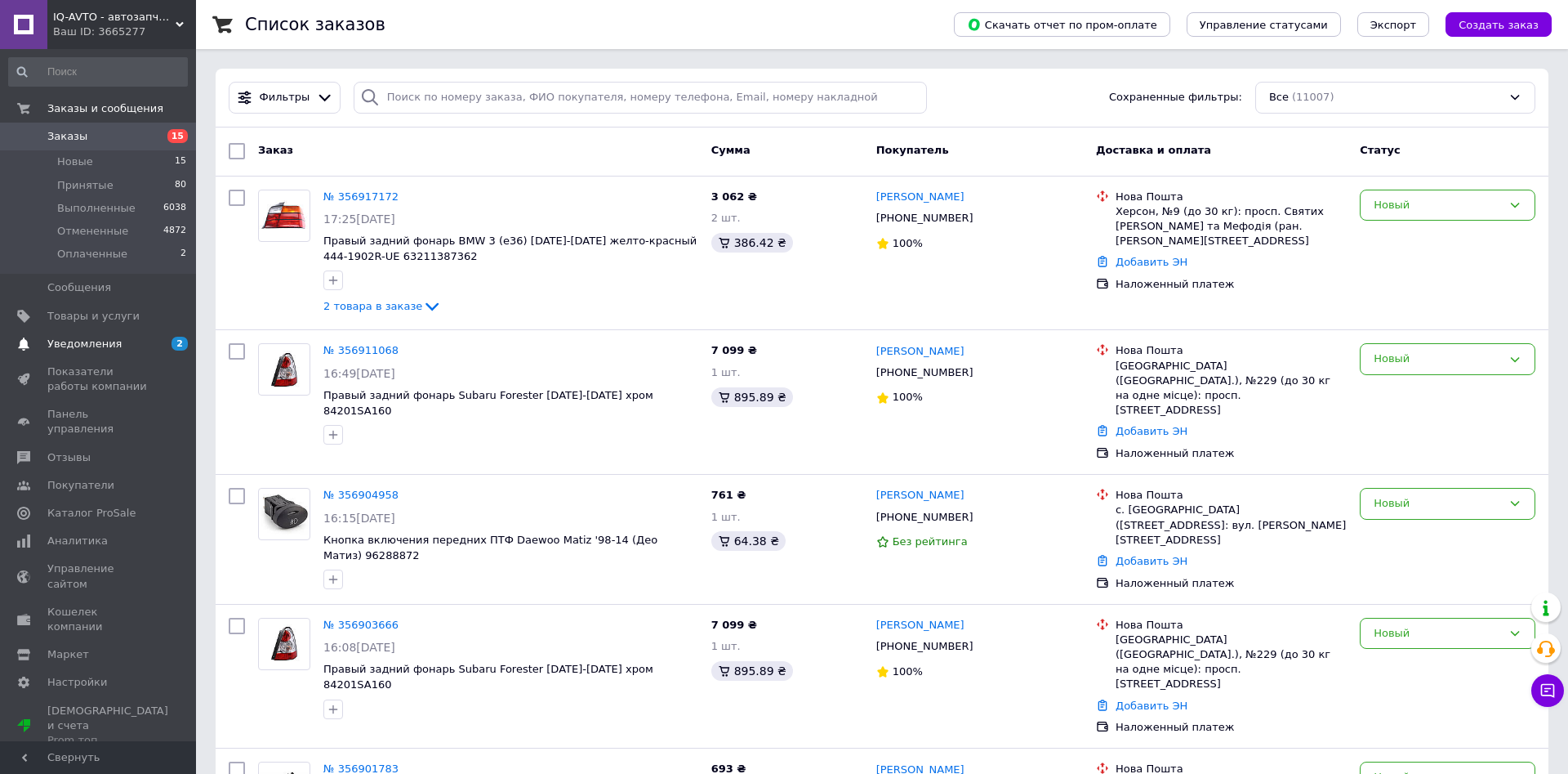
click at [77, 342] on span "Уведомления" at bounding box center [85, 344] width 75 height 15
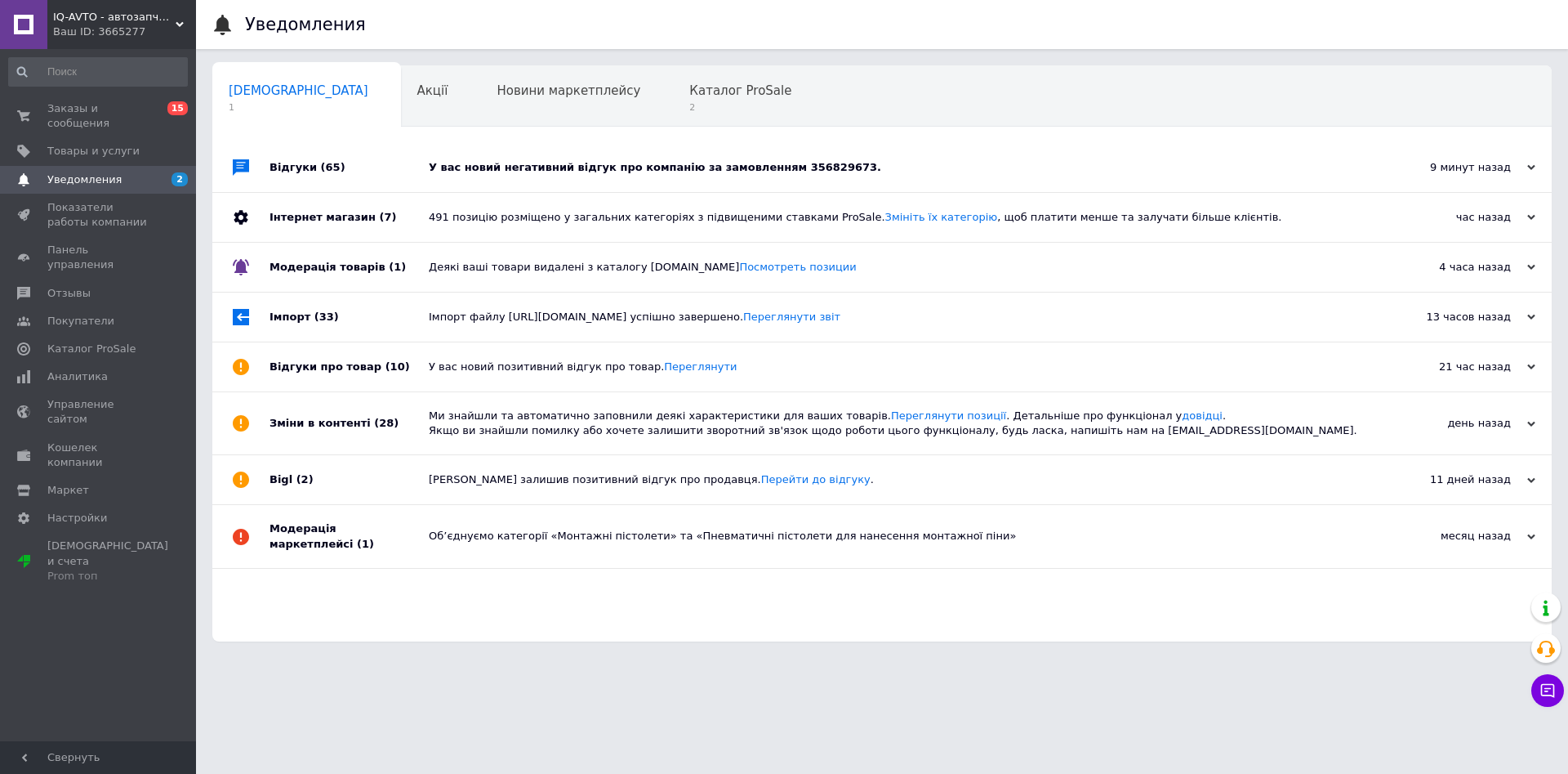
click at [616, 166] on div "У вас новий негативний відгук про компанію за замовленням 356829673." at bounding box center [901, 168] width 943 height 15
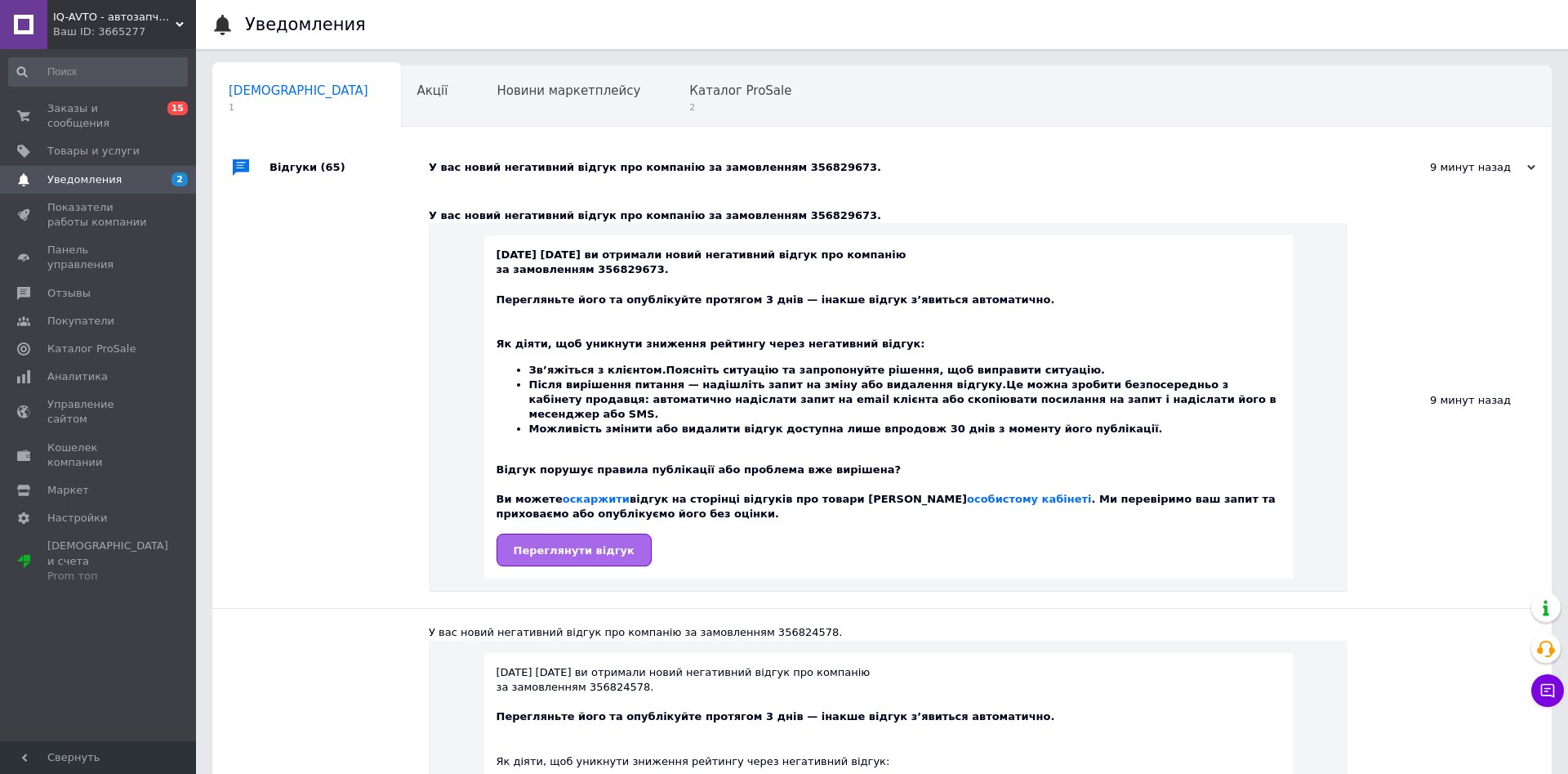
click at [553, 544] on span "Переглянути відгук" at bounding box center [574, 550] width 121 height 12
click at [689, 102] on span "2" at bounding box center [740, 107] width 102 height 12
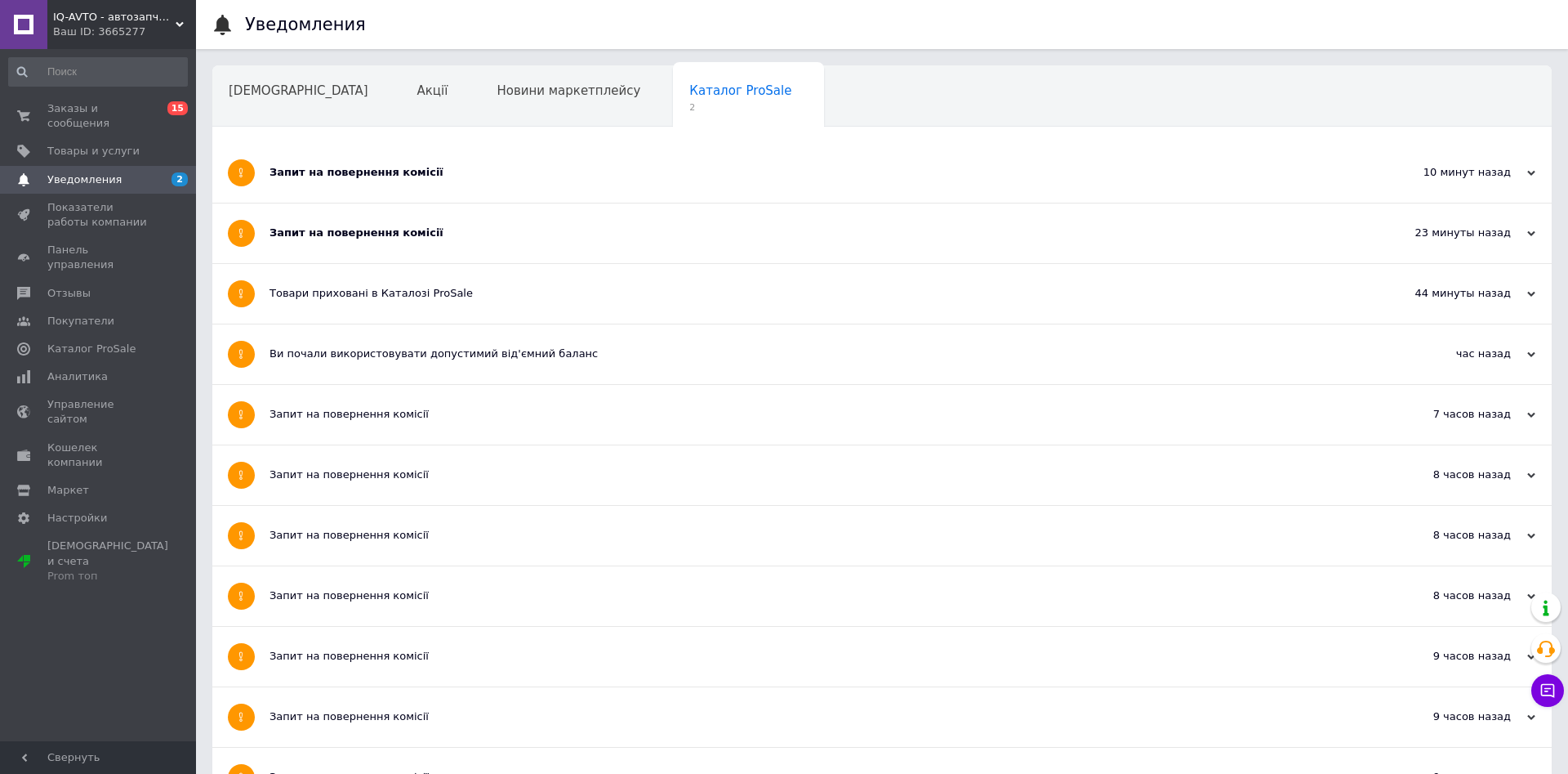
click at [345, 242] on div "Запит на повернення комісії" at bounding box center [821, 233] width 1102 height 60
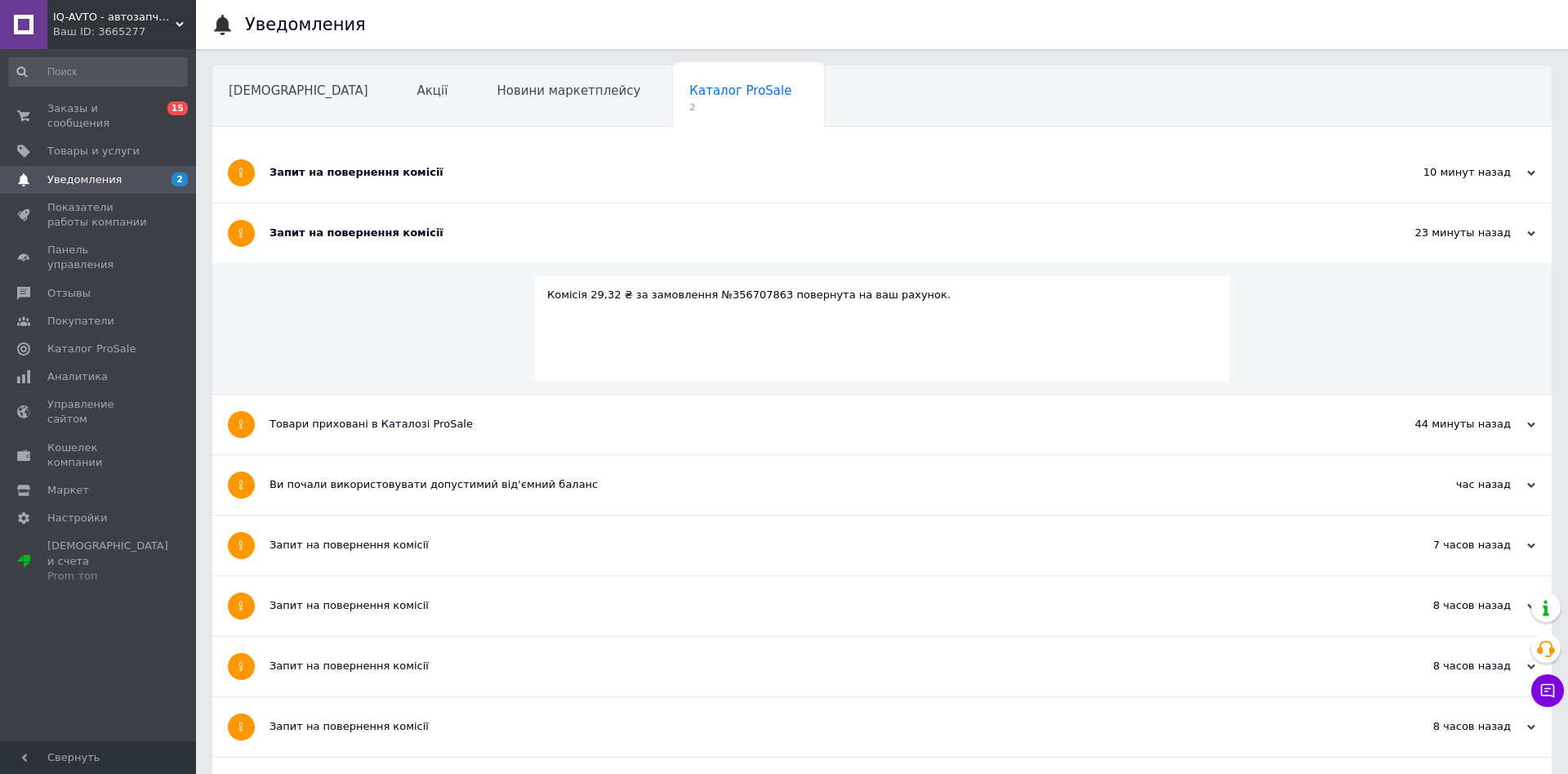
click at [341, 169] on div "Запит на повернення комісії" at bounding box center [821, 173] width 1102 height 15
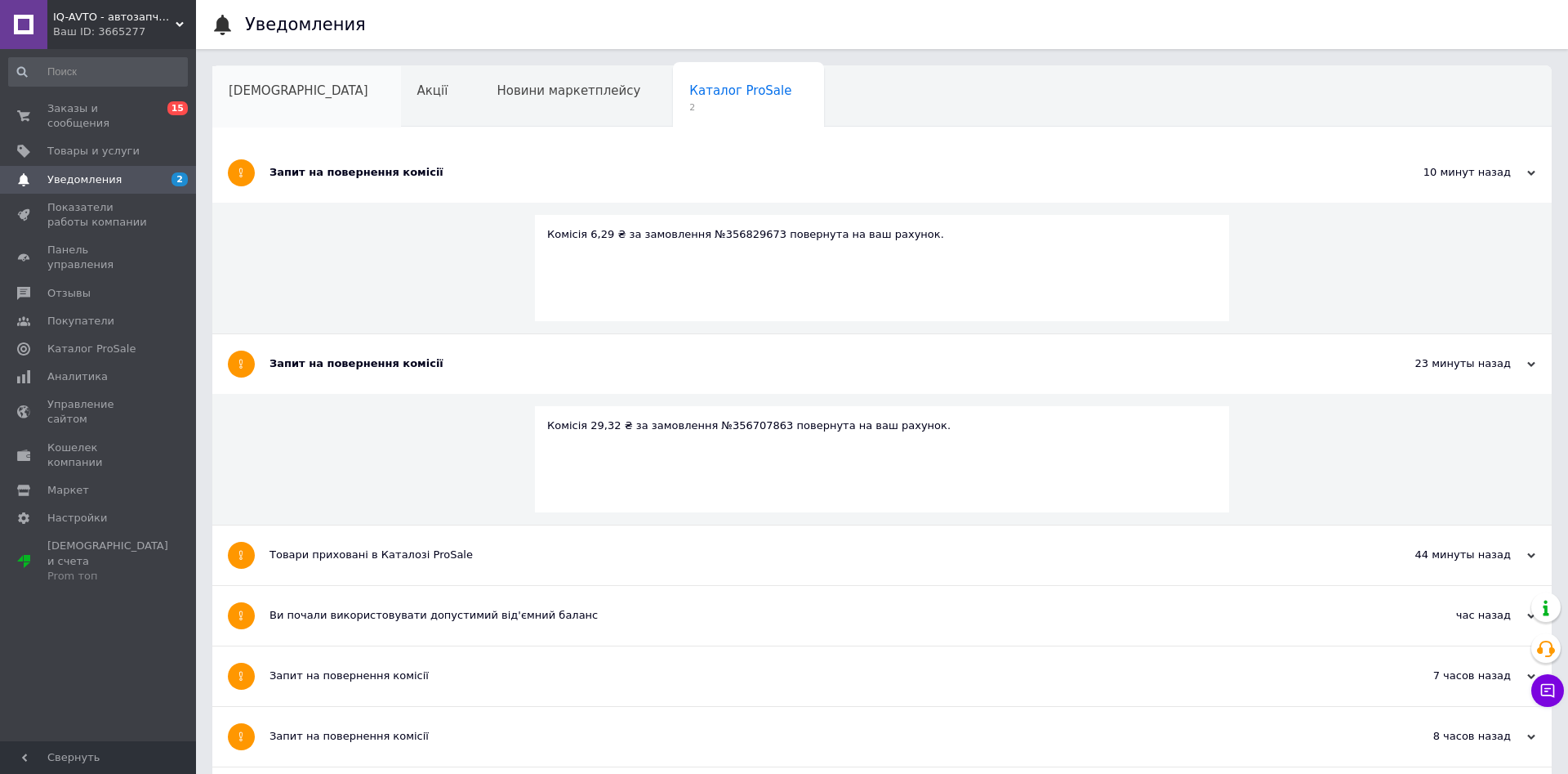
click at [276, 96] on span "Сповіщення" at bounding box center [299, 91] width 139 height 15
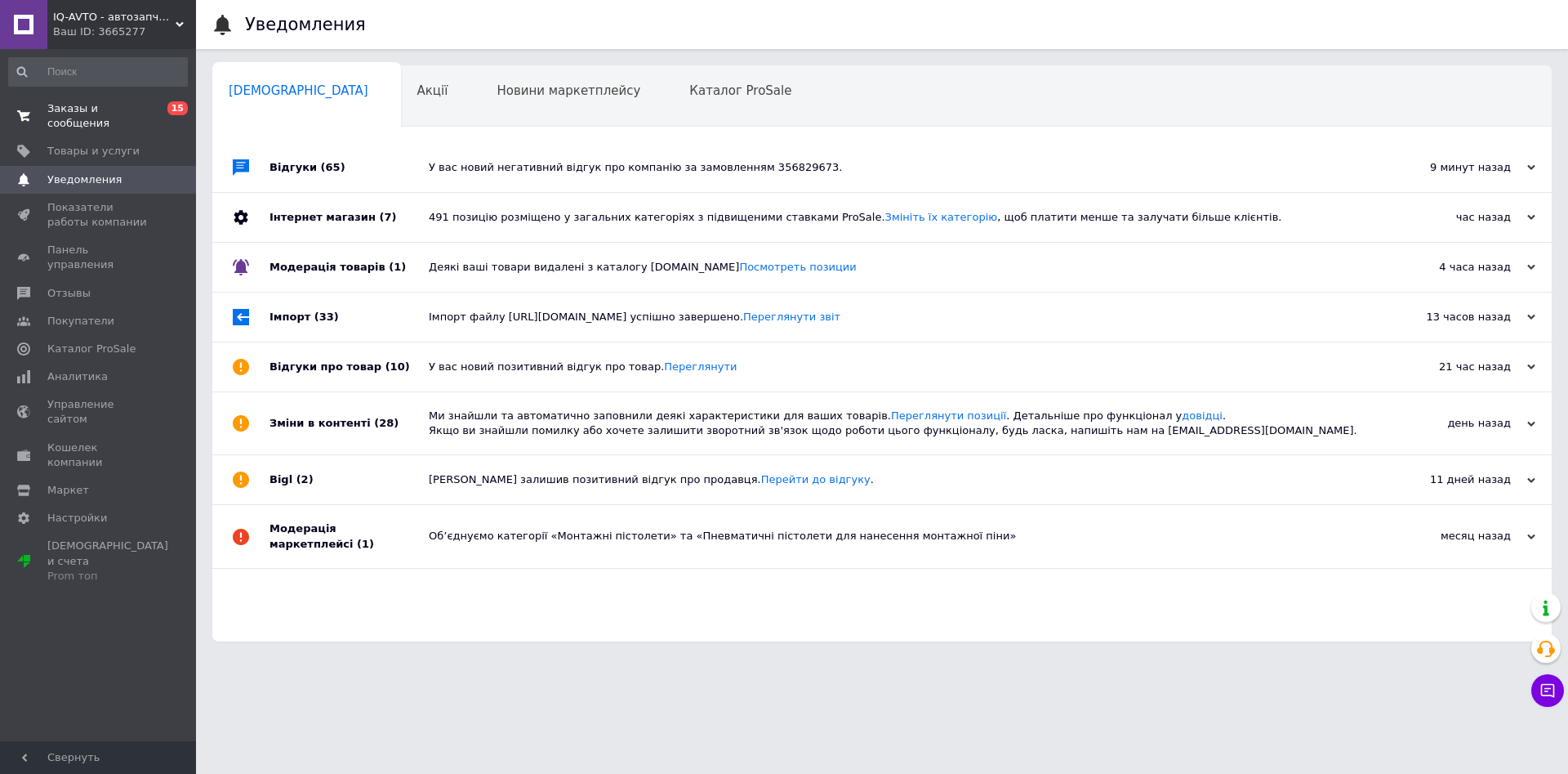
click at [108, 112] on span "Заказы и сообщения" at bounding box center [99, 115] width 104 height 29
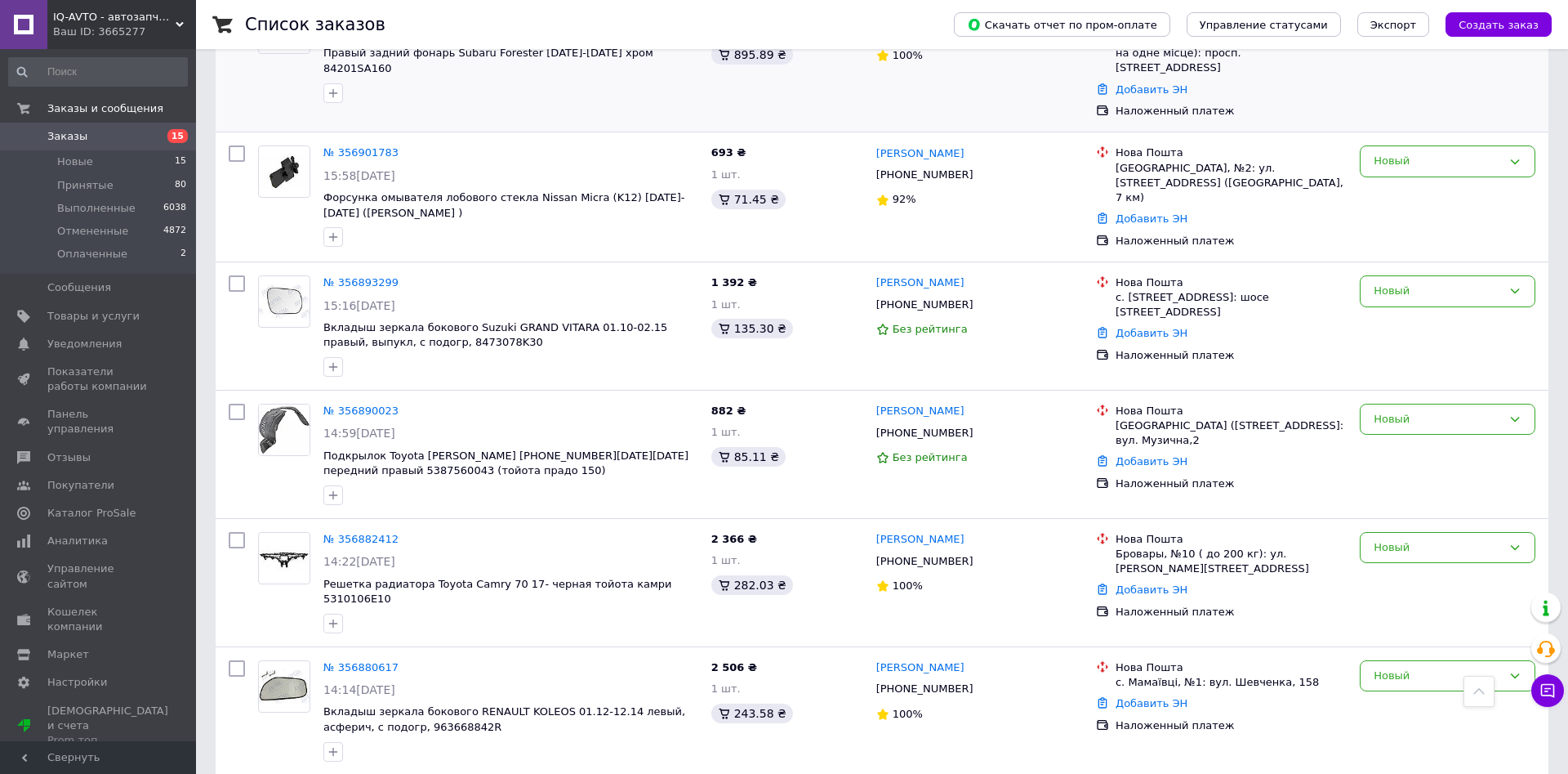
scroll to position [667, 0]
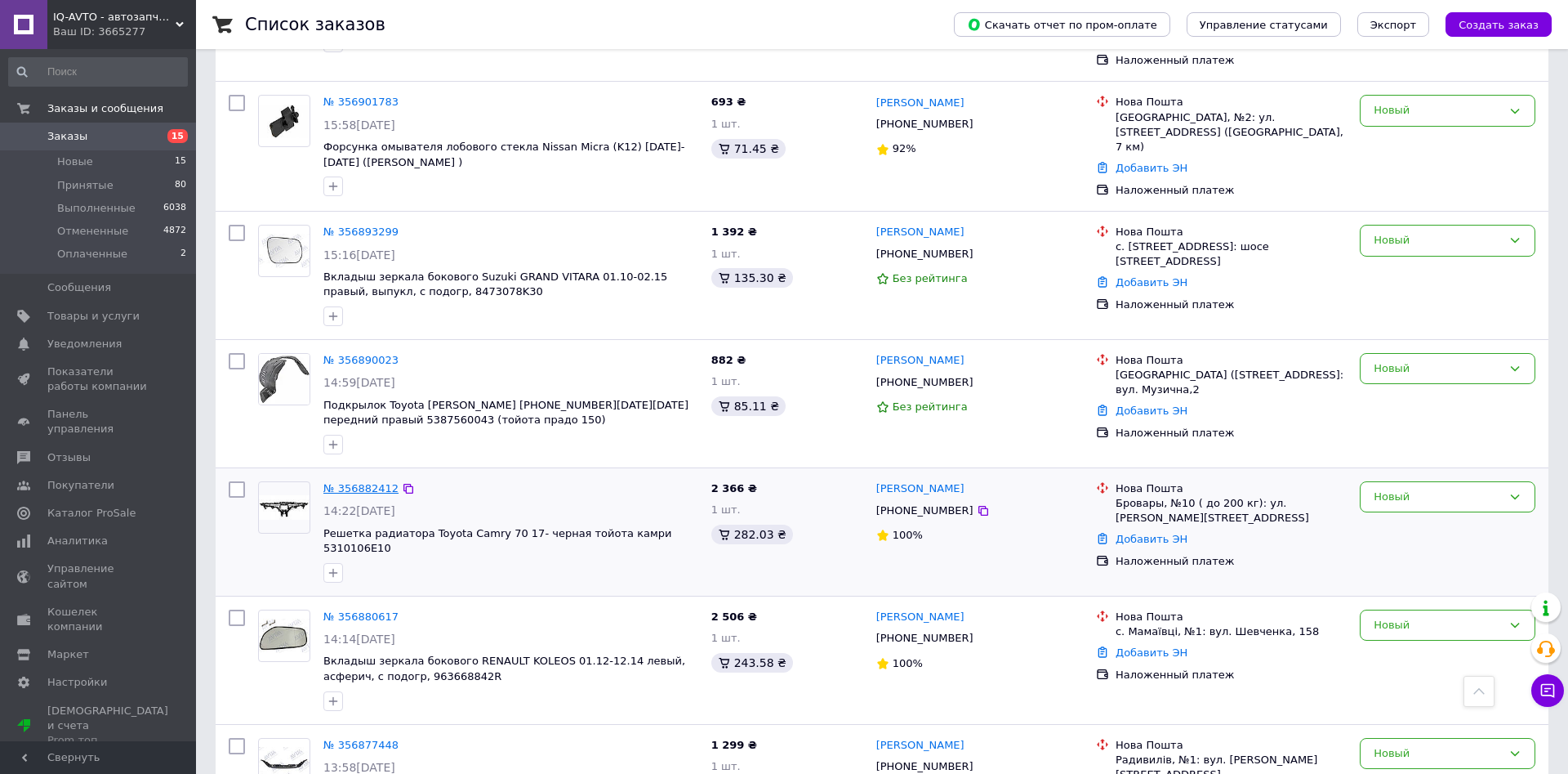
click at [356, 483] on link "№ 356882412" at bounding box center [361, 488] width 76 height 12
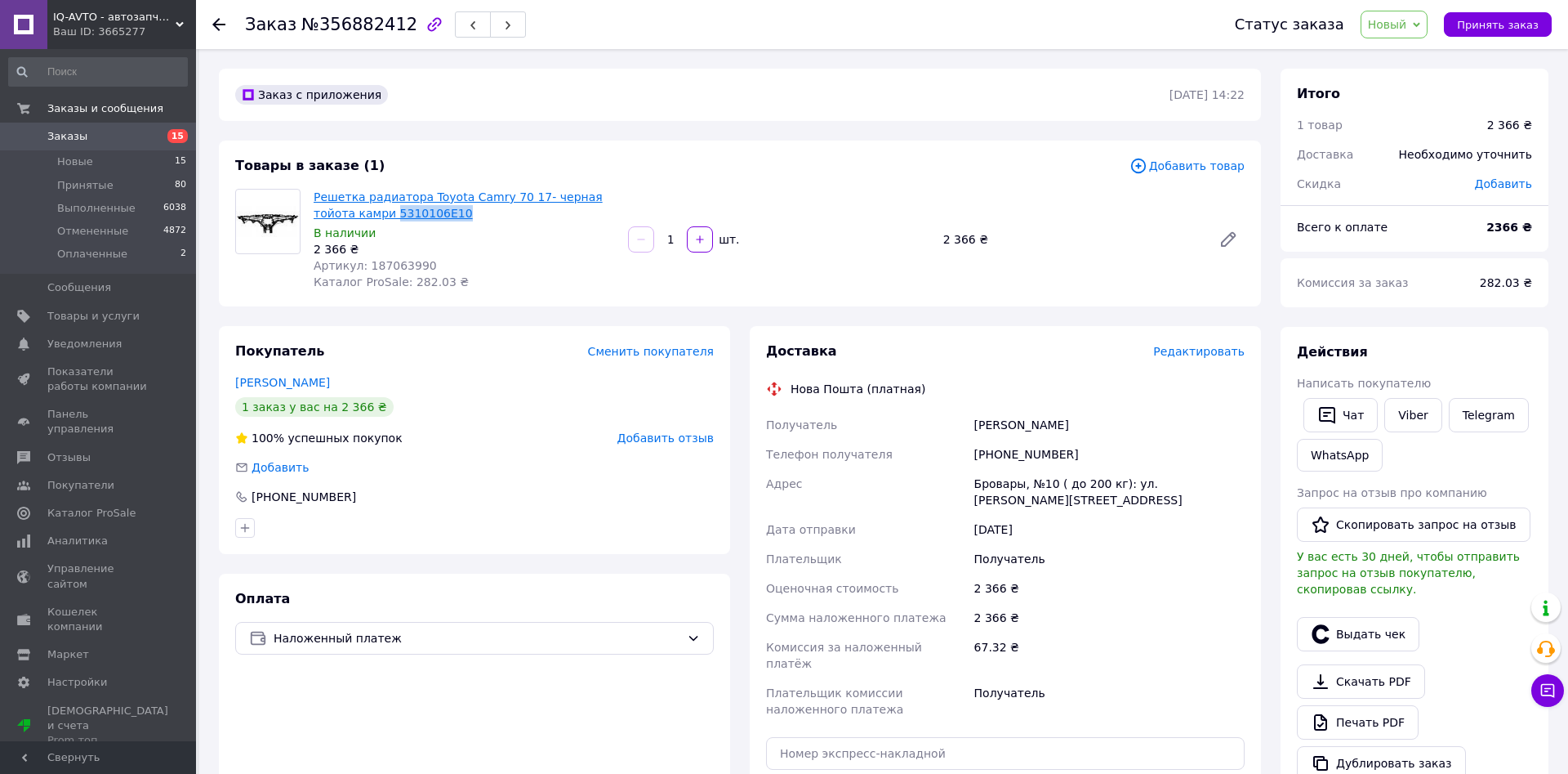
drag, startPoint x: 417, startPoint y: 213, endPoint x: 349, endPoint y: 213, distance: 68.0
click at [349, 213] on span "Решетка радиатора Toyota Camry 70 17- черная тойота камри 5310106E10" at bounding box center [464, 204] width 301 height 32
copy link "5310106E10"
drag, startPoint x: 975, startPoint y: 481, endPoint x: 1051, endPoint y: 483, distance: 76.0
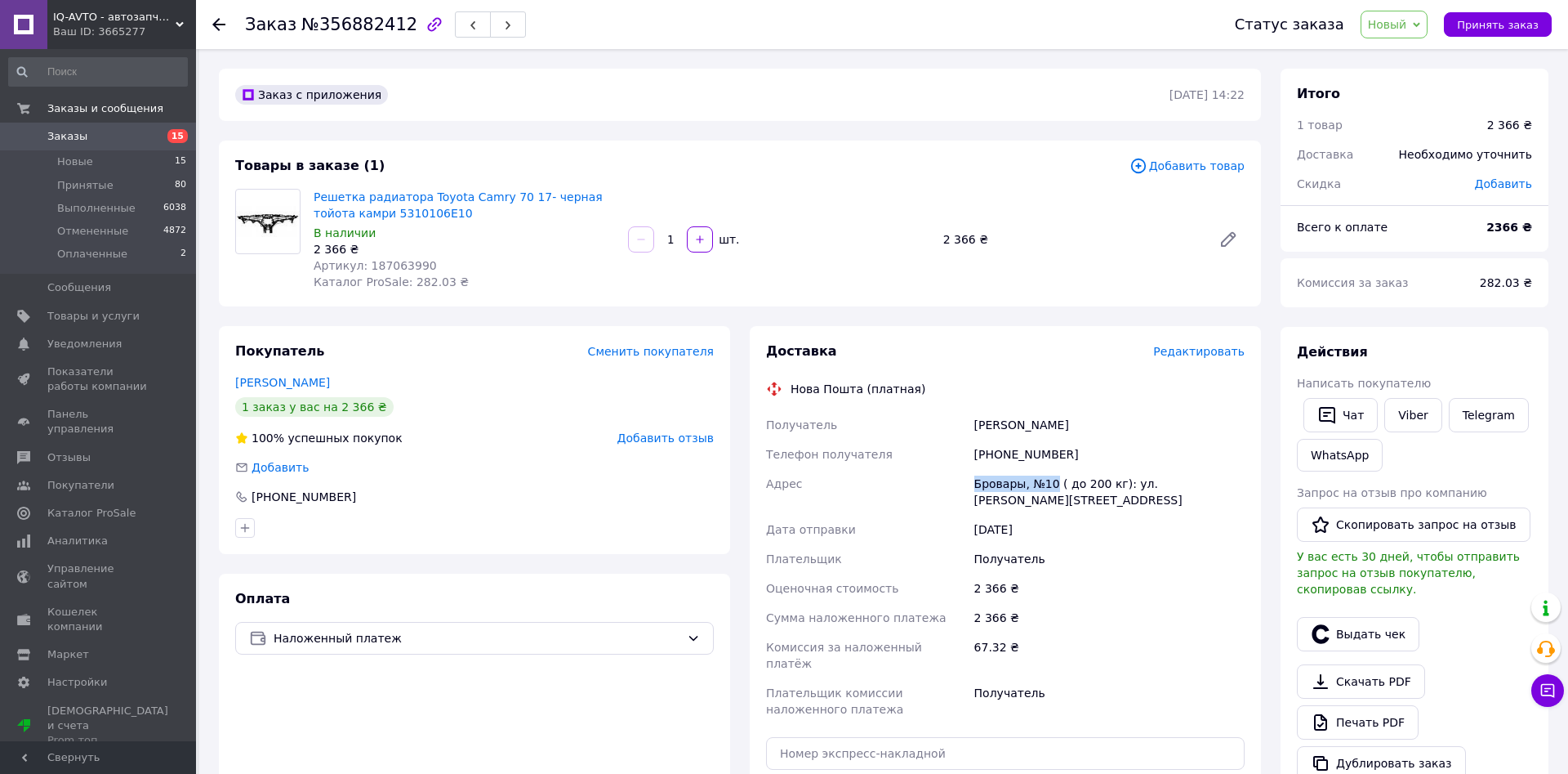
click at [1051, 483] on div "Бровары, №10 ( до 200 кг): [STREET_ADDRESS][PERSON_NAME][PERSON_NAME]" at bounding box center [1110, 492] width 277 height 46
copy div "Бровары, №10"
drag, startPoint x: 975, startPoint y: 422, endPoint x: 1078, endPoint y: 425, distance: 103.0
click at [1078, 425] on div "Кукушкин Дмитрий" at bounding box center [1110, 424] width 277 height 29
copy div "Кукушкин Дмитрий"
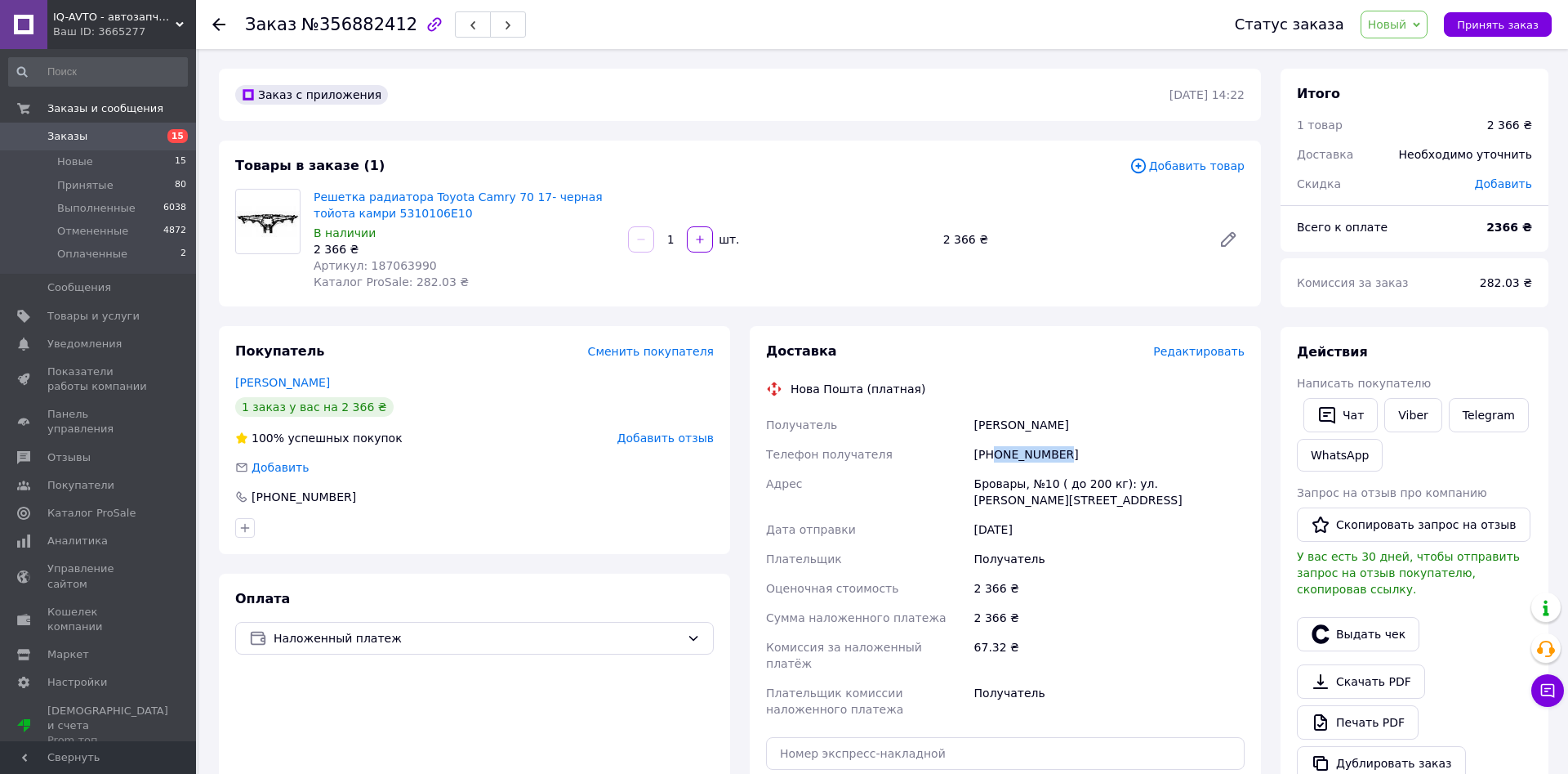
drag, startPoint x: 994, startPoint y: 448, endPoint x: 1075, endPoint y: 452, distance: 81.1
click at [1075, 452] on div "[PHONE_NUMBER]" at bounding box center [1110, 453] width 277 height 29
copy div "0994185880"
click at [1521, 26] on span "Принять заказ" at bounding box center [1497, 25] width 81 height 12
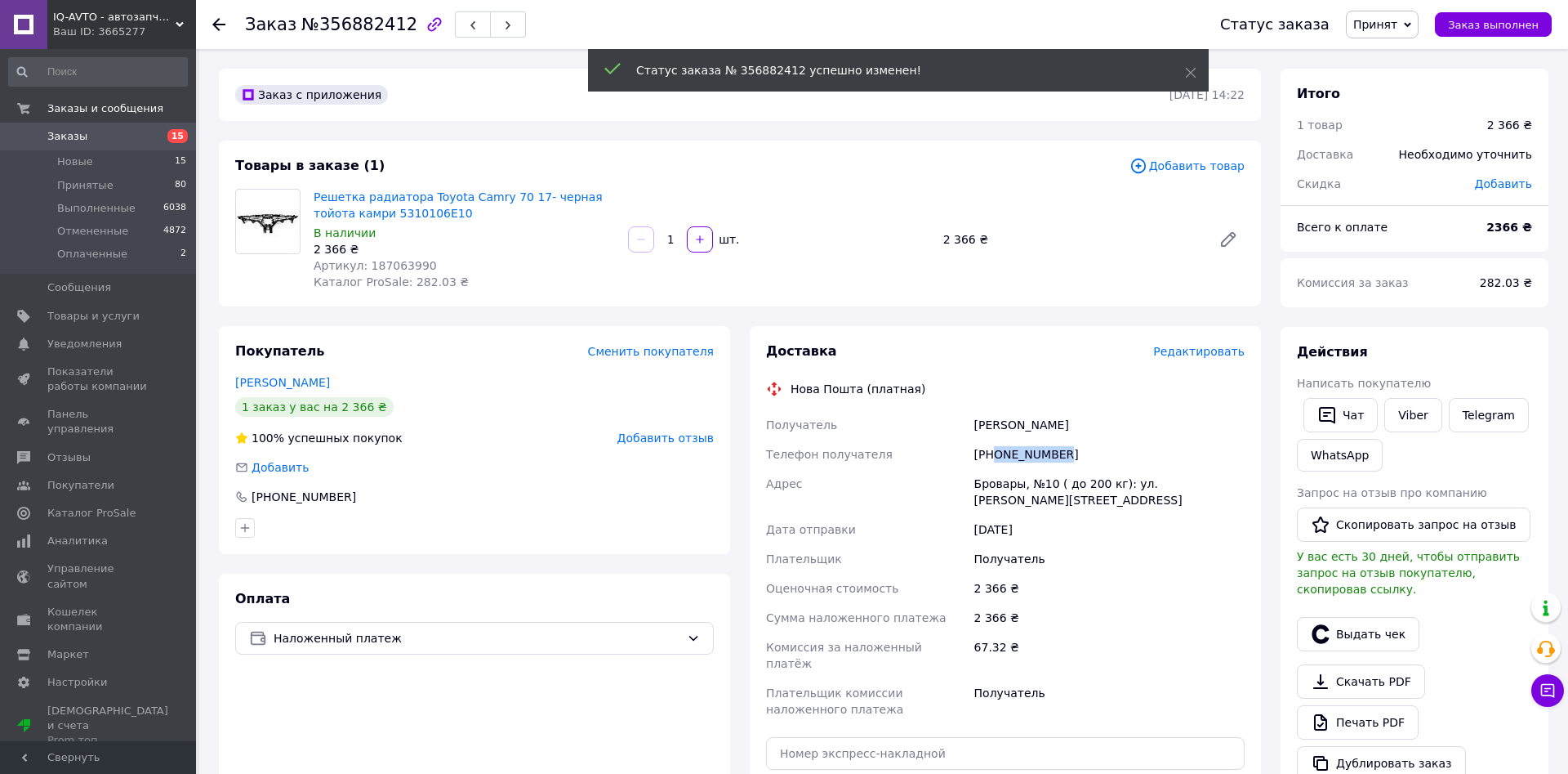
click at [66, 131] on span "Заказы" at bounding box center [67, 136] width 40 height 15
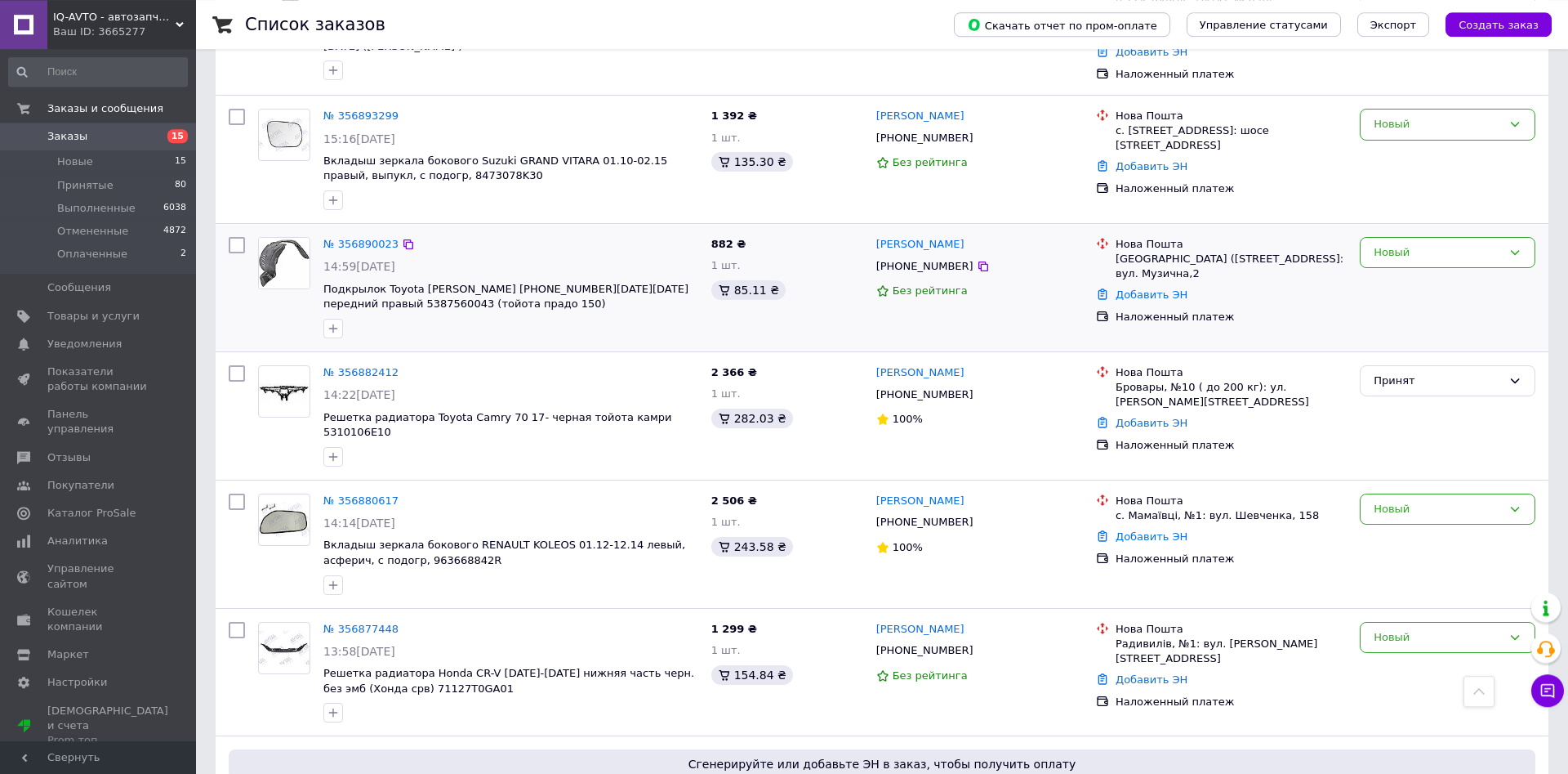
scroll to position [1000, 0]
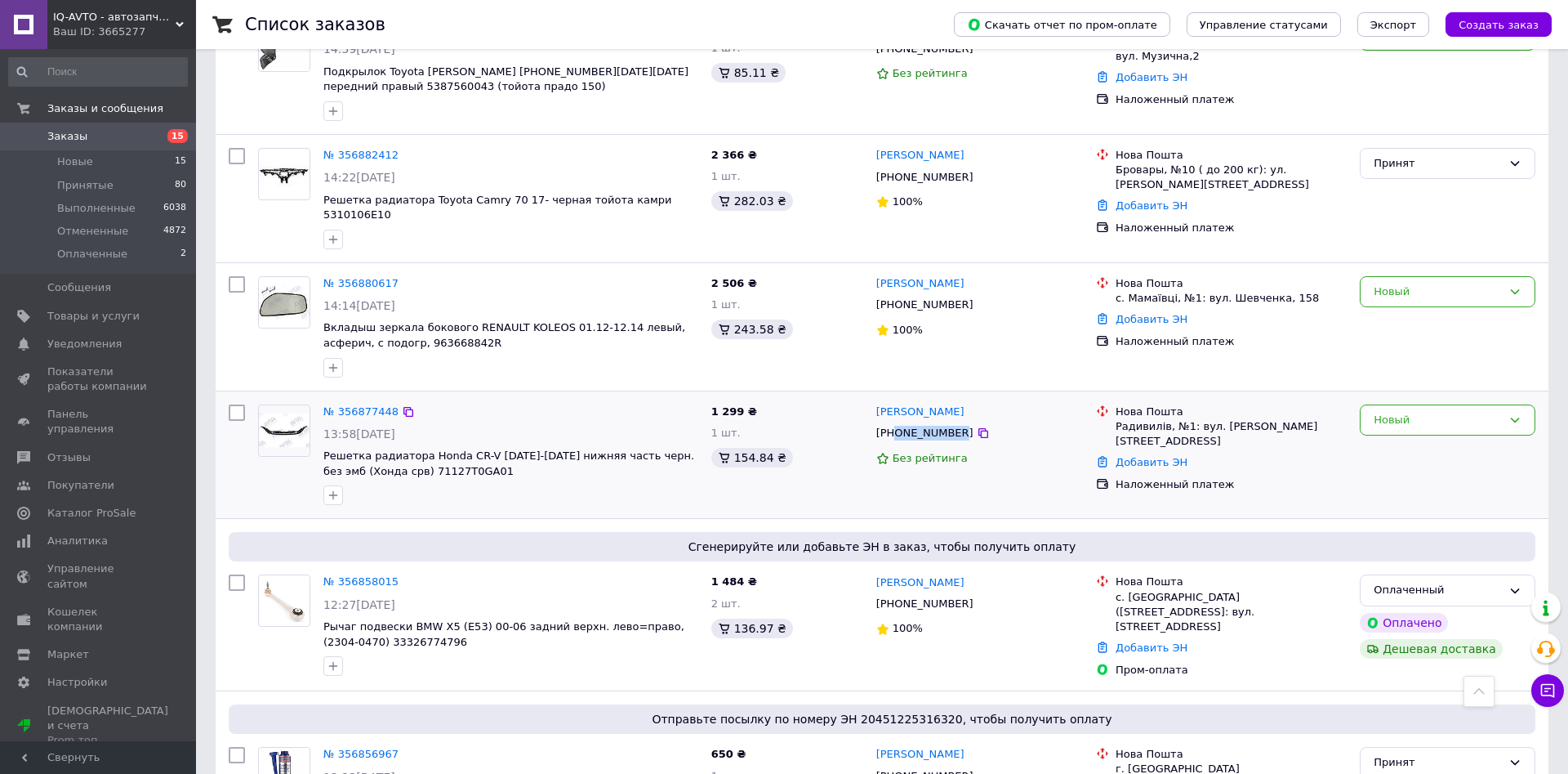
drag, startPoint x: 895, startPoint y: 355, endPoint x: 951, endPoint y: 354, distance: 56.0
click at [951, 423] on div "[PHONE_NUMBER]" at bounding box center [925, 434] width 104 height 22
copy div "0934362839"
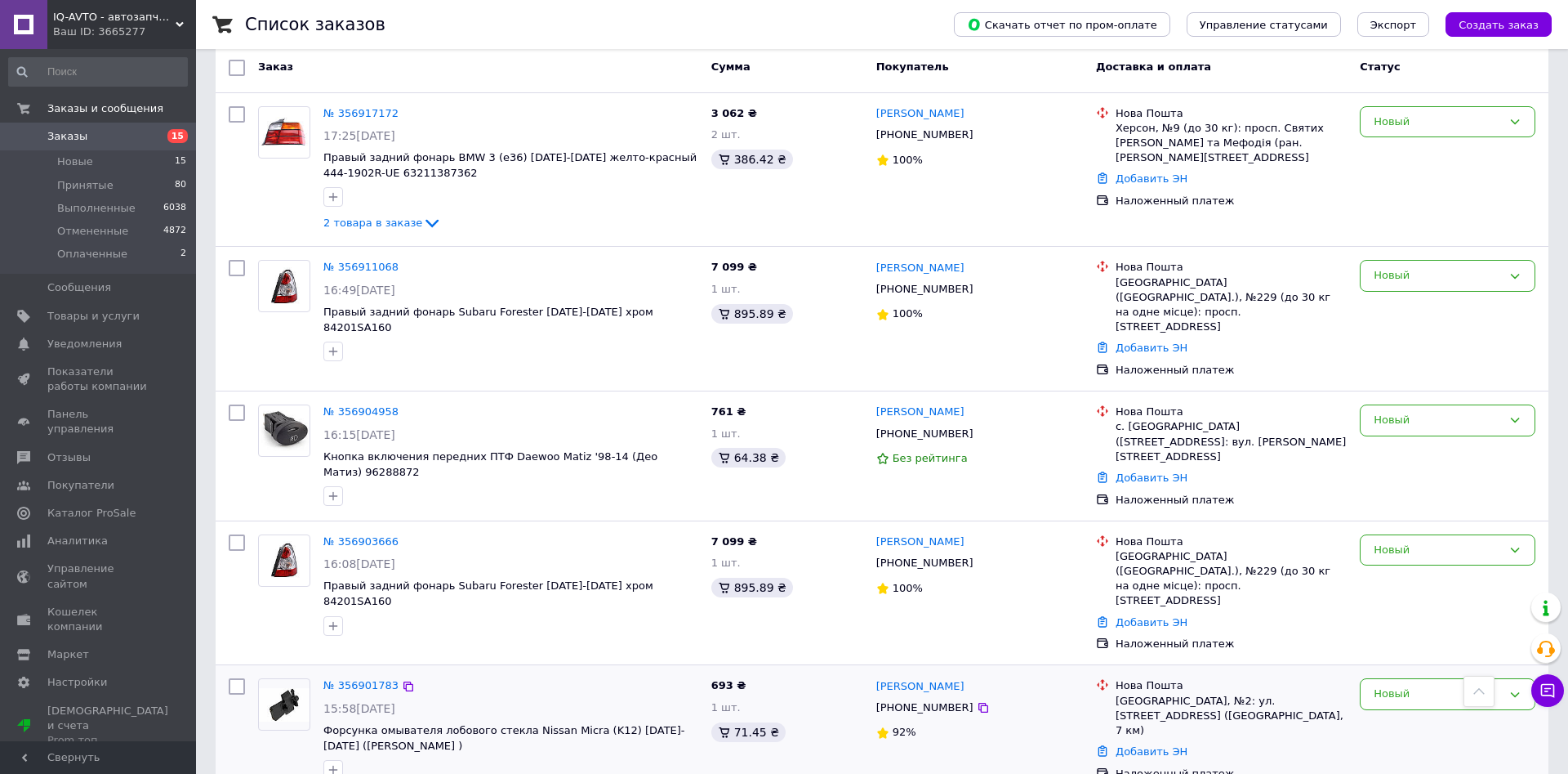
scroll to position [0, 0]
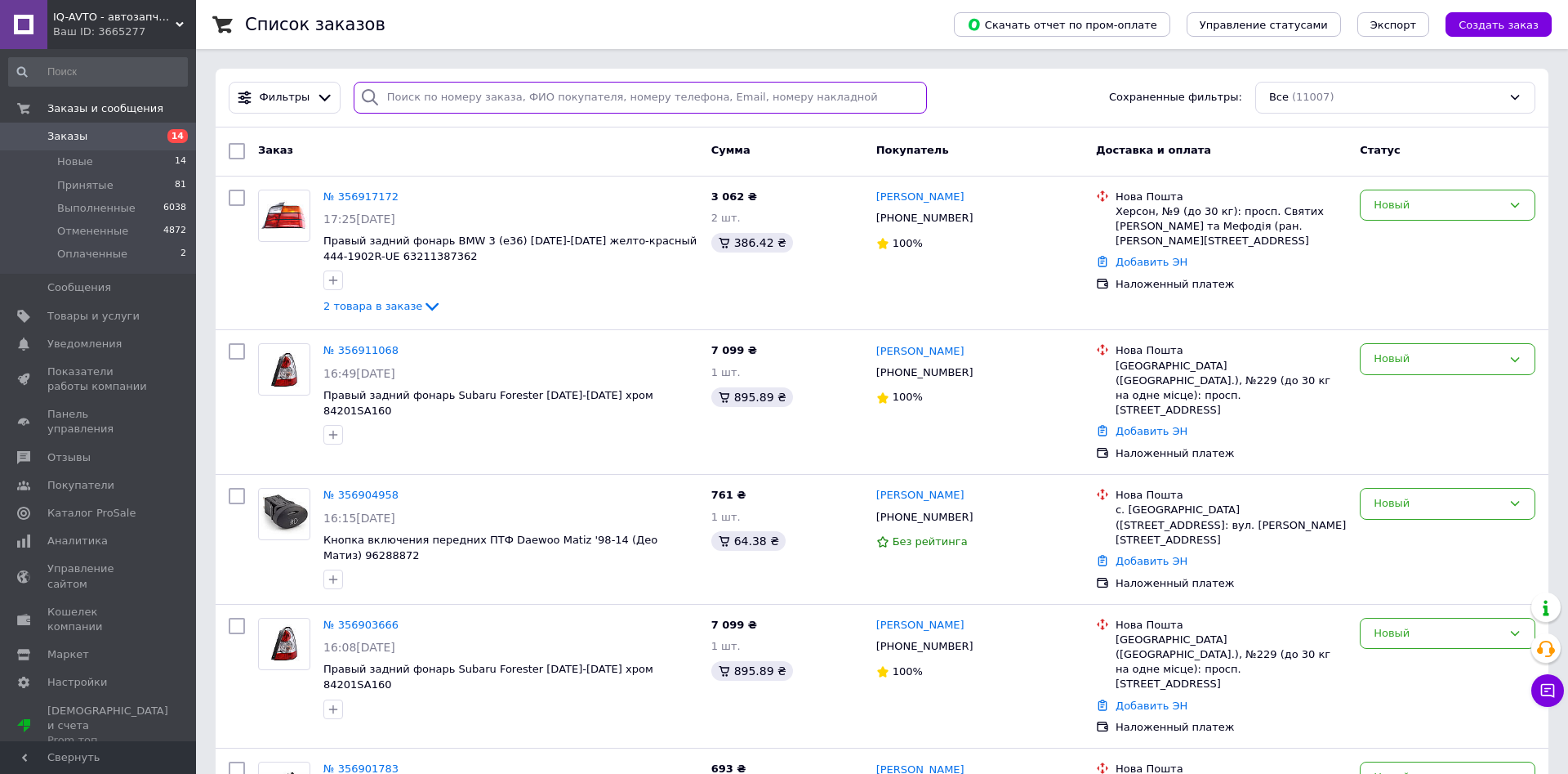
click at [562, 105] on input "search" at bounding box center [640, 97] width 574 height 32
paste input "0979888049"
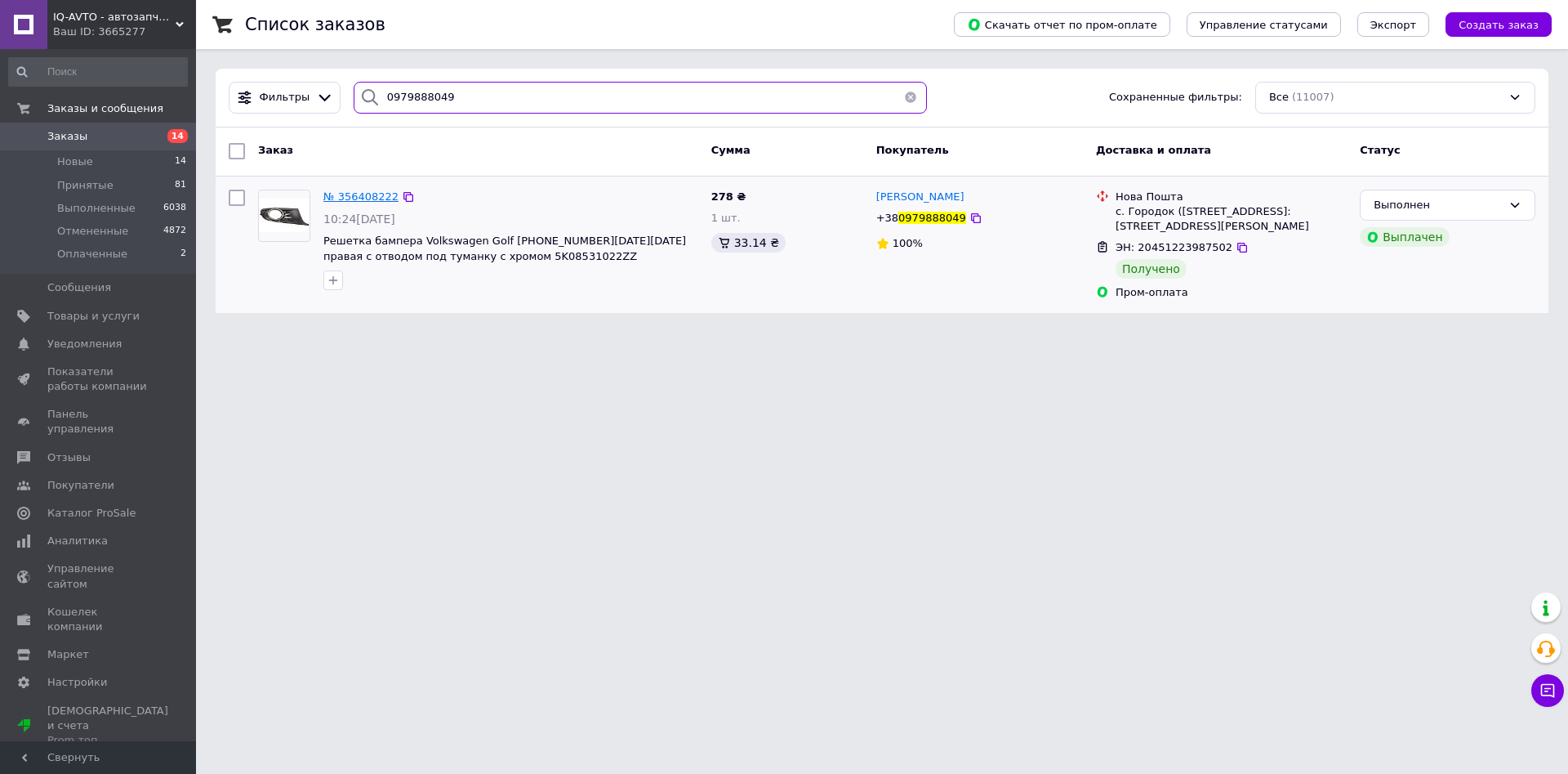
type input "0979888049"
click at [369, 198] on span "№ 356408222" at bounding box center [361, 196] width 76 height 12
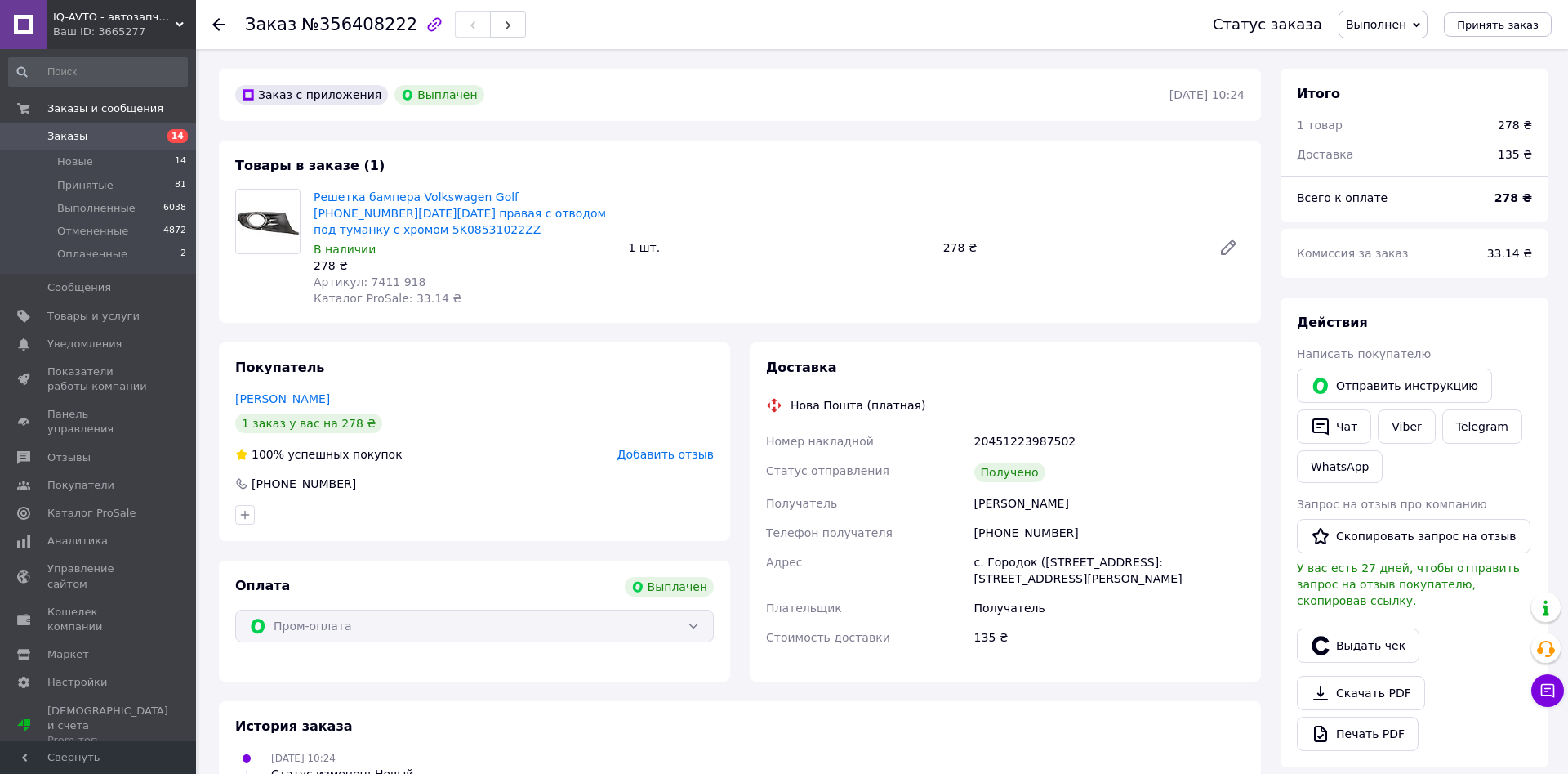
click at [667, 448] on span "Добавить отзыв" at bounding box center [666, 454] width 96 height 13
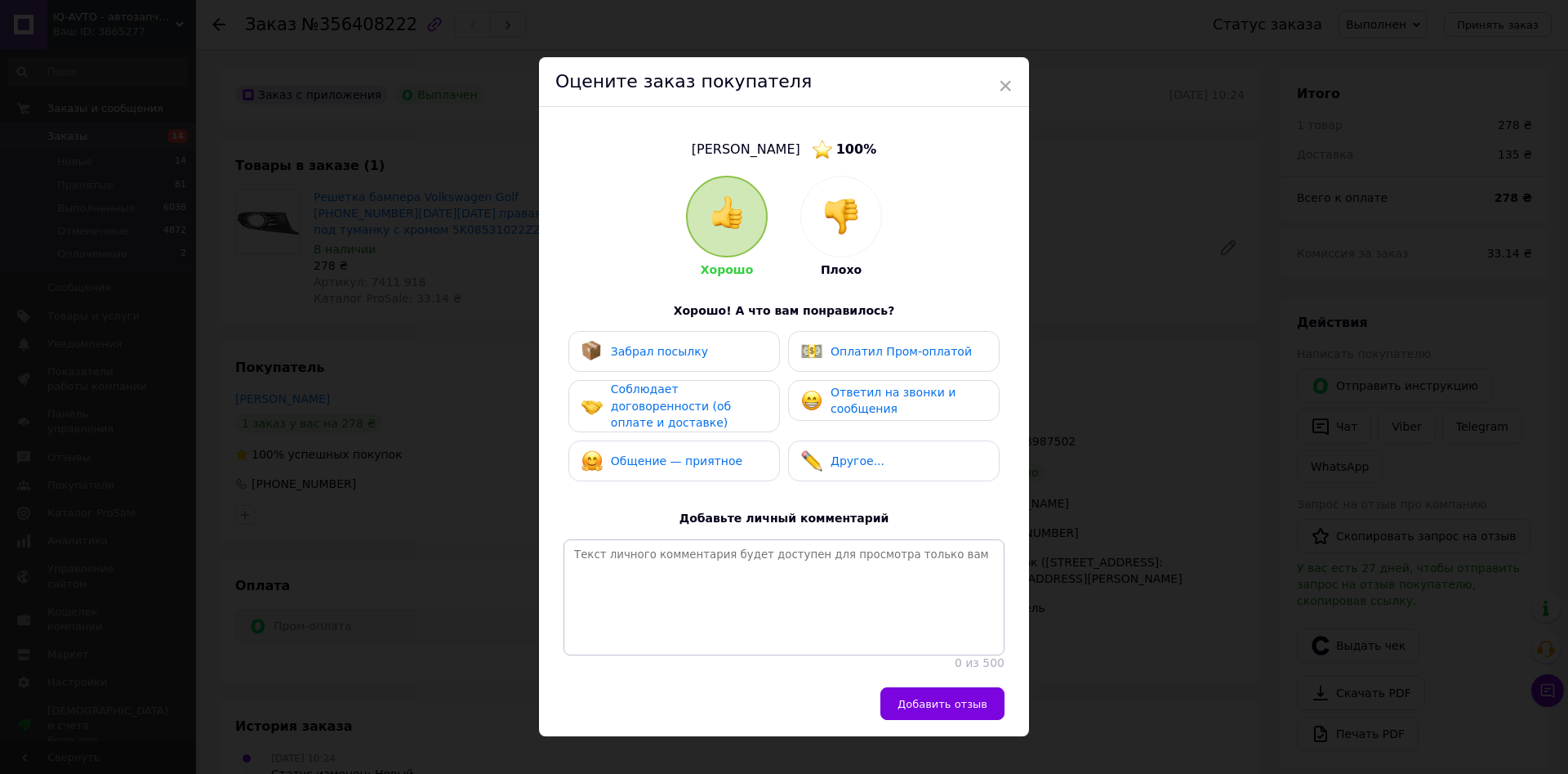
click at [689, 340] on div "Забрал посылку" at bounding box center [674, 350] width 212 height 41
click at [679, 381] on div "Забрал посылку Оплатил Пром-оплатой Соблюдает договоренности (об оплате и доста…" at bounding box center [784, 409] width 441 height 159
click at [680, 404] on span "Соблюдает договоренности (об оплате и доставке)" at bounding box center [671, 405] width 120 height 47
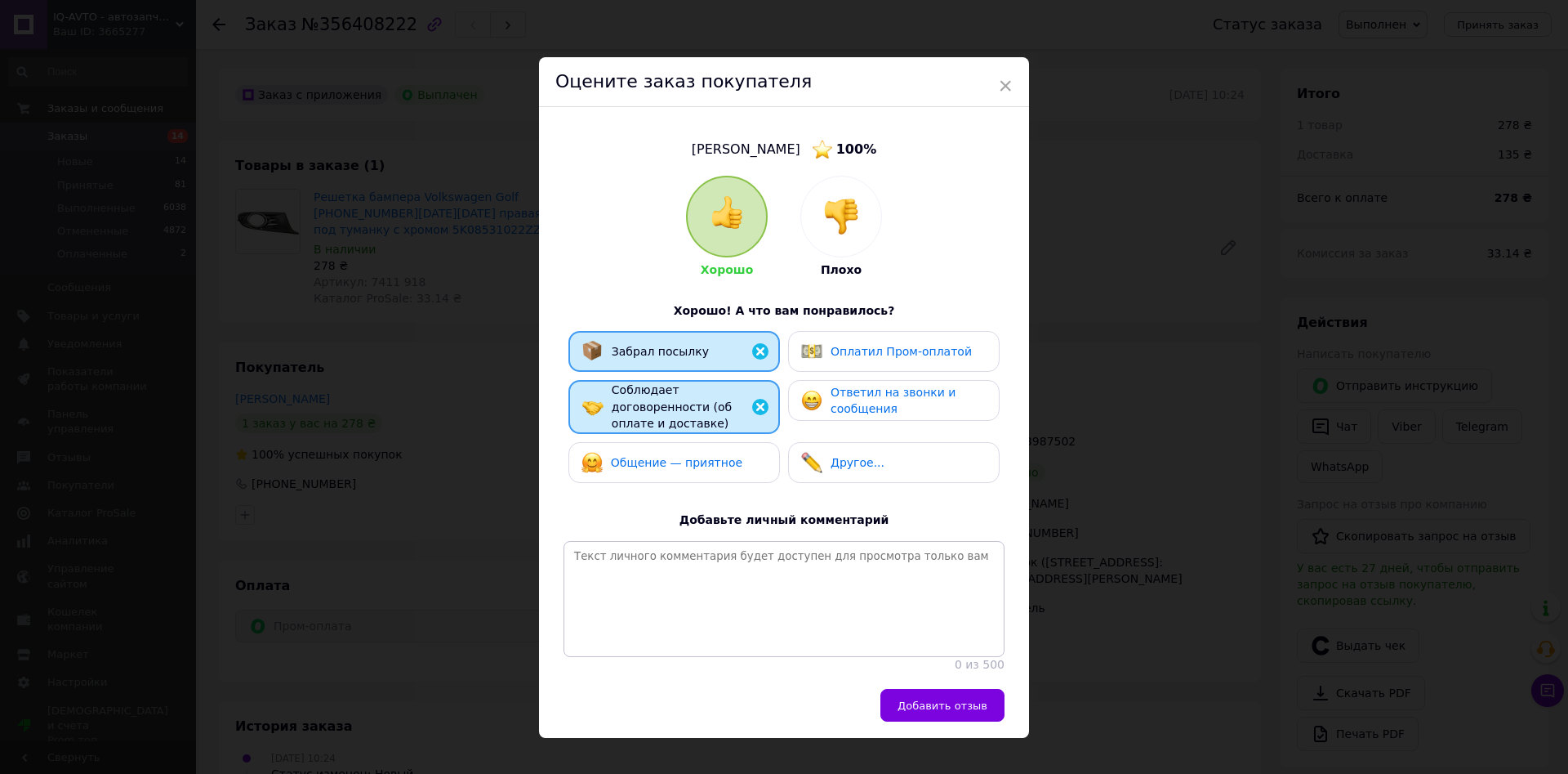
click at [687, 456] on span "Общение — приятное" at bounding box center [677, 463] width 131 height 13
click at [851, 346] on span "Оплатил Пром-оплатой" at bounding box center [901, 351] width 141 height 13
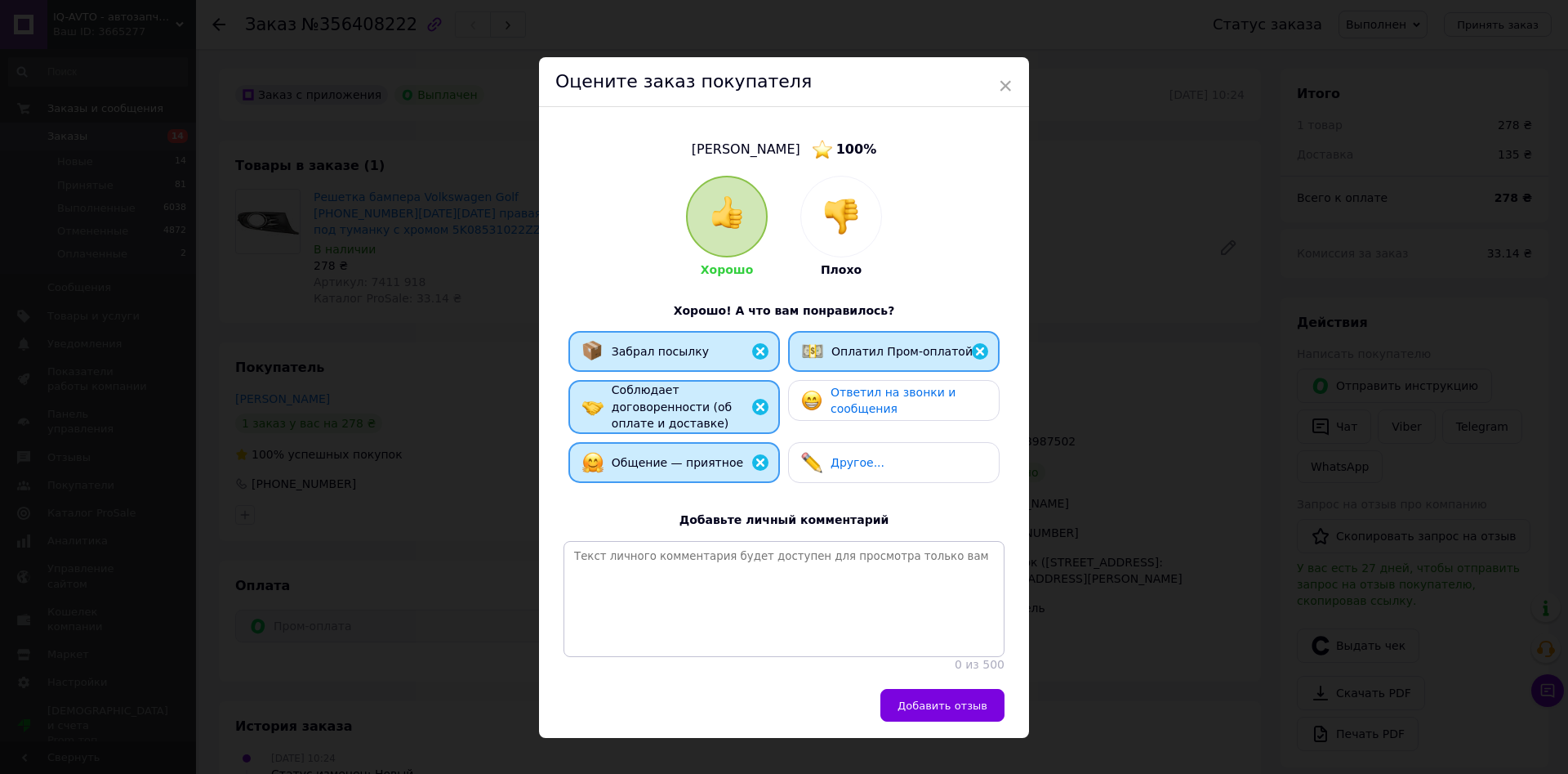
click at [855, 392] on span "Ответил на звонки и сообщения" at bounding box center [893, 400] width 125 height 30
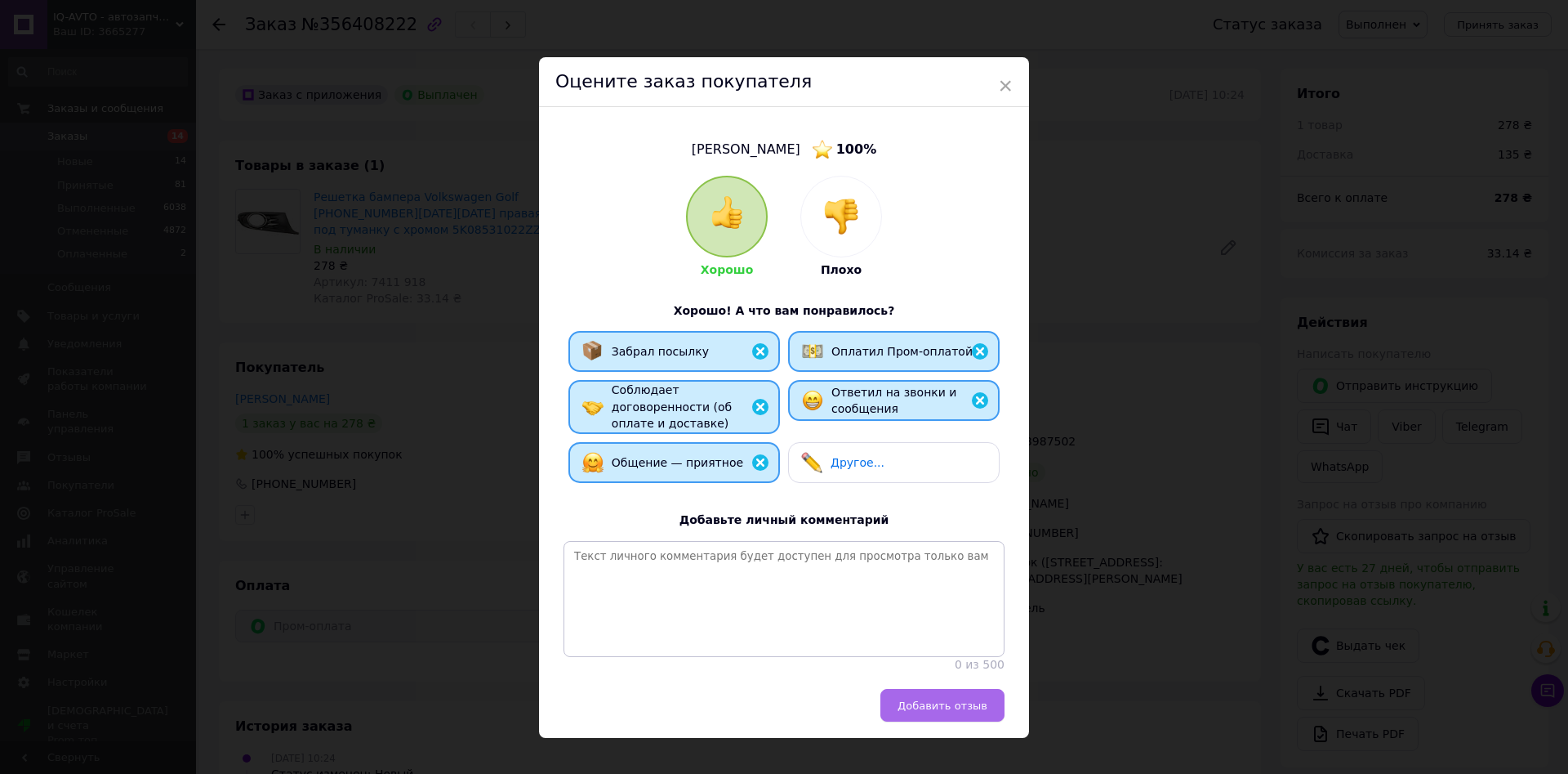
click at [942, 712] on span "Добавить отзыв" at bounding box center [942, 705] width 90 height 12
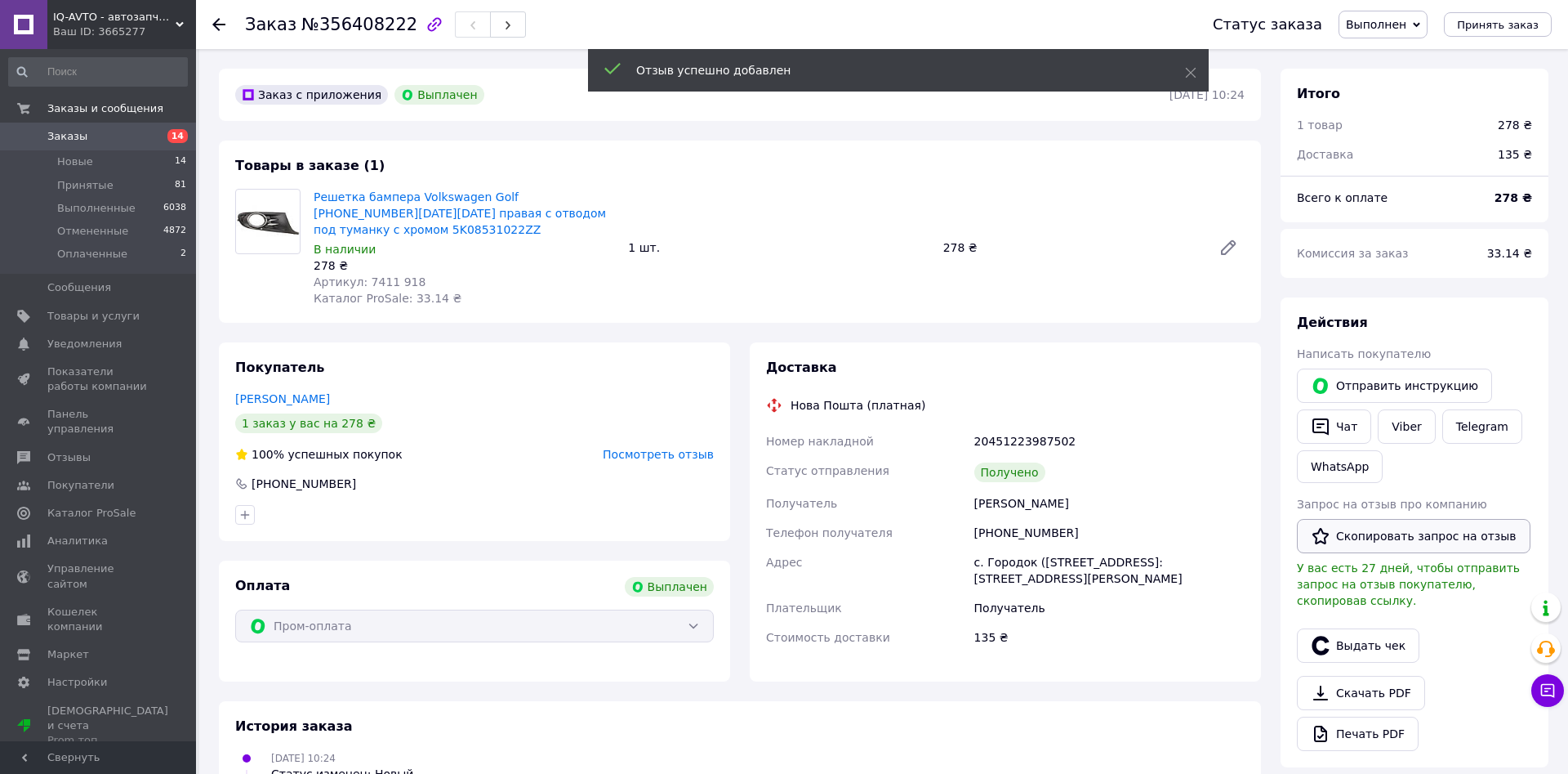
click at [1380, 540] on button "Скопировать запрос на отзыв" at bounding box center [1413, 536] width 233 height 34
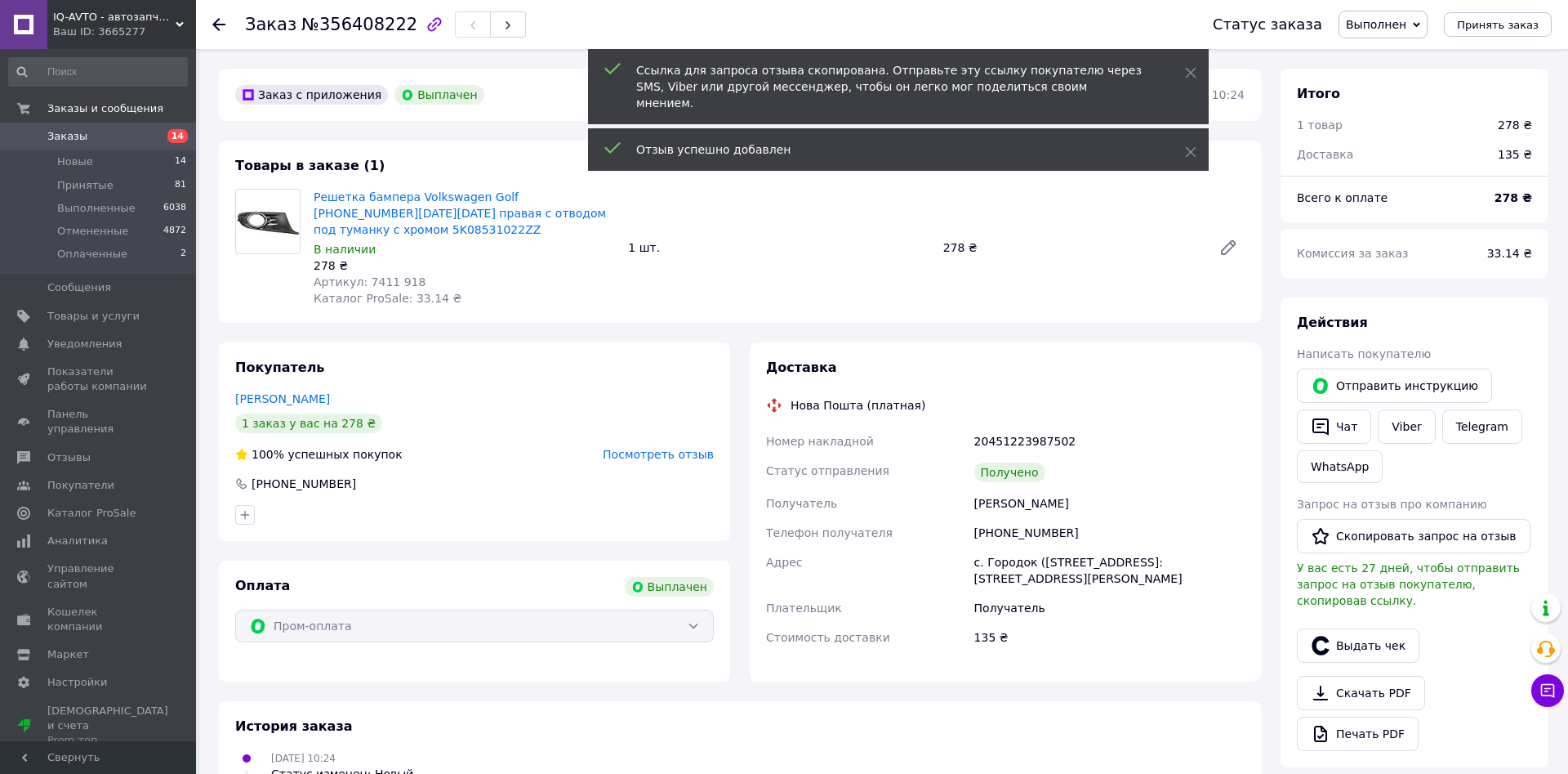
click at [66, 140] on span "Заказы" at bounding box center [67, 136] width 40 height 15
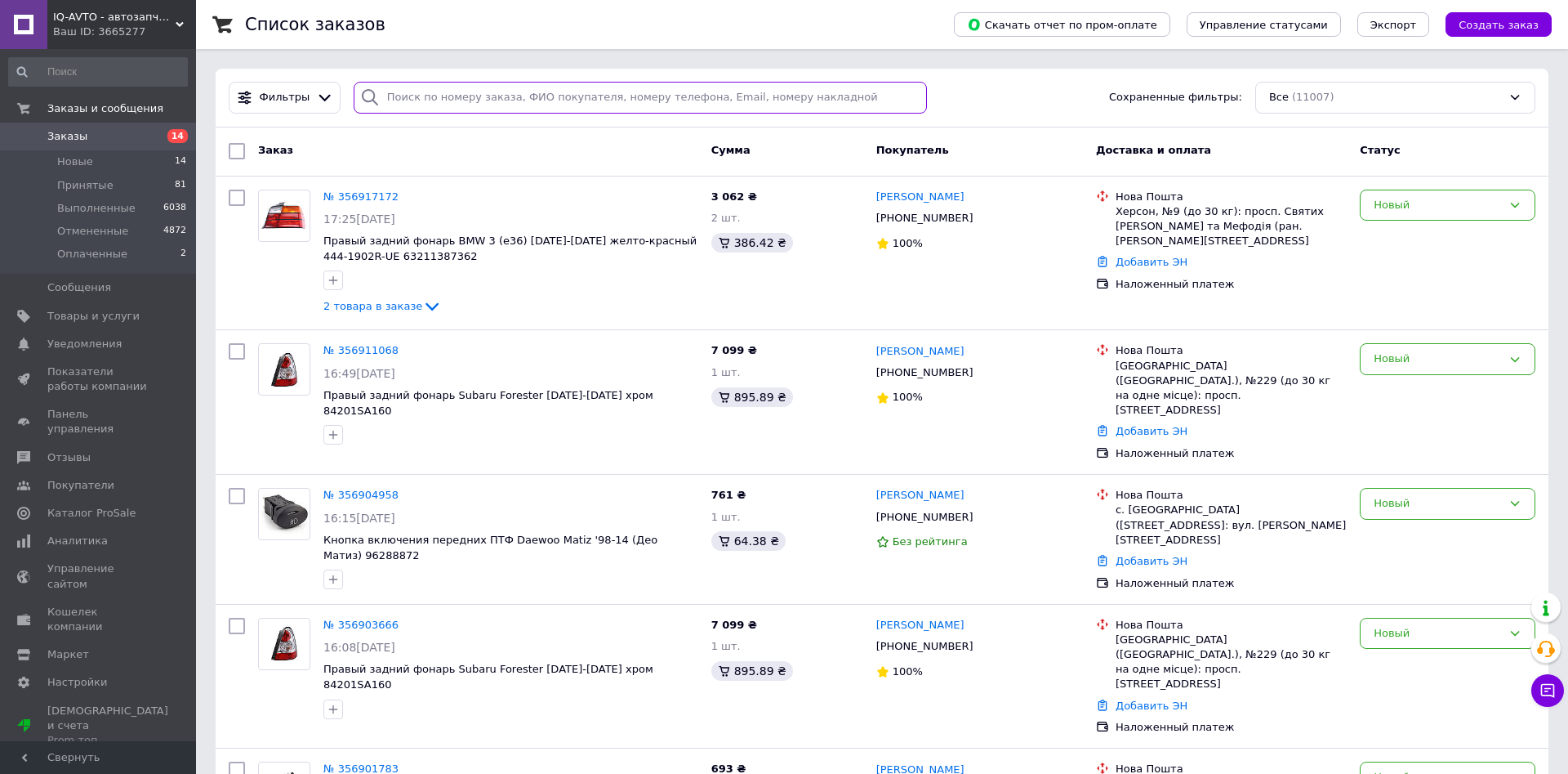
click at [544, 100] on input "search" at bounding box center [640, 97] width 574 height 32
paste input "0508484722"
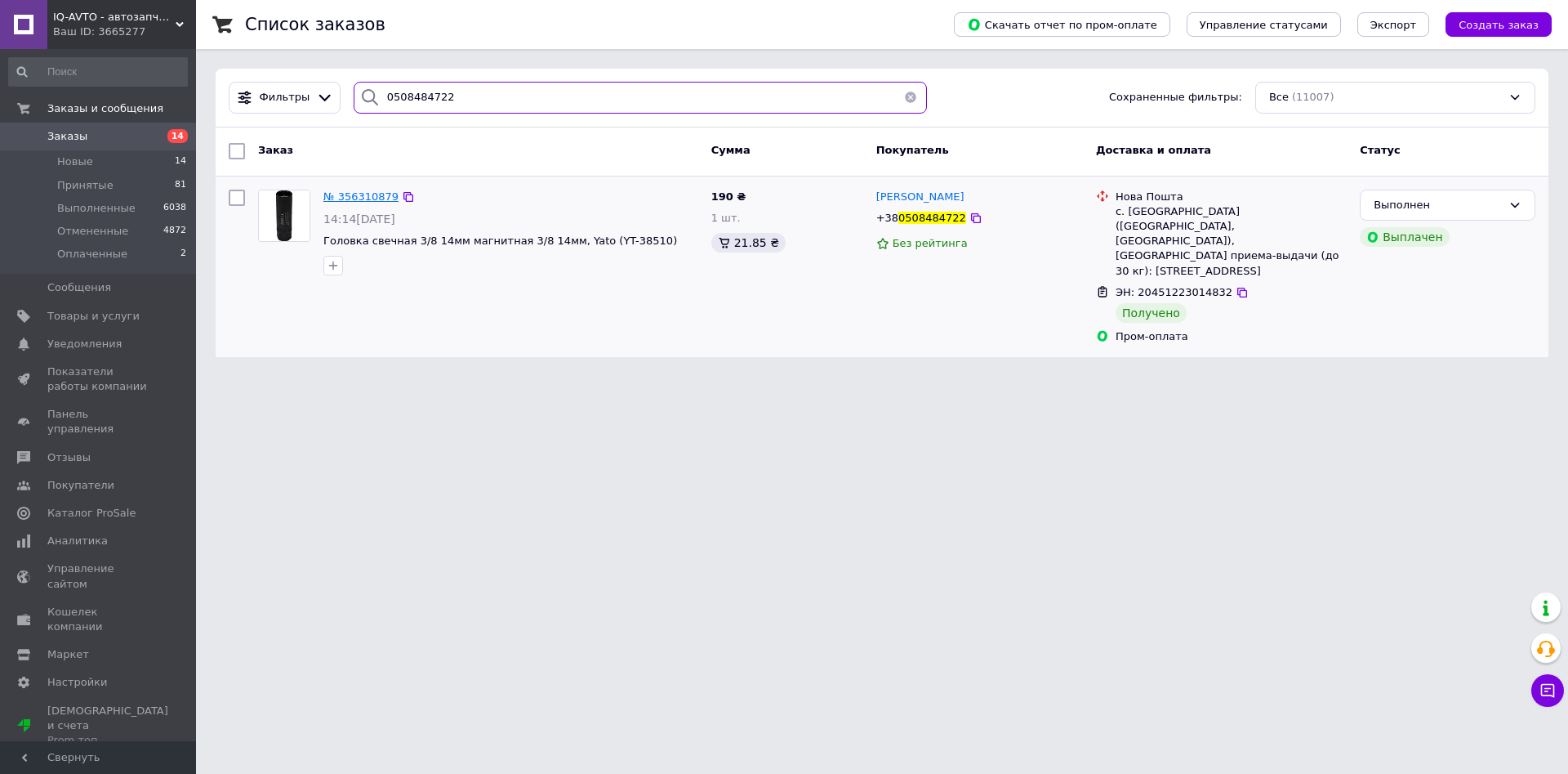
type input "0508484722"
click at [359, 194] on span "№ 356310879" at bounding box center [361, 196] width 76 height 12
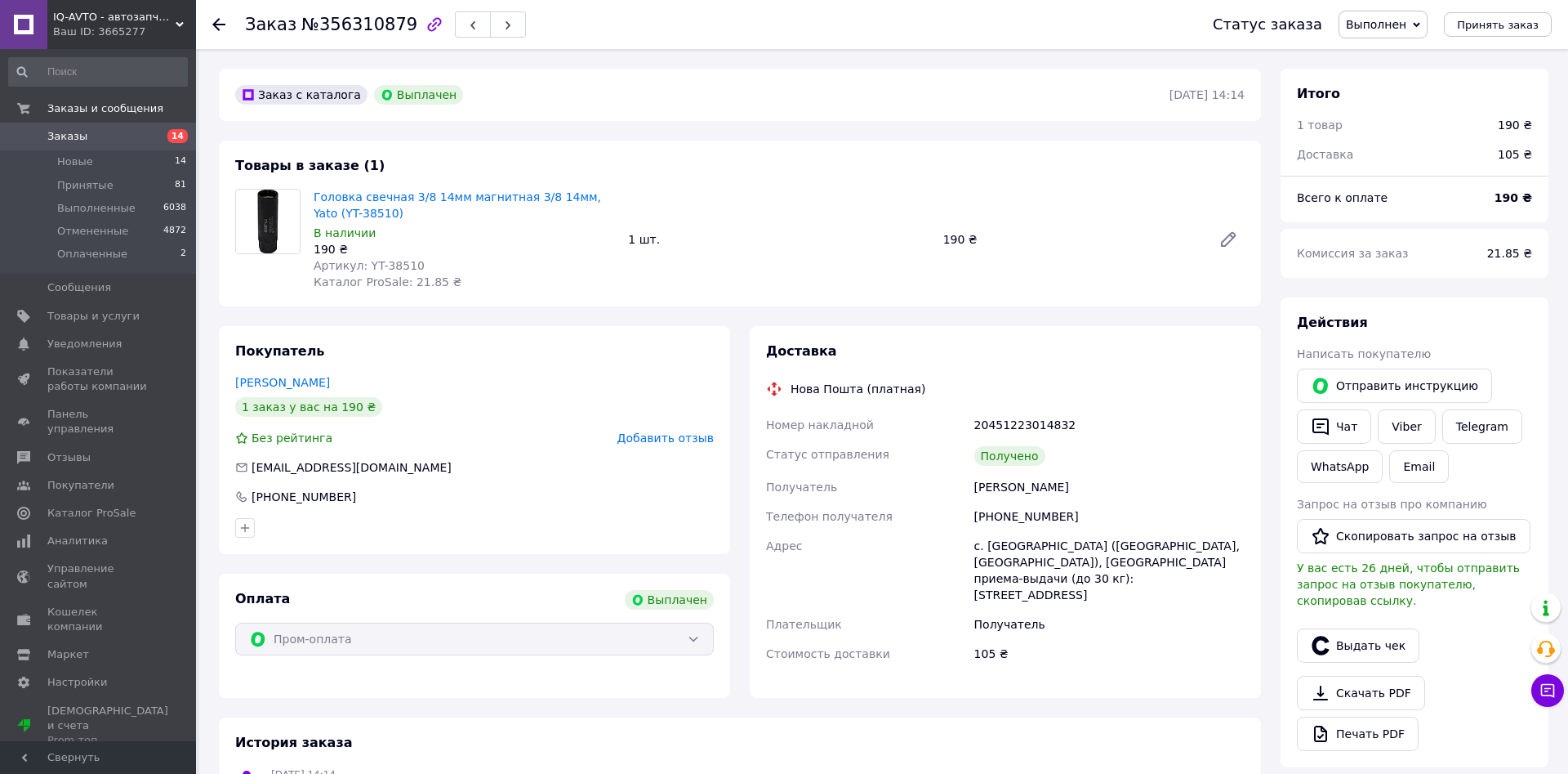
click at [665, 434] on span "Добавить отзыв" at bounding box center [666, 438] width 96 height 13
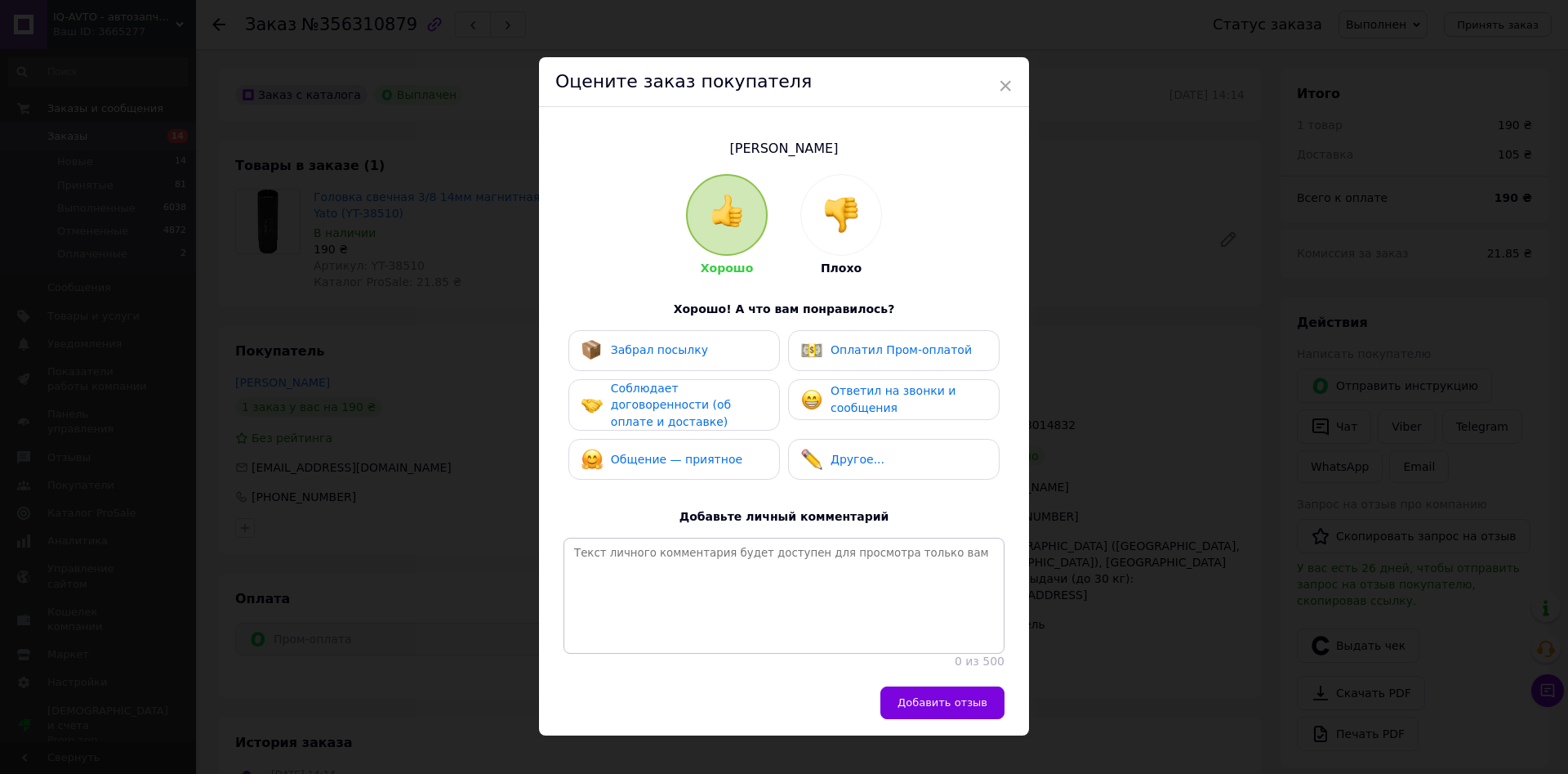
click at [671, 355] on span "Забрал посылку" at bounding box center [659, 350] width 97 height 13
click at [670, 394] on span "Соблюдает договоренности (об оплате и доставке)" at bounding box center [671, 404] width 120 height 47
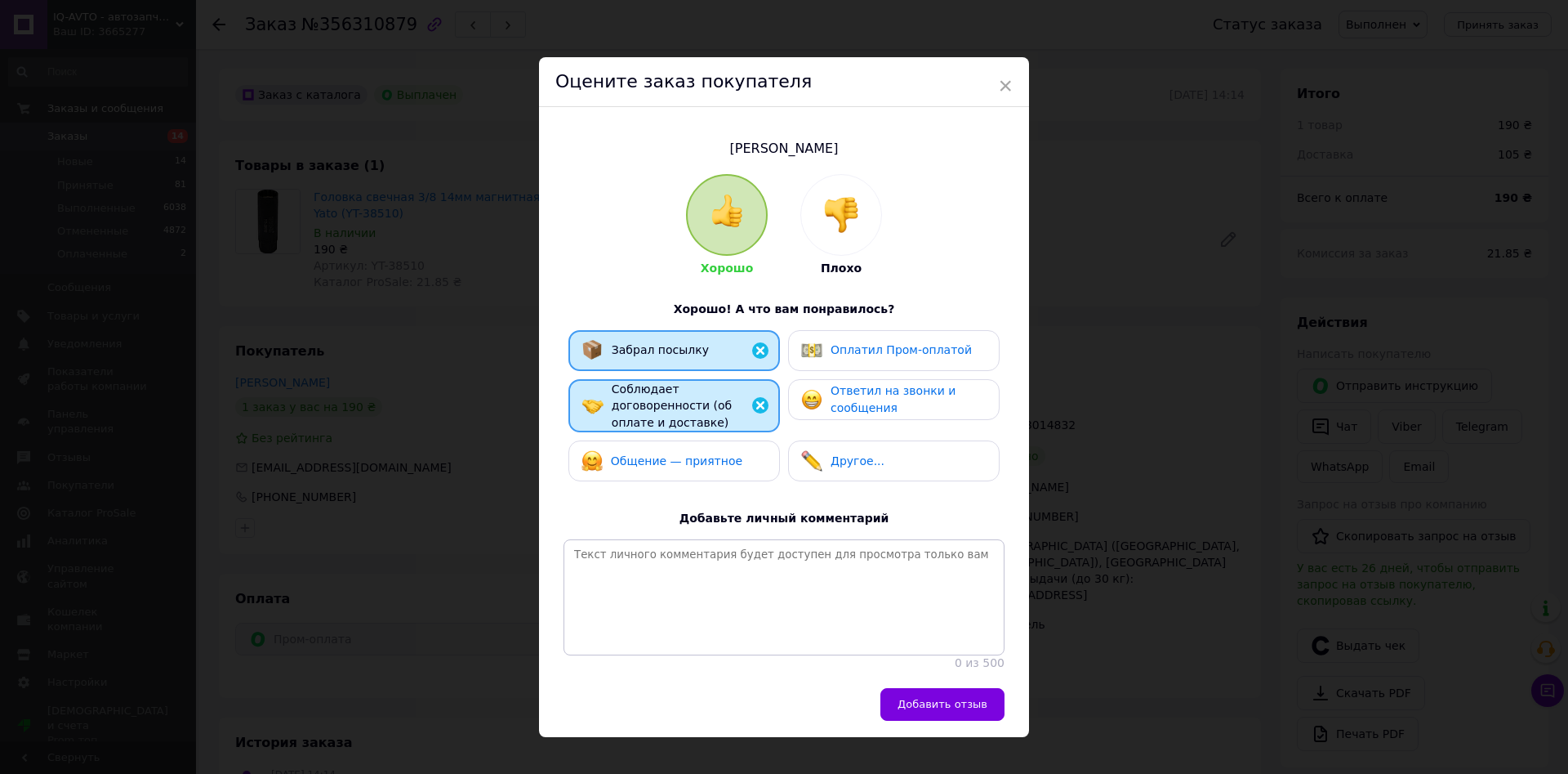
click at [681, 454] on span "Общение — приятное" at bounding box center [677, 461] width 131 height 13
click at [849, 354] on span "Оплатил Пром-оплатой" at bounding box center [901, 350] width 141 height 13
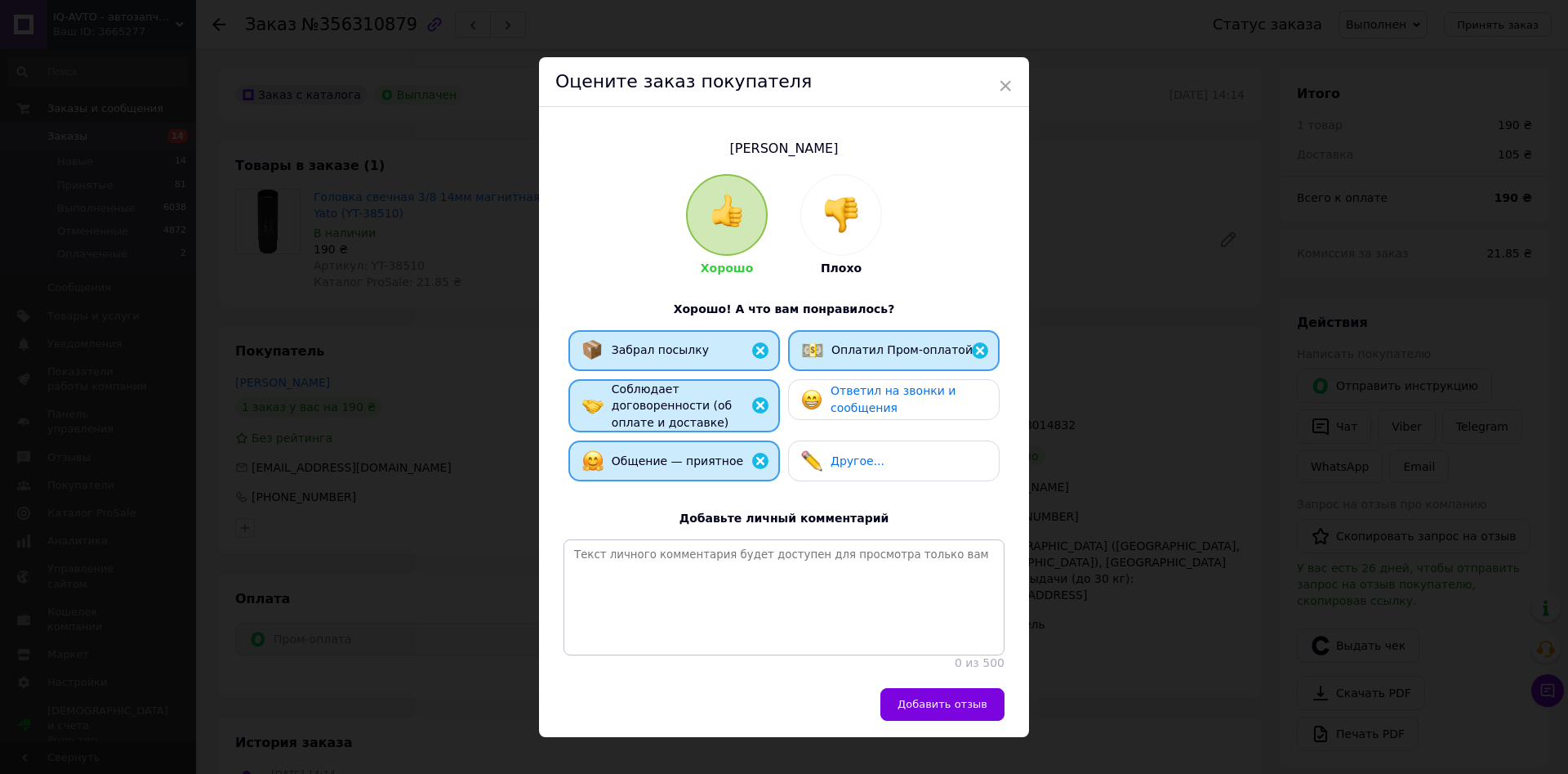
click at [857, 397] on span "Ответил на звонки и сообщения" at bounding box center [893, 399] width 125 height 30
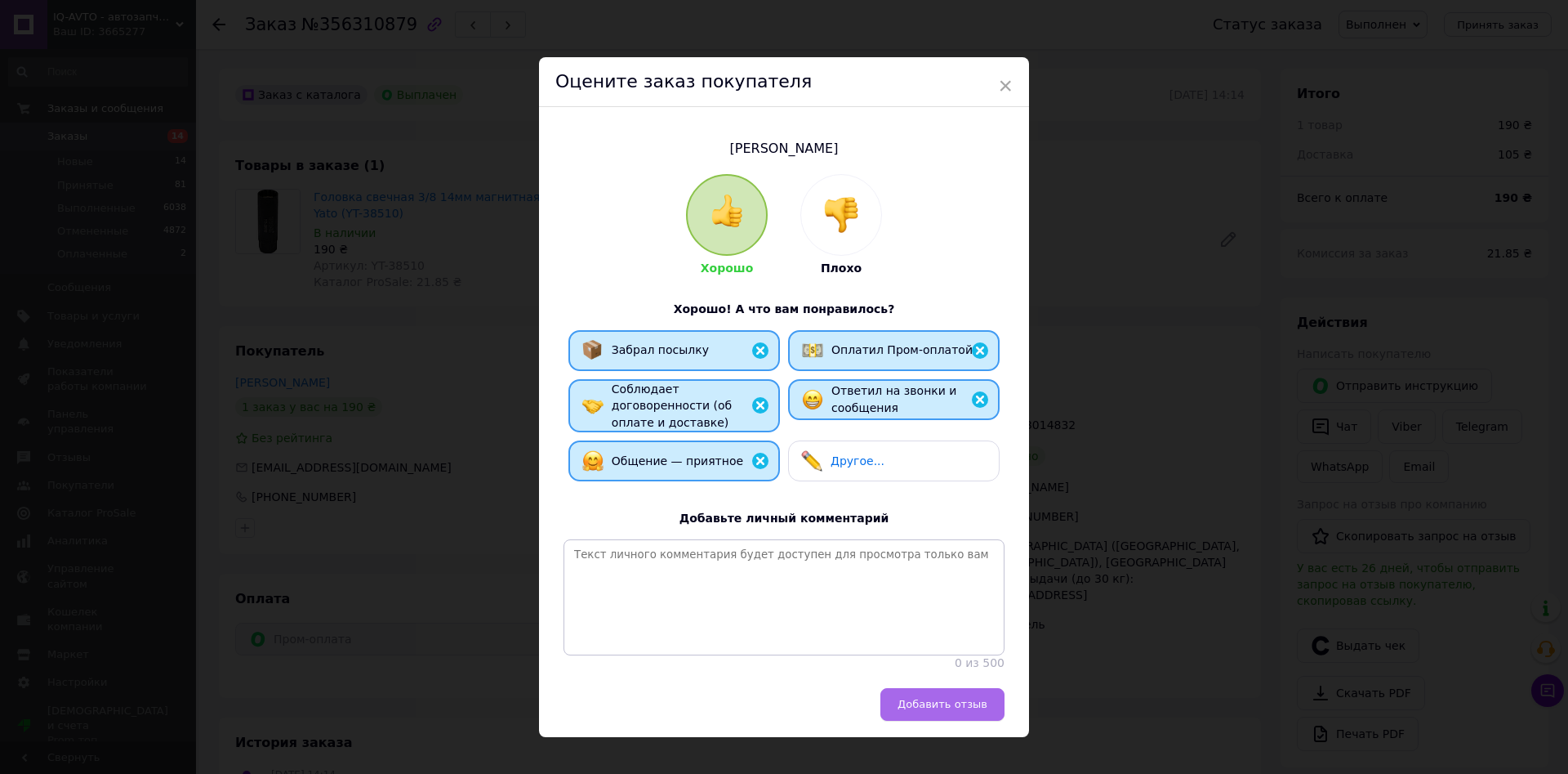
click at [942, 721] on button "Добавить отзыв" at bounding box center [943, 703] width 125 height 32
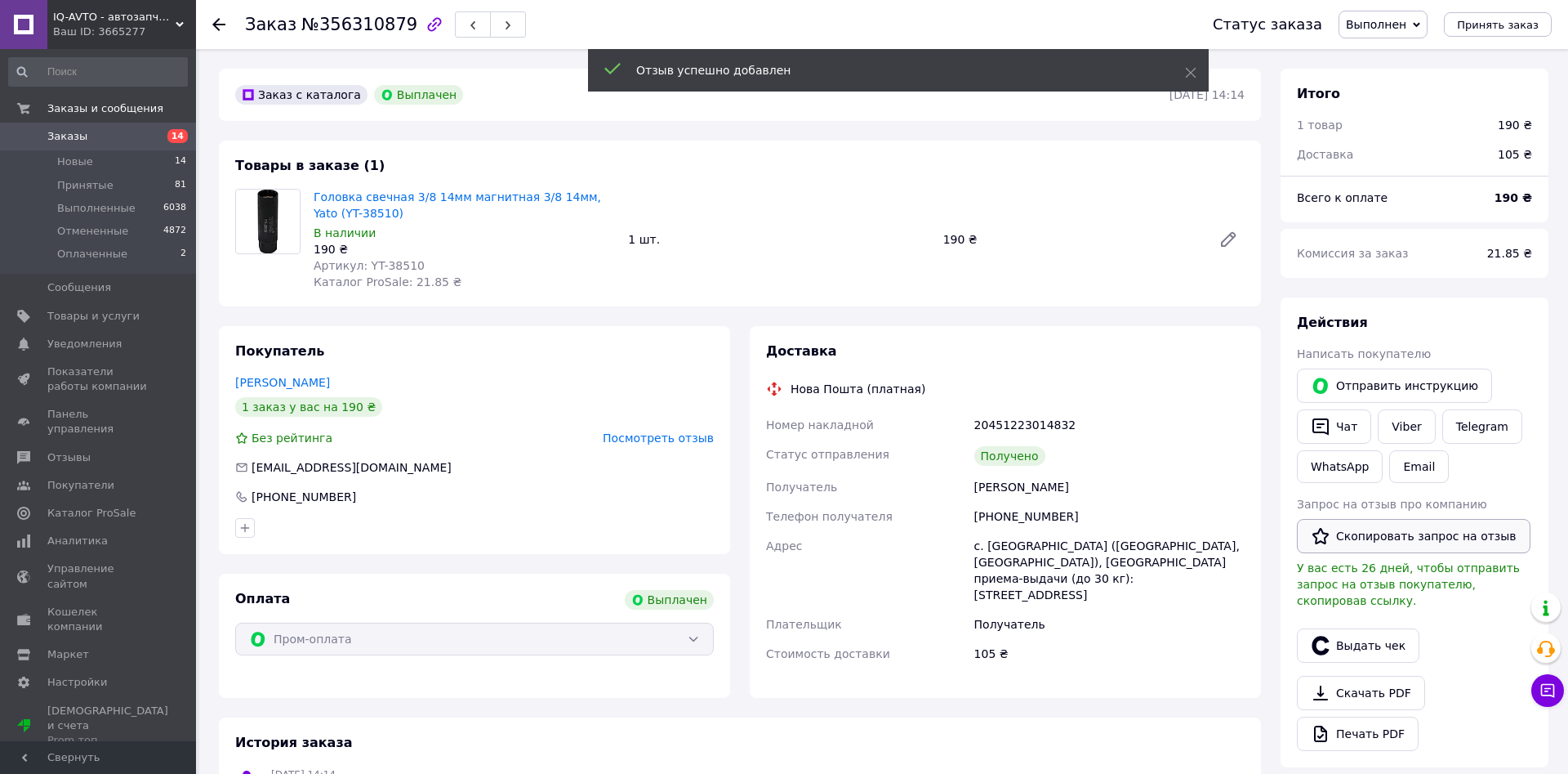
click at [1383, 534] on button "Скопировать запрос на отзыв" at bounding box center [1413, 536] width 233 height 34
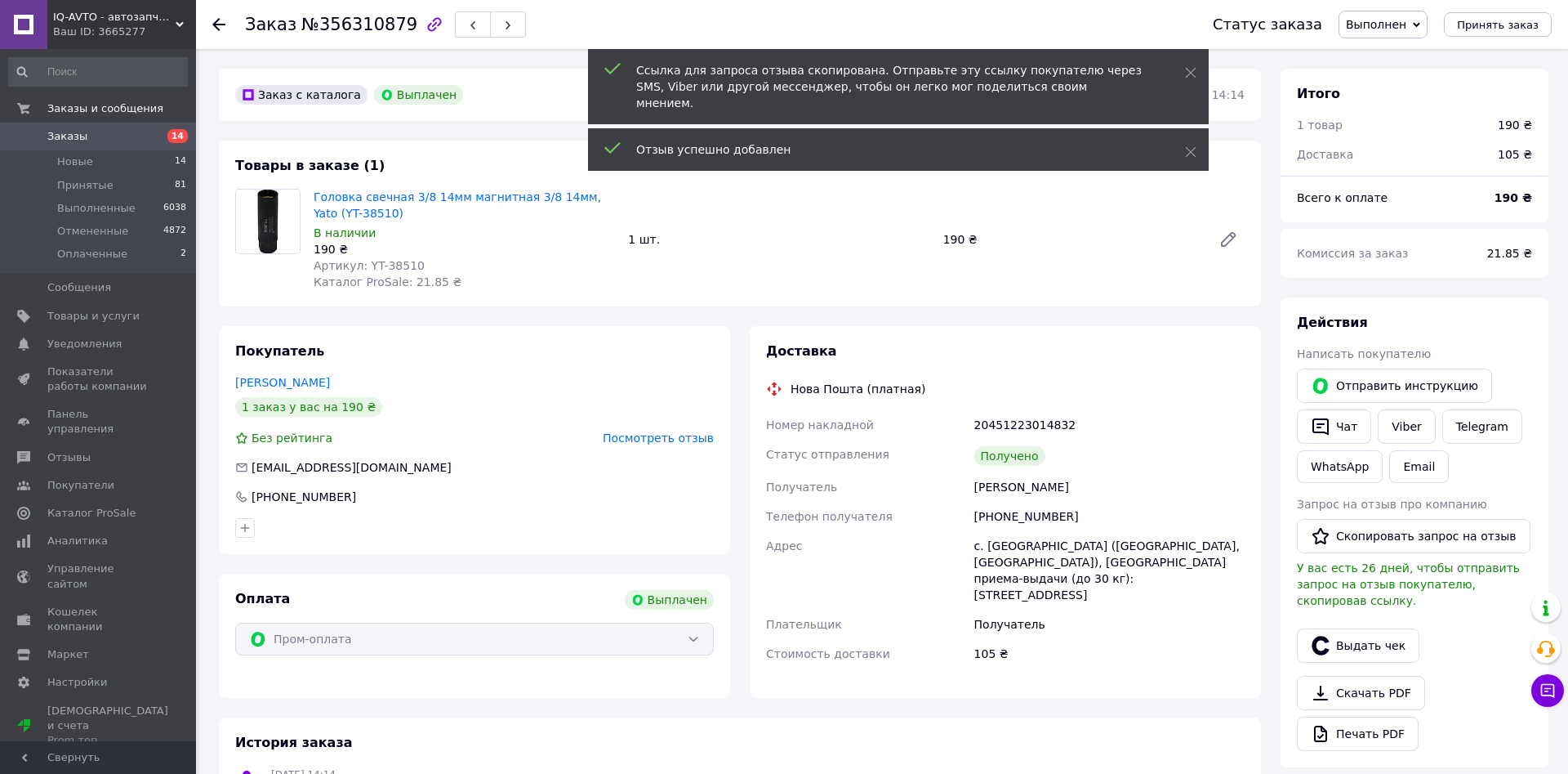
click at [66, 135] on span "Заказы" at bounding box center [67, 136] width 40 height 15
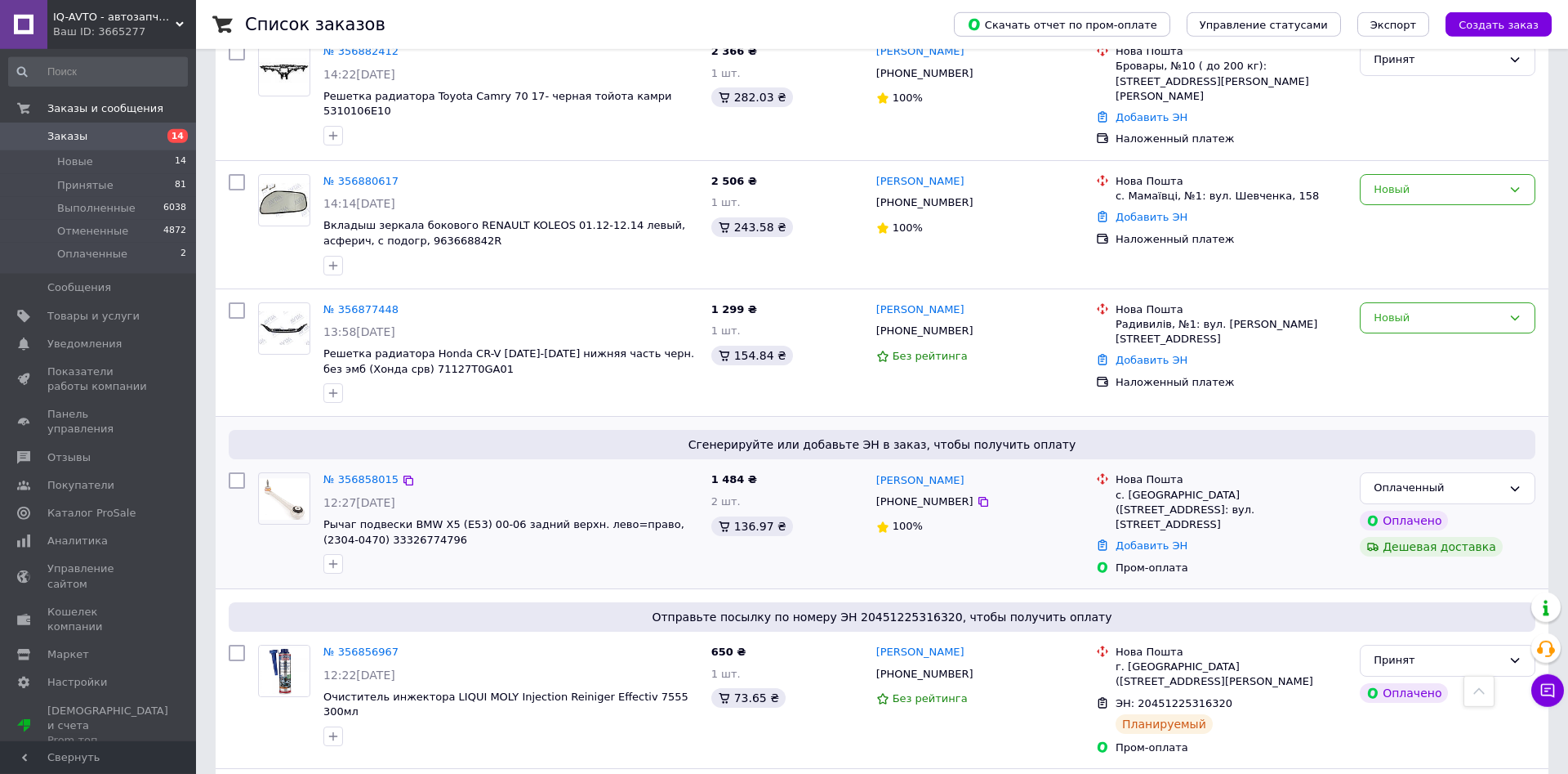
scroll to position [1167, 0]
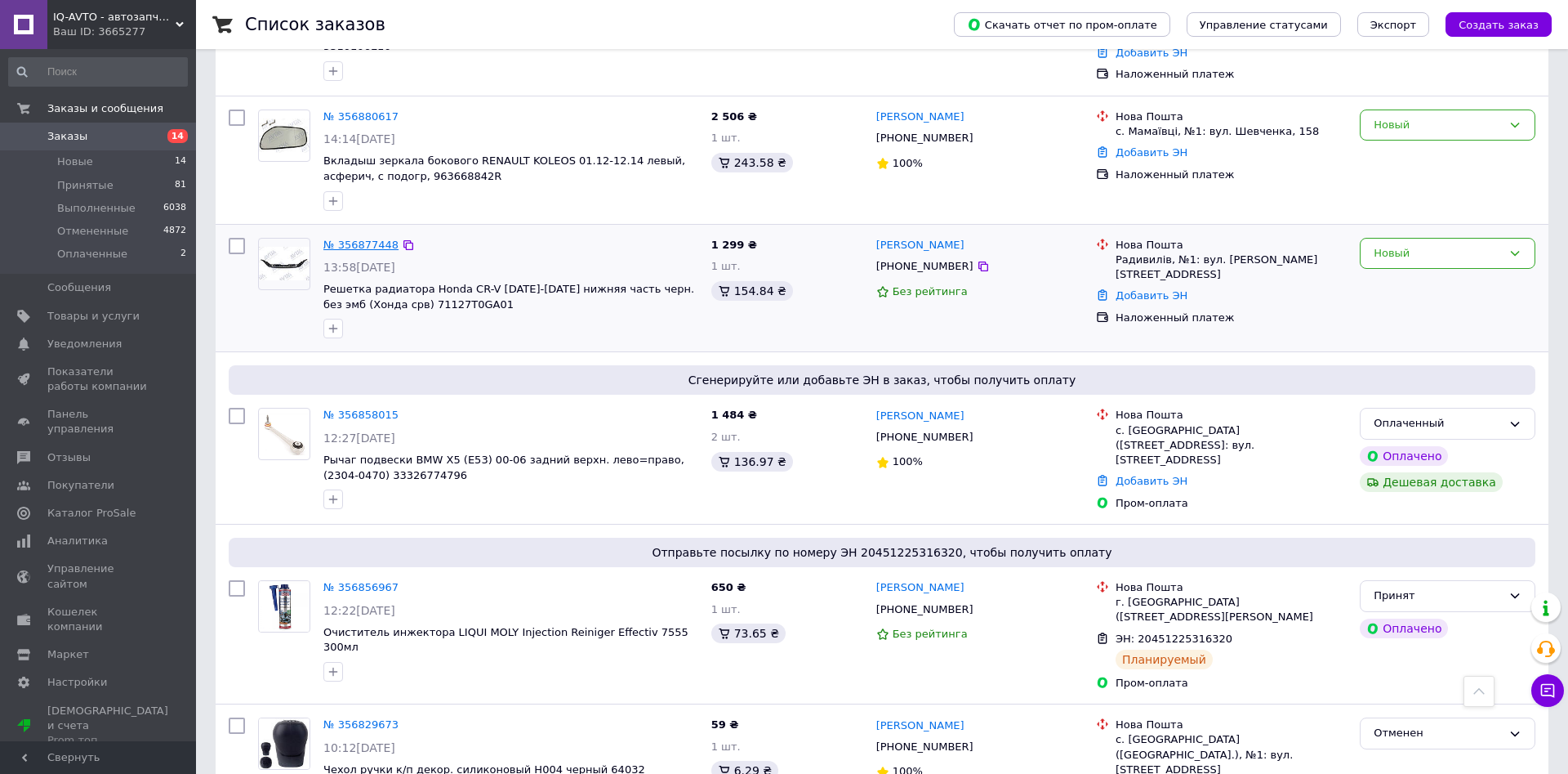
click at [365, 238] on link "№ 356877448" at bounding box center [361, 244] width 76 height 12
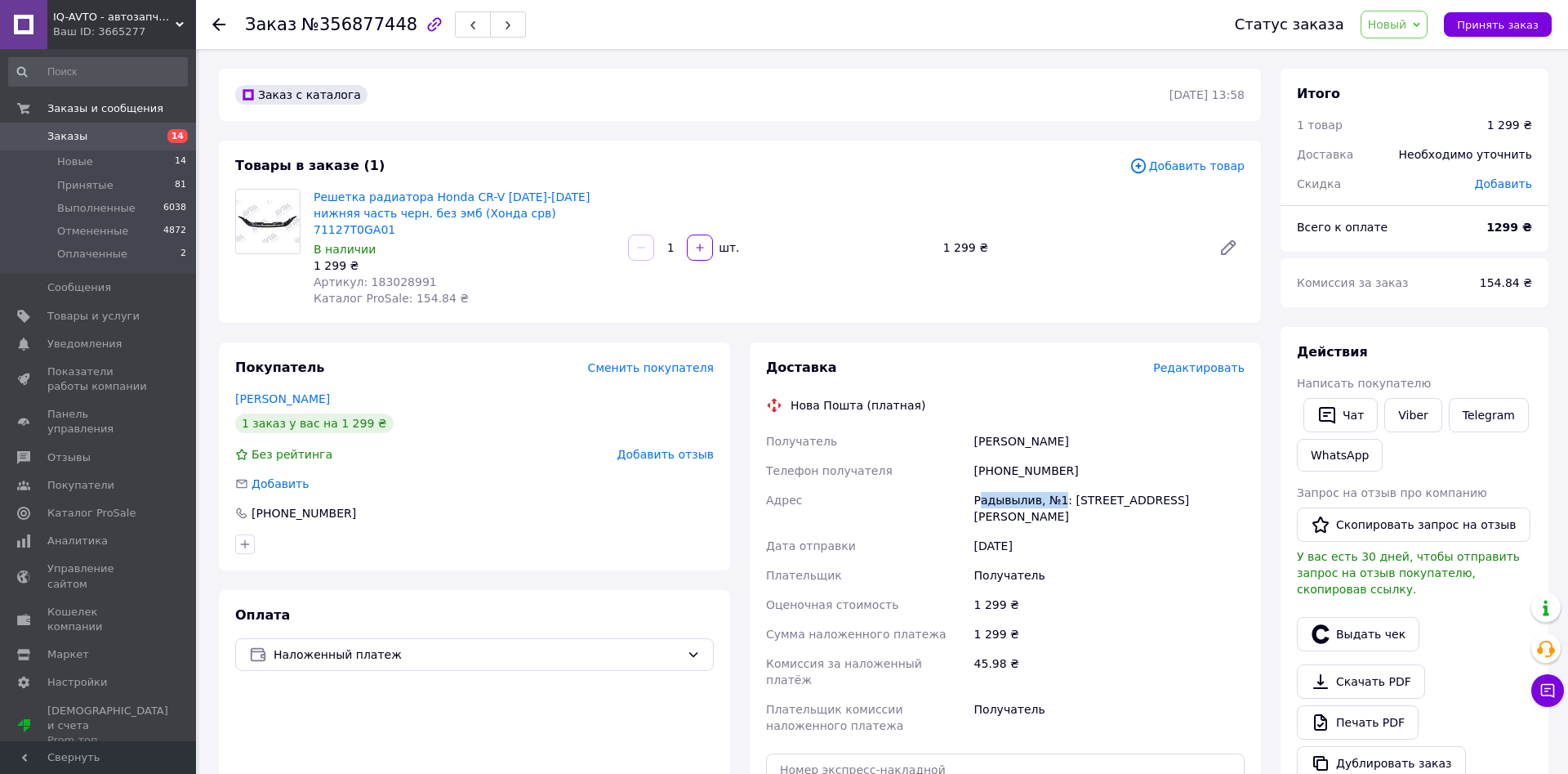
drag, startPoint x: 978, startPoint y: 482, endPoint x: 1055, endPoint y: 483, distance: 77.0
click at [1055, 485] on div "Радывылив, №1: [STREET_ADDRESS][PERSON_NAME]" at bounding box center [1110, 507] width 277 height 46
copy div "адывылив, №1"
drag, startPoint x: 976, startPoint y: 425, endPoint x: 1056, endPoint y: 429, distance: 80.1
click at [1056, 429] on div "[PERSON_NAME]" at bounding box center [1110, 441] width 277 height 29
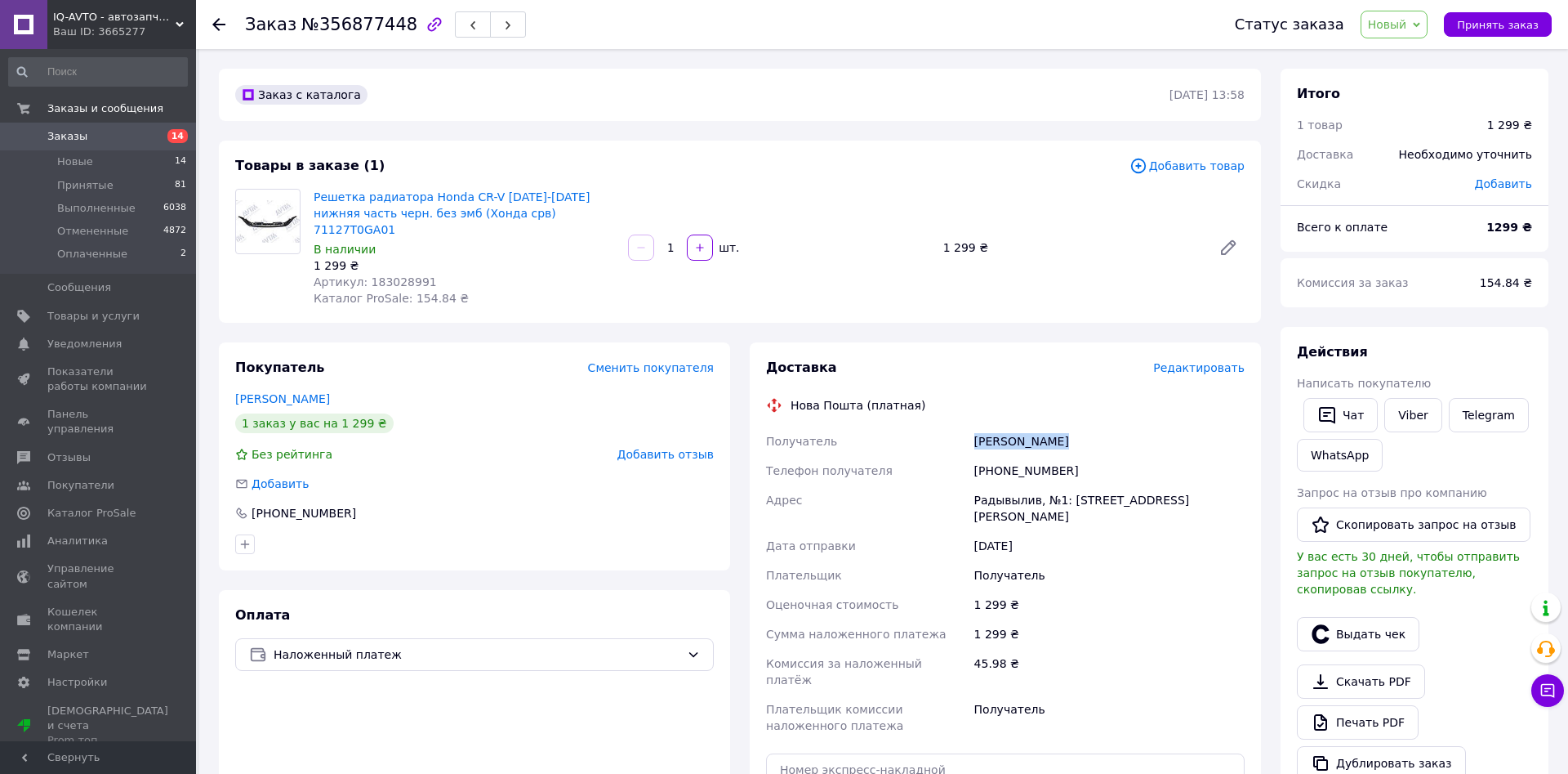
copy div "[PERSON_NAME]"
drag, startPoint x: 995, startPoint y: 451, endPoint x: 1071, endPoint y: 449, distance: 76.0
click at [1071, 456] on div "[PHONE_NUMBER]" at bounding box center [1110, 470] width 277 height 29
copy div "0934362839"
click at [1484, 19] on span "Принять заказ" at bounding box center [1497, 25] width 81 height 12
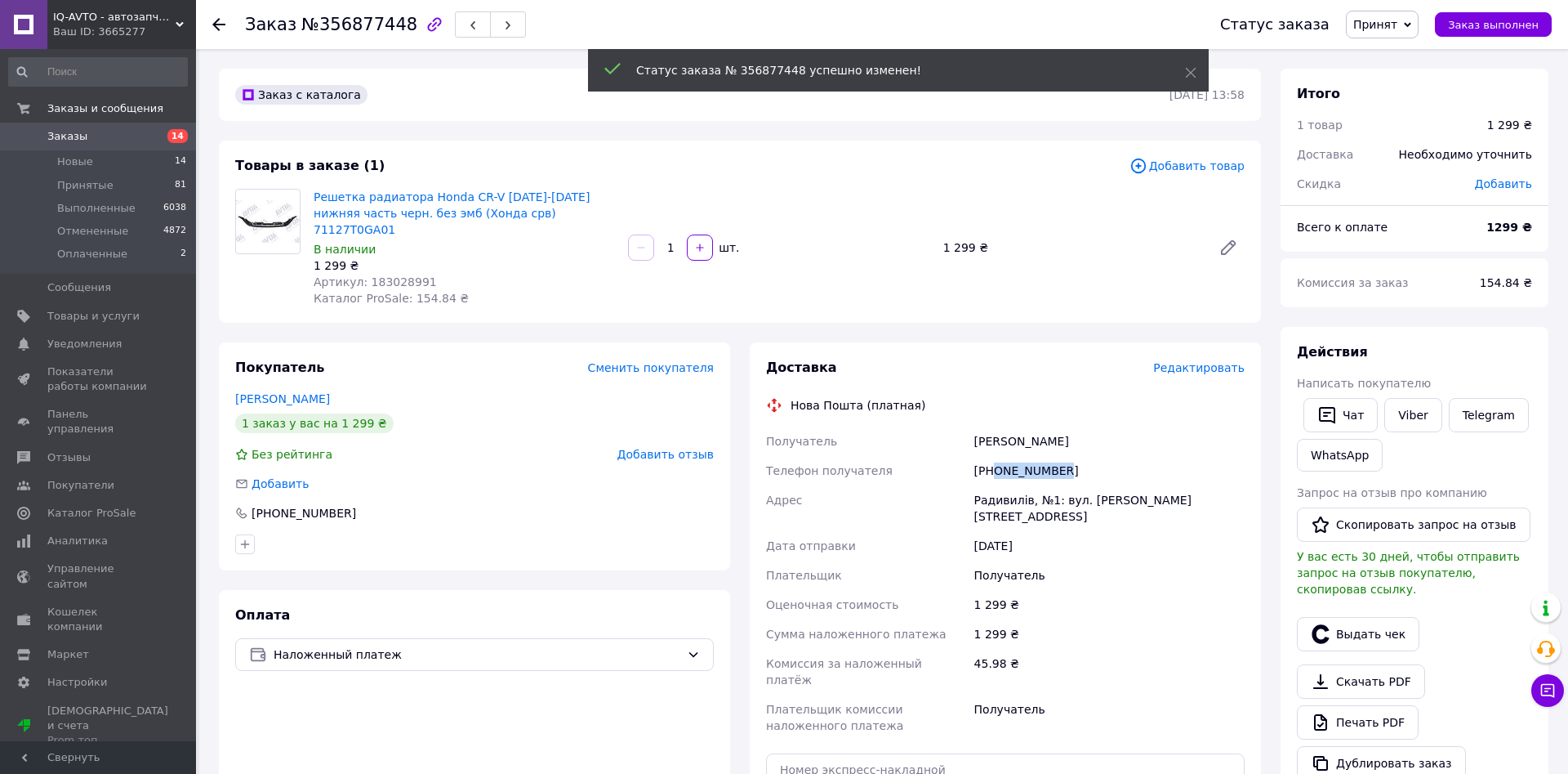
click at [65, 139] on span "Заказы" at bounding box center [67, 136] width 40 height 15
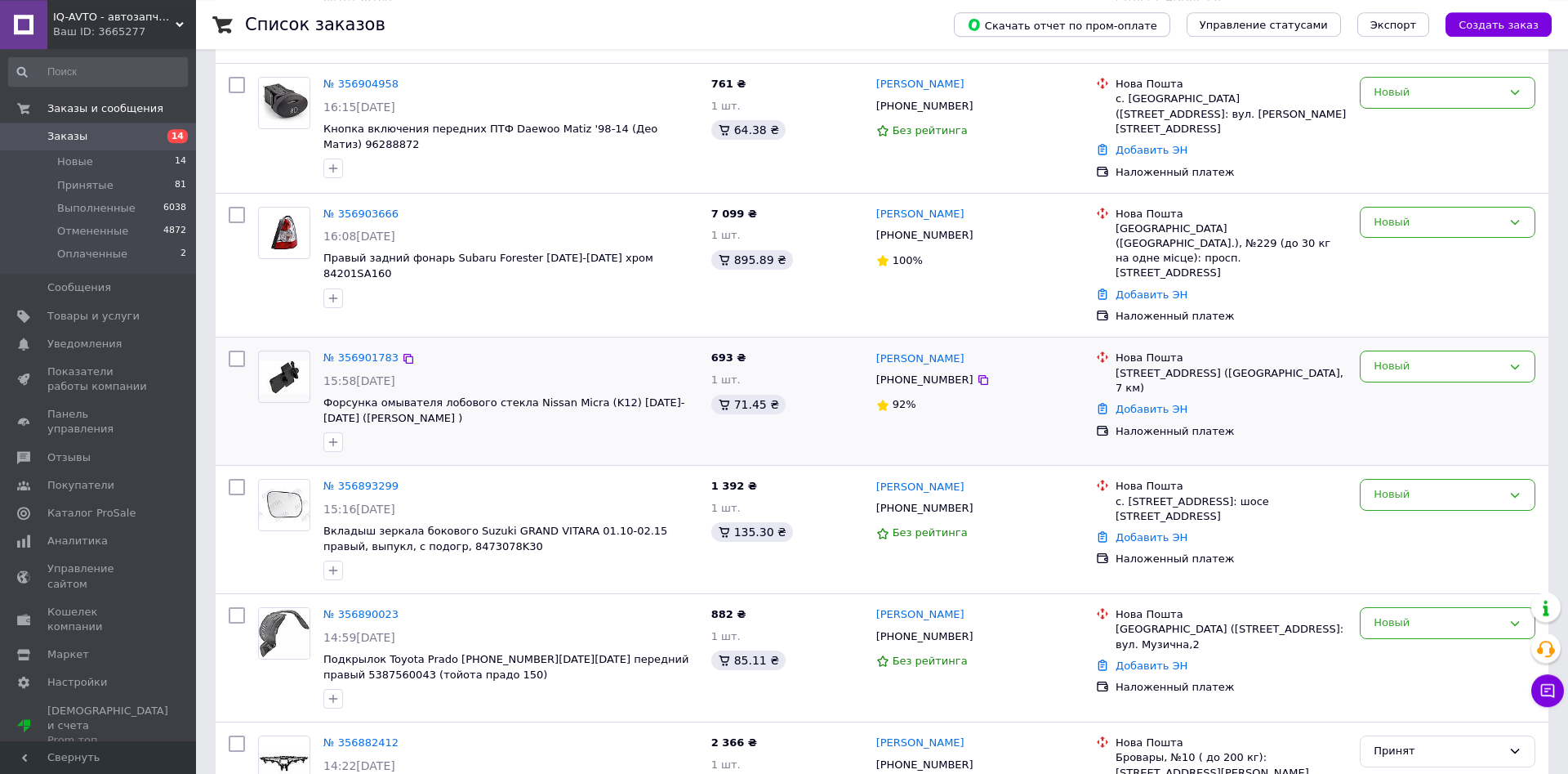
scroll to position [584, 0]
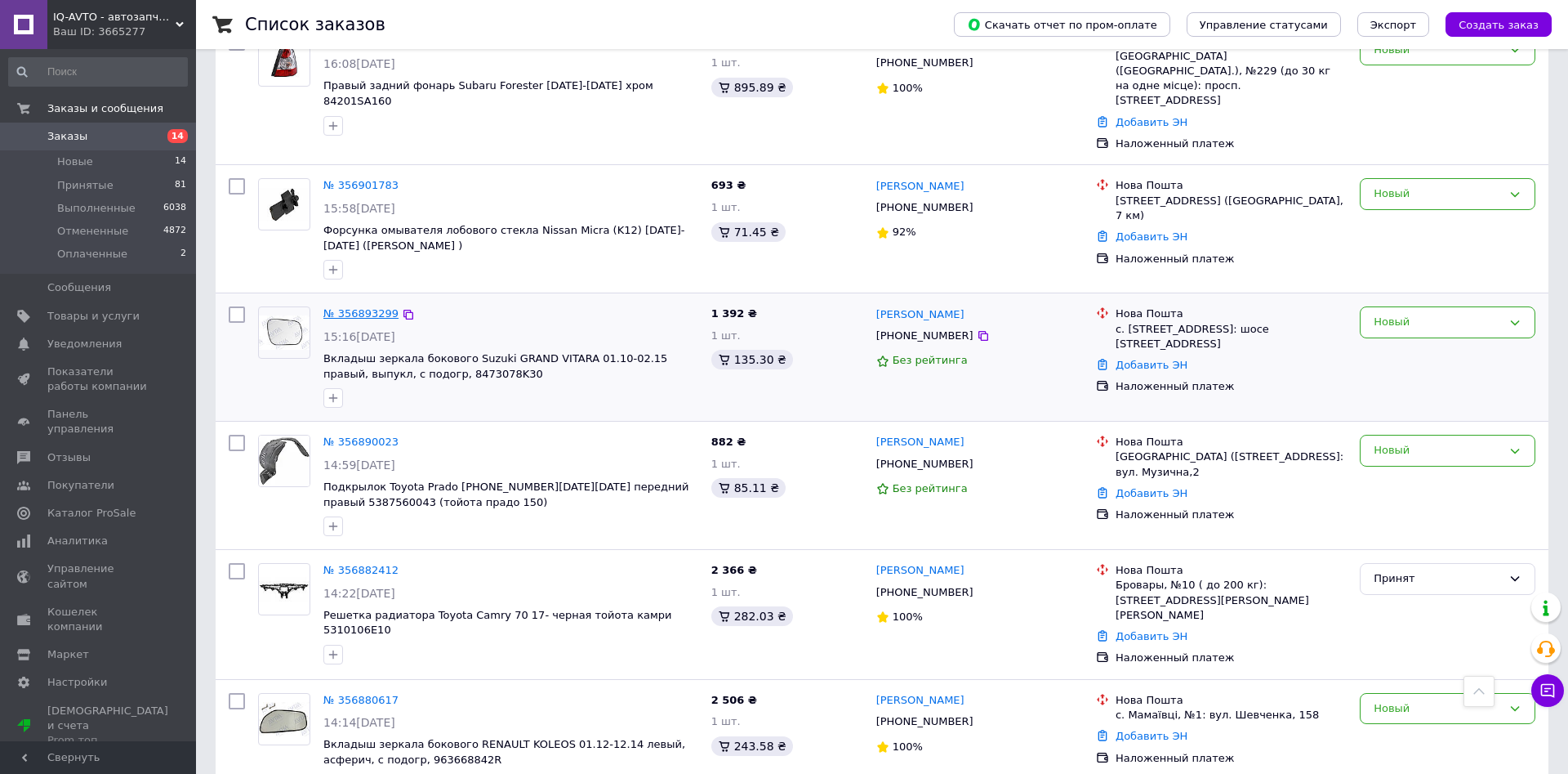
click at [369, 307] on link "№ 356893299" at bounding box center [361, 313] width 76 height 12
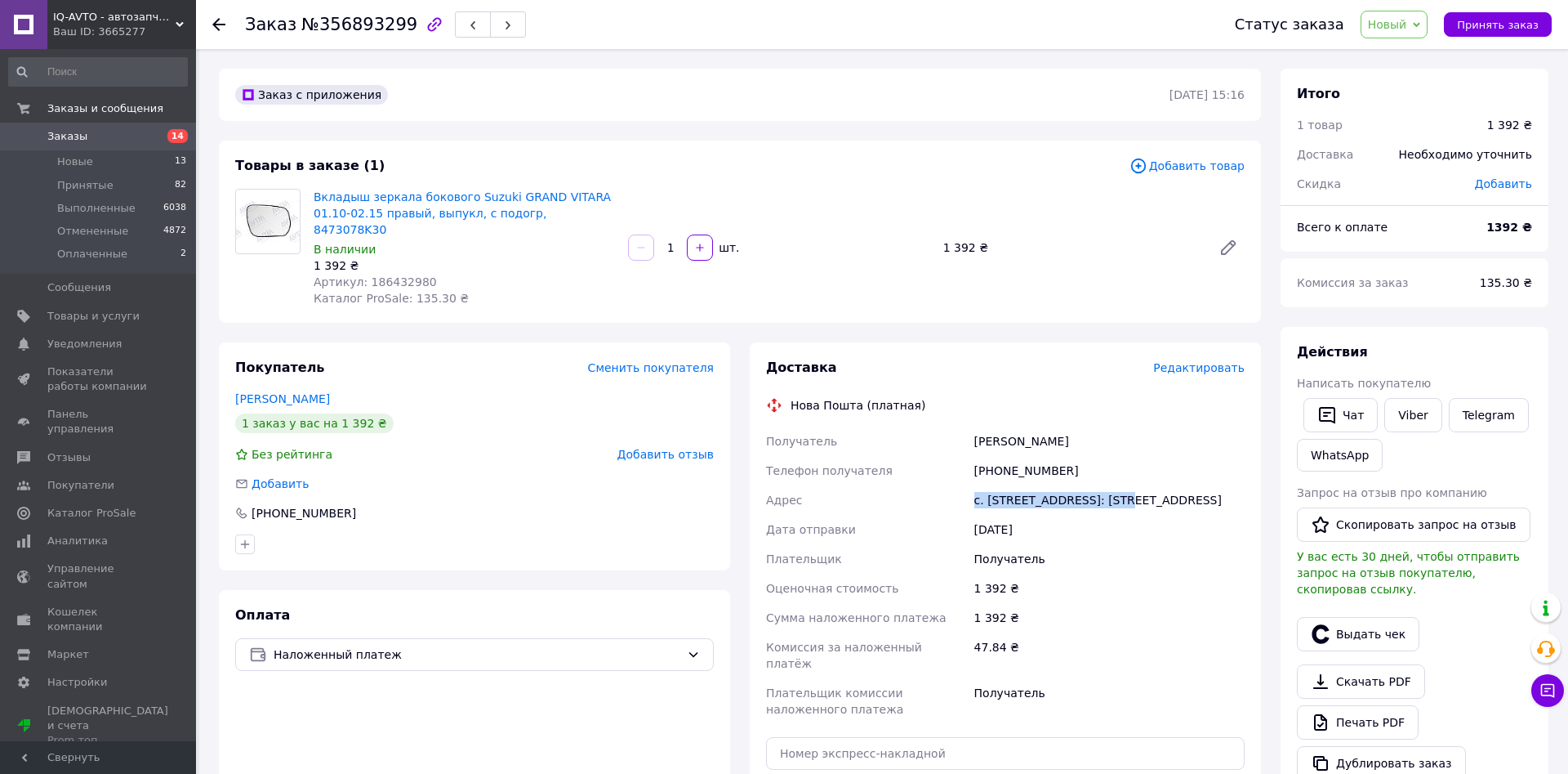
drag, startPoint x: 975, startPoint y: 483, endPoint x: 1118, endPoint y: 483, distance: 143.0
click at [1118, 485] on div "с. [STREET_ADDRESS]: [STREET_ADDRESS]" at bounding box center [1110, 499] width 277 height 29
copy div "с. [PERSON_NAME][STREET_ADDRESS]"
drag, startPoint x: 976, startPoint y: 421, endPoint x: 1098, endPoint y: 424, distance: 122.0
click at [1098, 427] on div "[PERSON_NAME]" at bounding box center [1110, 441] width 277 height 29
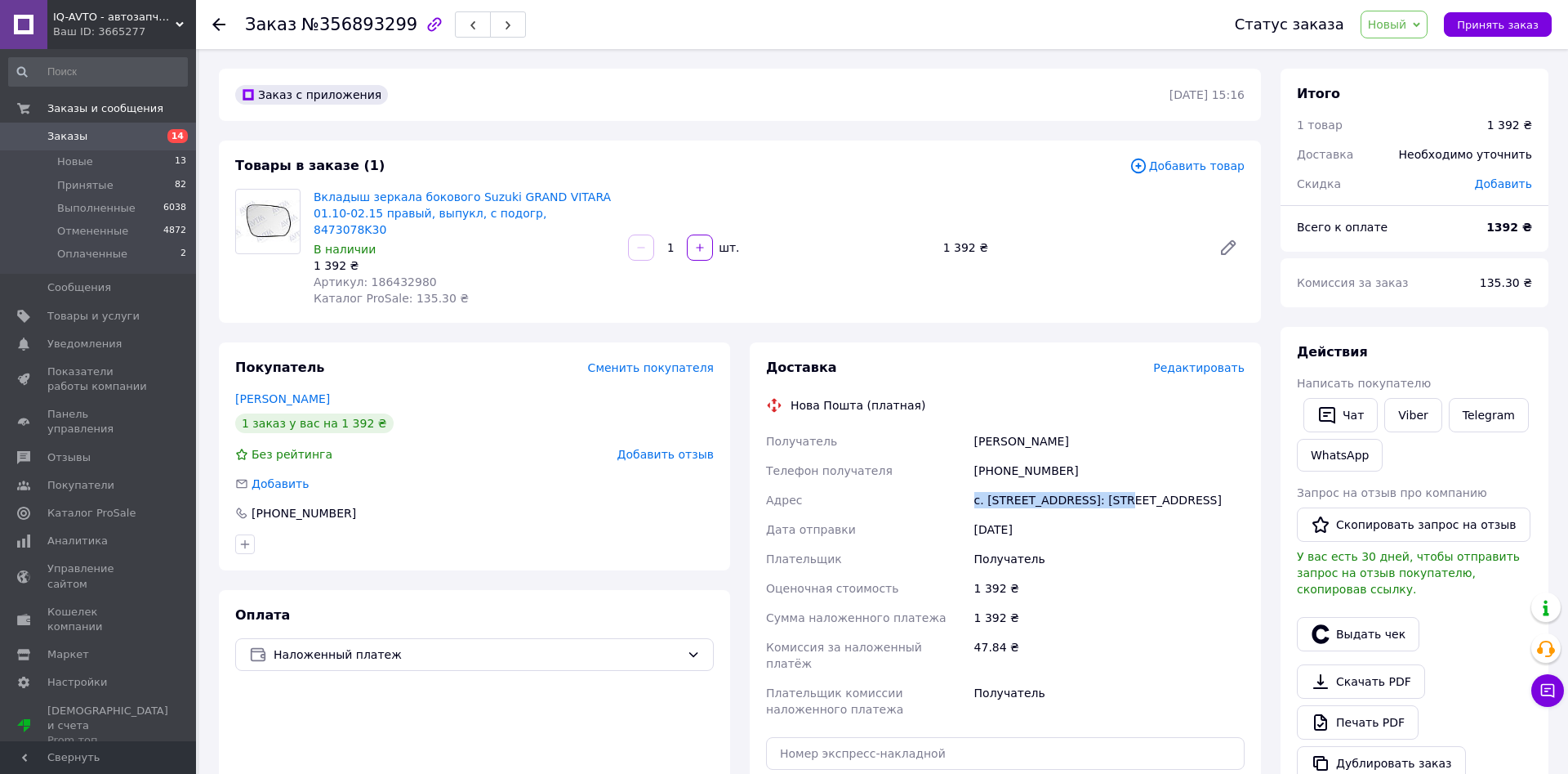
copy div "[PERSON_NAME]"
drag, startPoint x: 994, startPoint y: 451, endPoint x: 1066, endPoint y: 456, distance: 72.2
click at [1066, 456] on div "[PHONE_NUMBER]" at bounding box center [1110, 470] width 277 height 29
copy div "0966498357"
click at [1497, 20] on span "Принять заказ" at bounding box center [1497, 25] width 81 height 12
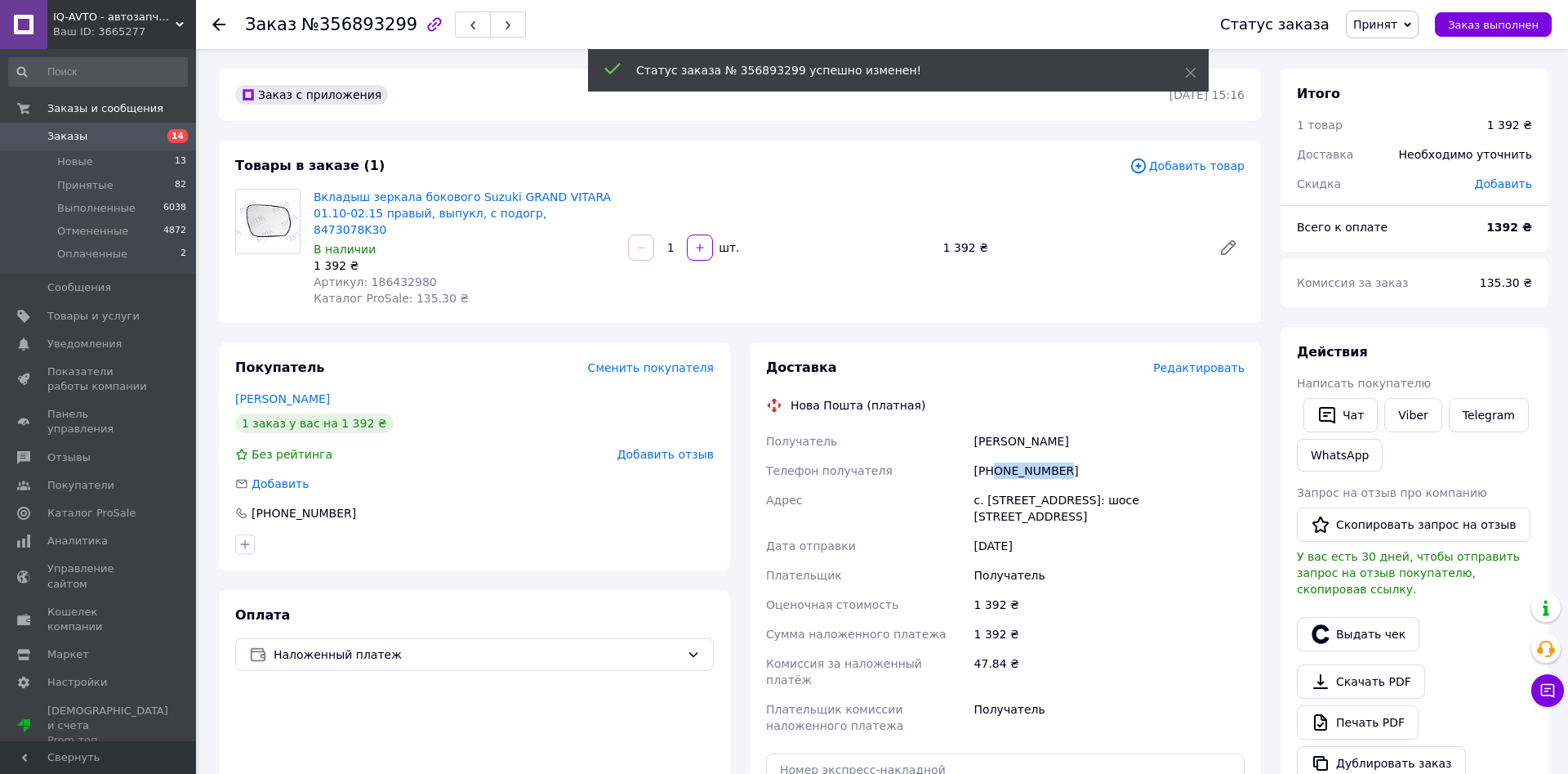
click at [80, 137] on span "Заказы" at bounding box center [67, 136] width 40 height 15
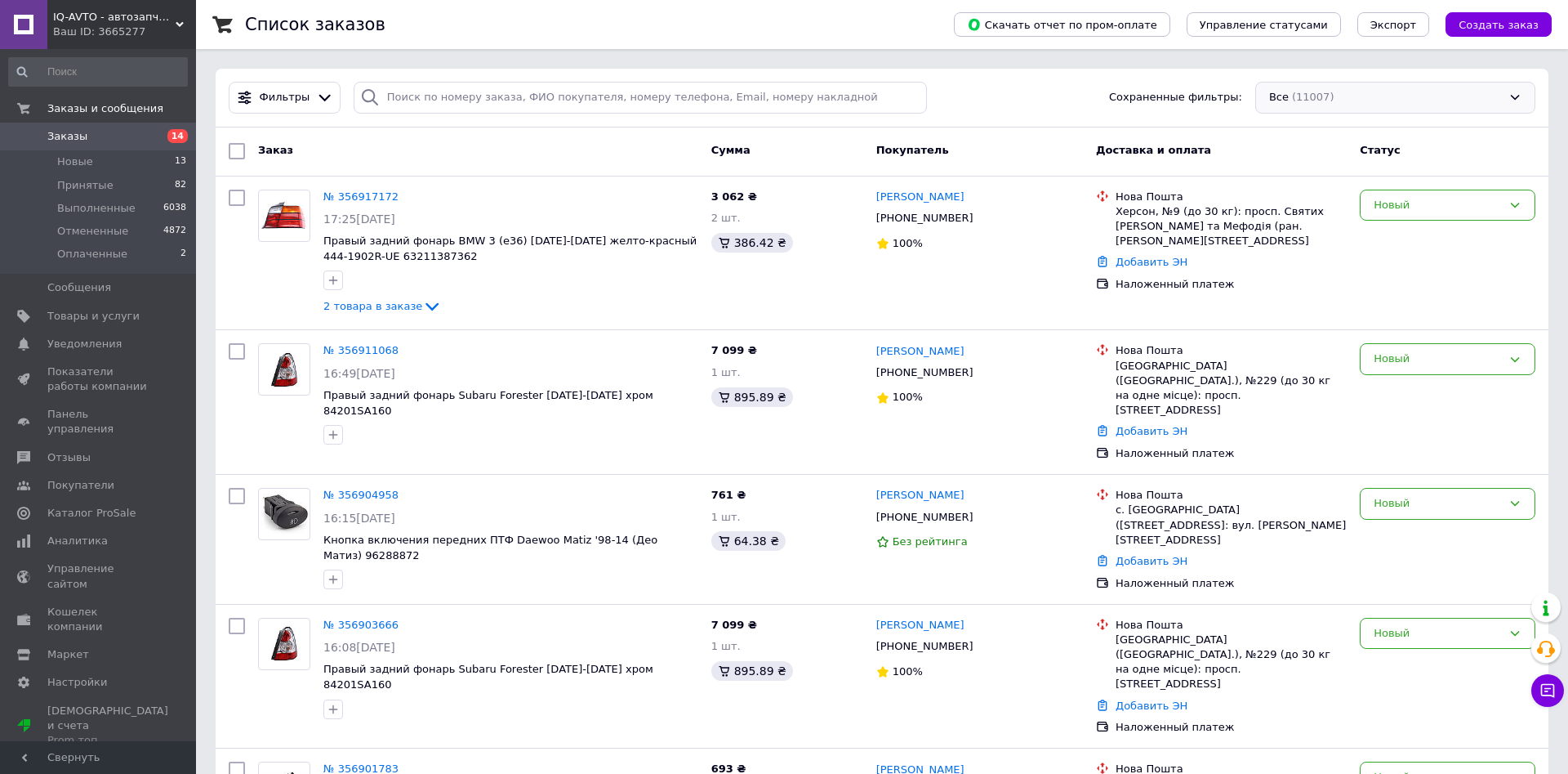
click at [1331, 105] on div "Все (11007)" at bounding box center [1395, 97] width 280 height 32
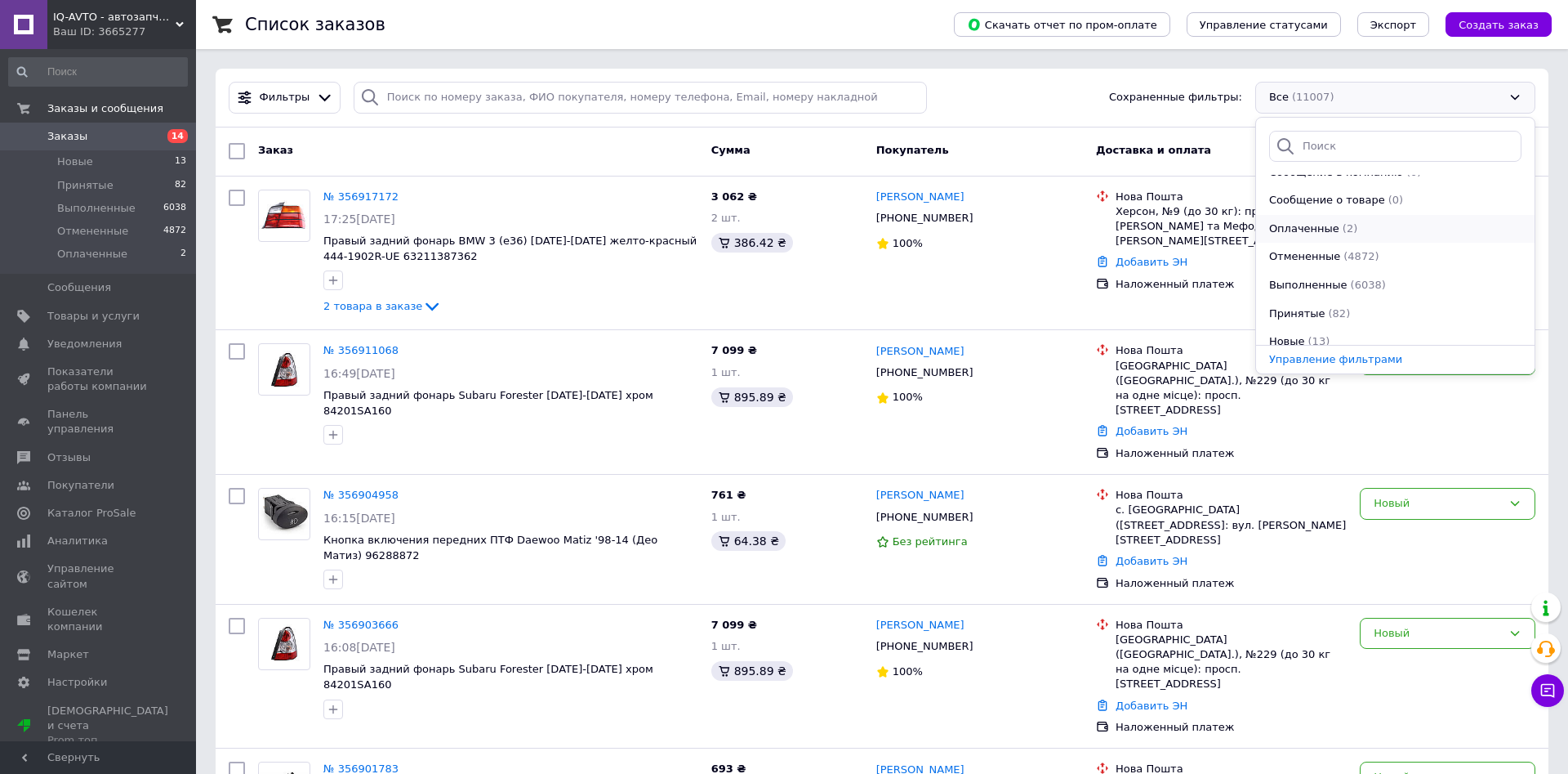
scroll to position [56, 0]
click at [1302, 327] on div "Новые" at bounding box center [1287, 331] width 39 height 16
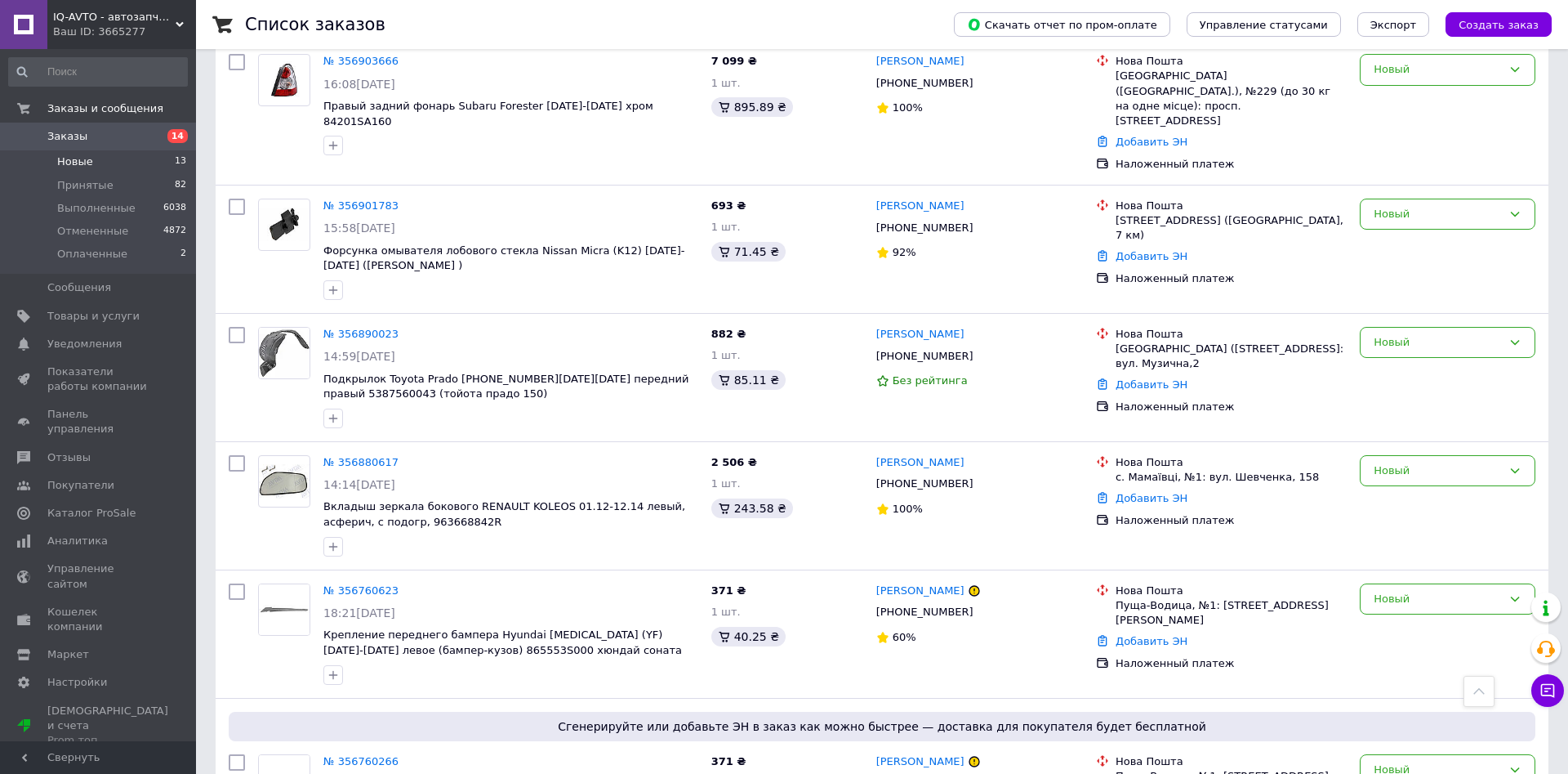
scroll to position [1167, 0]
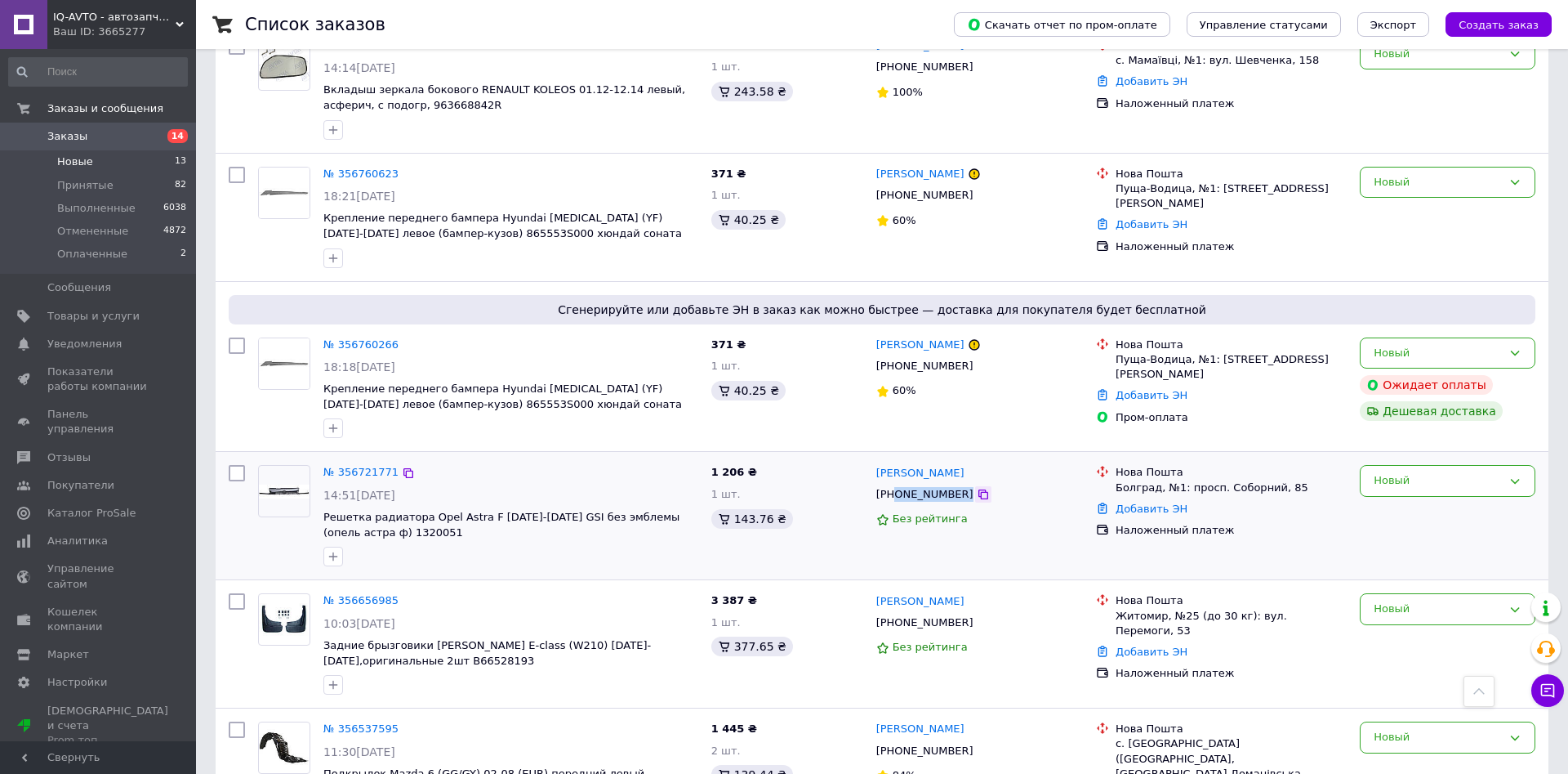
drag, startPoint x: 895, startPoint y: 431, endPoint x: 955, endPoint y: 434, distance: 60.1
click at [955, 485] on div "[PHONE_NUMBER]" at bounding box center [979, 494] width 210 height 18
copy div "0971470888"
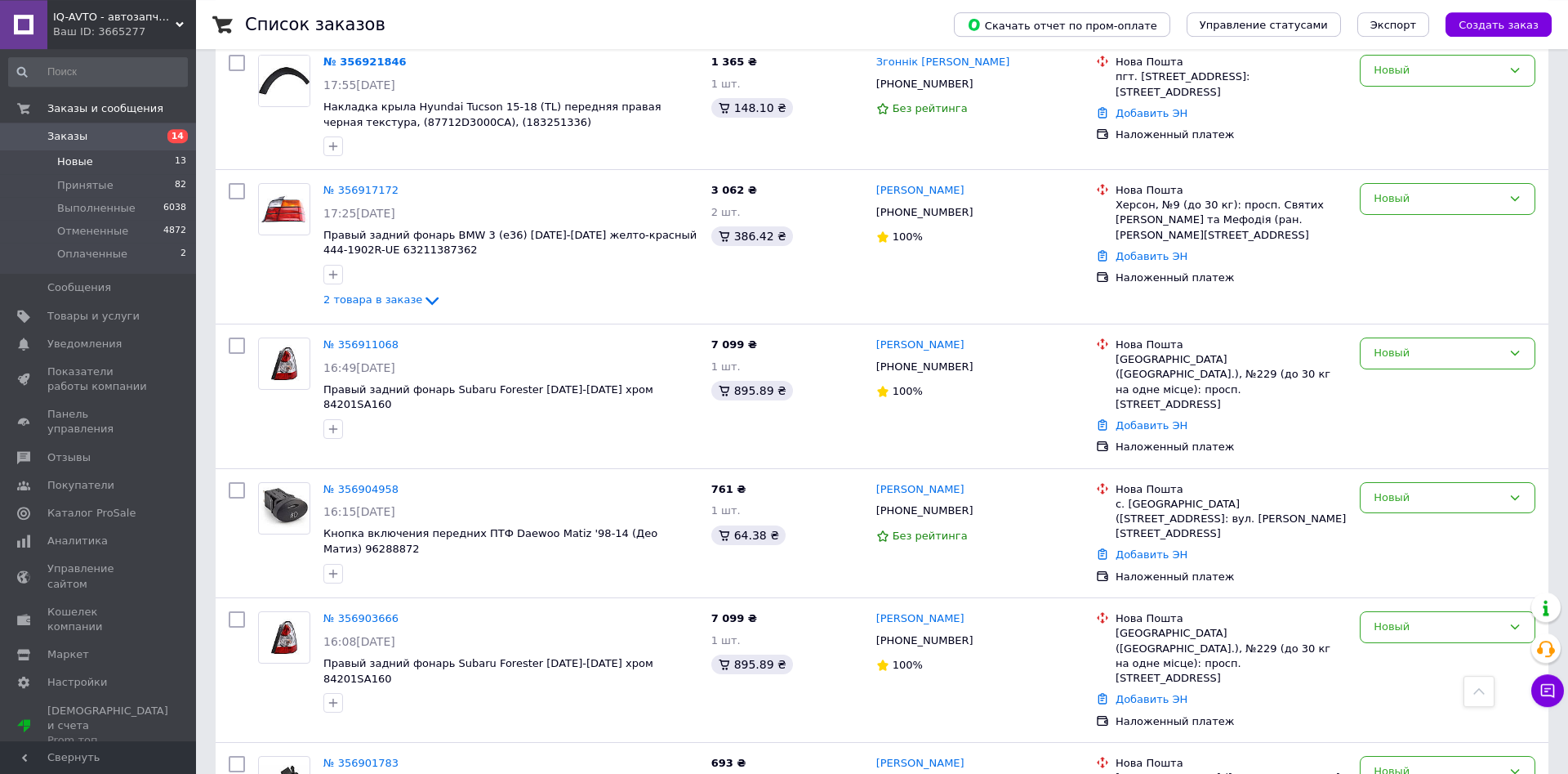
scroll to position [0, 0]
